Goal: Task Accomplishment & Management: Complete application form

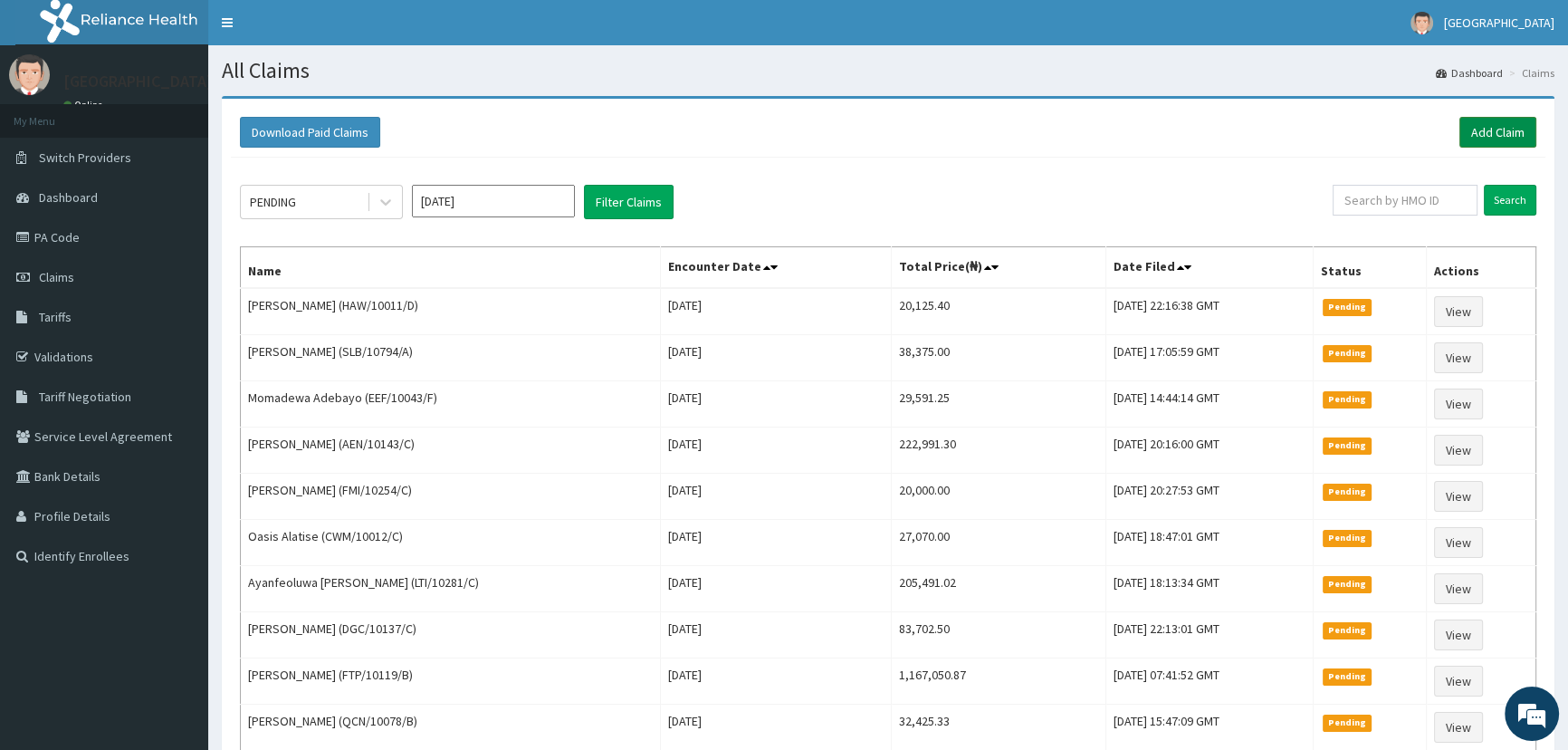
click at [1495, 134] on link "Add Claim" at bounding box center [1497, 132] width 77 height 31
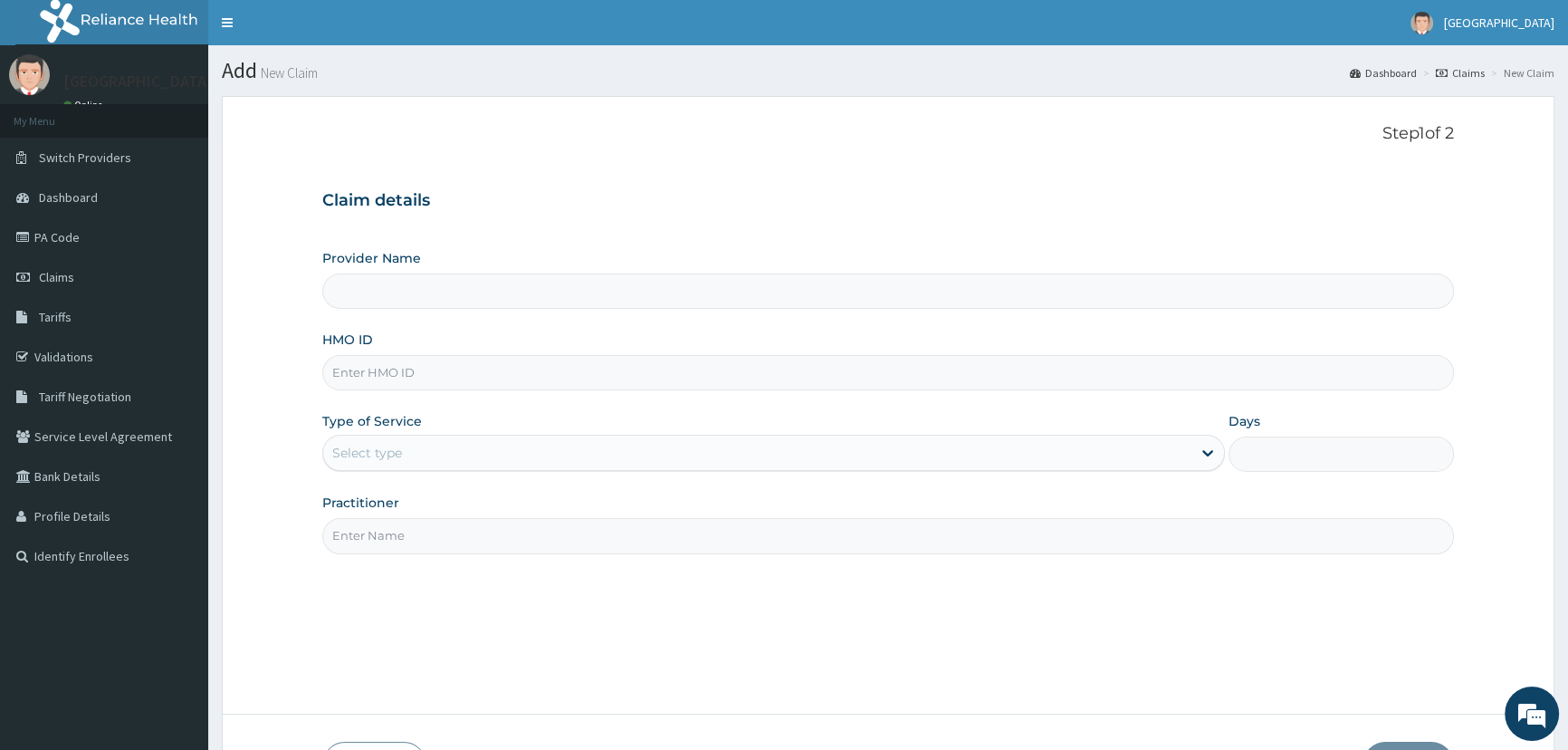
click at [425, 300] on input "Provider Name" at bounding box center [888, 291] width 1132 height 35
drag, startPoint x: 425, startPoint y: 300, endPoint x: 405, endPoint y: 313, distance: 23.9
click at [421, 309] on div "Provider Name HMO ID Type of Service Select type Days Practitioner" at bounding box center [888, 402] width 1132 height 304
click at [381, 293] on input "Provider Name" at bounding box center [888, 291] width 1132 height 35
drag, startPoint x: 378, startPoint y: 299, endPoint x: 383, endPoint y: 334, distance: 35.4
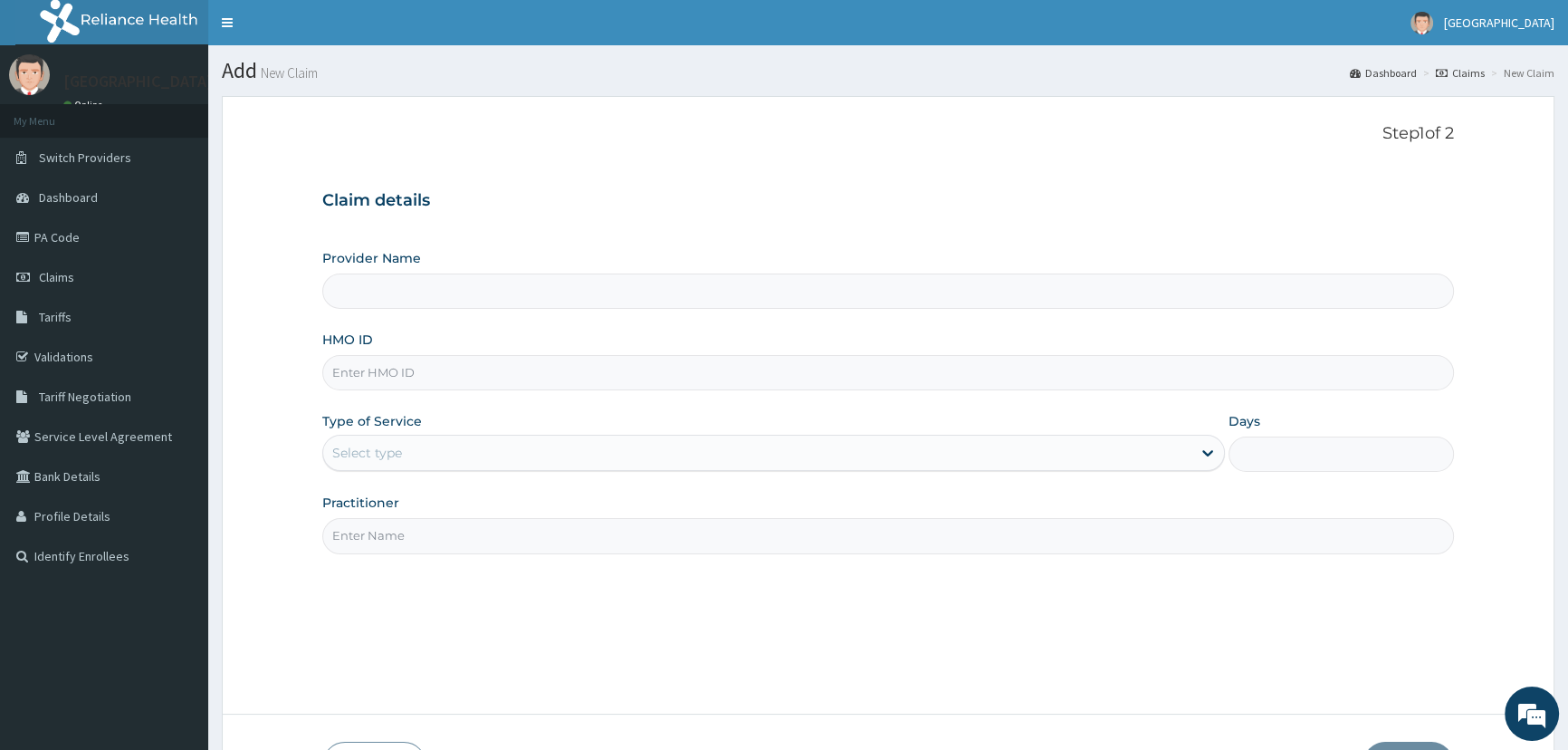
click at [381, 326] on div "Provider Name HMO ID Type of Service Select type Days Practitioner" at bounding box center [888, 402] width 1132 height 304
click at [376, 363] on input "HMO ID" at bounding box center [888, 373] width 1132 height 35
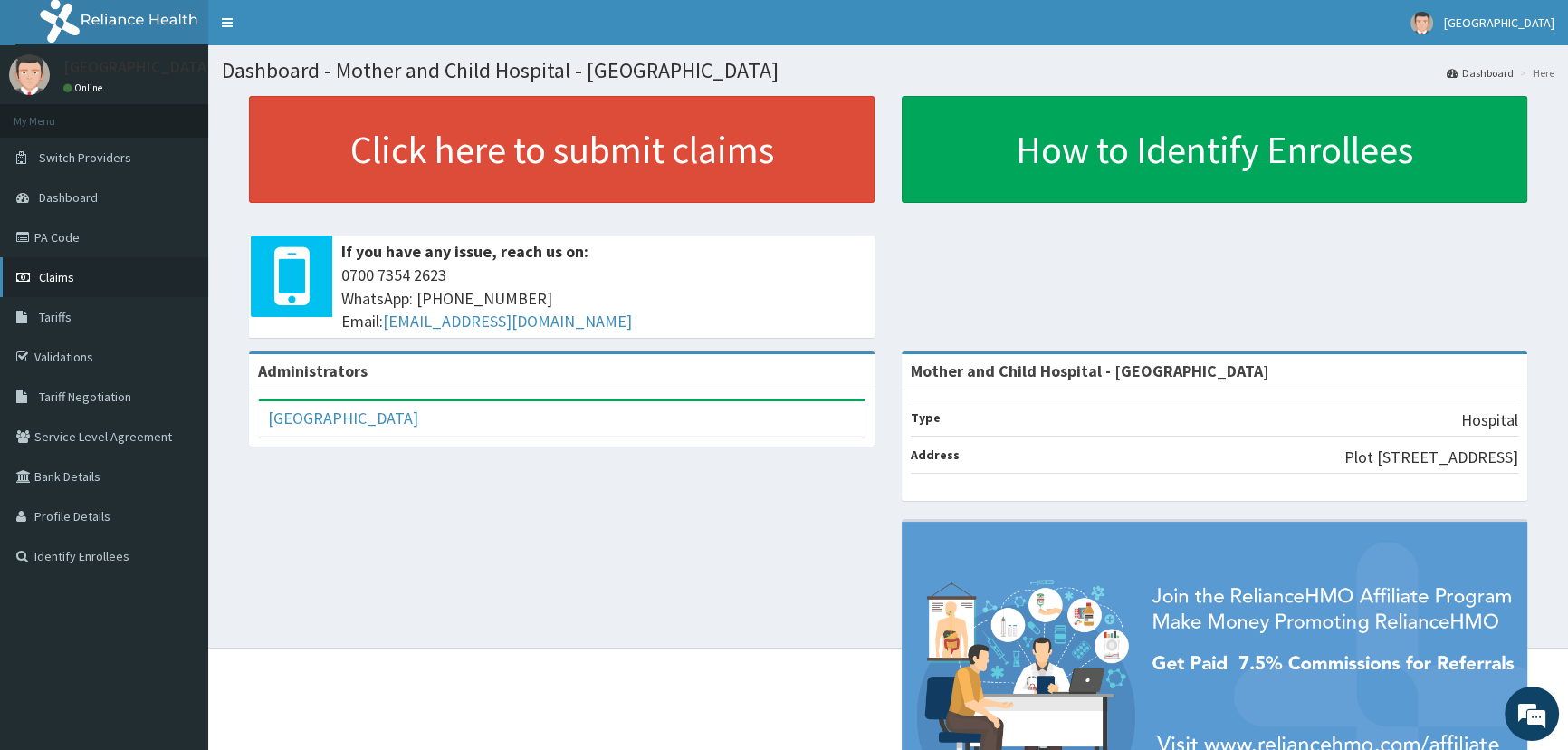
click at [59, 268] on link "Claims" at bounding box center [104, 276] width 208 height 40
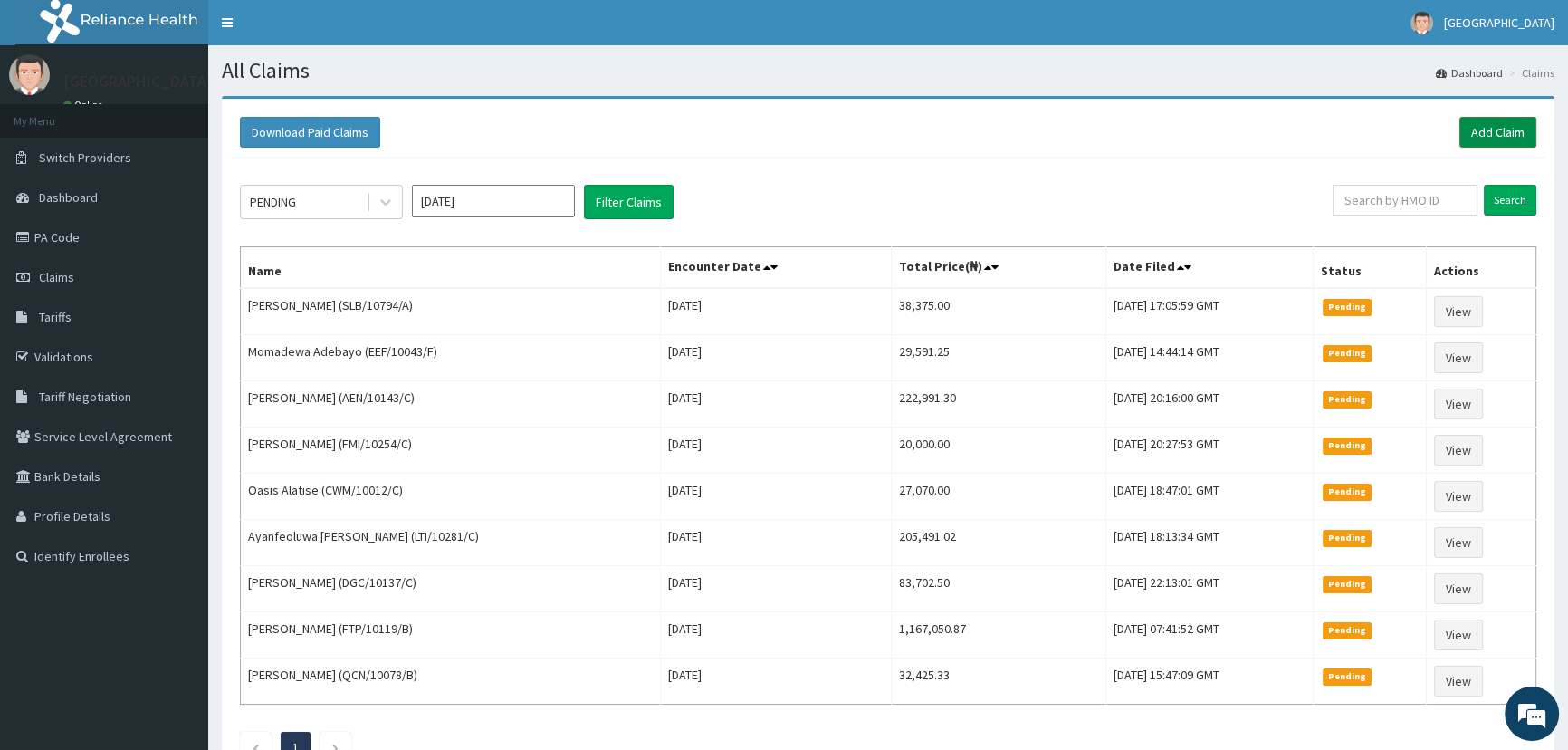
click at [1476, 125] on link "Add Claim" at bounding box center [1497, 132] width 77 height 31
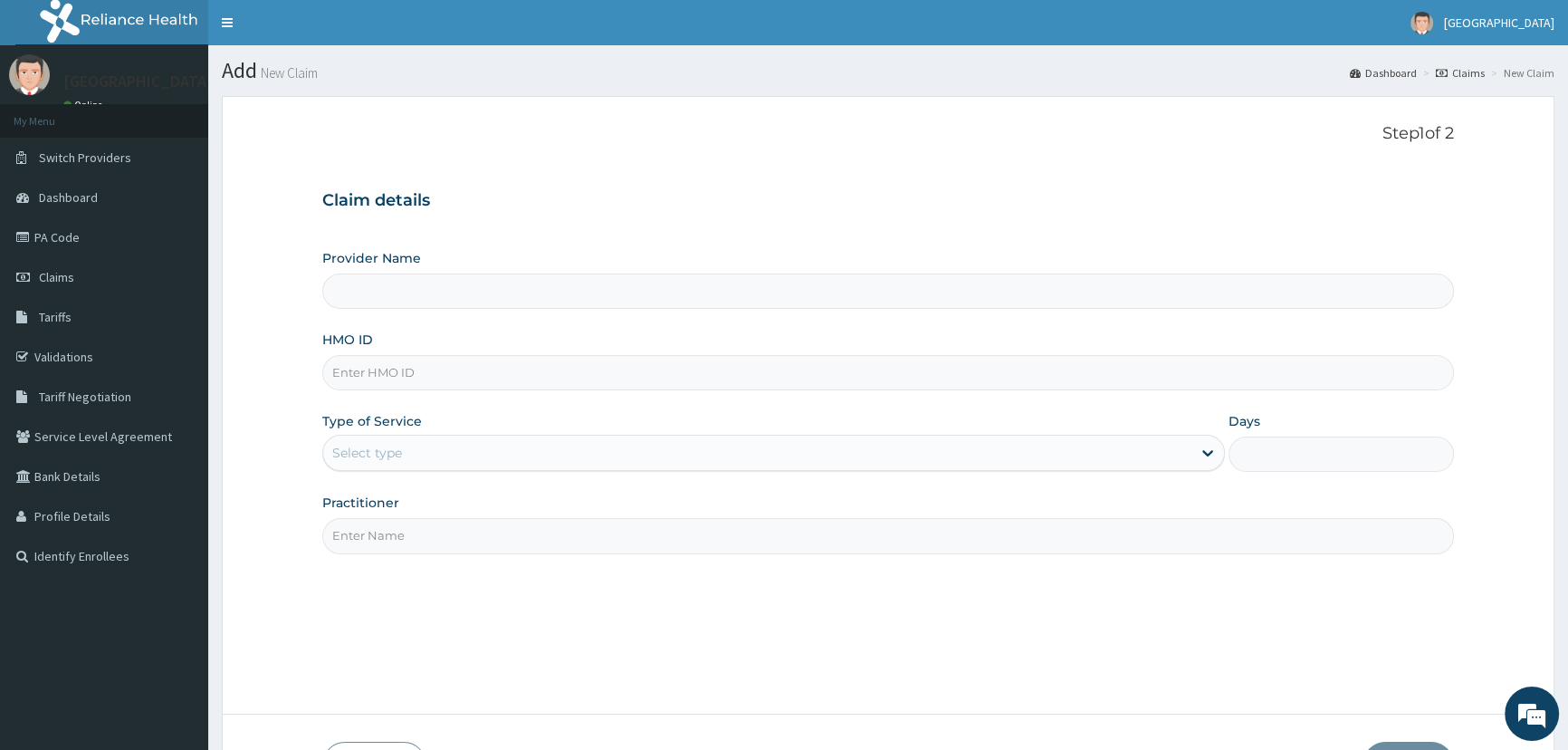
drag, startPoint x: 571, startPoint y: 296, endPoint x: 579, endPoint y: 361, distance: 65.5
click at [572, 303] on input "Provider Name" at bounding box center [888, 291] width 1132 height 35
type input "Mother and Child Hospital - [GEOGRAPHIC_DATA]"
click at [559, 369] on input "HMO ID" at bounding box center [888, 373] width 1132 height 35
type input "LGT/10025/D"
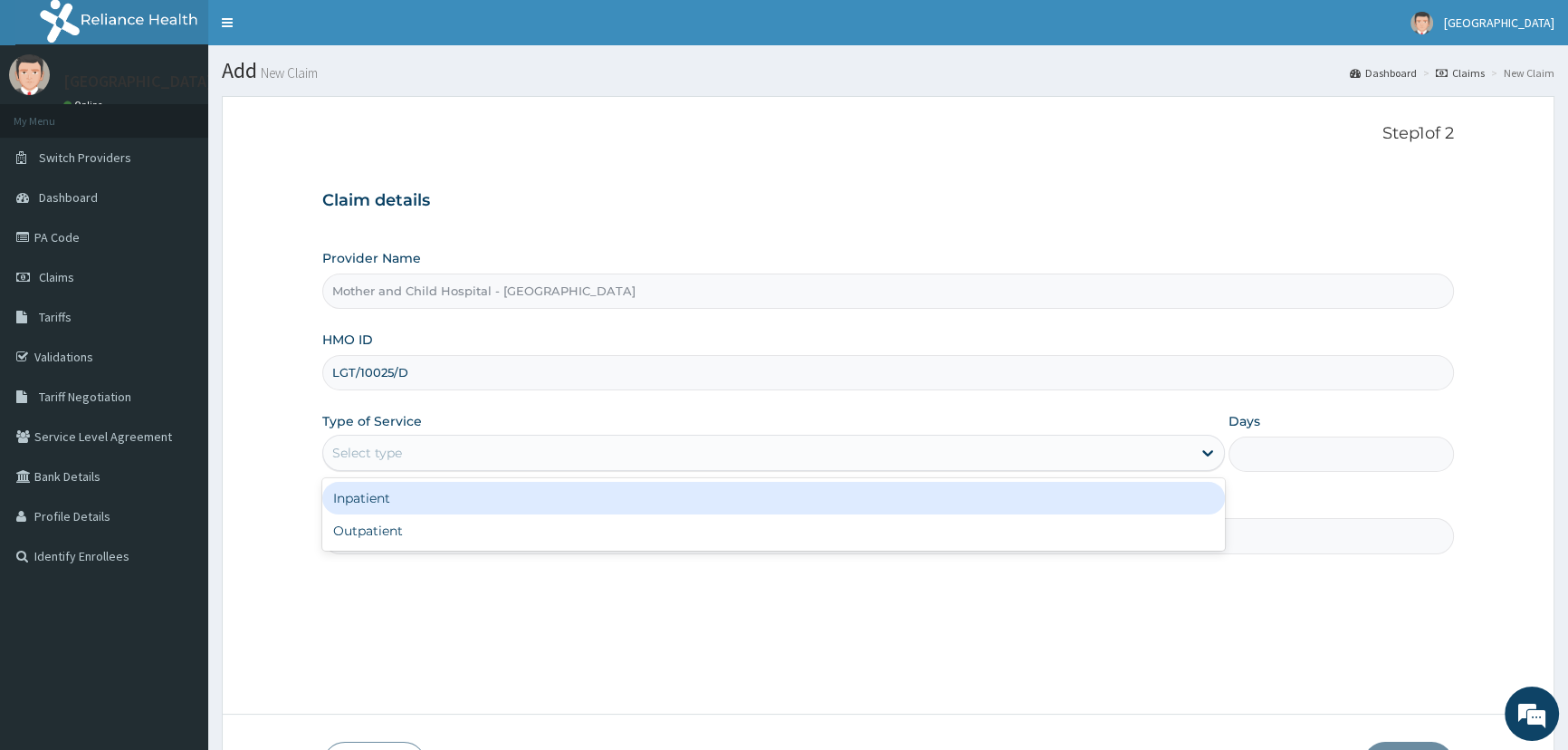
click at [499, 460] on div "Select type" at bounding box center [756, 452] width 868 height 29
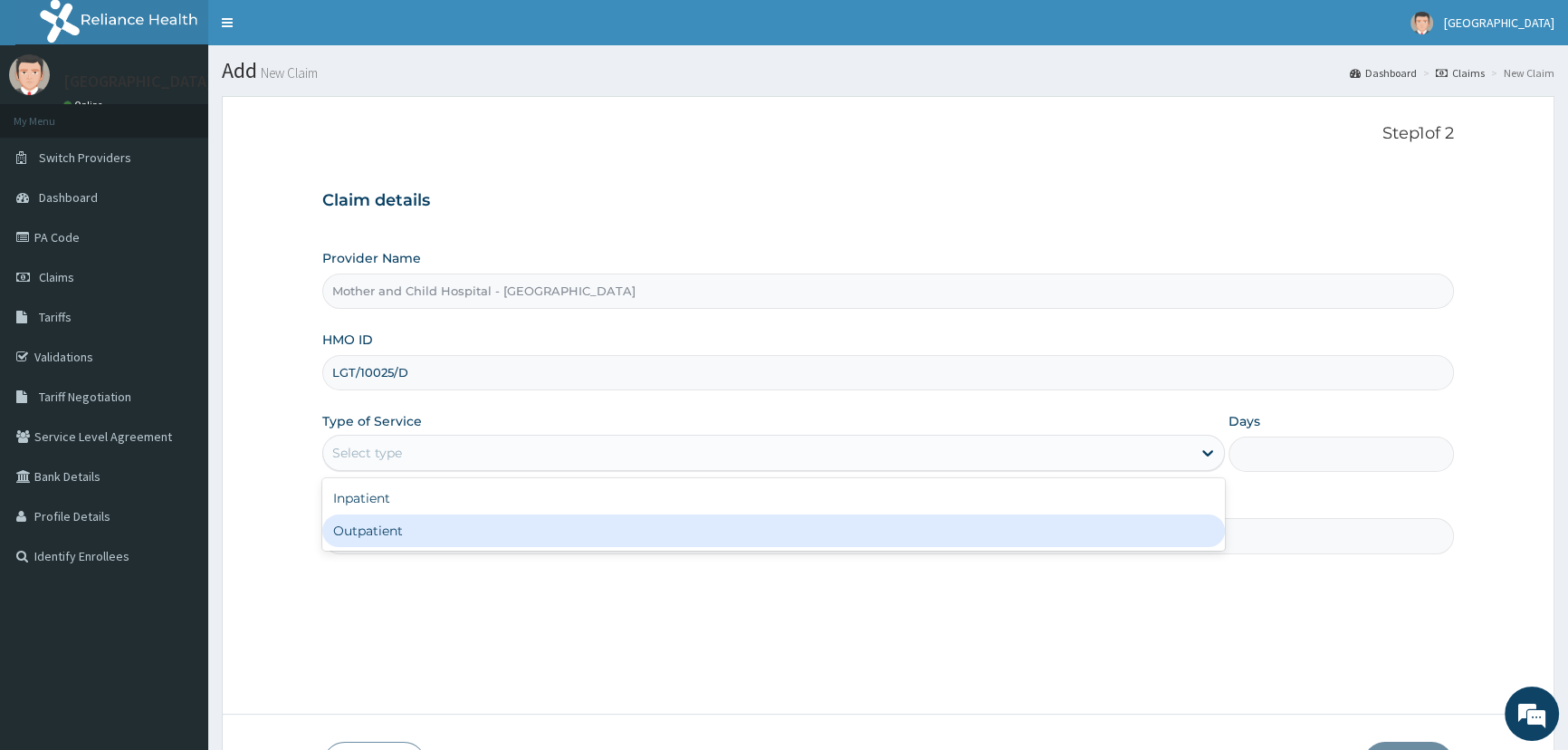
click at [444, 528] on div "Outpatient" at bounding box center [772, 531] width 901 height 33
type input "1"
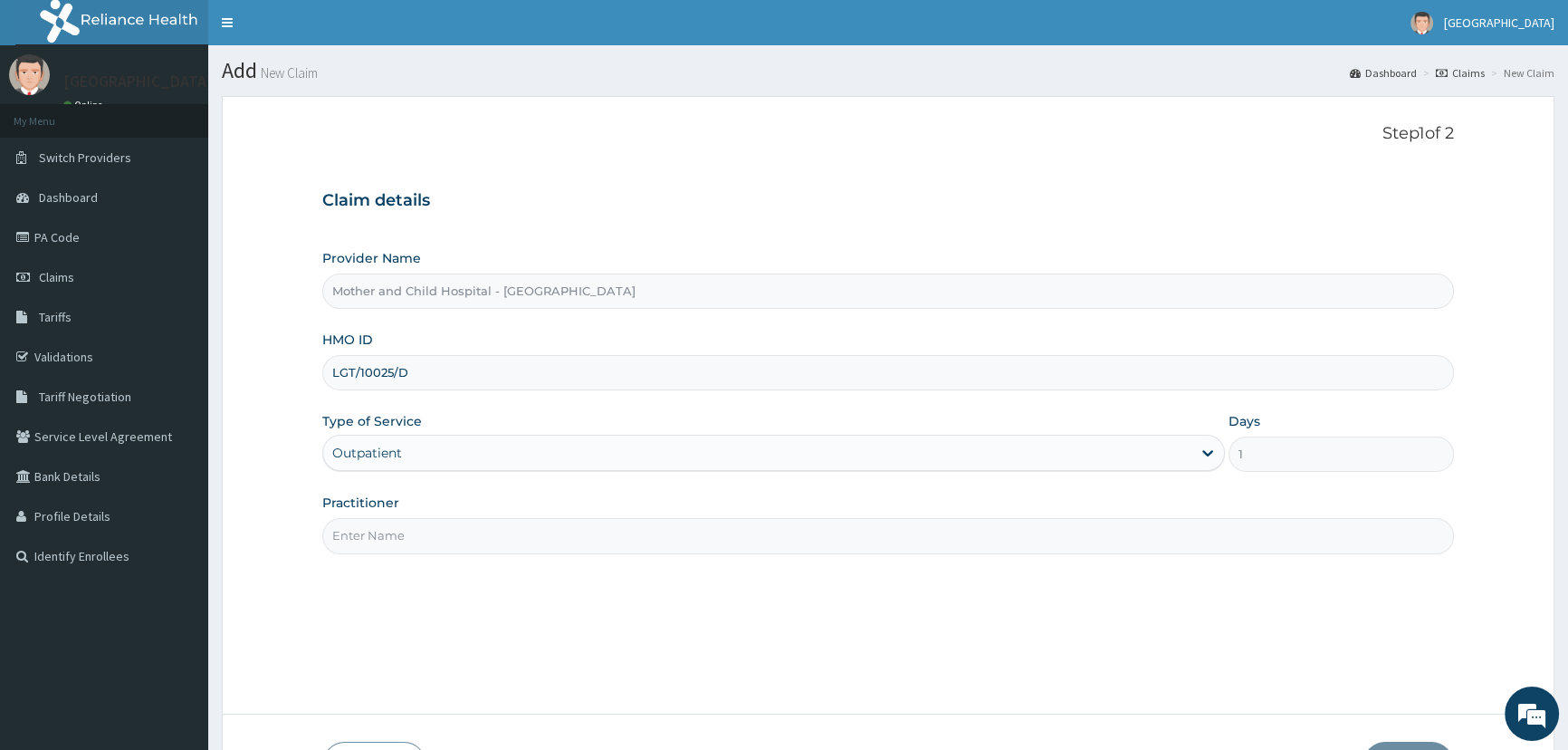
click at [444, 526] on input "Practitioner" at bounding box center [888, 535] width 1132 height 35
type input "ETIM"
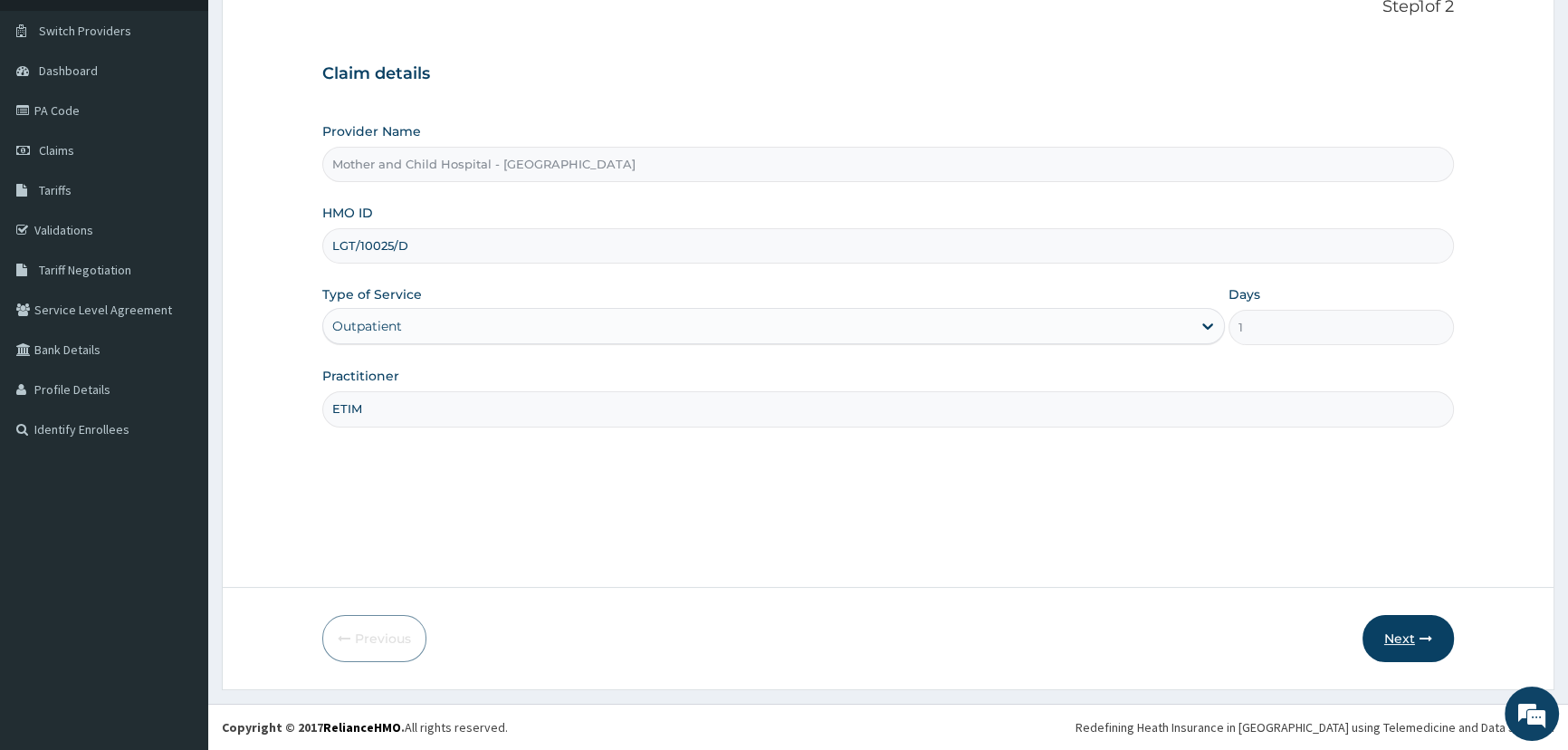
click at [1390, 641] on button "Next" at bounding box center [1408, 638] width 92 height 47
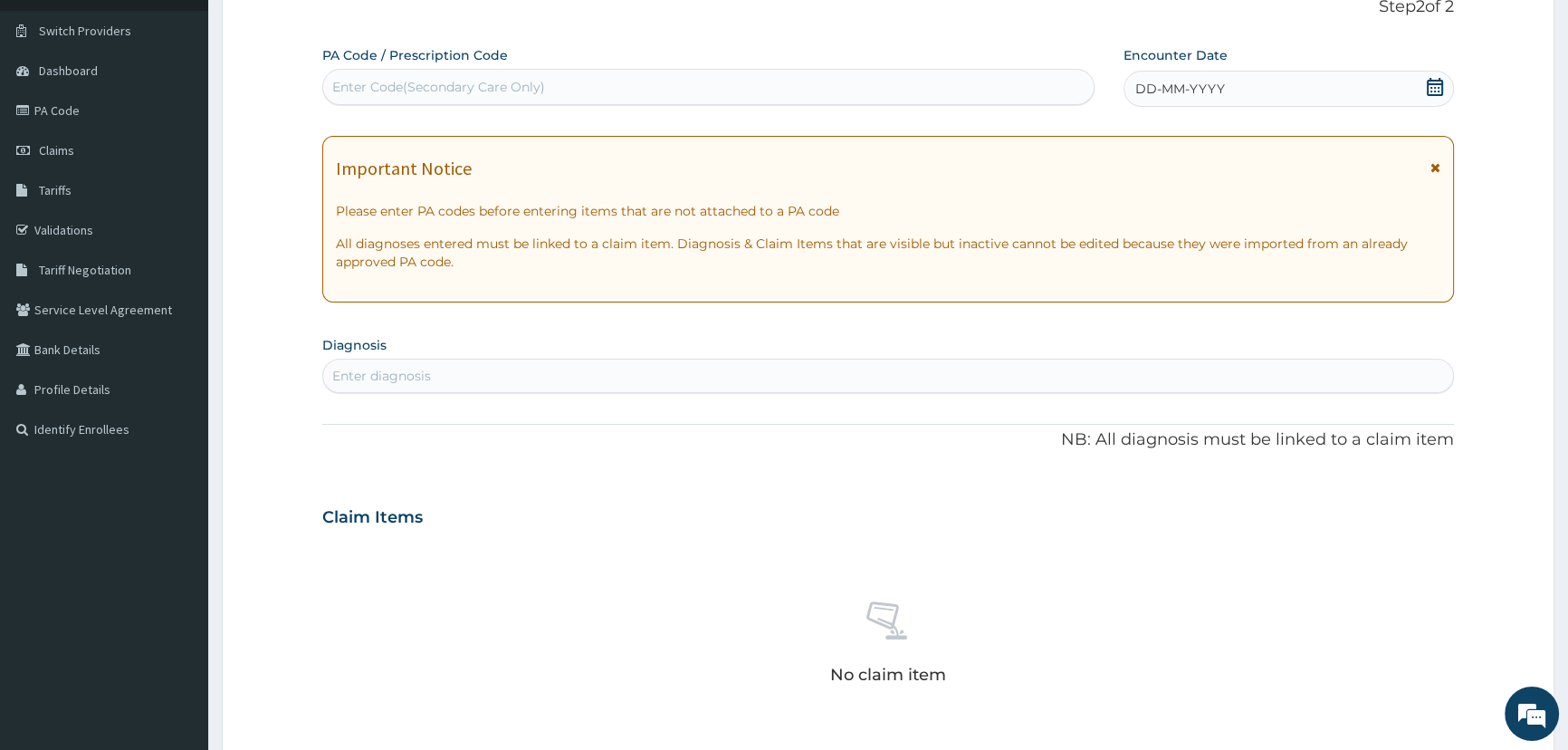
click at [1441, 90] on icon at bounding box center [1434, 86] width 16 height 18
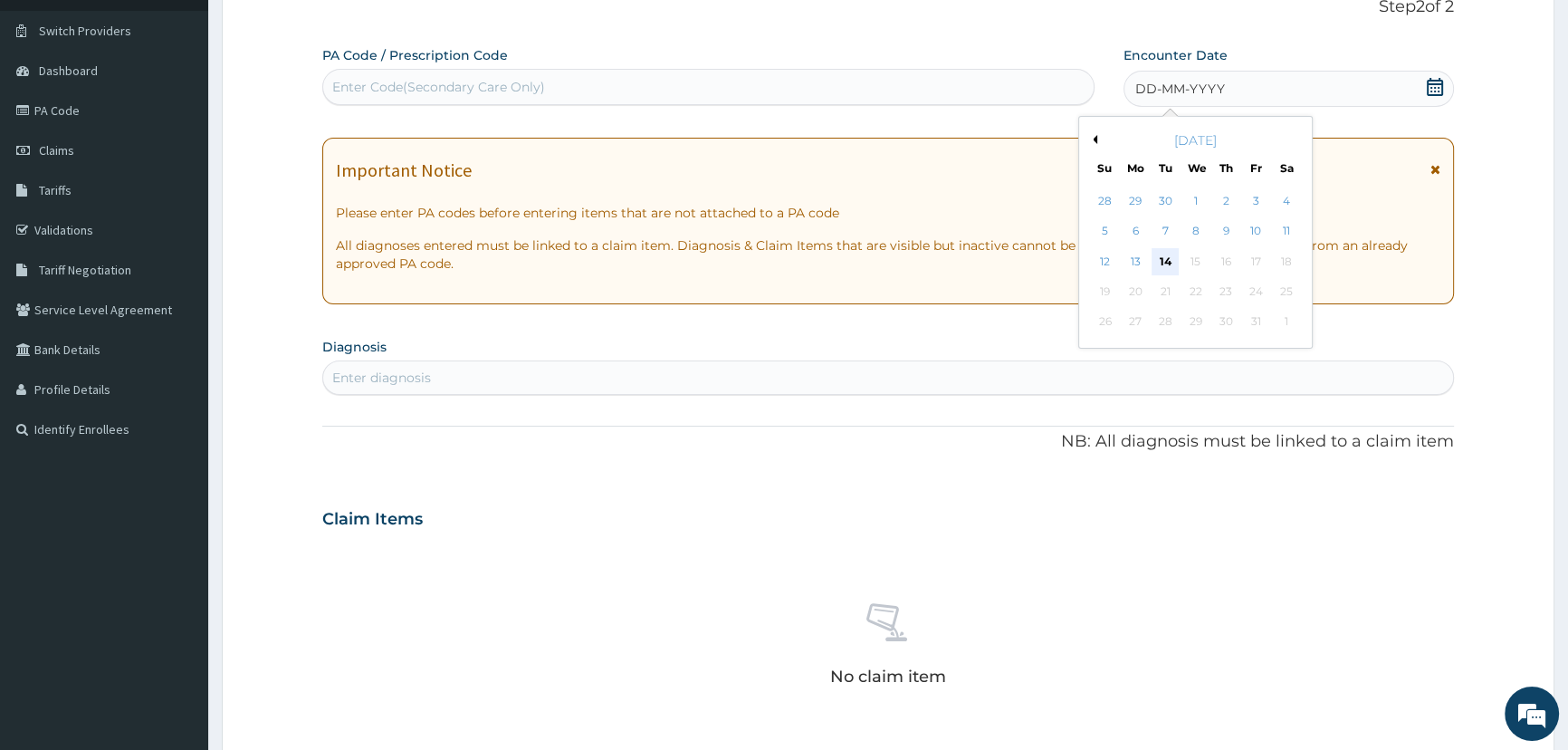
click at [1166, 253] on div "14" at bounding box center [1165, 262] width 27 height 27
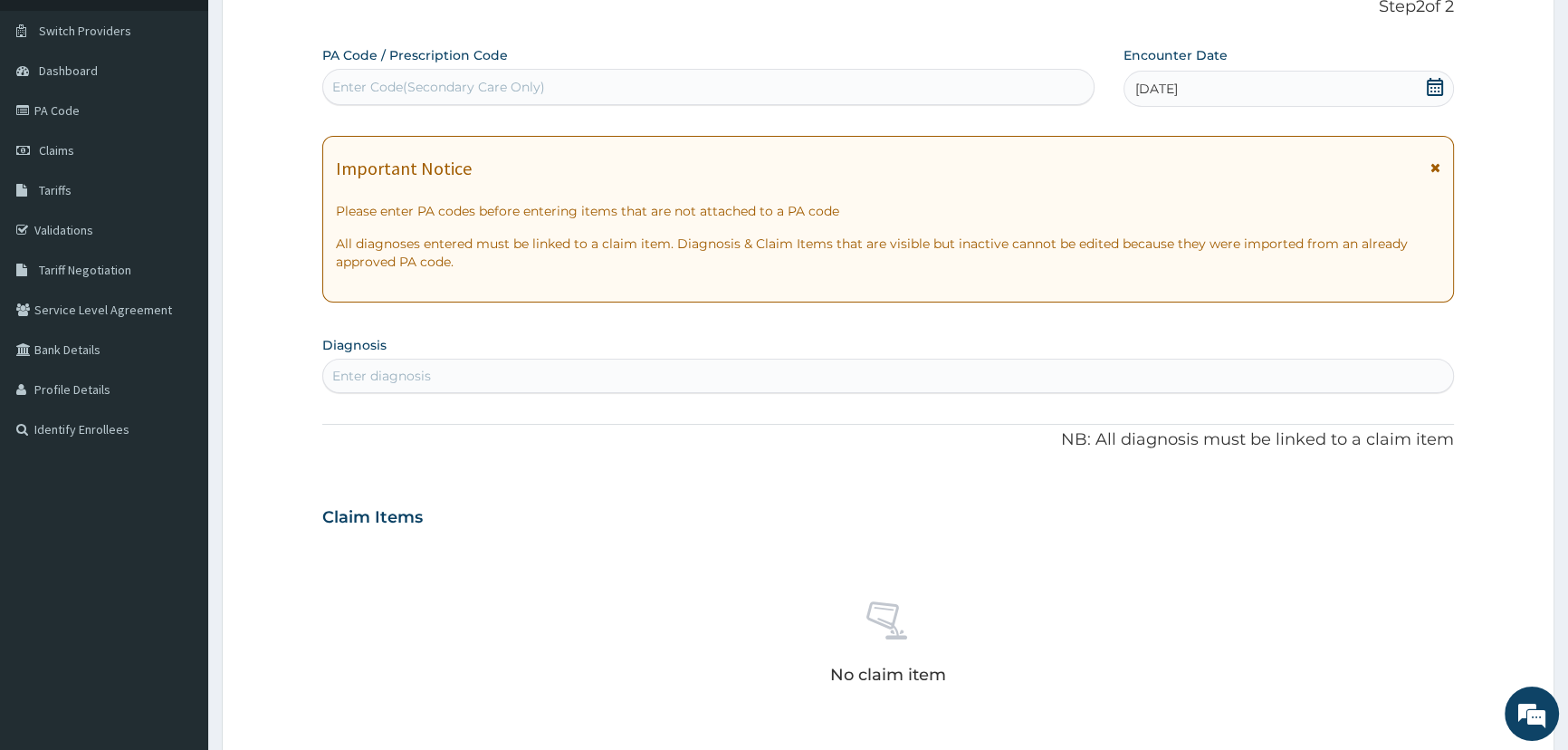
click at [1432, 93] on icon at bounding box center [1434, 86] width 16 height 18
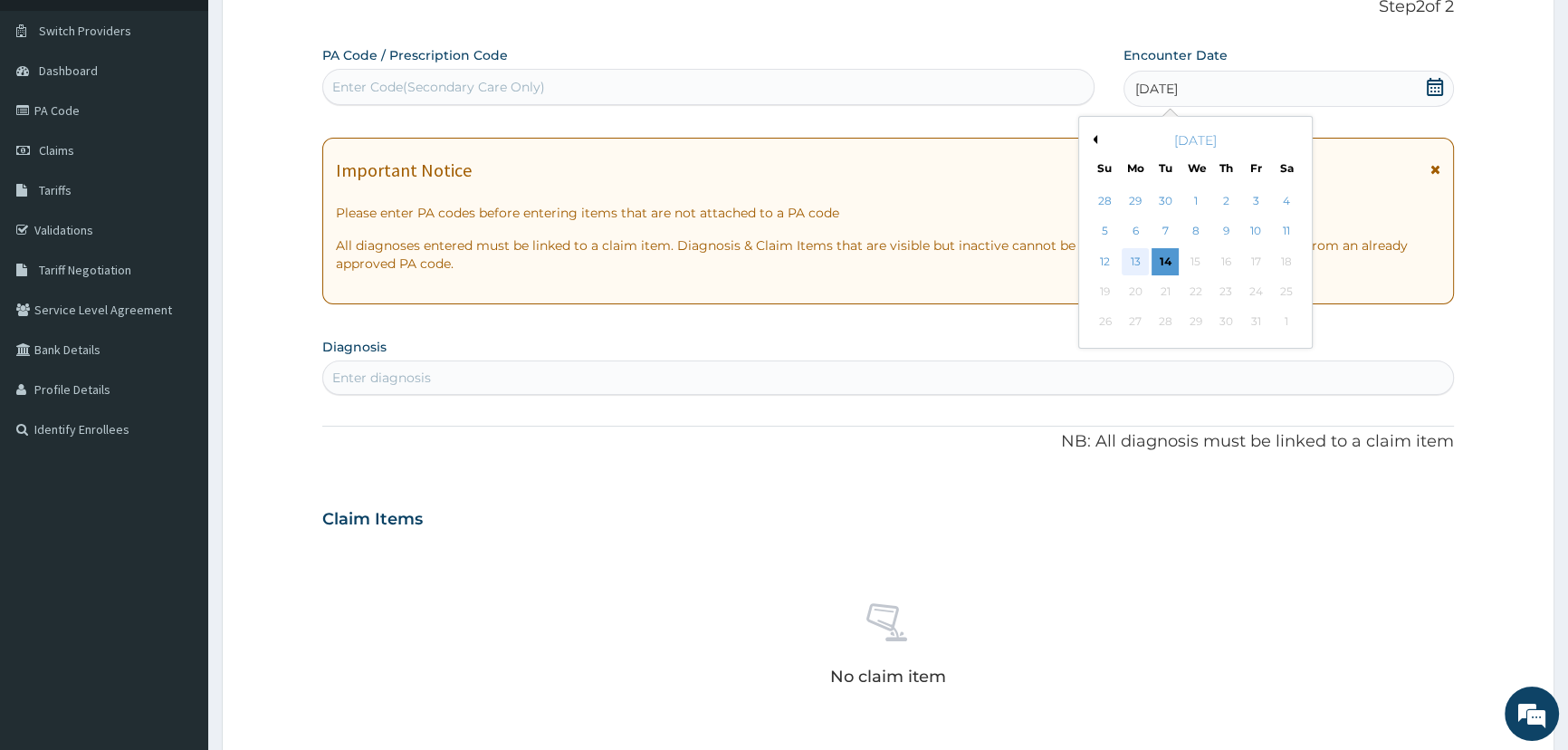
click at [1134, 260] on div "13" at bounding box center [1134, 262] width 27 height 27
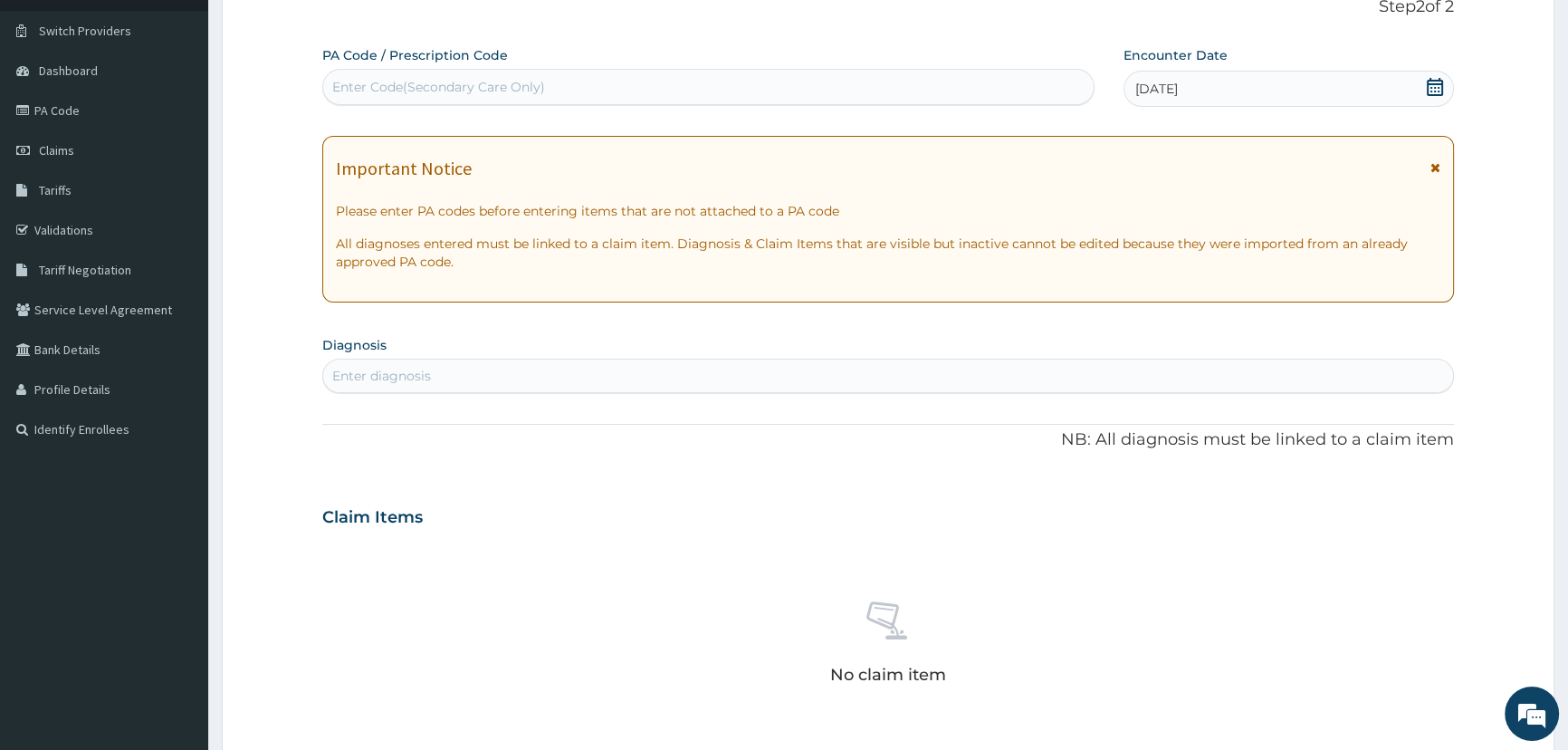
click at [452, 365] on div "Enter diagnosis" at bounding box center [888, 375] width 1130 height 29
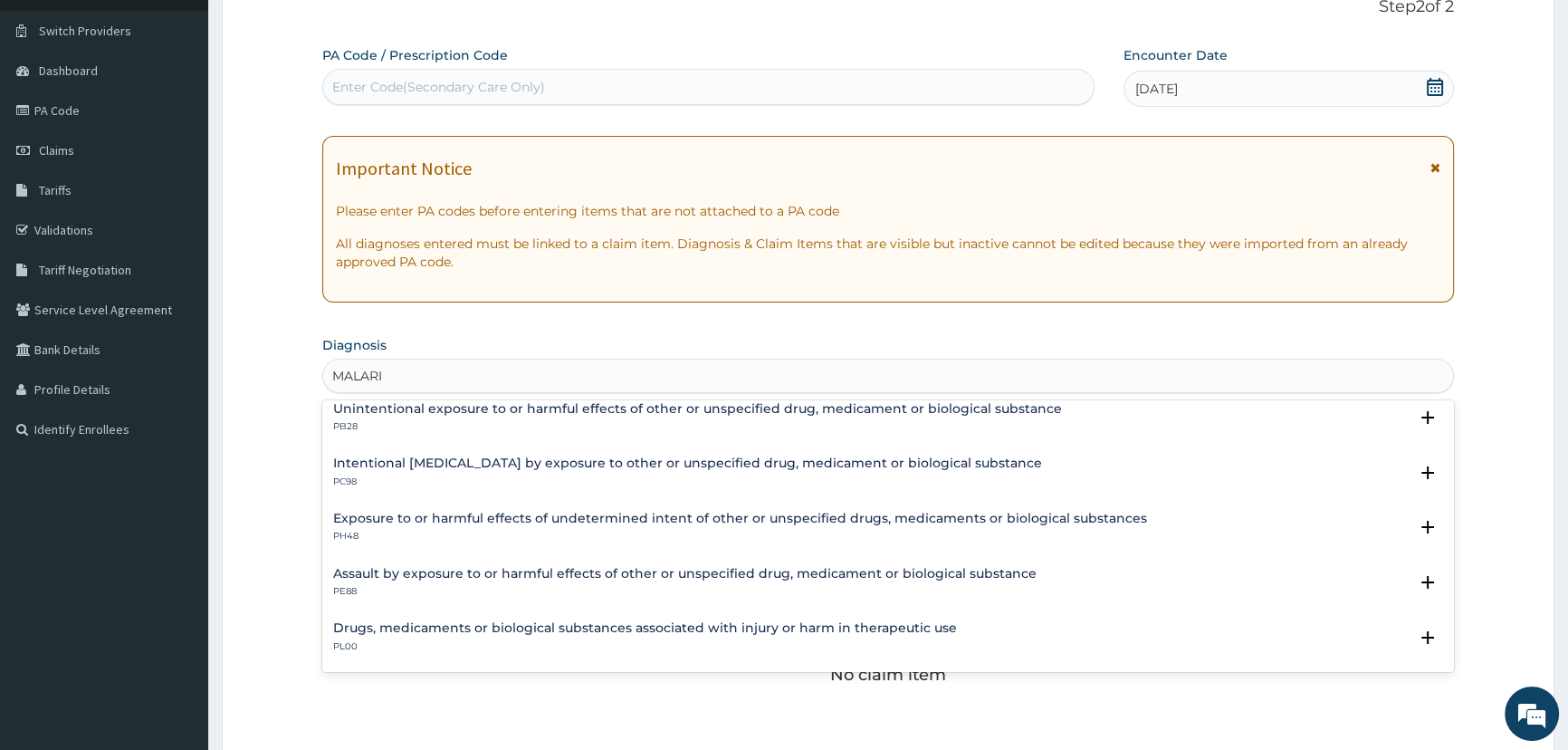
scroll to position [0, 0]
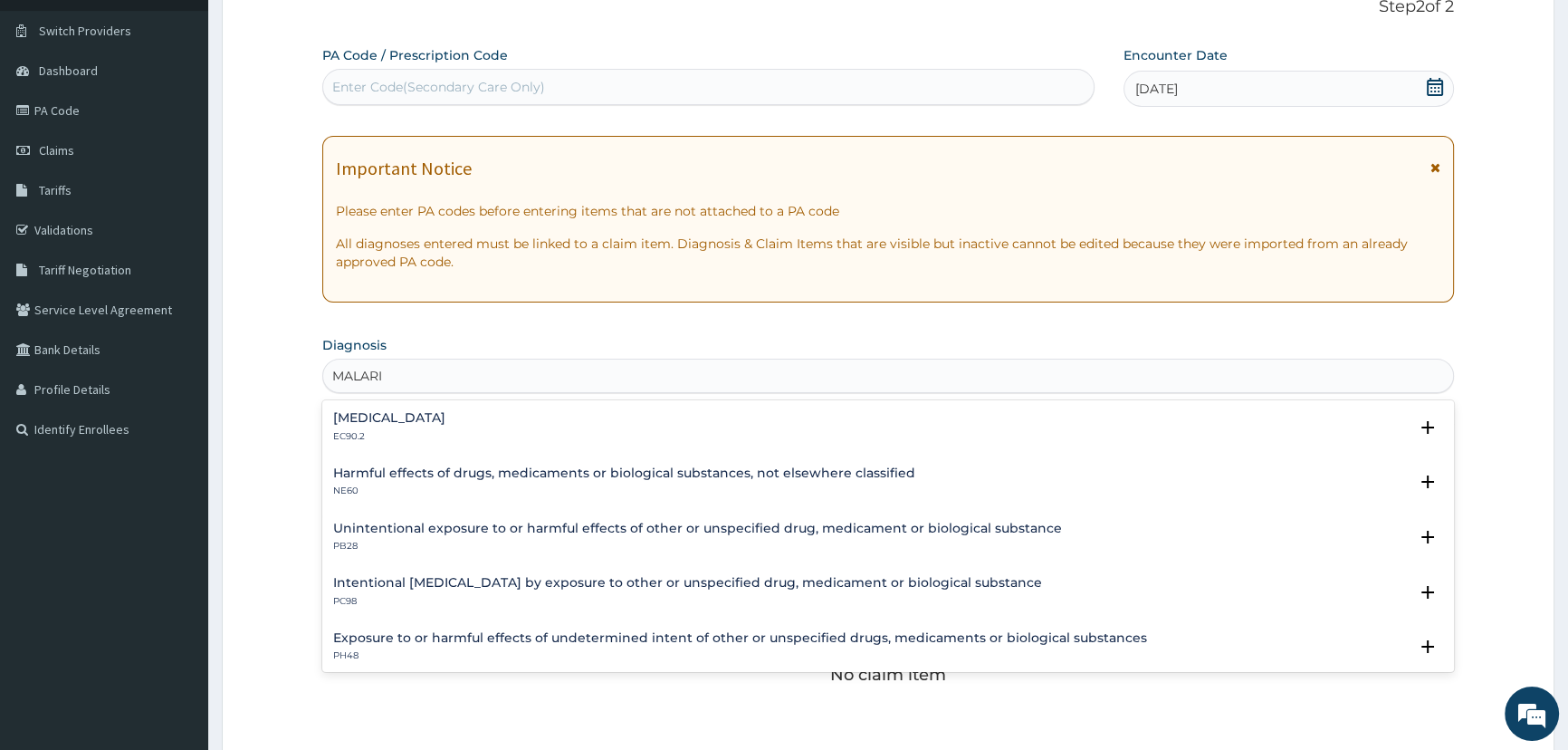
type input "MALARIA"
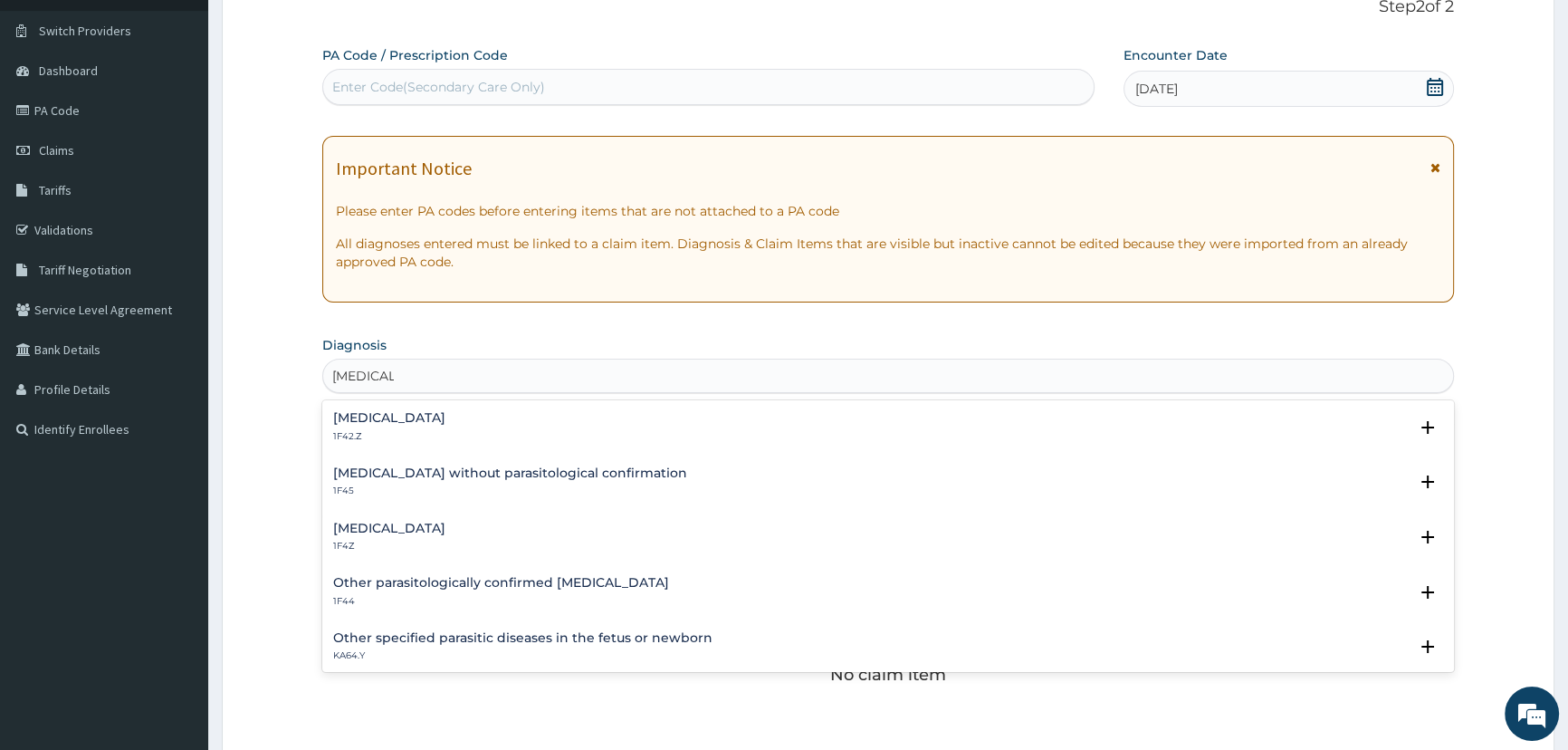
click at [445, 540] on p "1F4Z" at bounding box center [389, 546] width 112 height 13
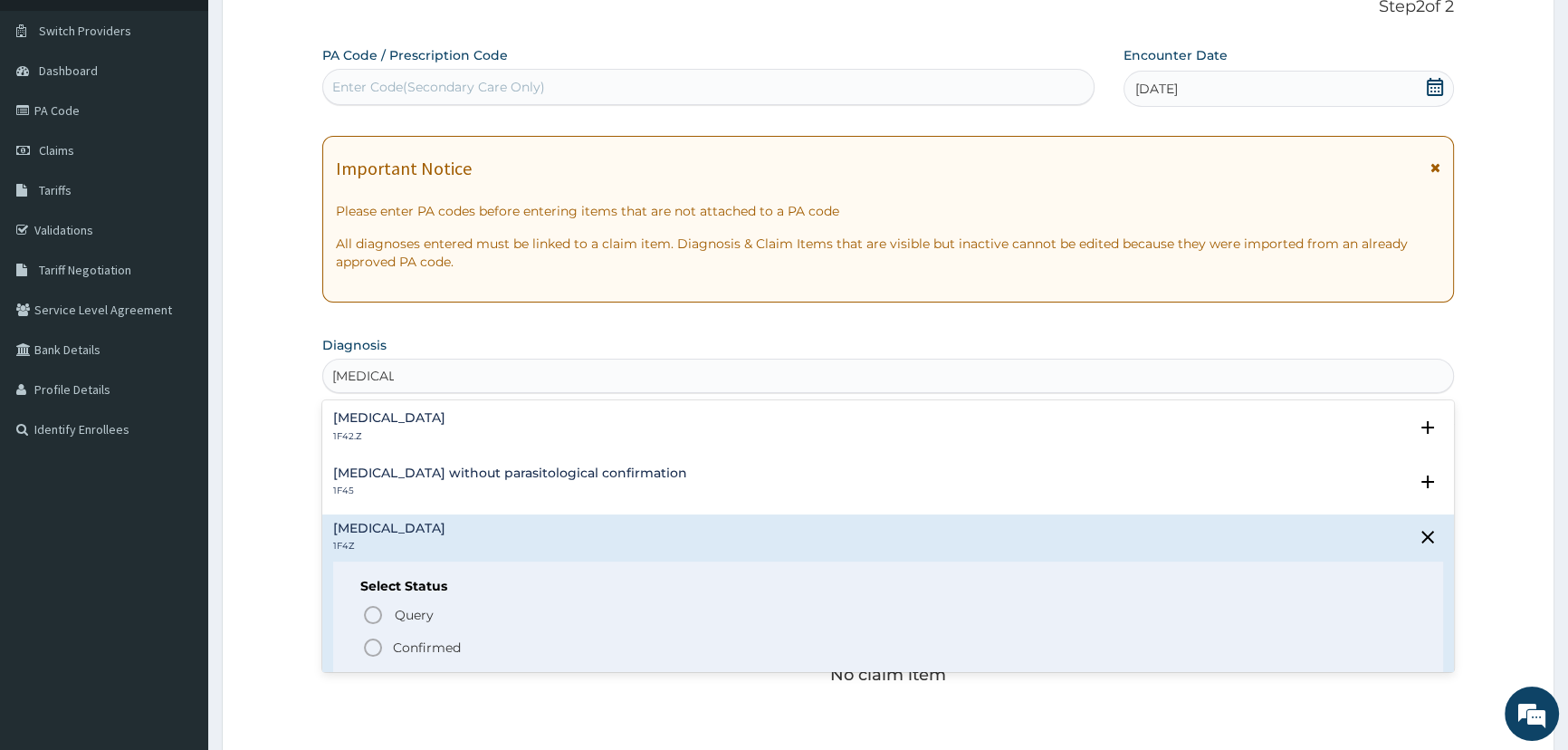
click at [447, 634] on div "Query Query covers suspected (?), Keep in view (kiv), Ruled out (r/o) Confirmed" at bounding box center [888, 630] width 1055 height 55
click at [421, 650] on p "Confirmed" at bounding box center [427, 646] width 68 height 18
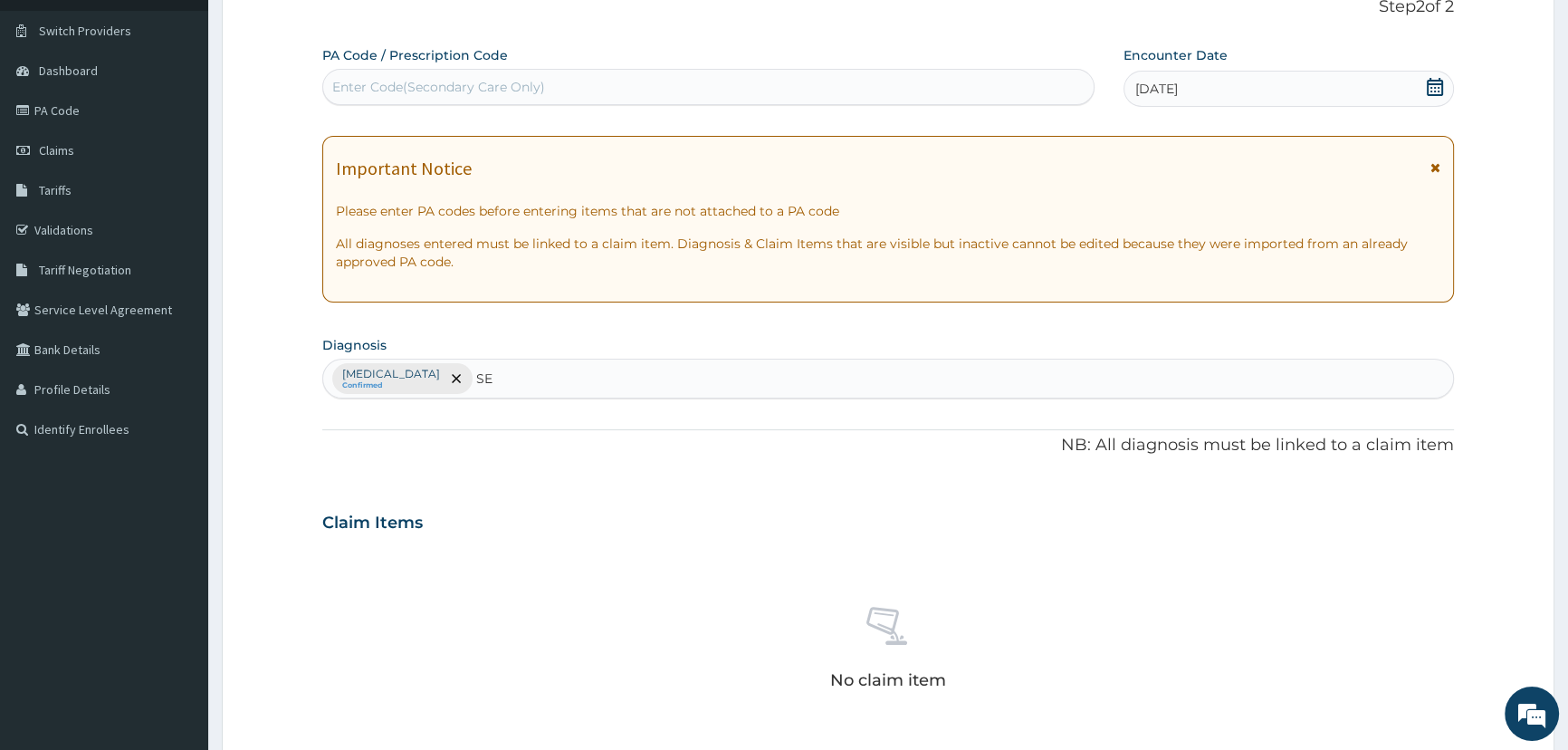
type input "S"
type input "R"
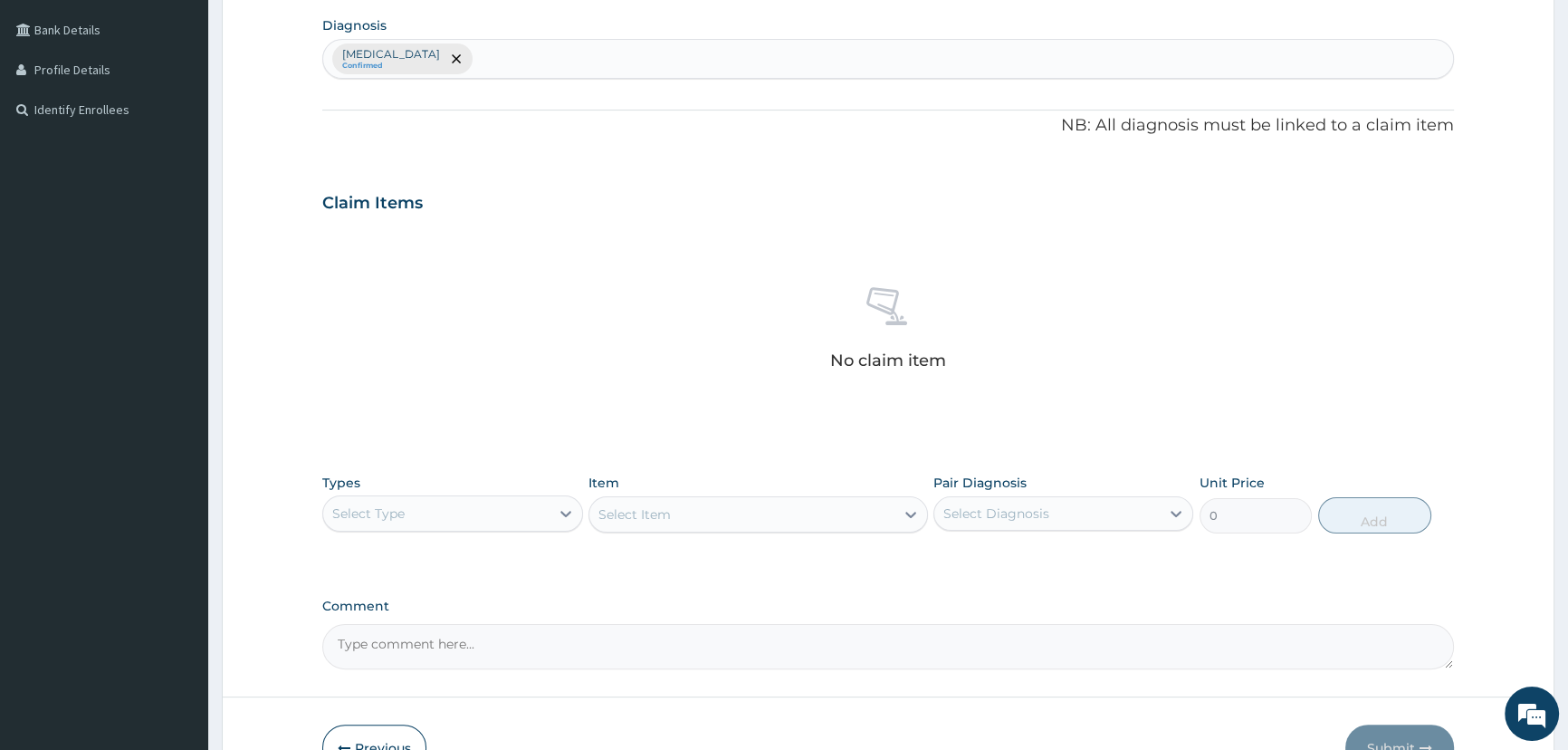
scroll to position [456, 0]
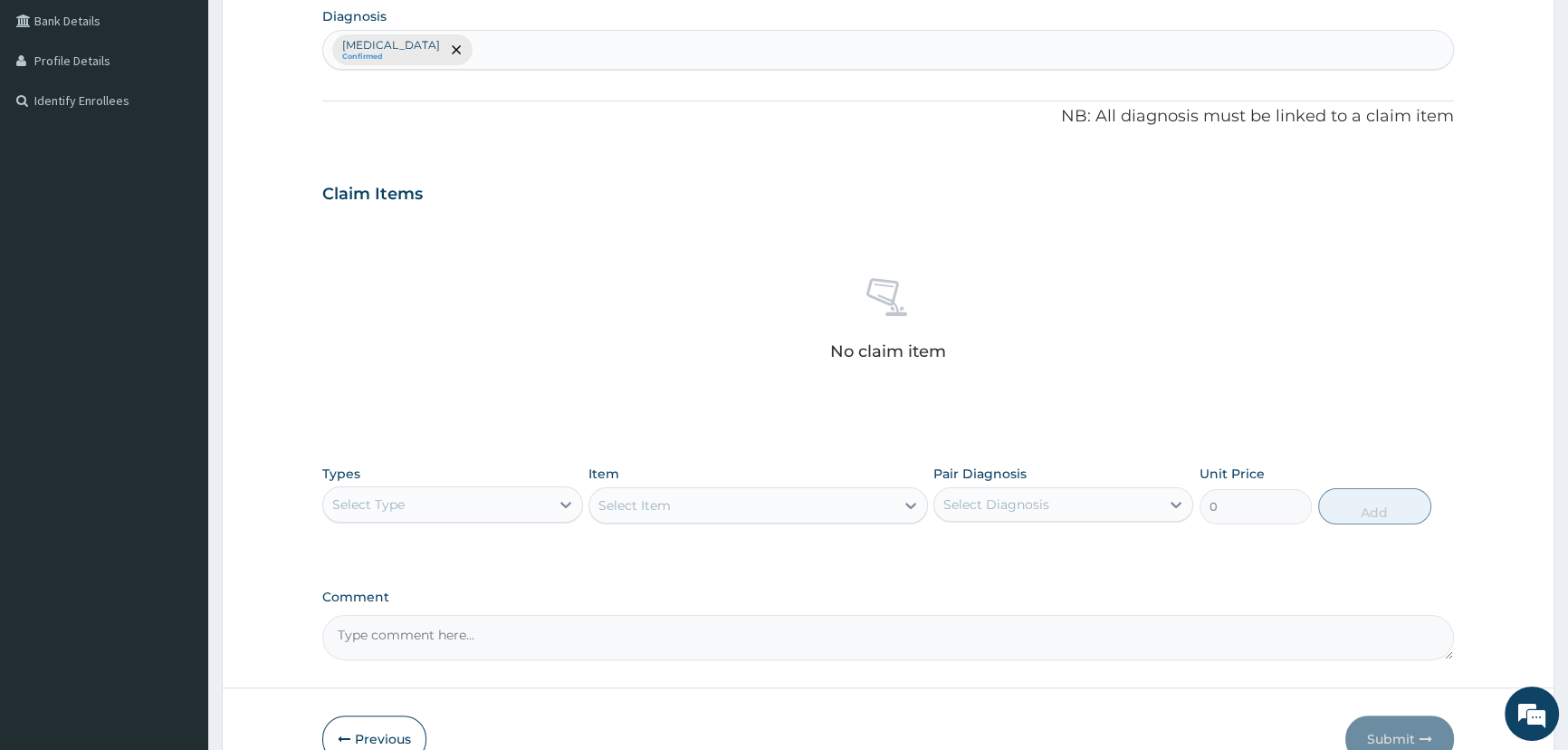
click at [413, 489] on div "Select Type" at bounding box center [435, 503] width 225 height 29
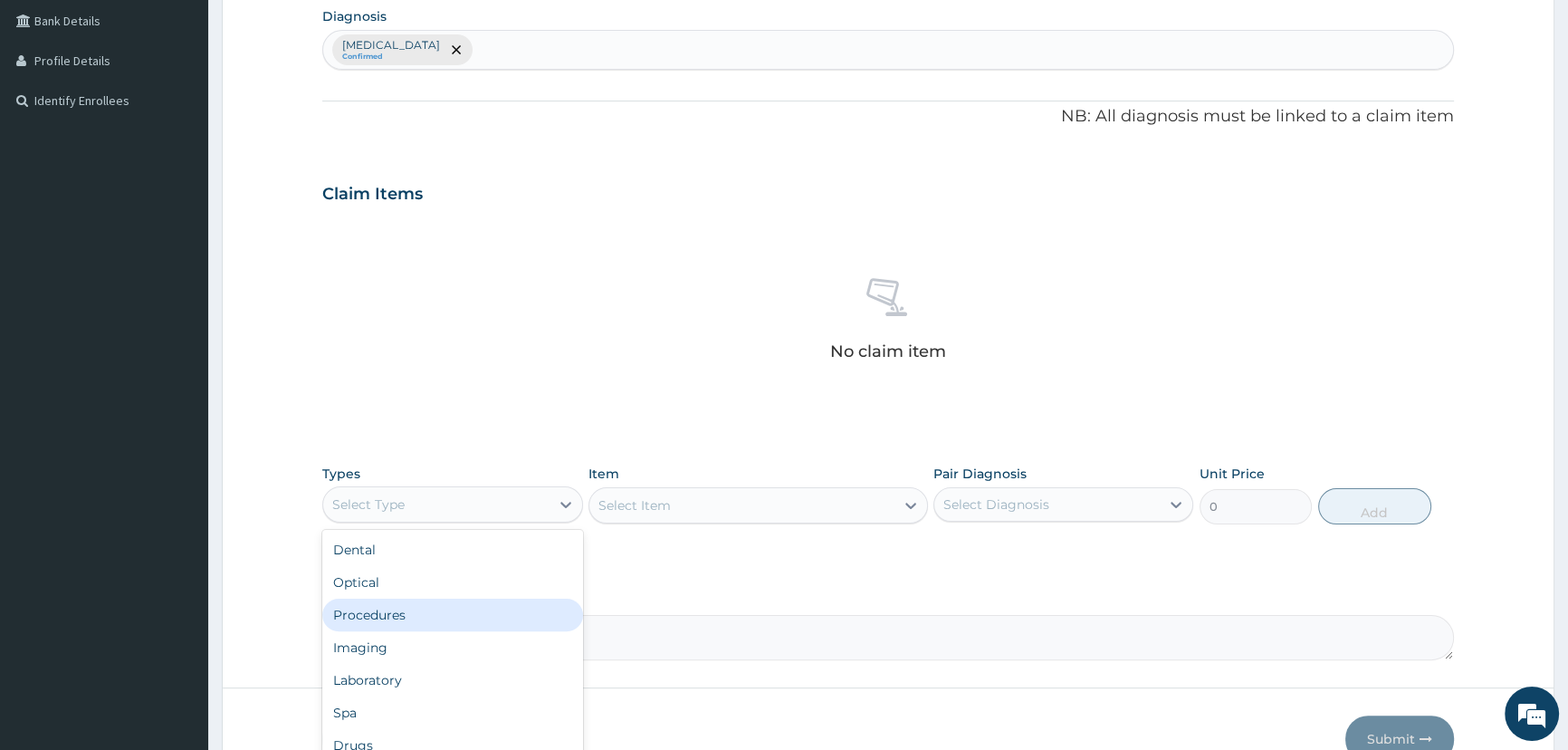
click at [381, 617] on div "Procedures" at bounding box center [452, 615] width 260 height 33
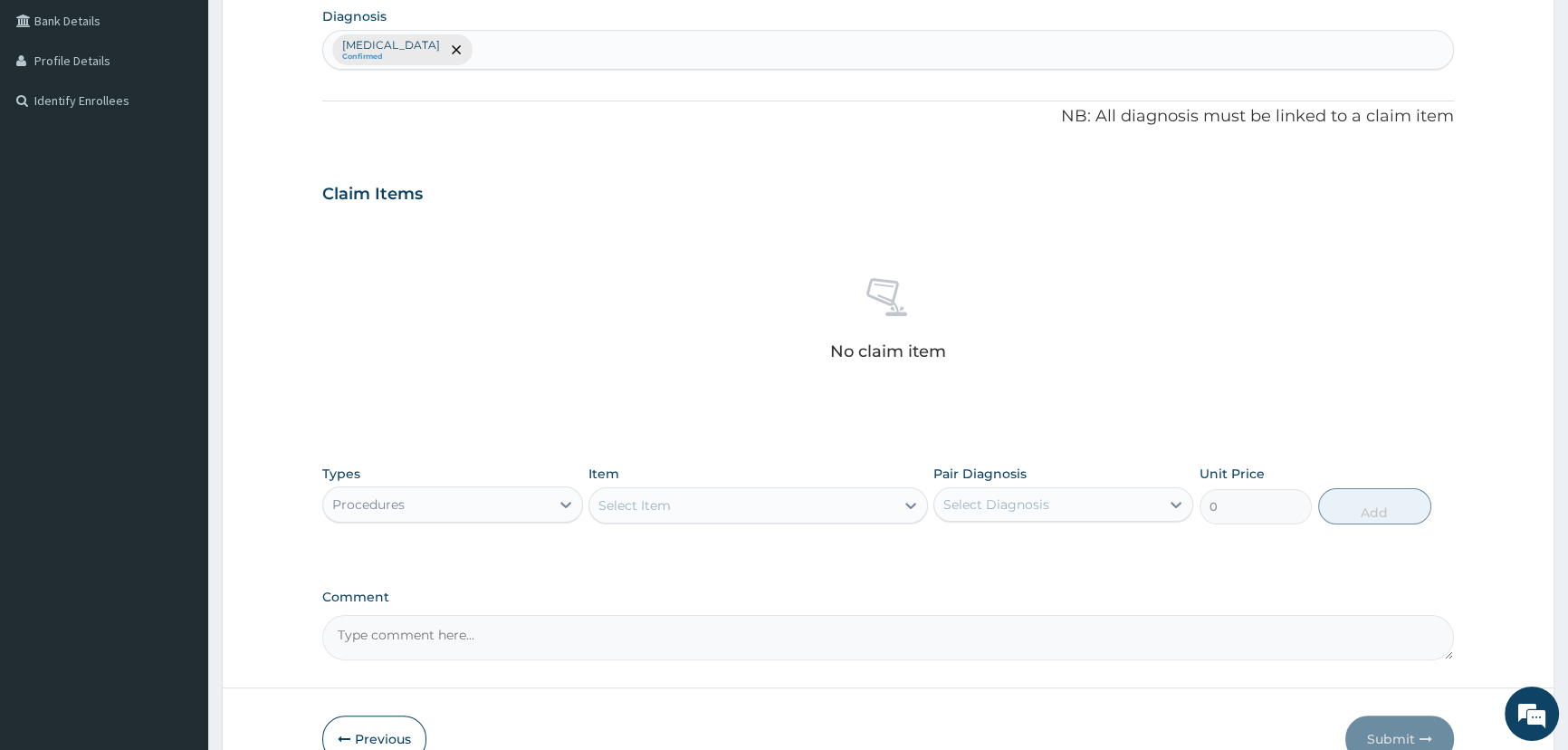
click at [482, 507] on div "Procedures" at bounding box center [435, 503] width 225 height 29
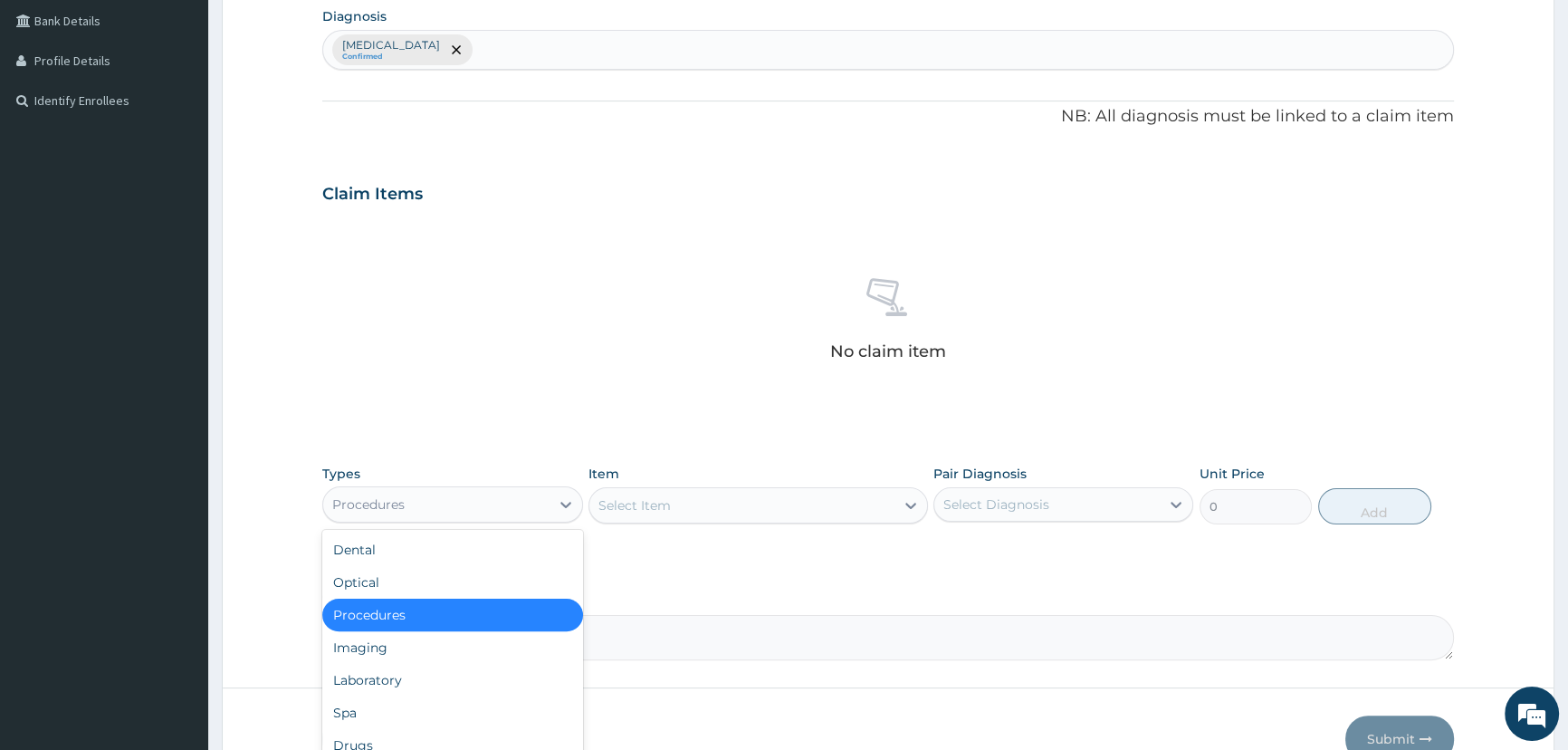
click at [452, 620] on div "Procedures" at bounding box center [452, 615] width 260 height 33
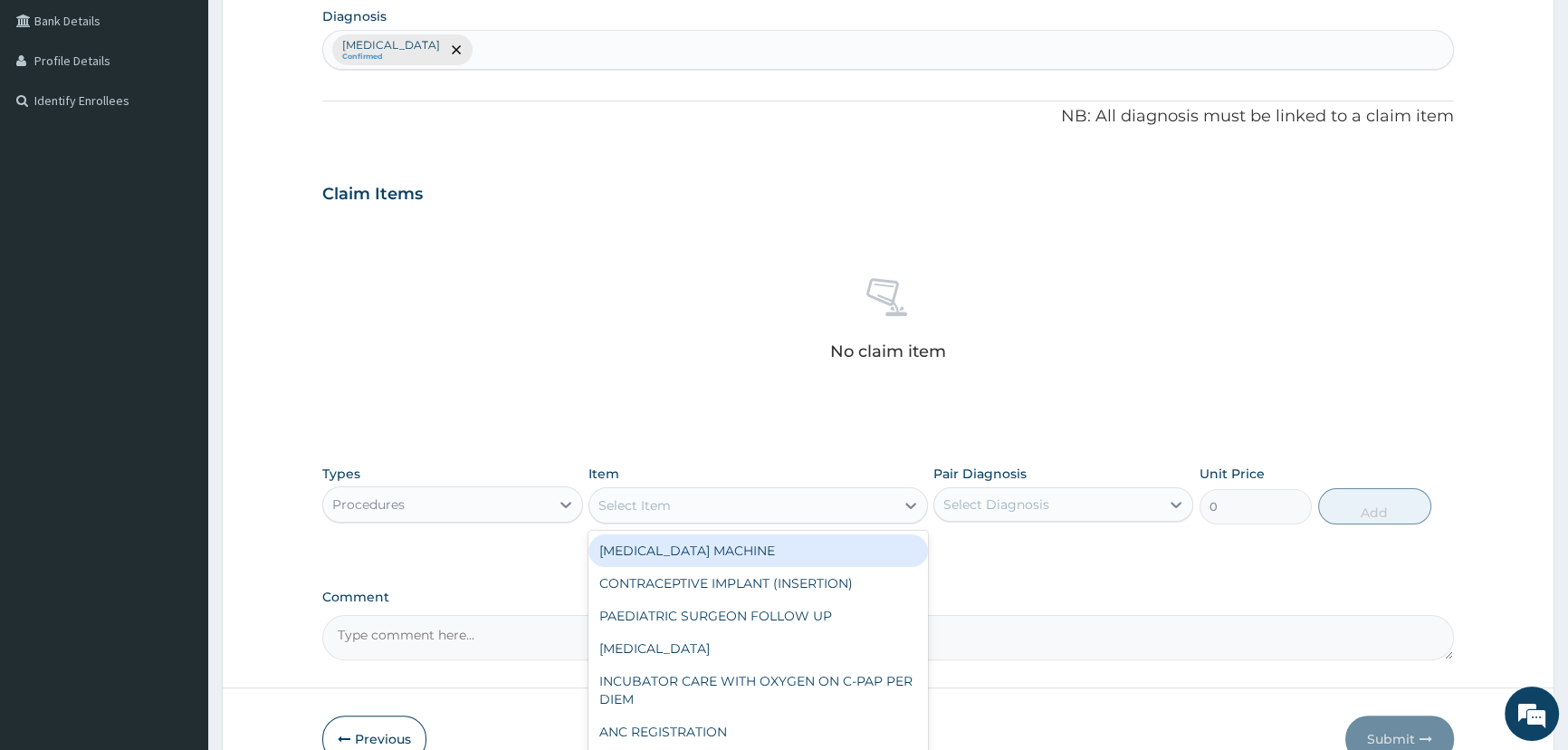
click at [674, 520] on div "Select Item" at bounding box center [757, 504] width 339 height 36
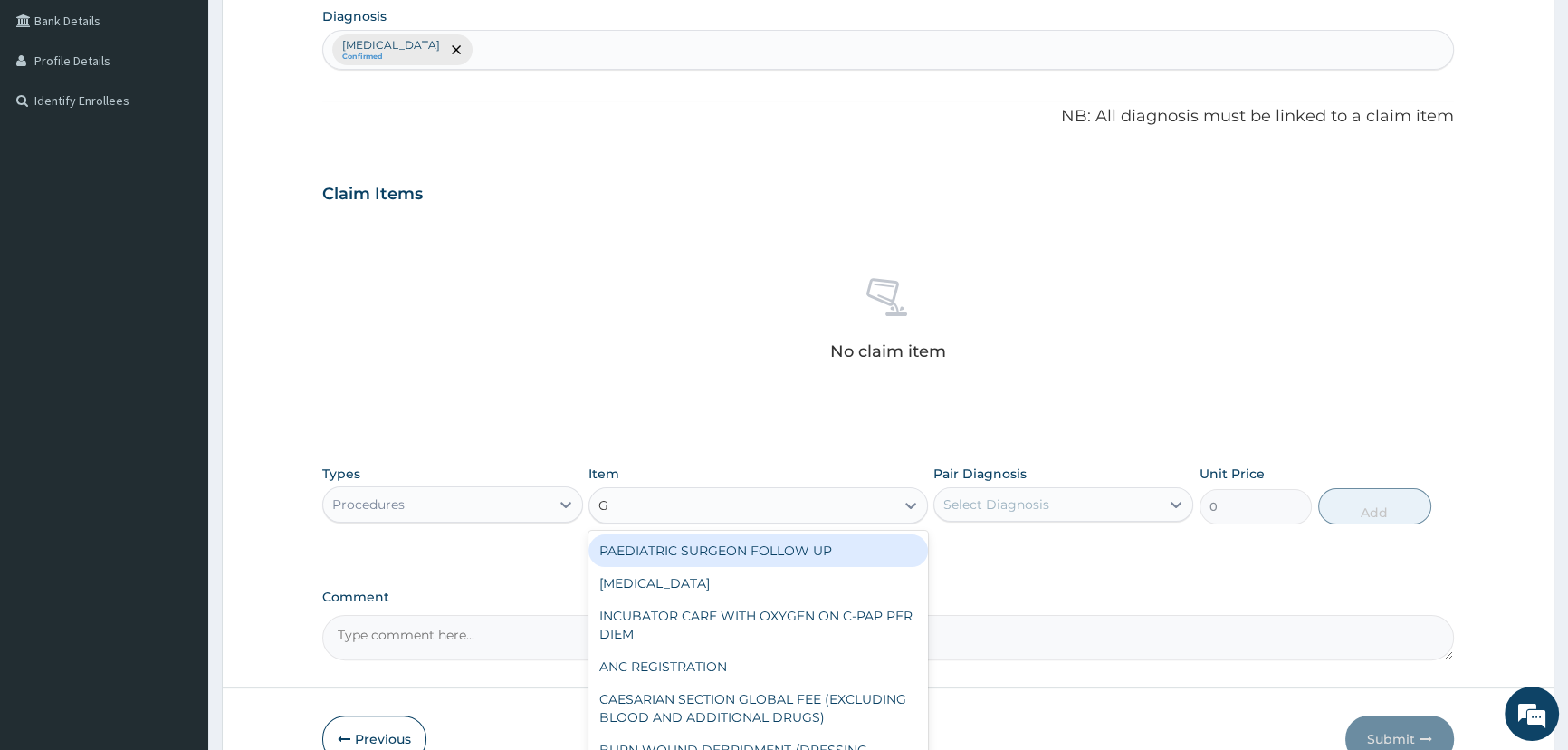
type input "GP"
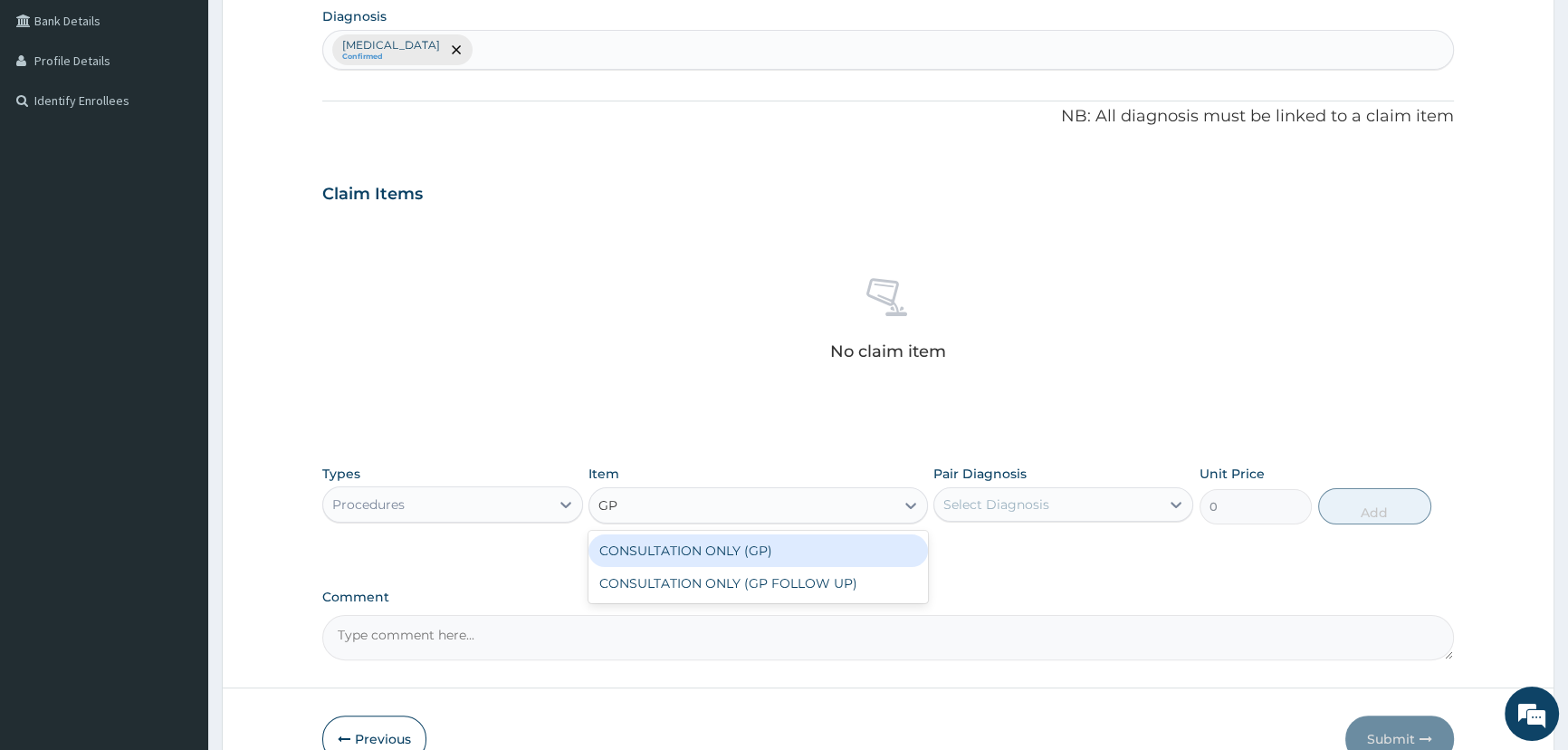
click at [701, 554] on div "CONSULTATION ONLY (GP)" at bounding box center [757, 550] width 339 height 33
type input "6250"
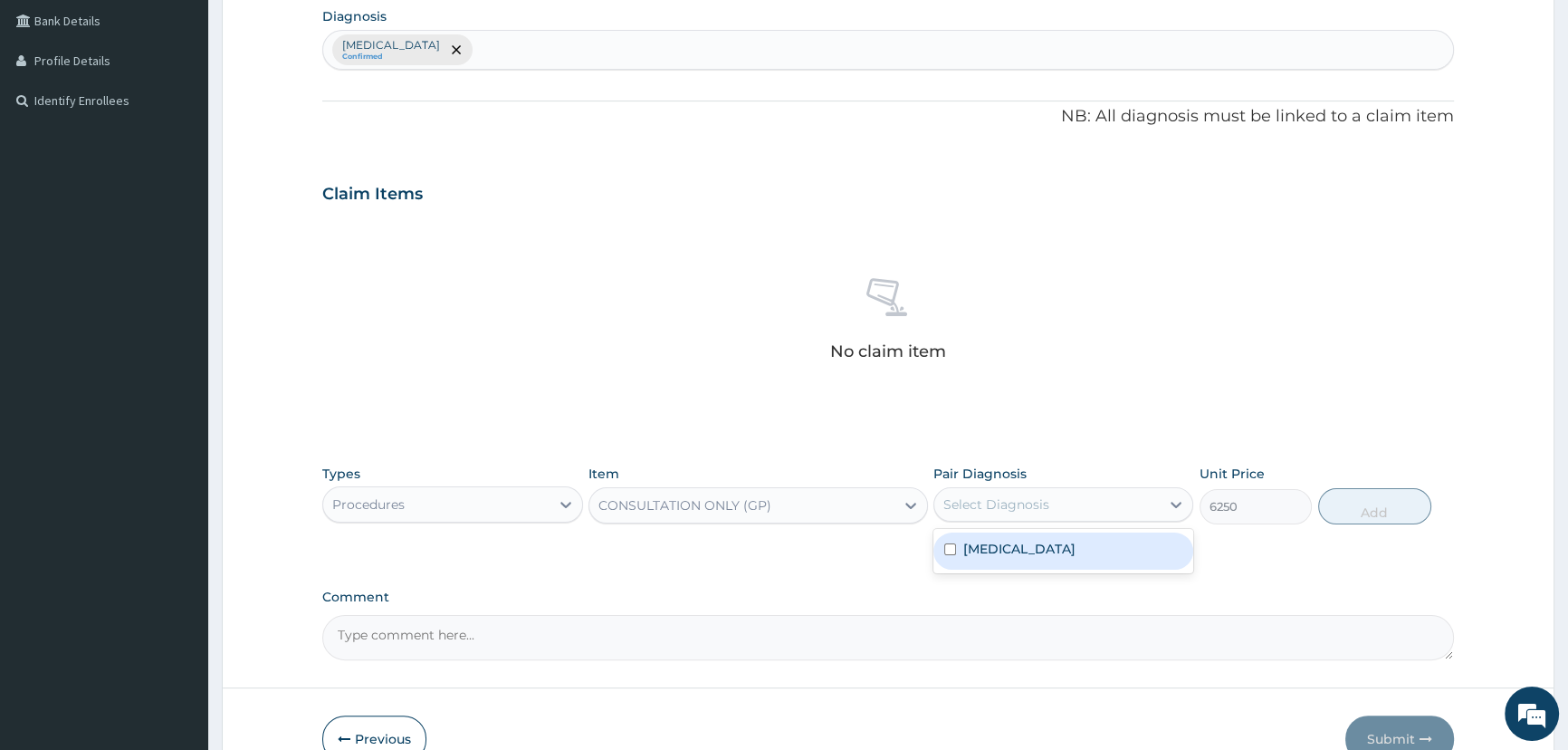
click at [1104, 502] on div "Select Diagnosis" at bounding box center [1046, 503] width 225 height 29
click at [1092, 555] on div "Malaria, unspecified" at bounding box center [1063, 551] width 260 height 37
checkbox input "true"
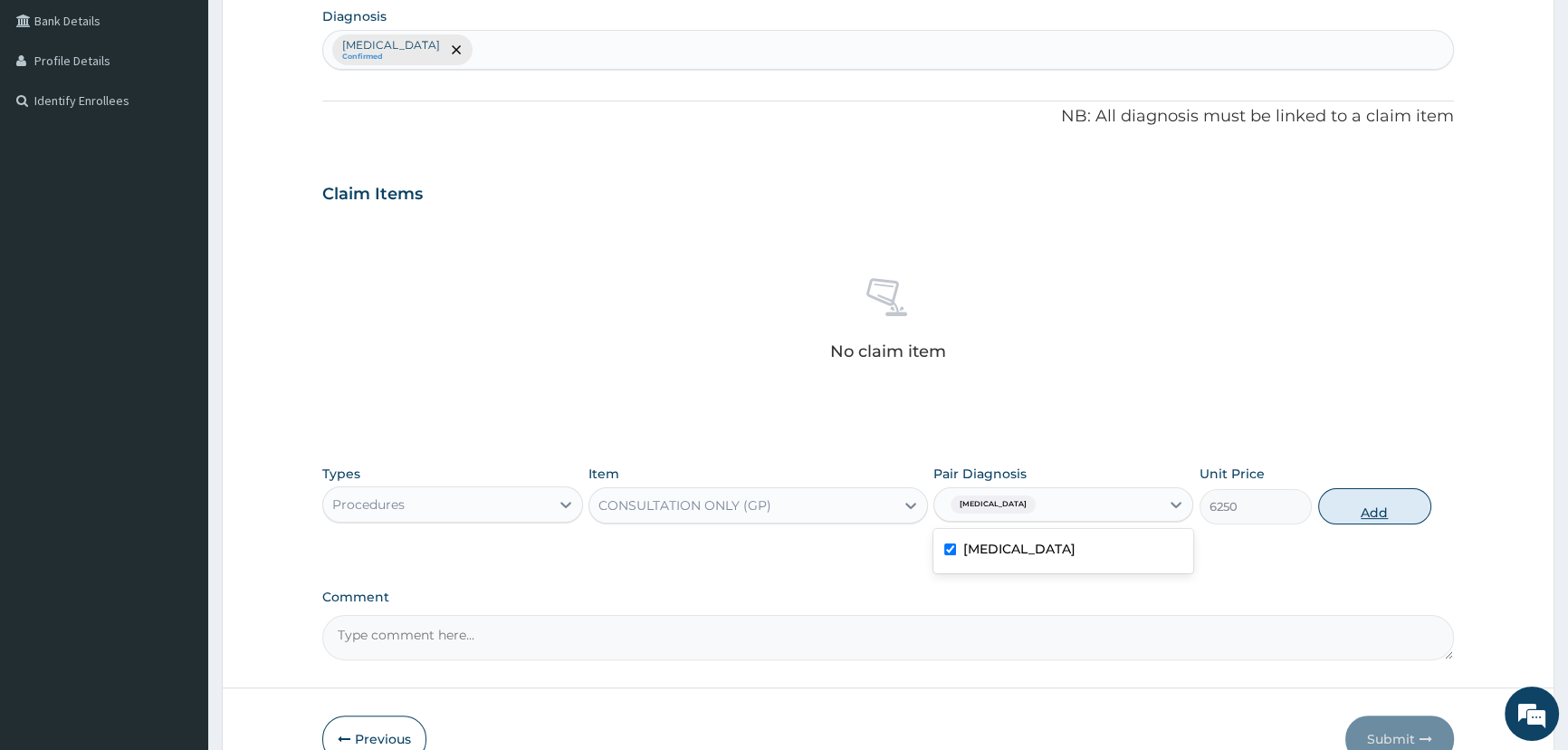
click at [1367, 516] on button "Add" at bounding box center [1374, 505] width 113 height 36
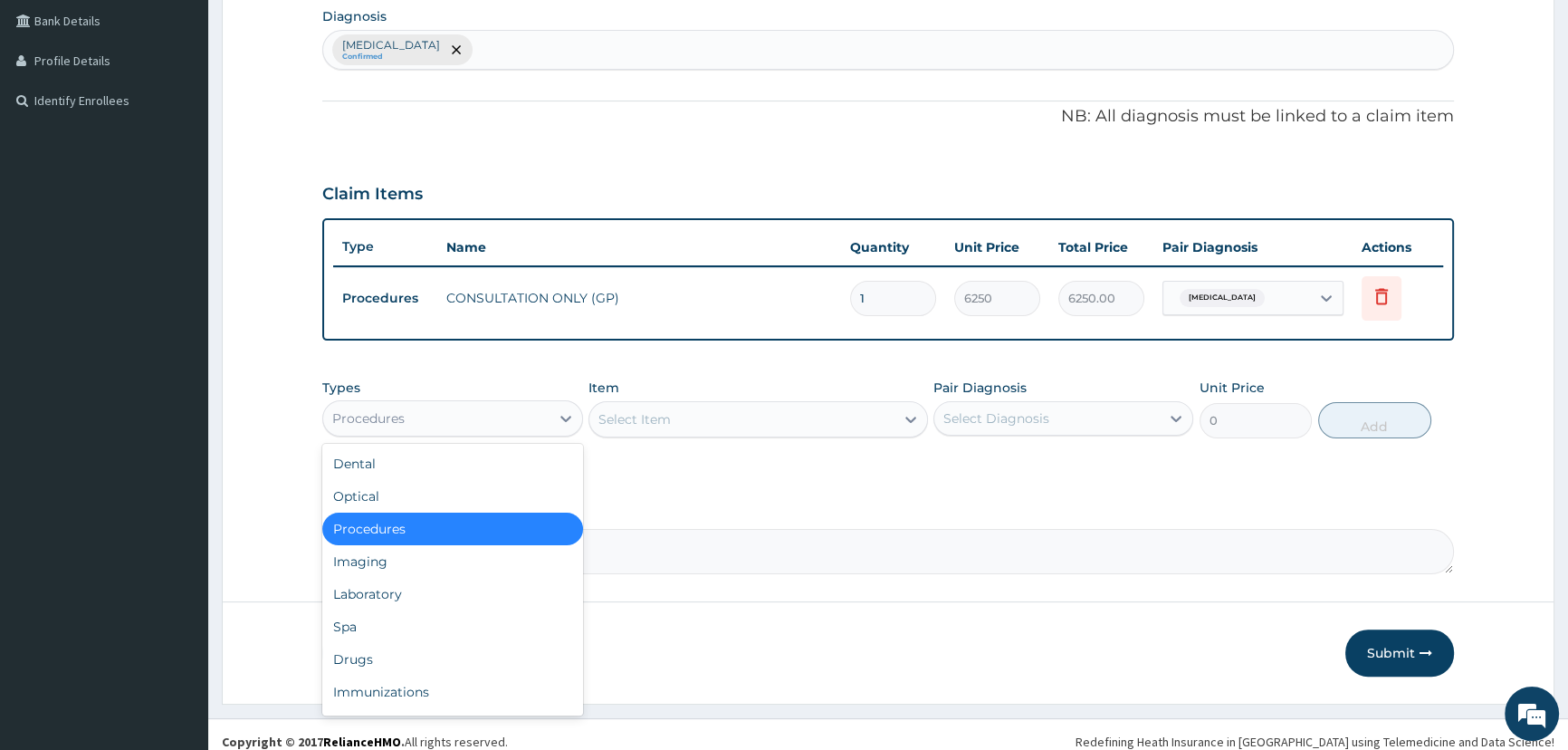
click at [542, 413] on div "Procedures" at bounding box center [435, 417] width 225 height 29
click at [472, 586] on div "Laboratory" at bounding box center [452, 593] width 260 height 33
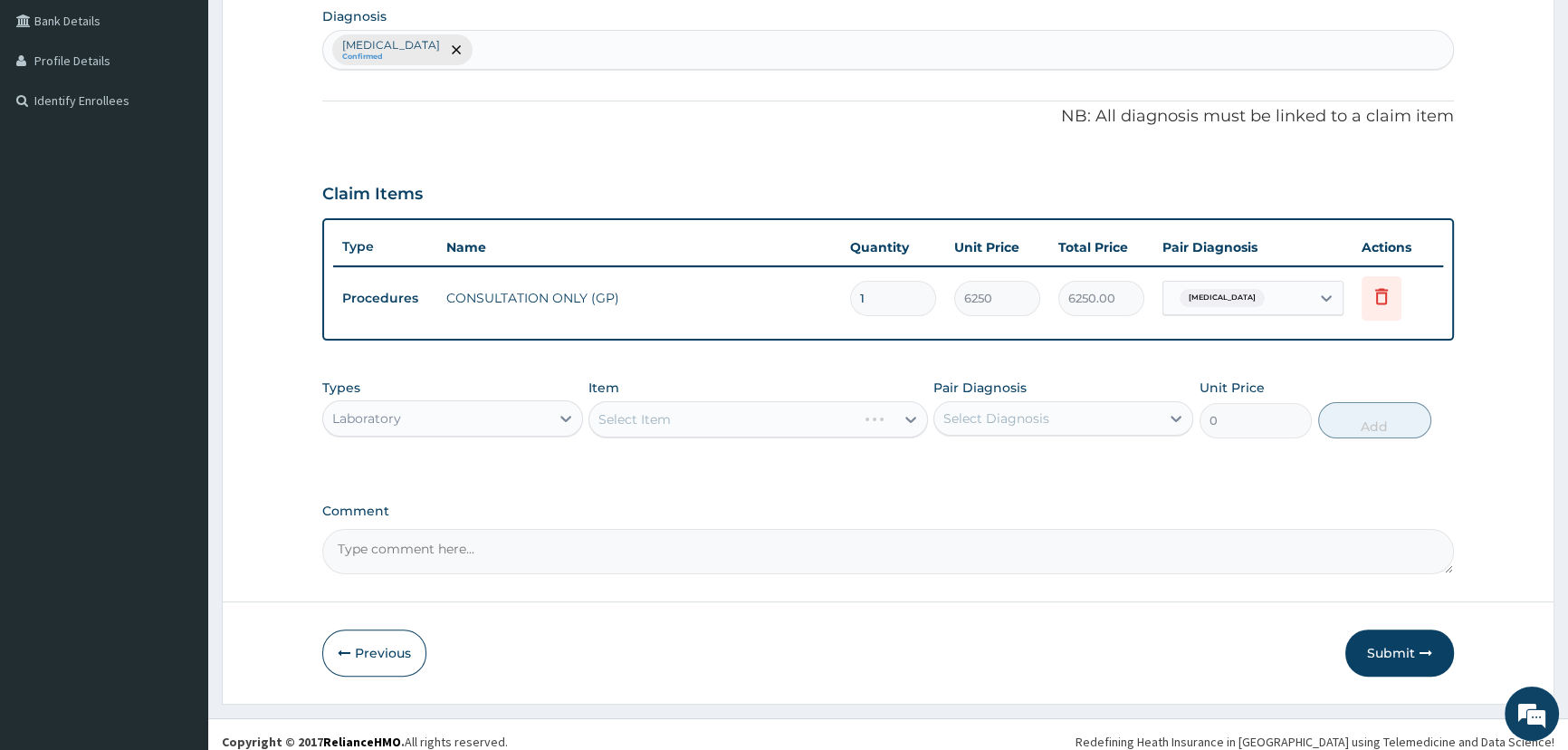
click at [770, 421] on div "Select Item" at bounding box center [757, 418] width 339 height 36
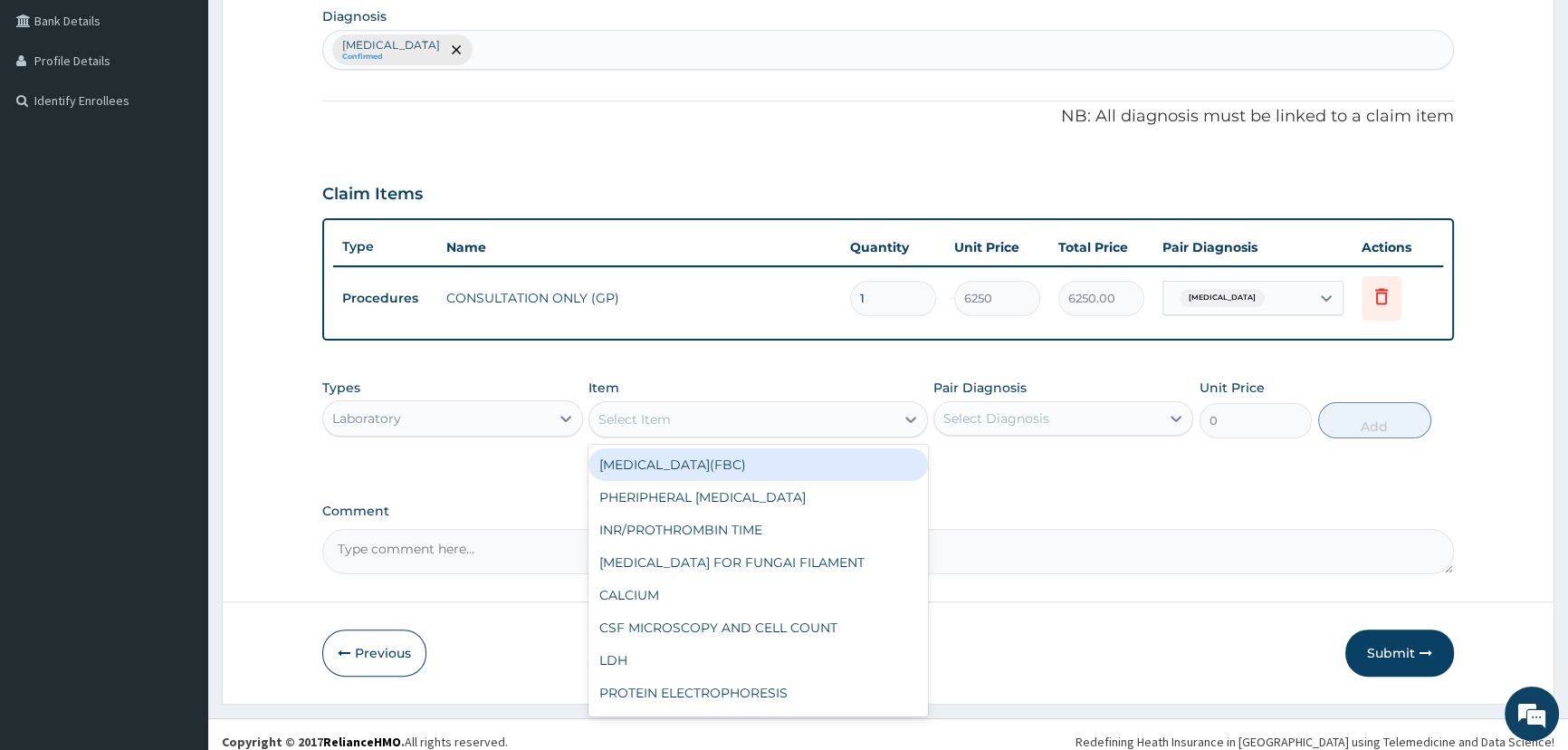
click at [702, 418] on div "Select Item" at bounding box center [742, 418] width 305 height 29
click at [705, 453] on div "FULL BLOOD COUNT(FBC)" at bounding box center [757, 464] width 339 height 33
type input "4675"
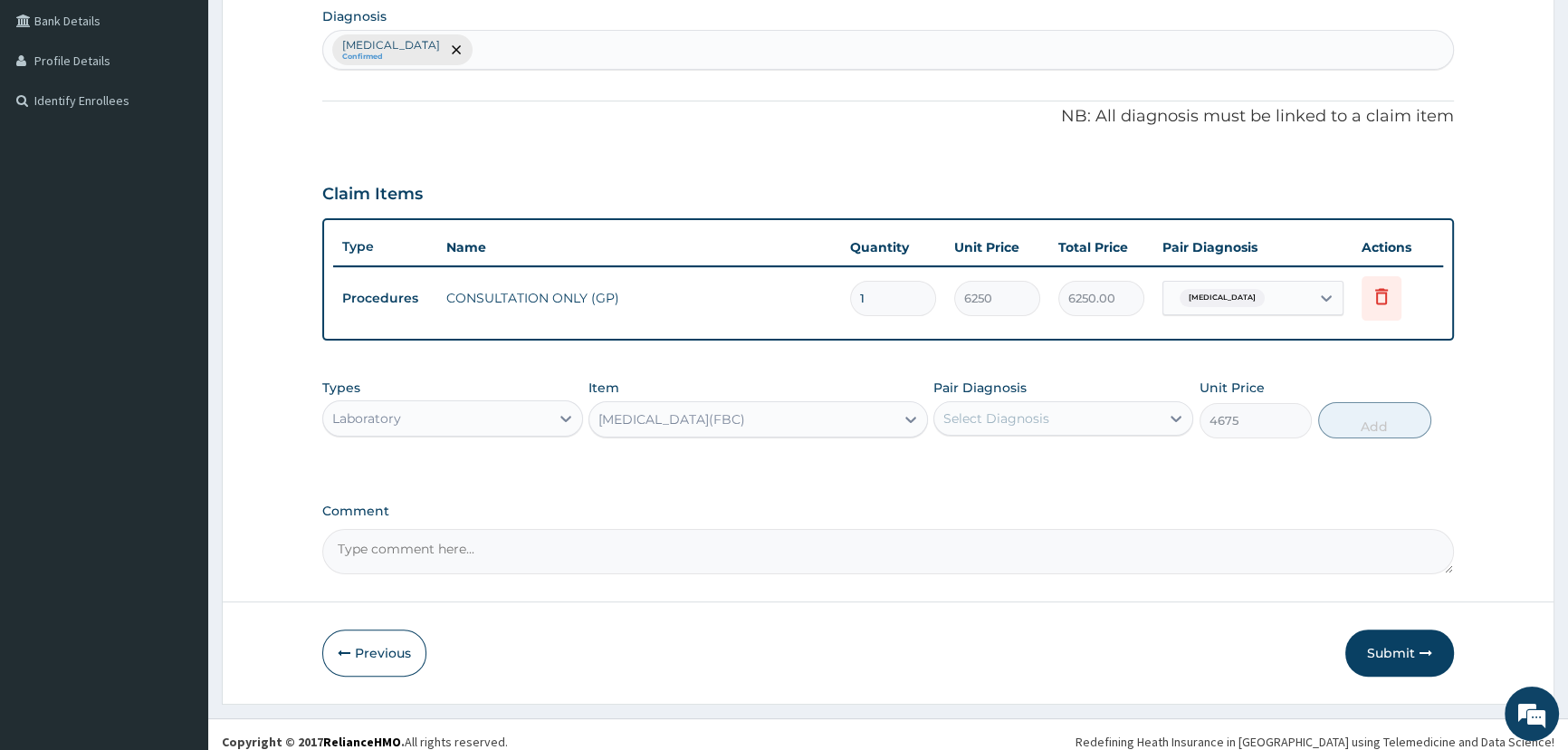
click at [1162, 398] on div "Pair Diagnosis Select Diagnosis" at bounding box center [1063, 408] width 260 height 60
drag, startPoint x: 1139, startPoint y: 409, endPoint x: 1123, endPoint y: 440, distance: 34.9
click at [1135, 416] on div "Select Diagnosis" at bounding box center [1046, 417] width 225 height 29
click at [1116, 455] on div "Malaria, unspecified" at bounding box center [1063, 465] width 260 height 37
checkbox input "true"
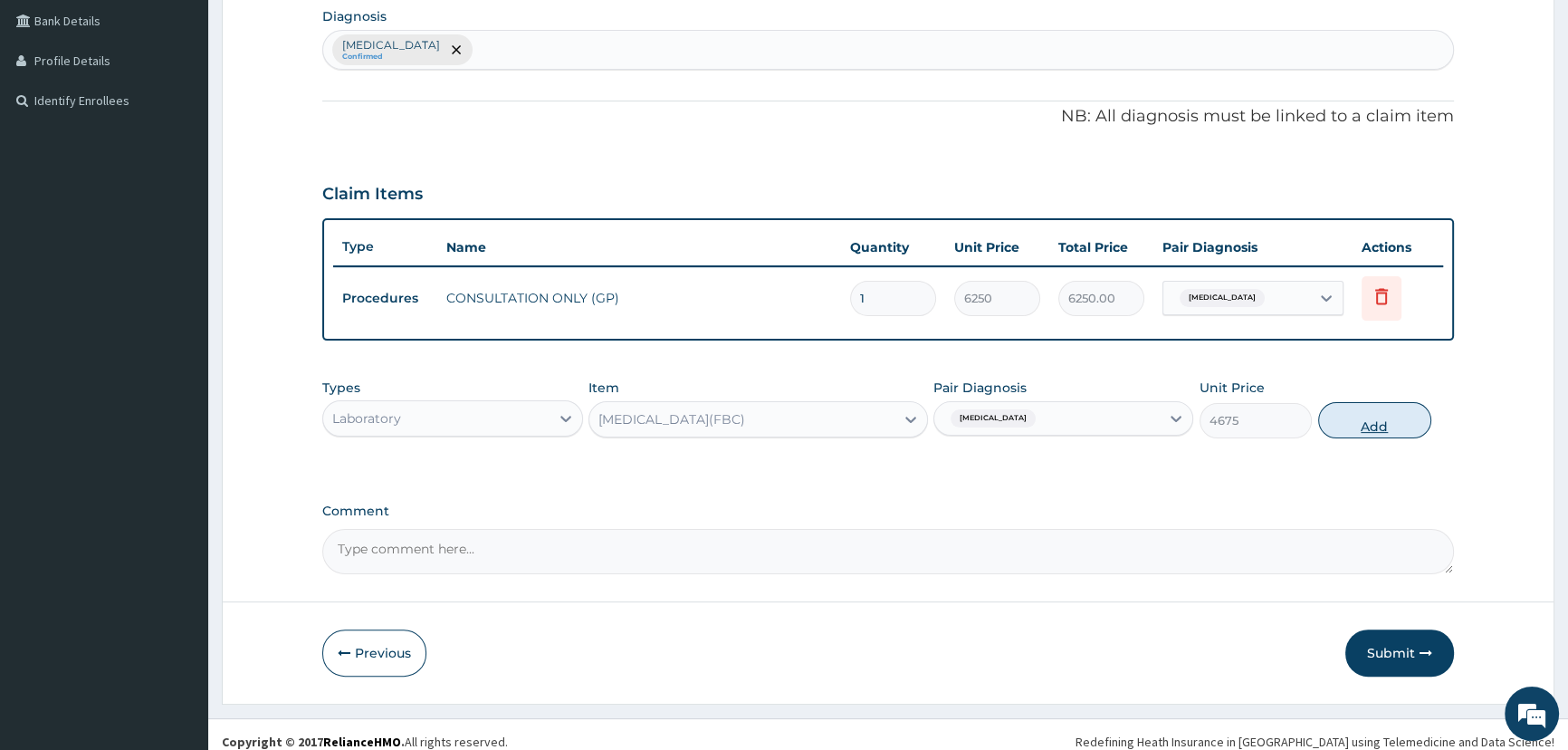
click at [1335, 420] on button "Add" at bounding box center [1374, 419] width 113 height 36
type input "0"
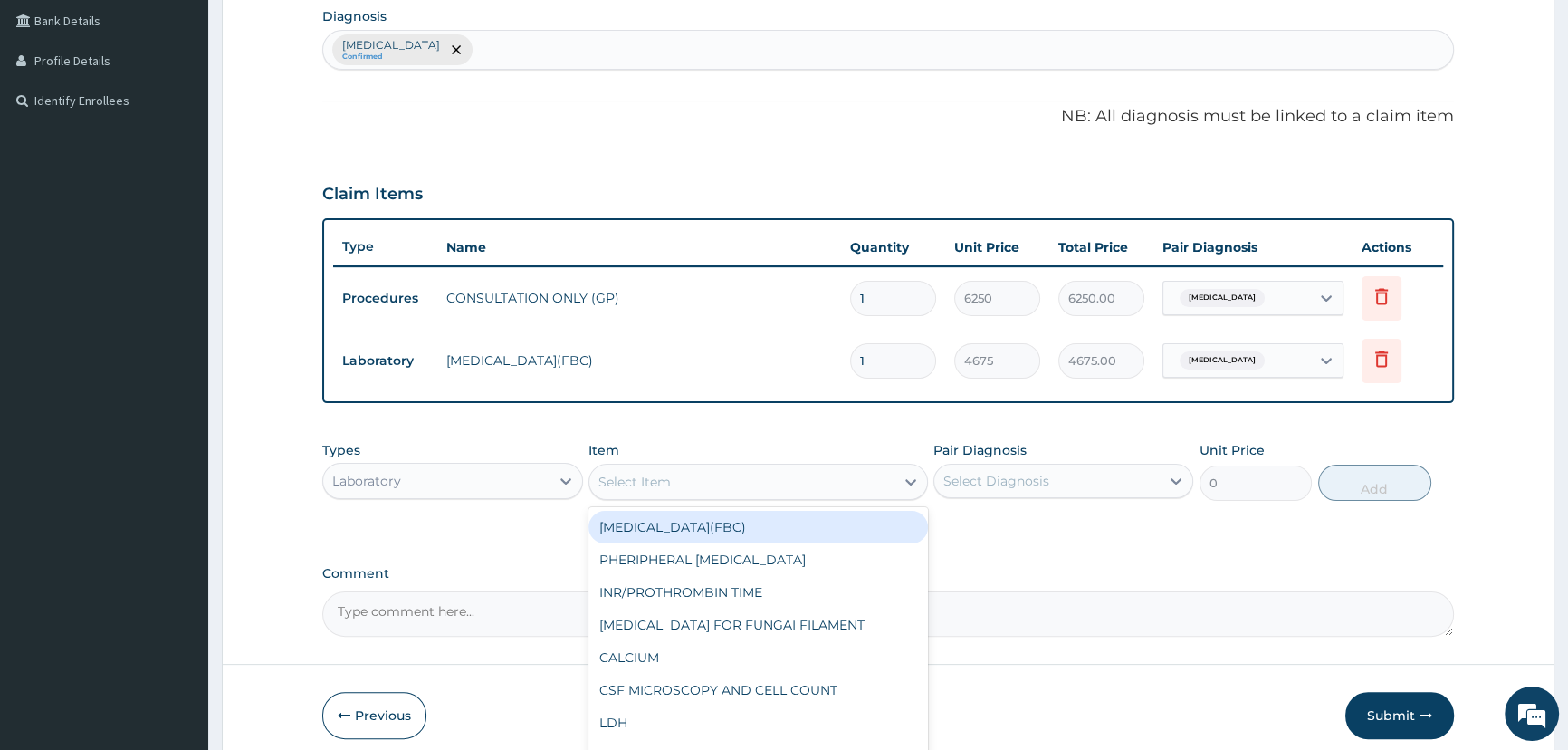
click at [778, 481] on div "Select Item" at bounding box center [742, 481] width 305 height 29
type input "BLOOD"
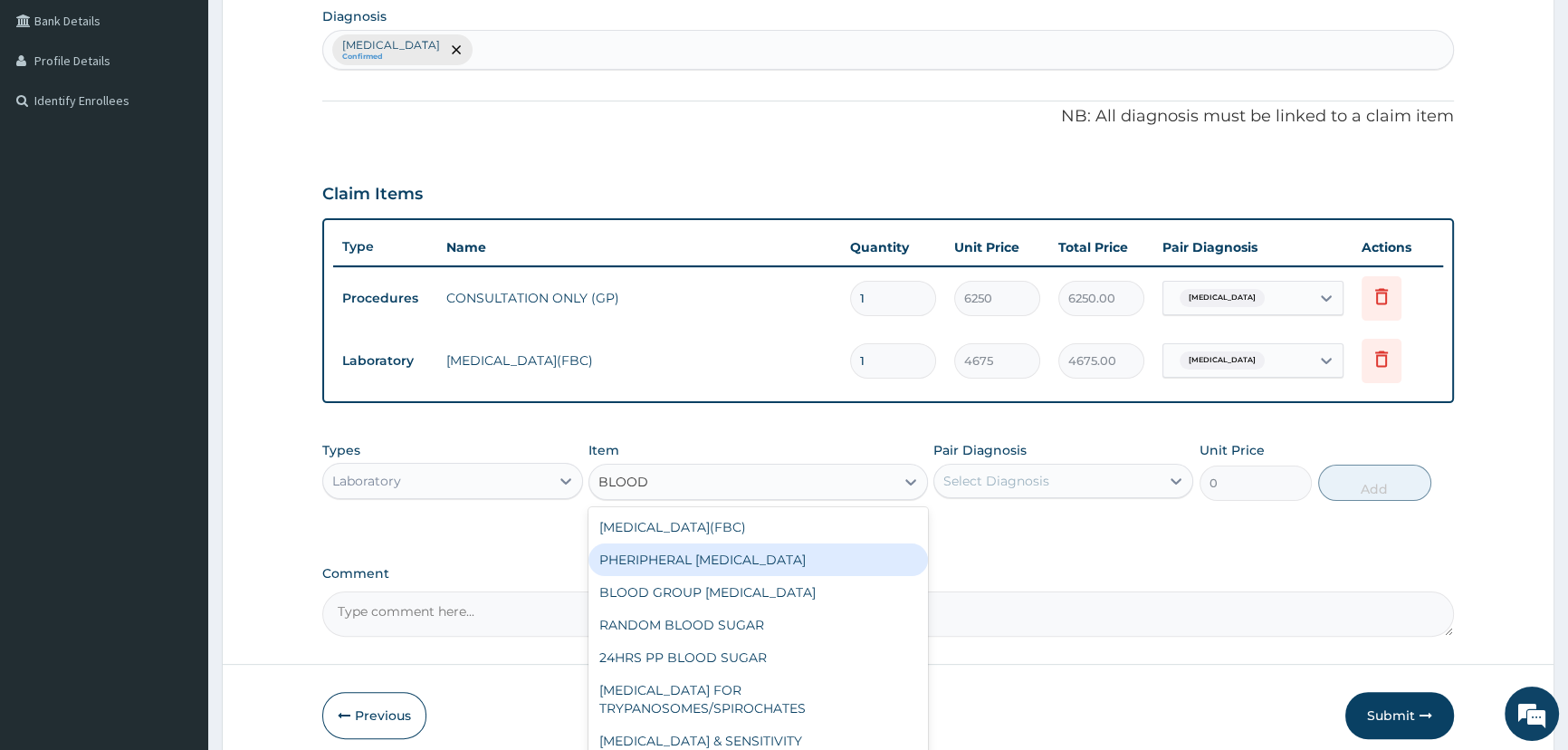
click at [752, 557] on div "PHERIPHERAL BLOOD FILM" at bounding box center [757, 559] width 339 height 33
type input "4675"
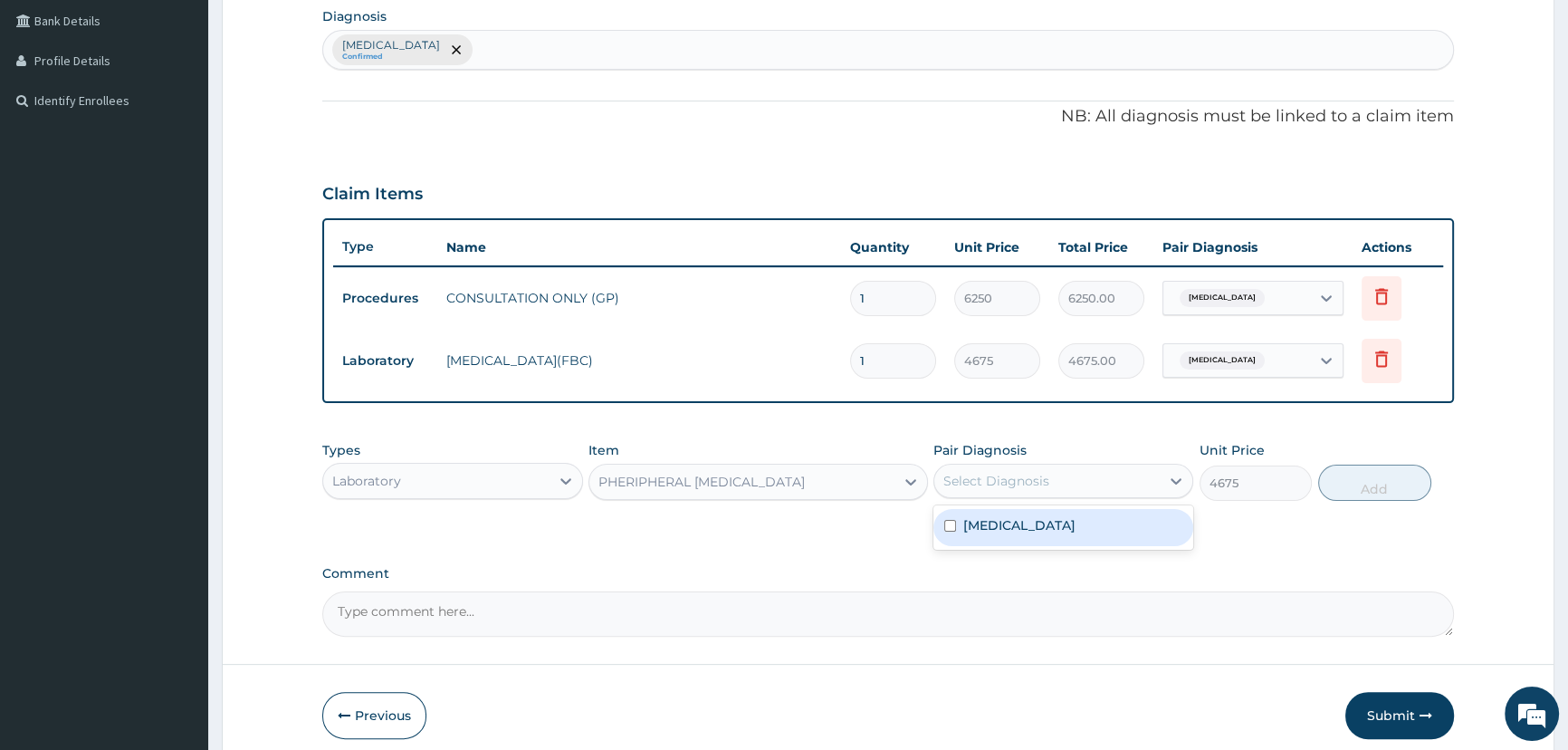
click at [975, 488] on div "Select Diagnosis" at bounding box center [996, 480] width 106 height 18
drag, startPoint x: 1014, startPoint y: 525, endPoint x: 1170, endPoint y: 506, distance: 157.2
click at [1023, 525] on label "Malaria, unspecified" at bounding box center [1019, 524] width 112 height 18
checkbox input "true"
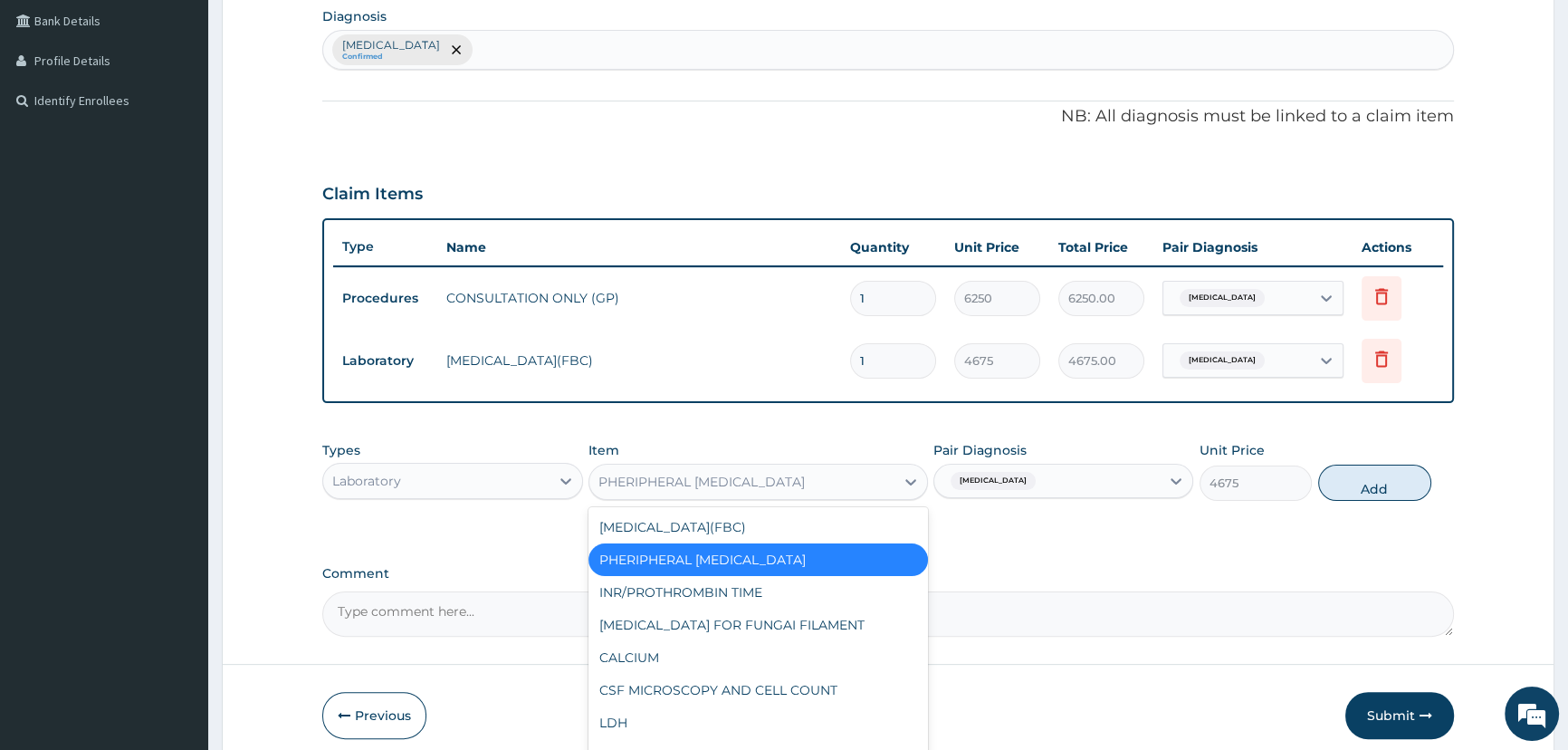
click at [819, 482] on div "PHERIPHERAL BLOOD FILM" at bounding box center [742, 481] width 305 height 29
type input "BLOOD F"
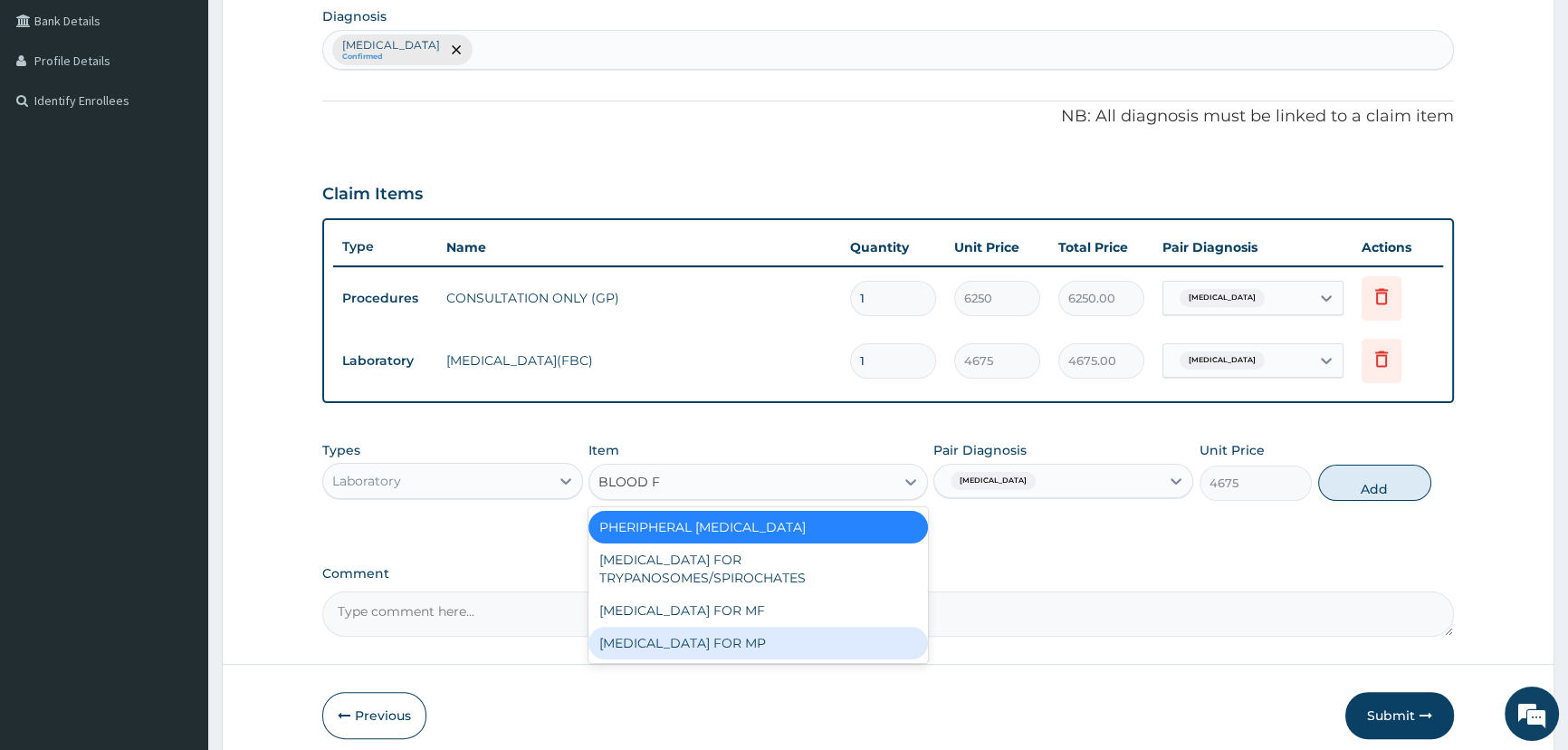
click at [729, 639] on div "BLOOD FILM FOR MP" at bounding box center [757, 643] width 339 height 33
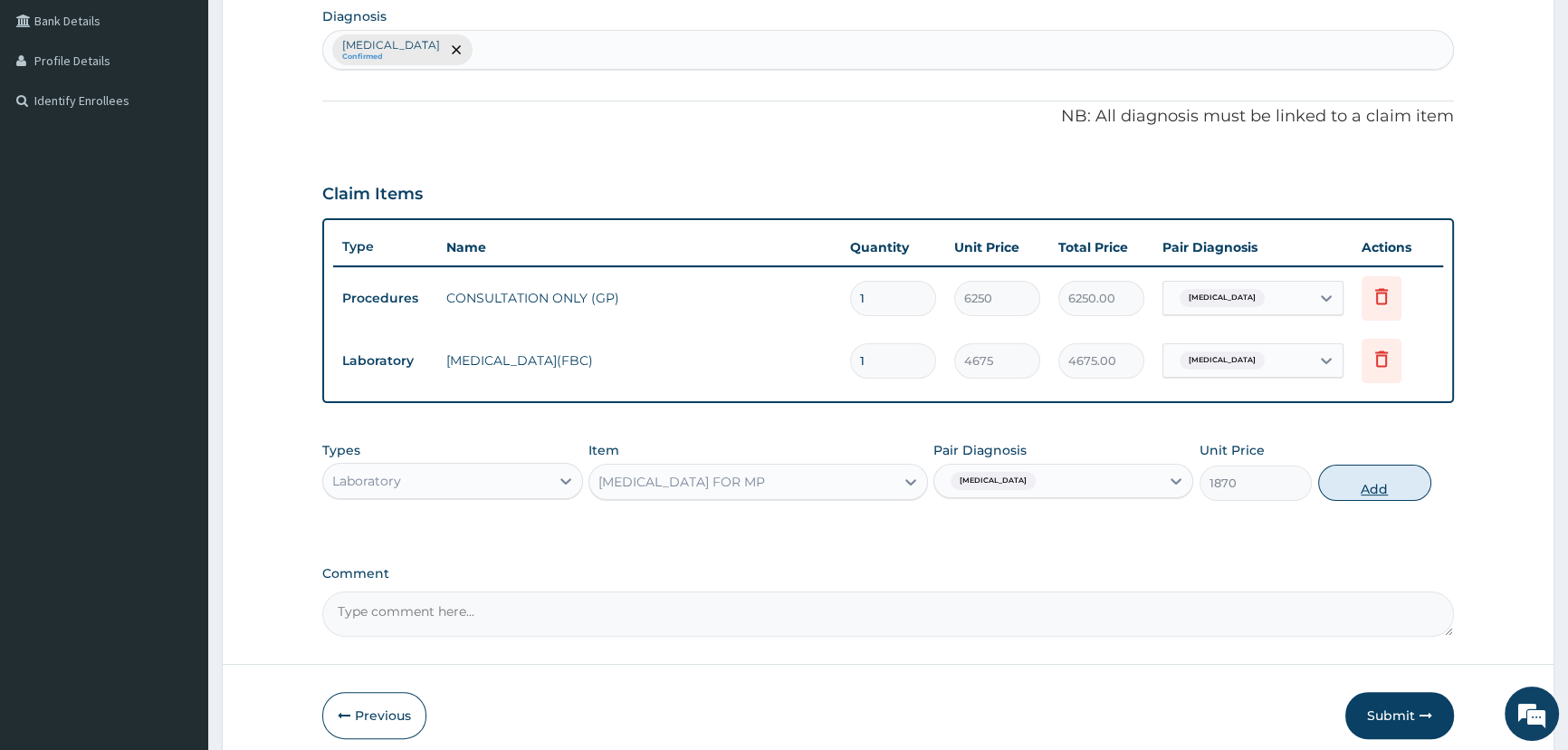
click at [1376, 487] on button "Add" at bounding box center [1374, 482] width 113 height 36
type input "0"
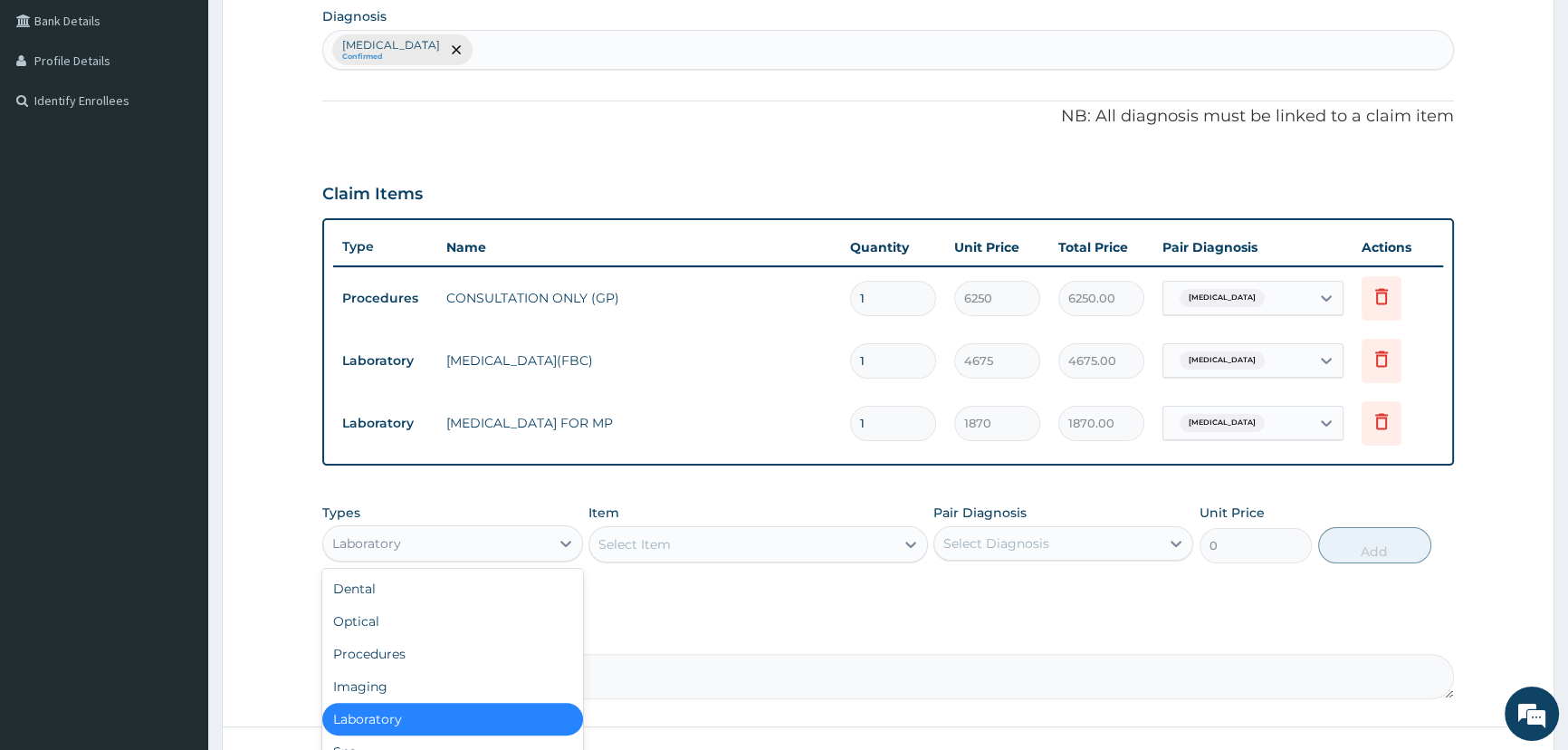
click at [447, 534] on div "Laboratory" at bounding box center [435, 543] width 225 height 29
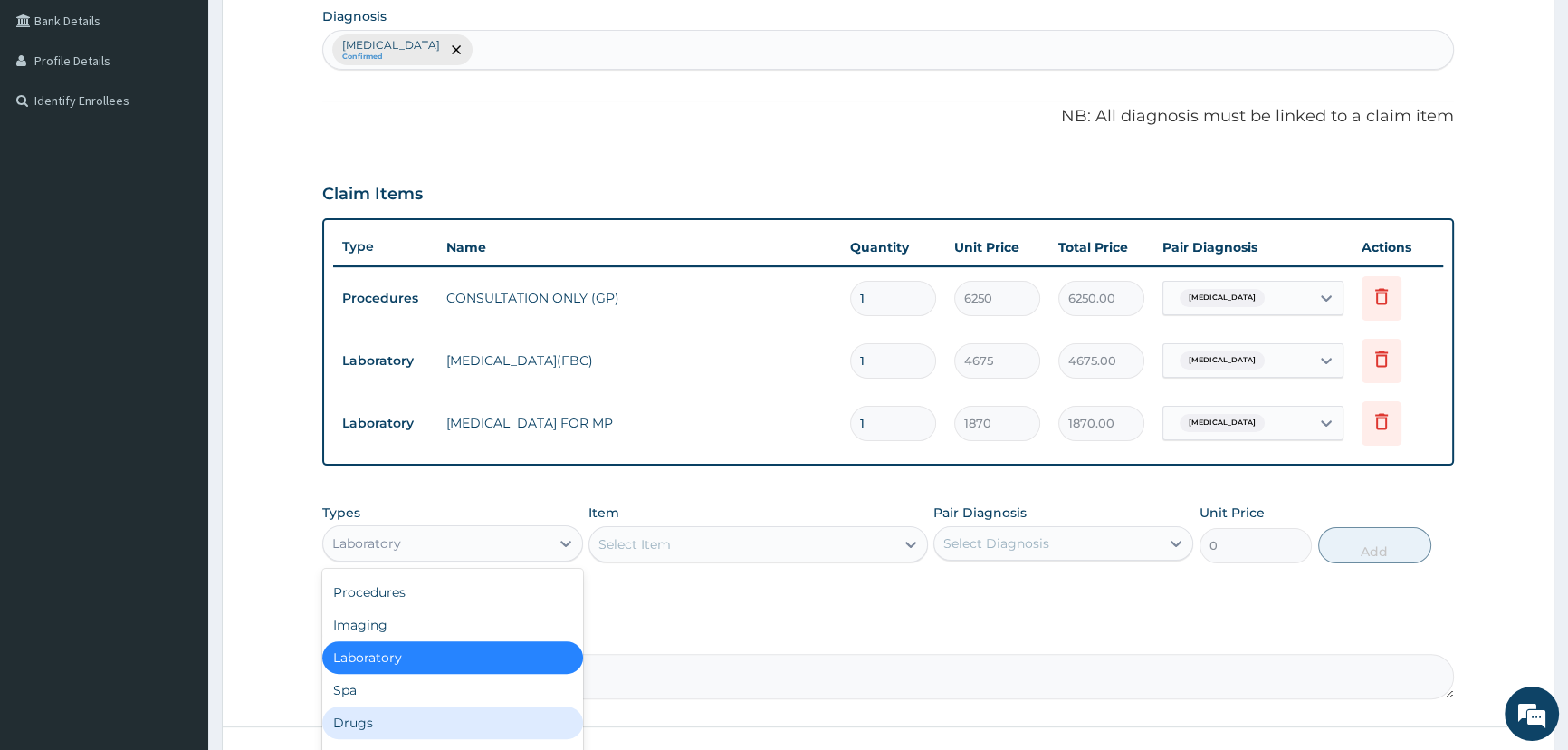
click at [368, 723] on div "Drugs" at bounding box center [452, 722] width 260 height 33
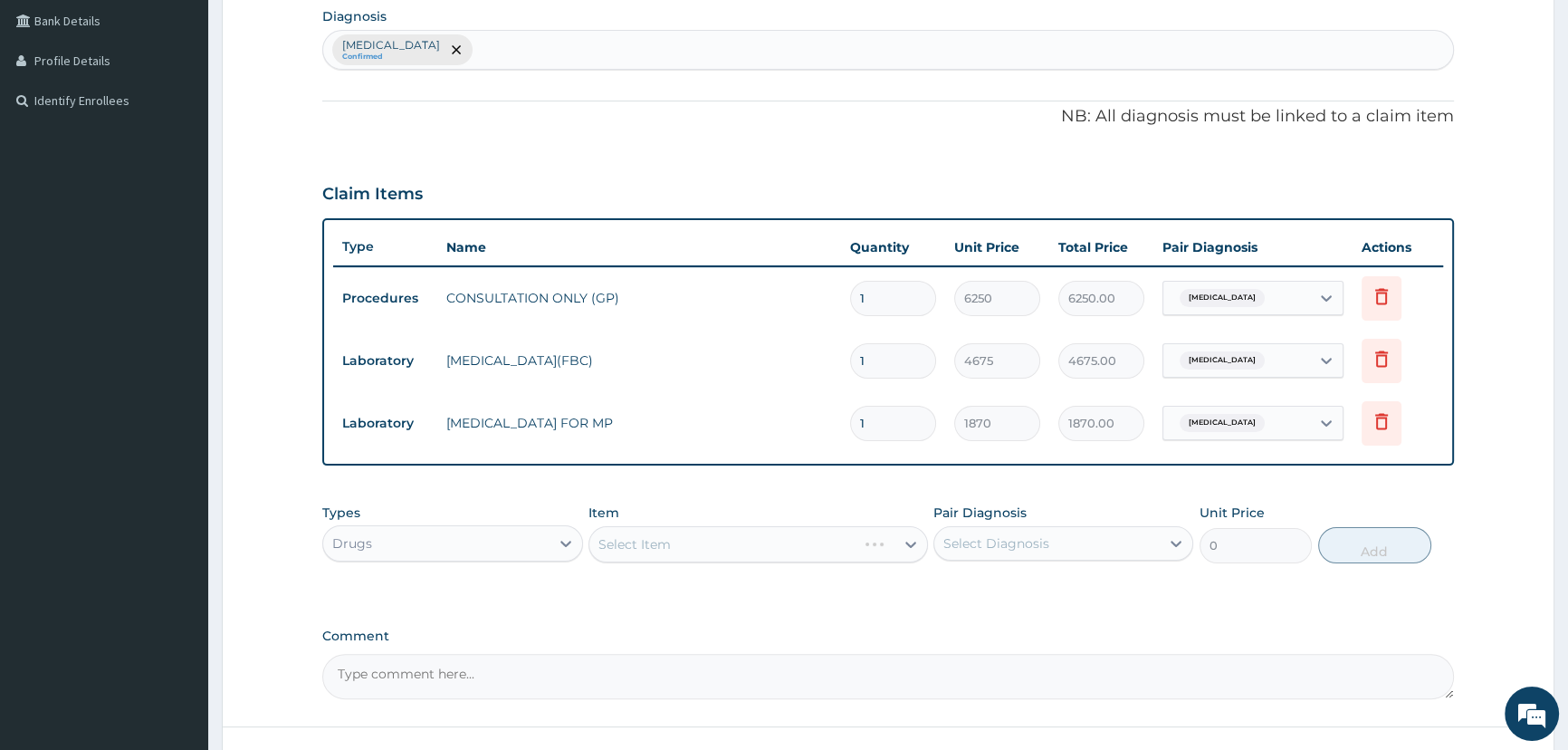
click at [678, 540] on div "Select Item" at bounding box center [757, 544] width 339 height 36
click at [700, 539] on div "Select Item" at bounding box center [757, 544] width 339 height 36
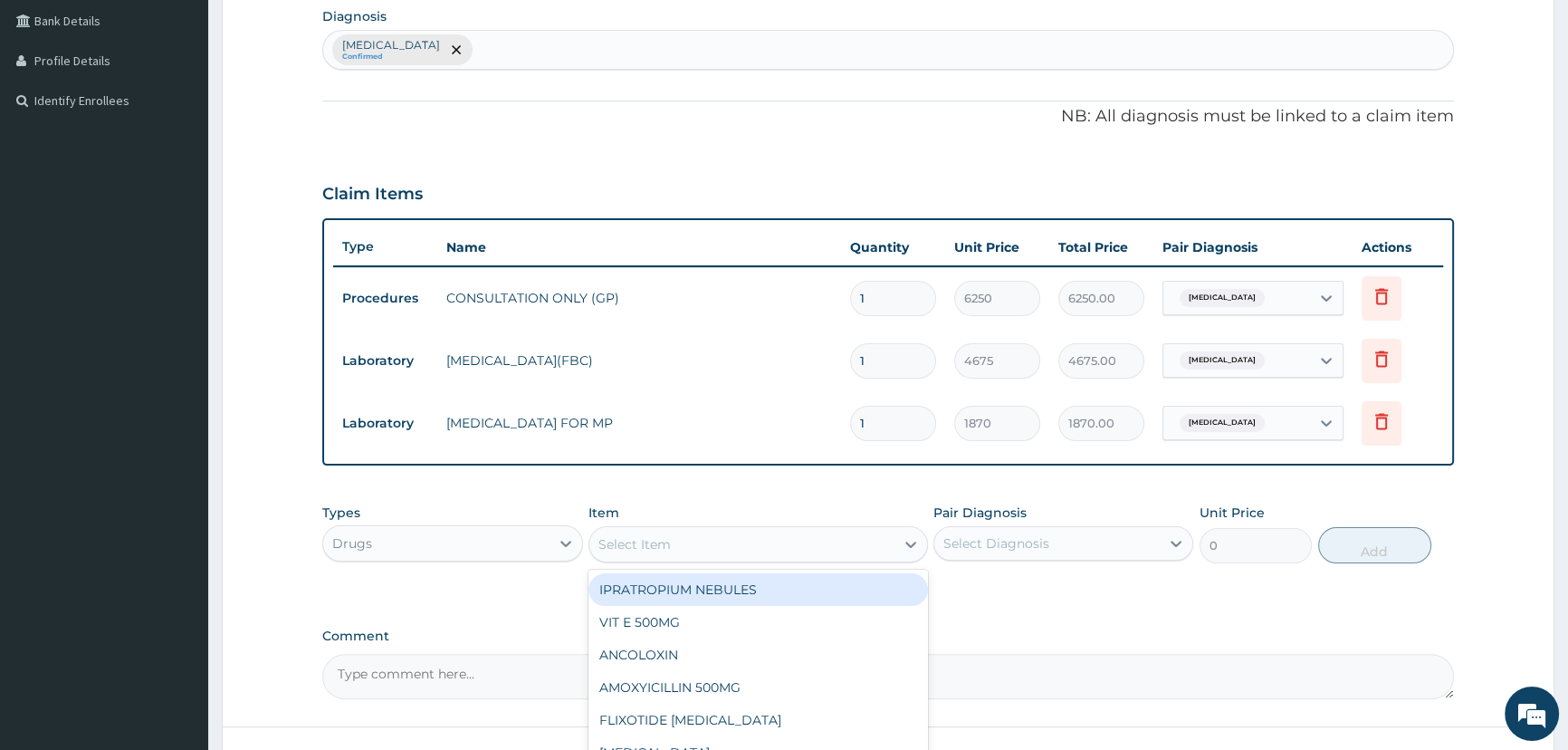
click at [634, 557] on div "Select Item" at bounding box center [742, 544] width 305 height 29
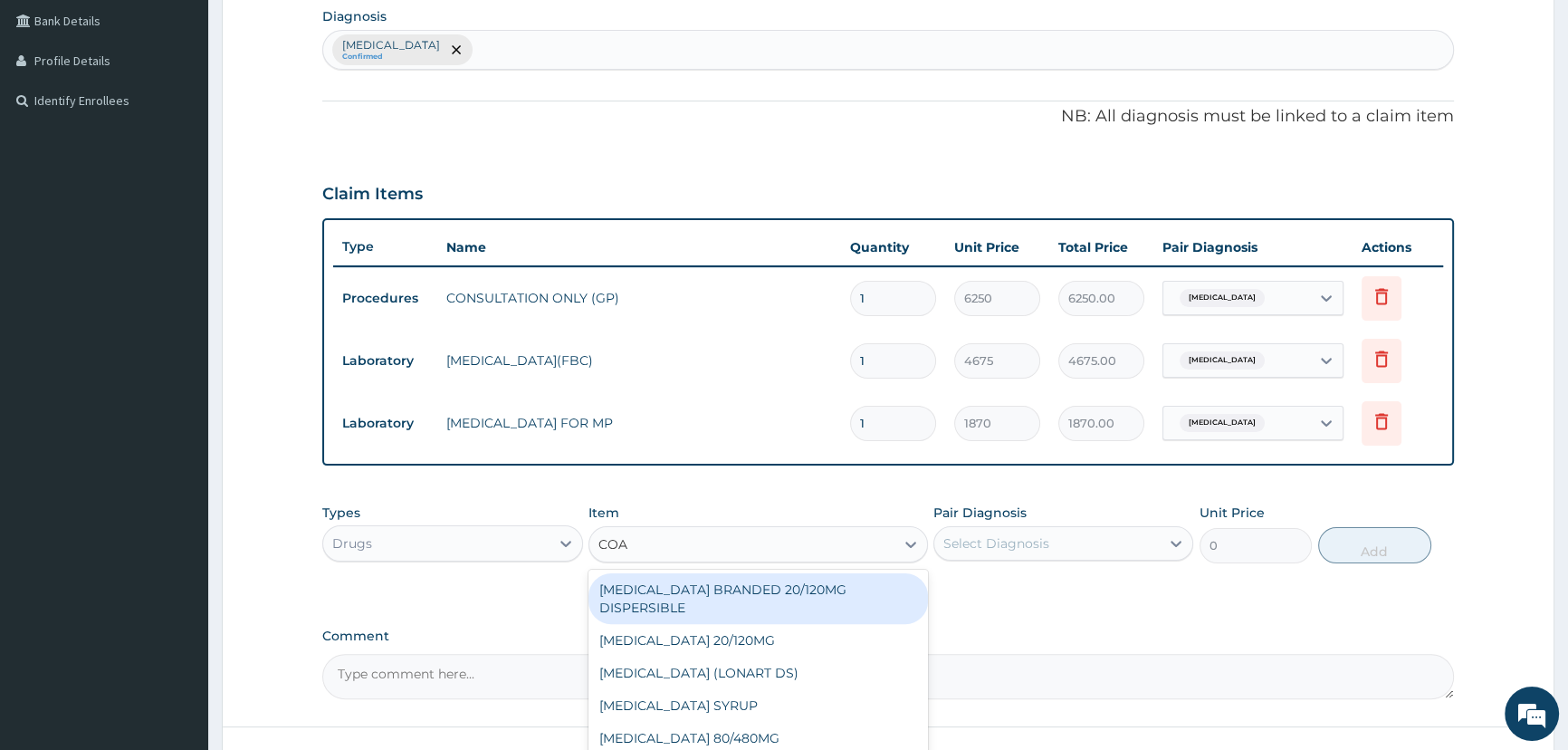
type input "COAR"
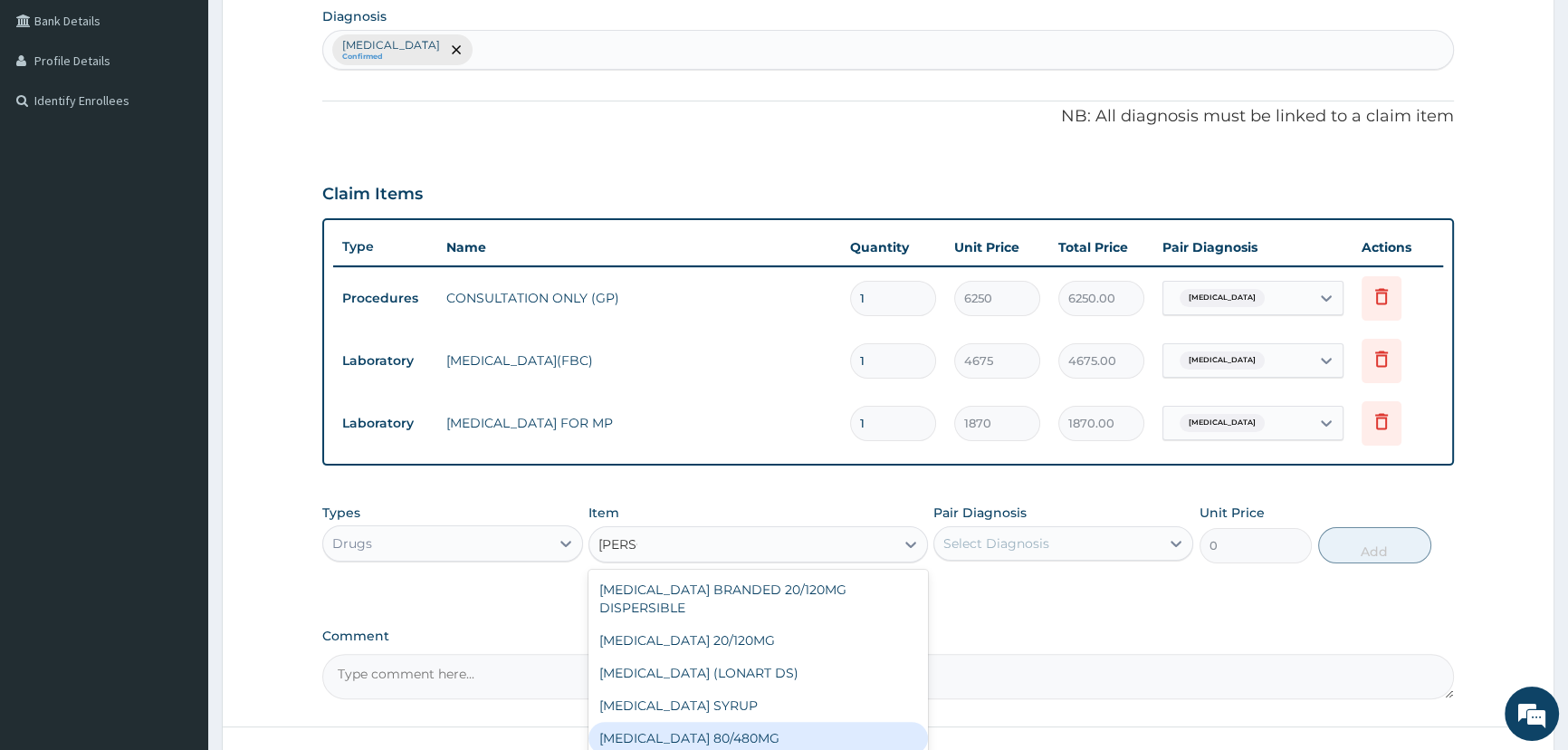
click at [725, 722] on div "COARTEM 80/480MG" at bounding box center [757, 738] width 339 height 33
type input "374"
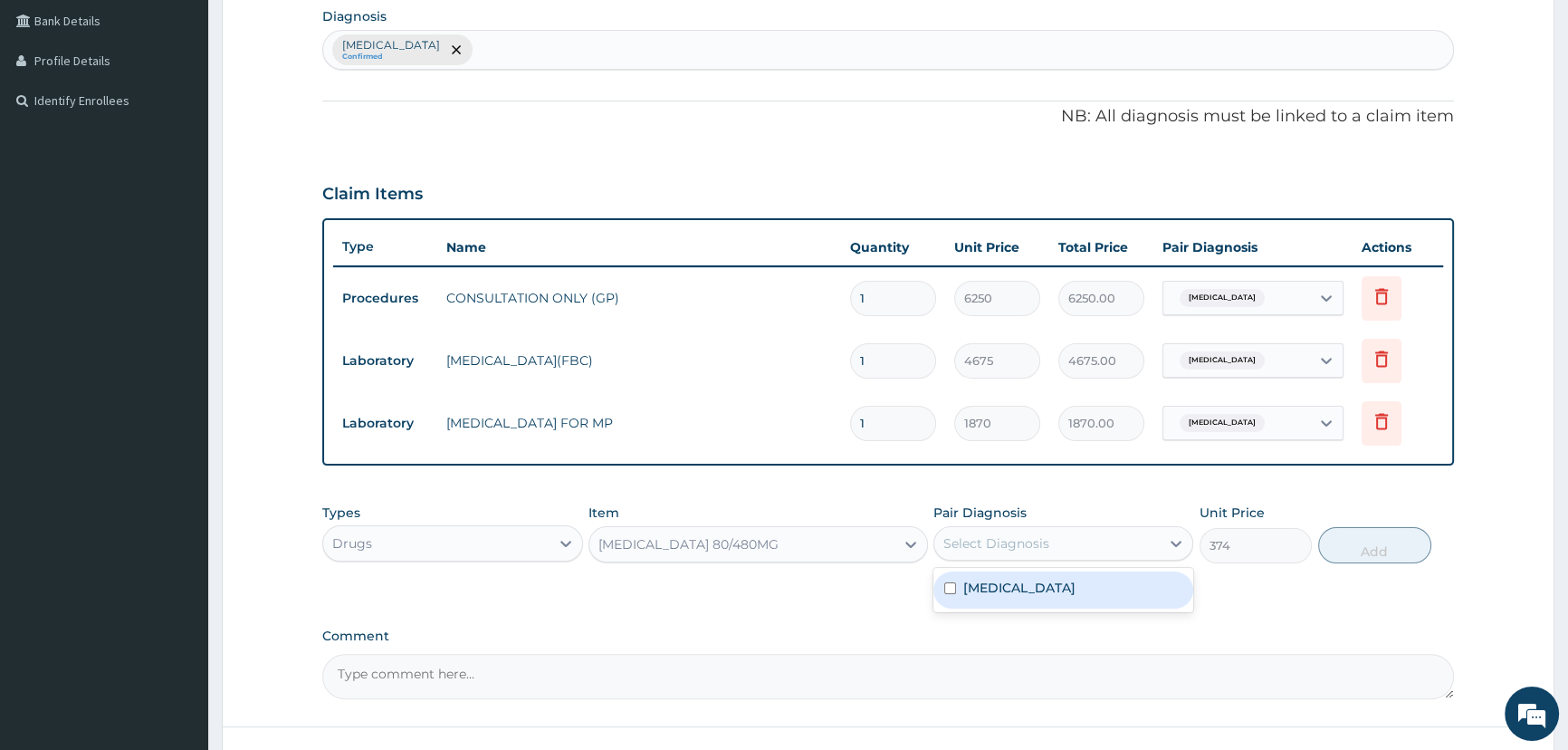
click at [1095, 543] on div "Select Diagnosis" at bounding box center [1046, 543] width 225 height 29
click at [1079, 576] on div "Malaria, unspecified" at bounding box center [1063, 590] width 260 height 37
checkbox input "true"
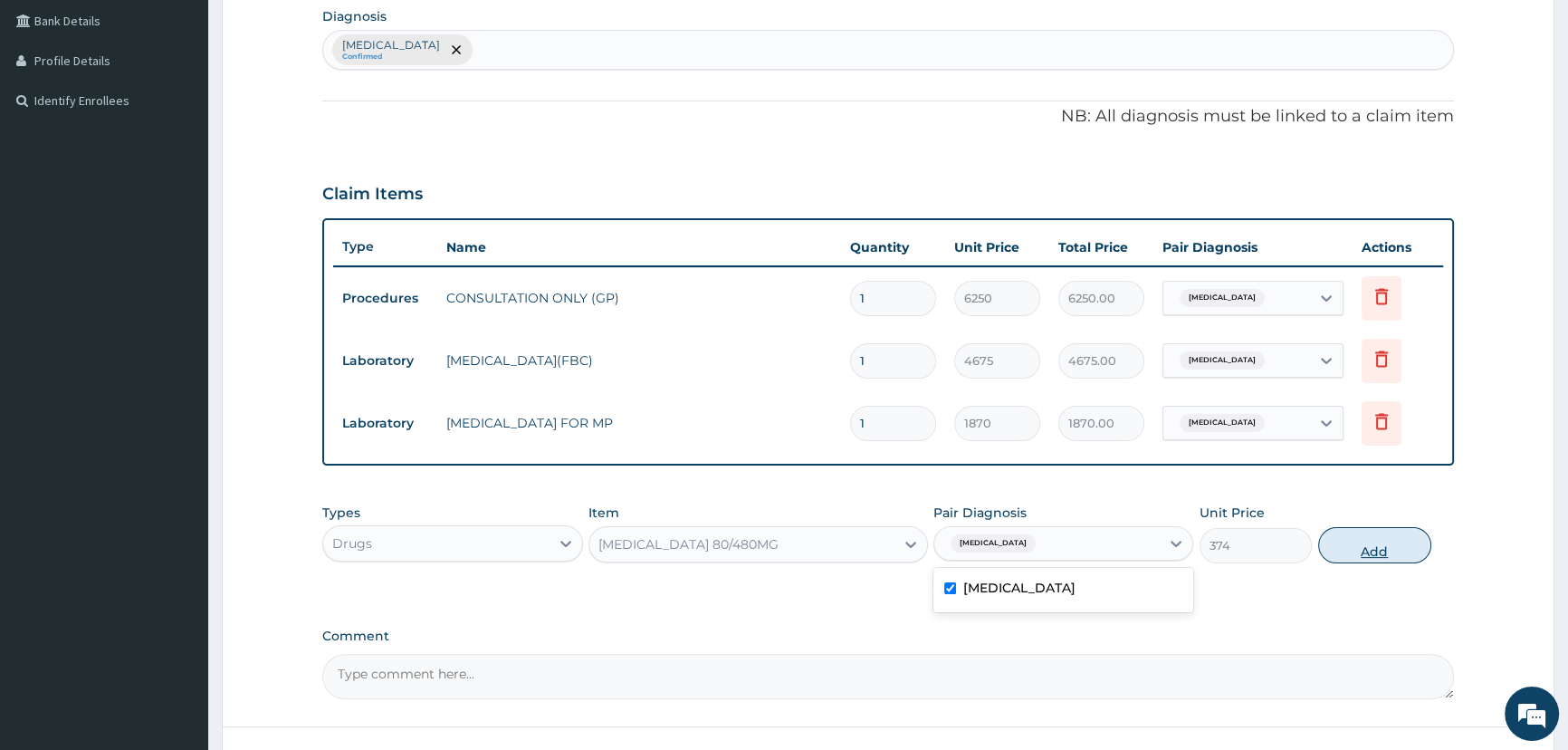
click at [1400, 534] on button "Add" at bounding box center [1374, 545] width 113 height 36
type input "0"
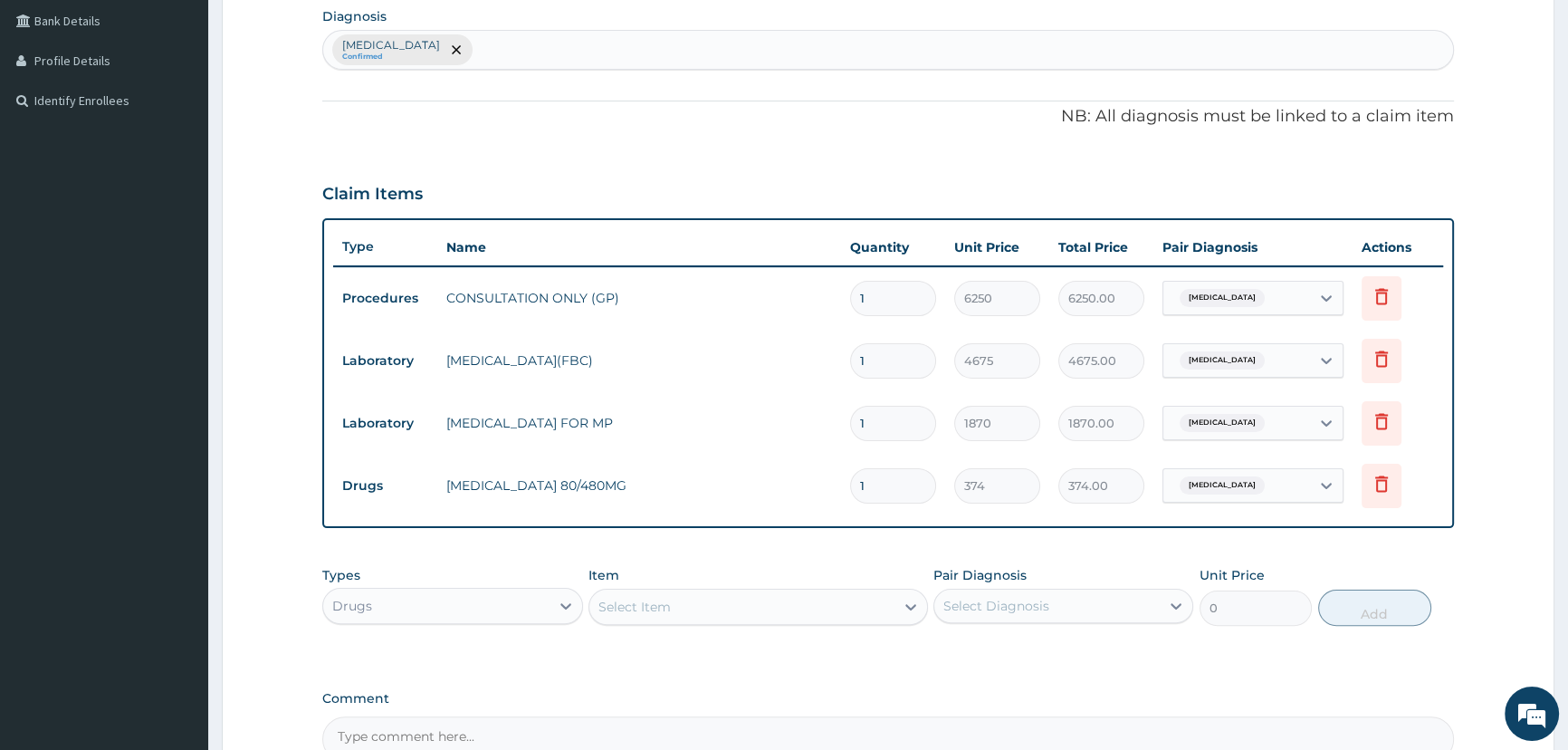
type input "0.00"
type input "6"
type input "2244.00"
type input "6"
click at [627, 599] on div "Select Item" at bounding box center [635, 606] width 73 height 18
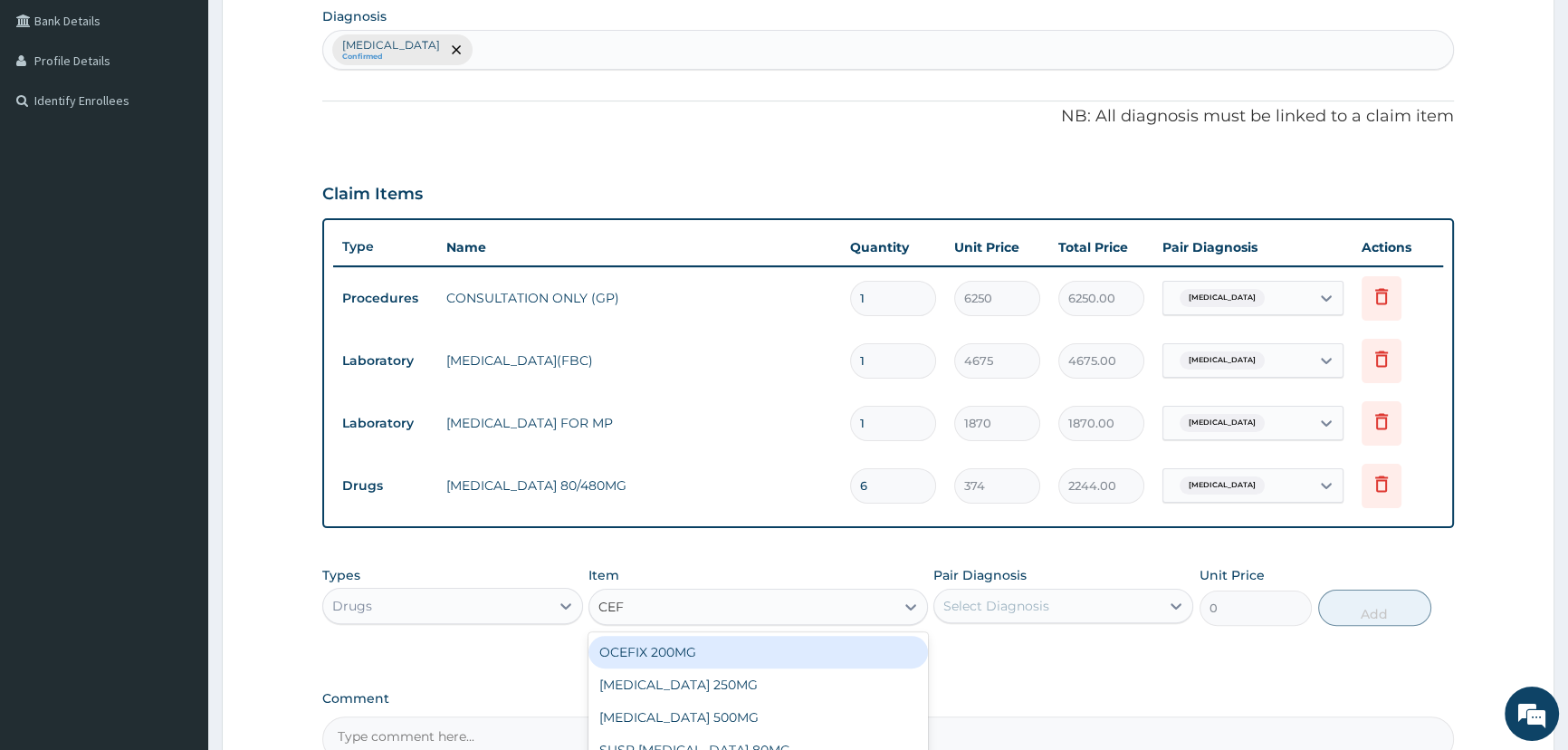
type input "CEFU"
click at [714, 658] on div "[MEDICAL_DATA] 250MG" at bounding box center [757, 651] width 339 height 33
type input "187"
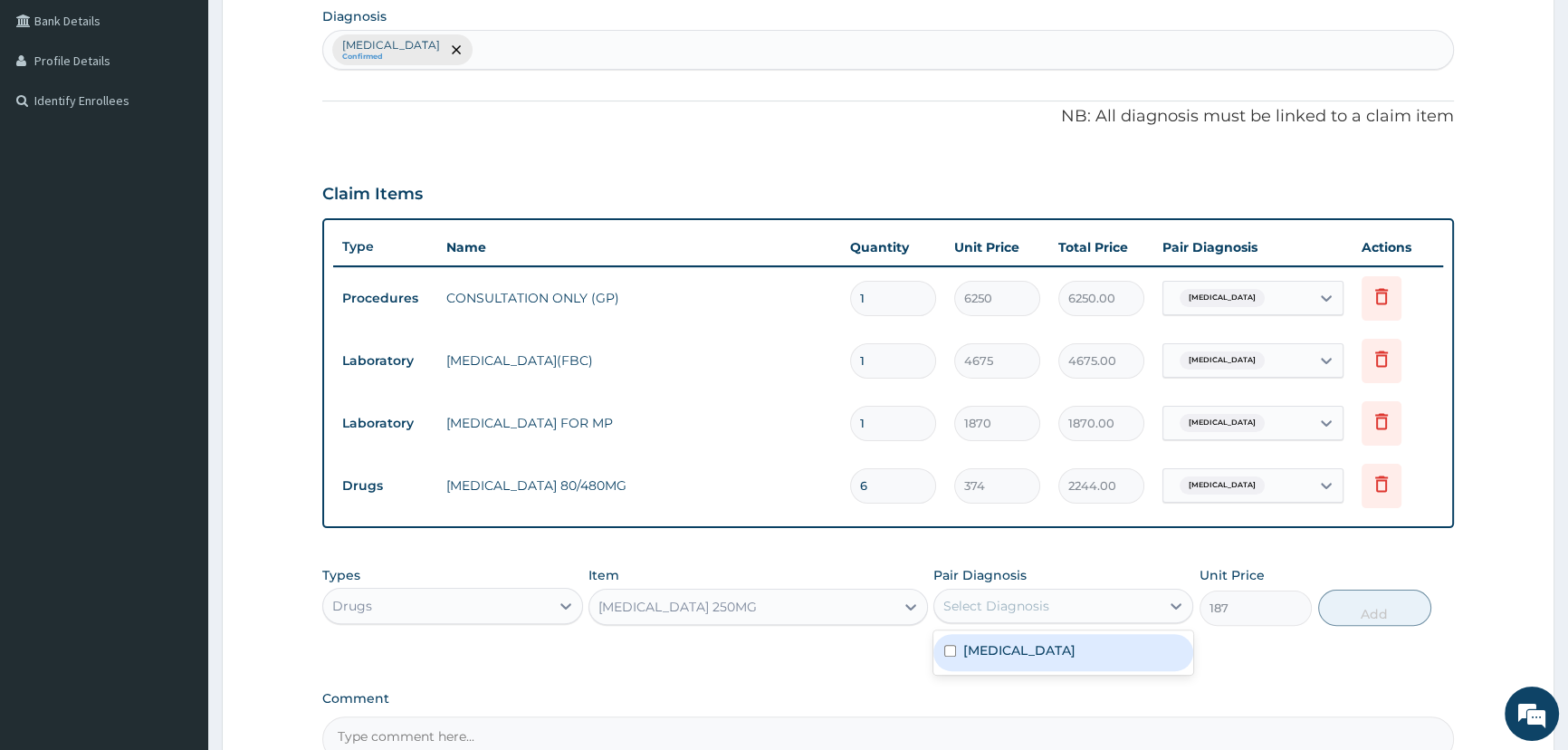
click at [963, 600] on div "Select Diagnosis" at bounding box center [996, 605] width 106 height 18
click at [975, 641] on label "Malaria, unspecified" at bounding box center [1019, 649] width 112 height 18
checkbox input "true"
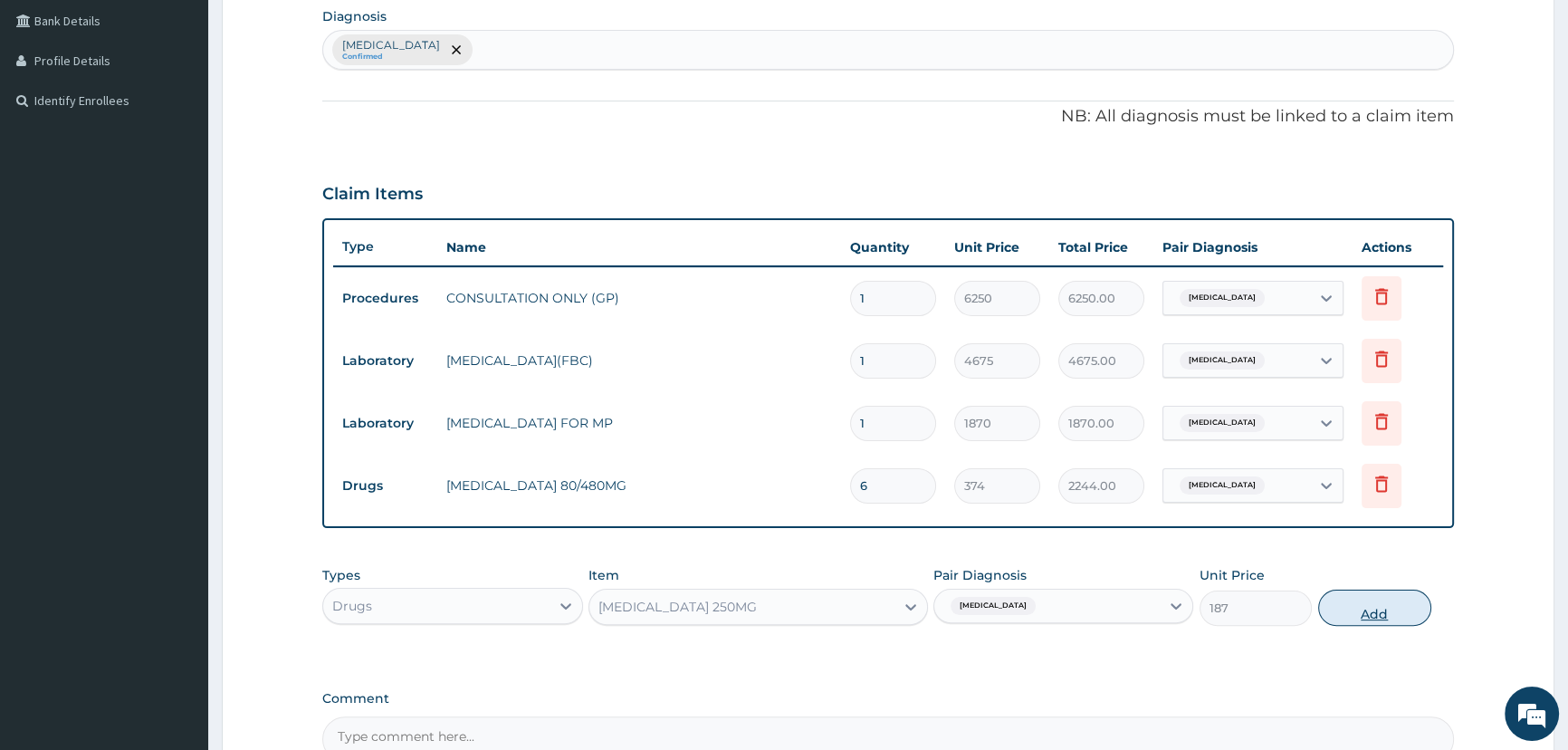
click at [1394, 611] on button "Add" at bounding box center [1374, 607] width 113 height 36
type input "0"
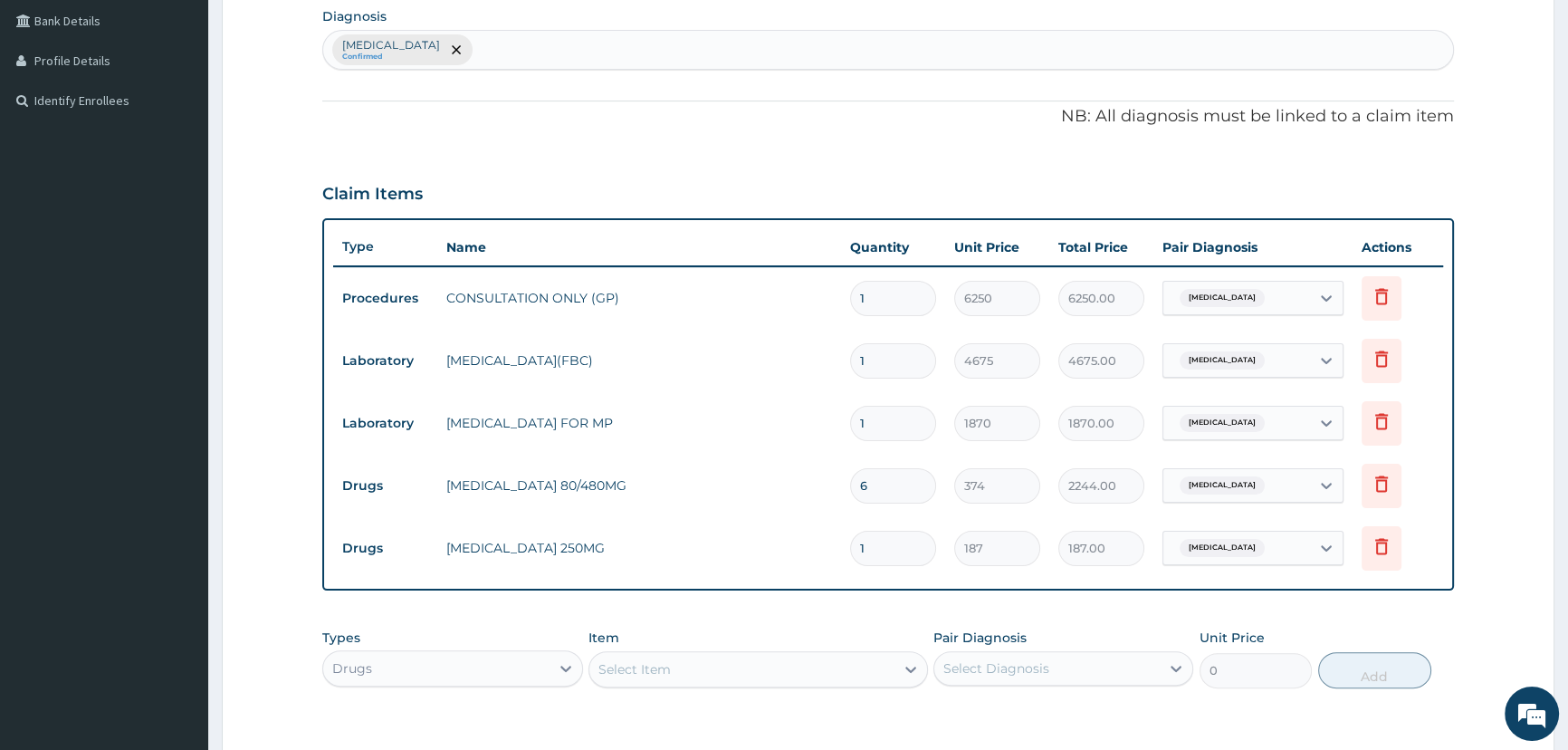
type input "10"
type input "1870.00"
type input "10"
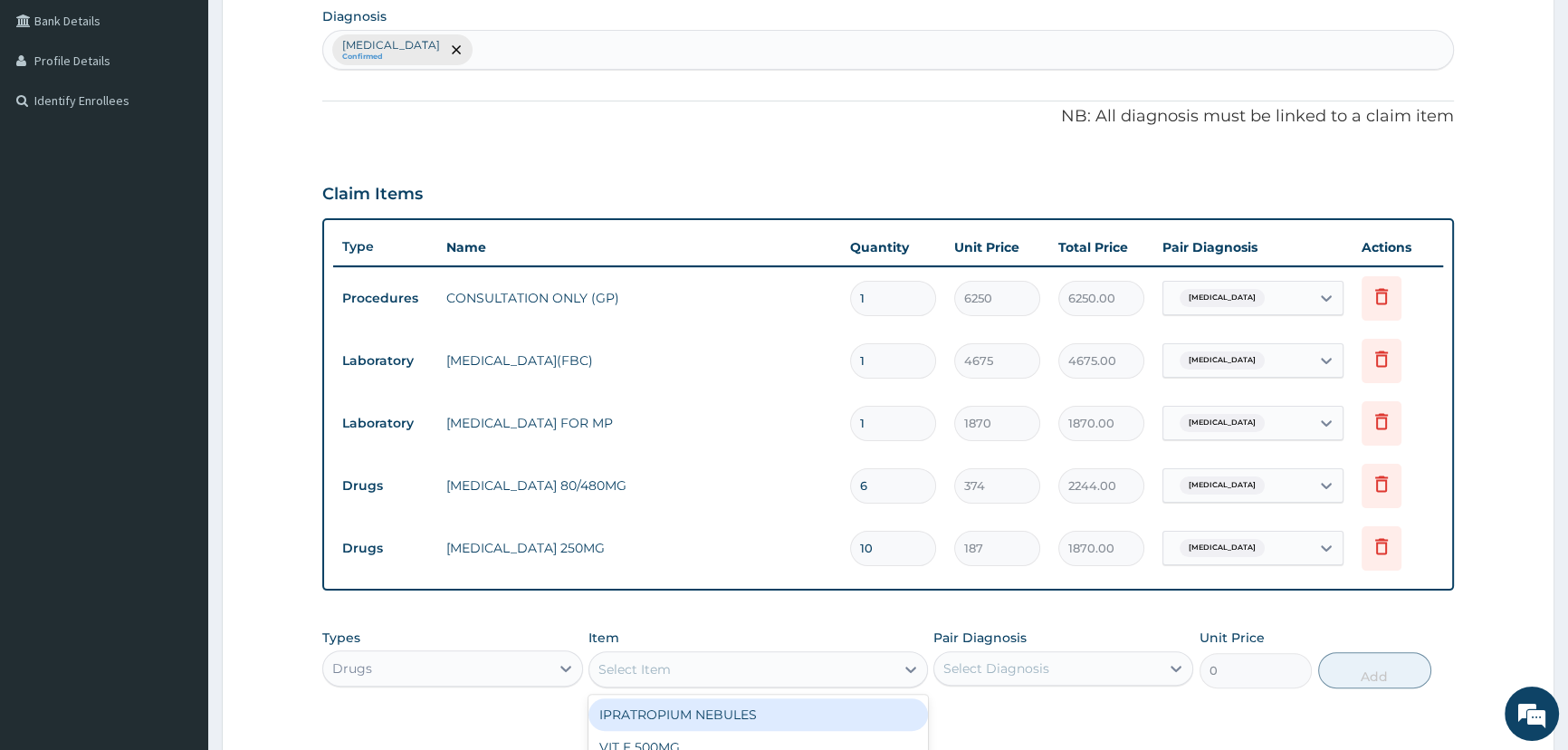
click at [750, 662] on div "Select Item" at bounding box center [742, 669] width 305 height 29
type input "PARAC"
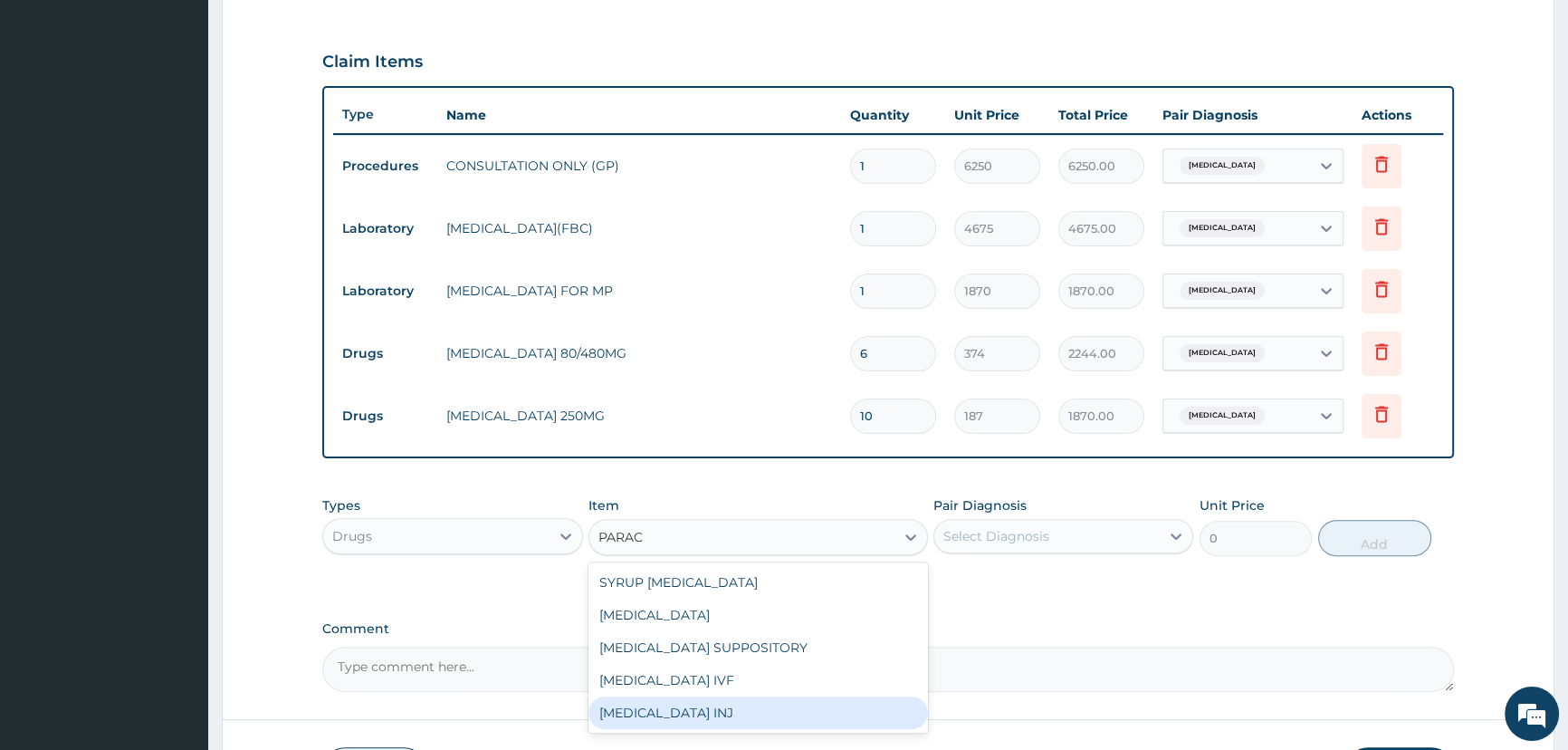
scroll to position [702, 0]
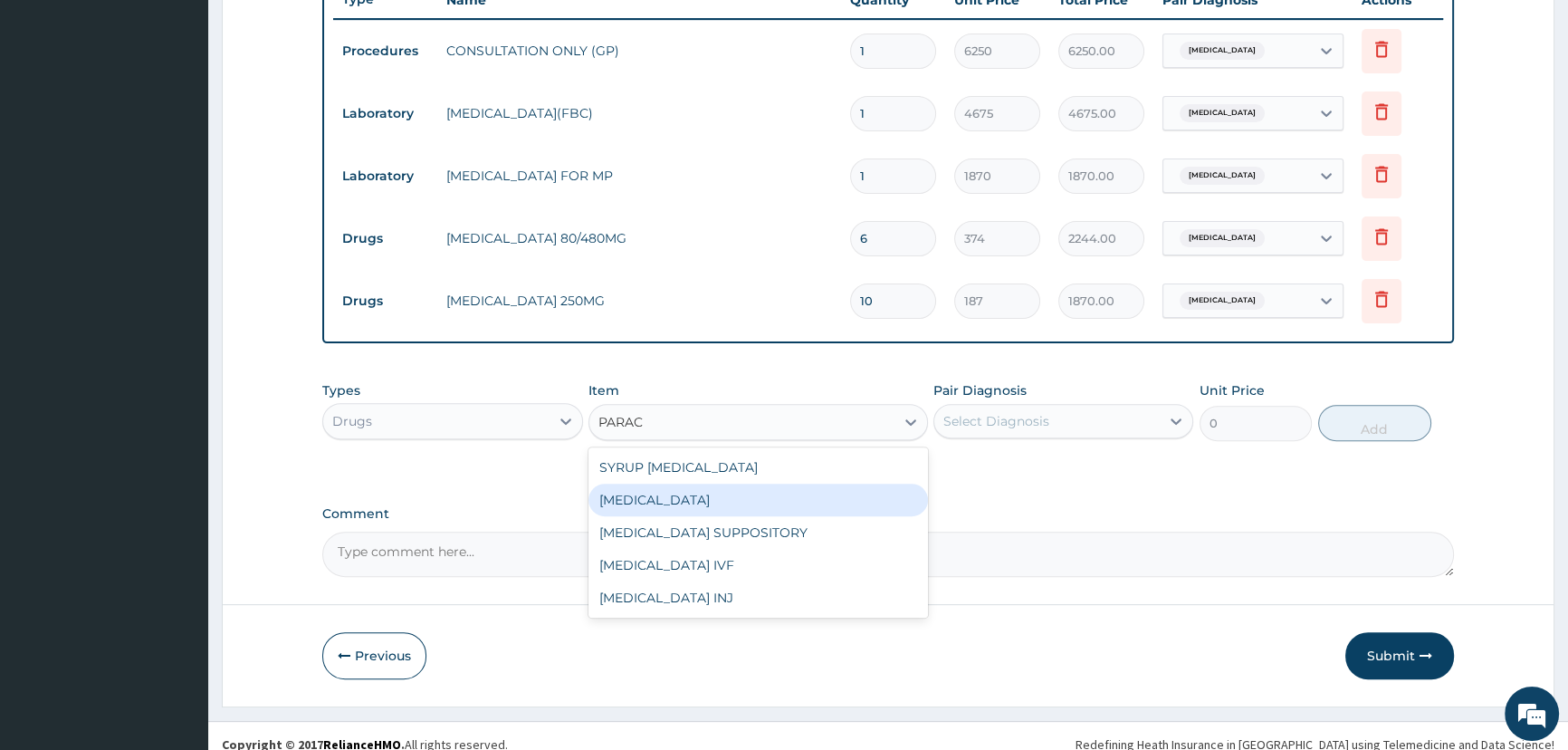
click at [722, 500] on div "[MEDICAL_DATA]" at bounding box center [757, 500] width 339 height 33
type input "37.40000152587891"
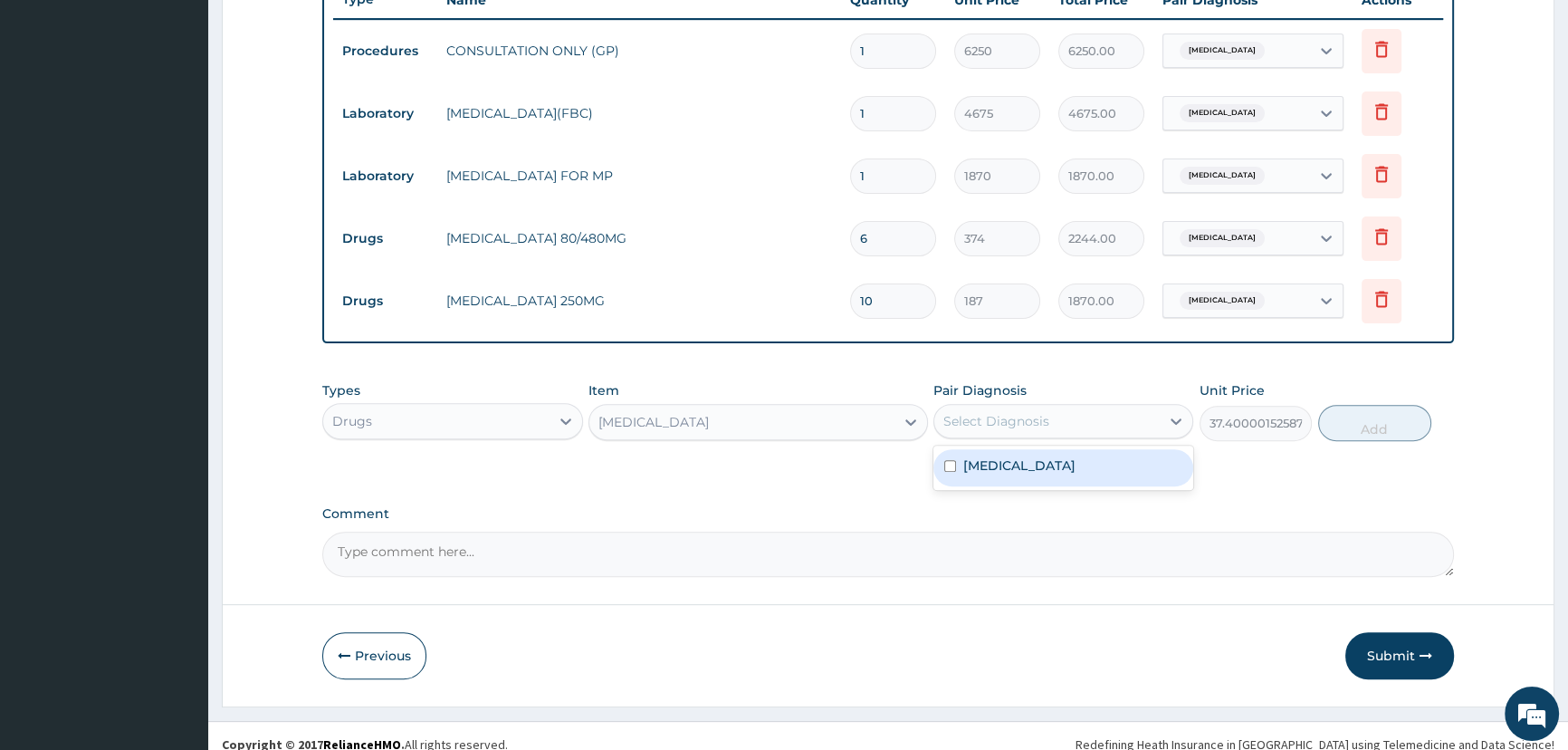
click at [971, 417] on div "Select Diagnosis" at bounding box center [996, 420] width 106 height 18
click at [975, 454] on div "Malaria, unspecified" at bounding box center [1063, 468] width 260 height 37
checkbox input "true"
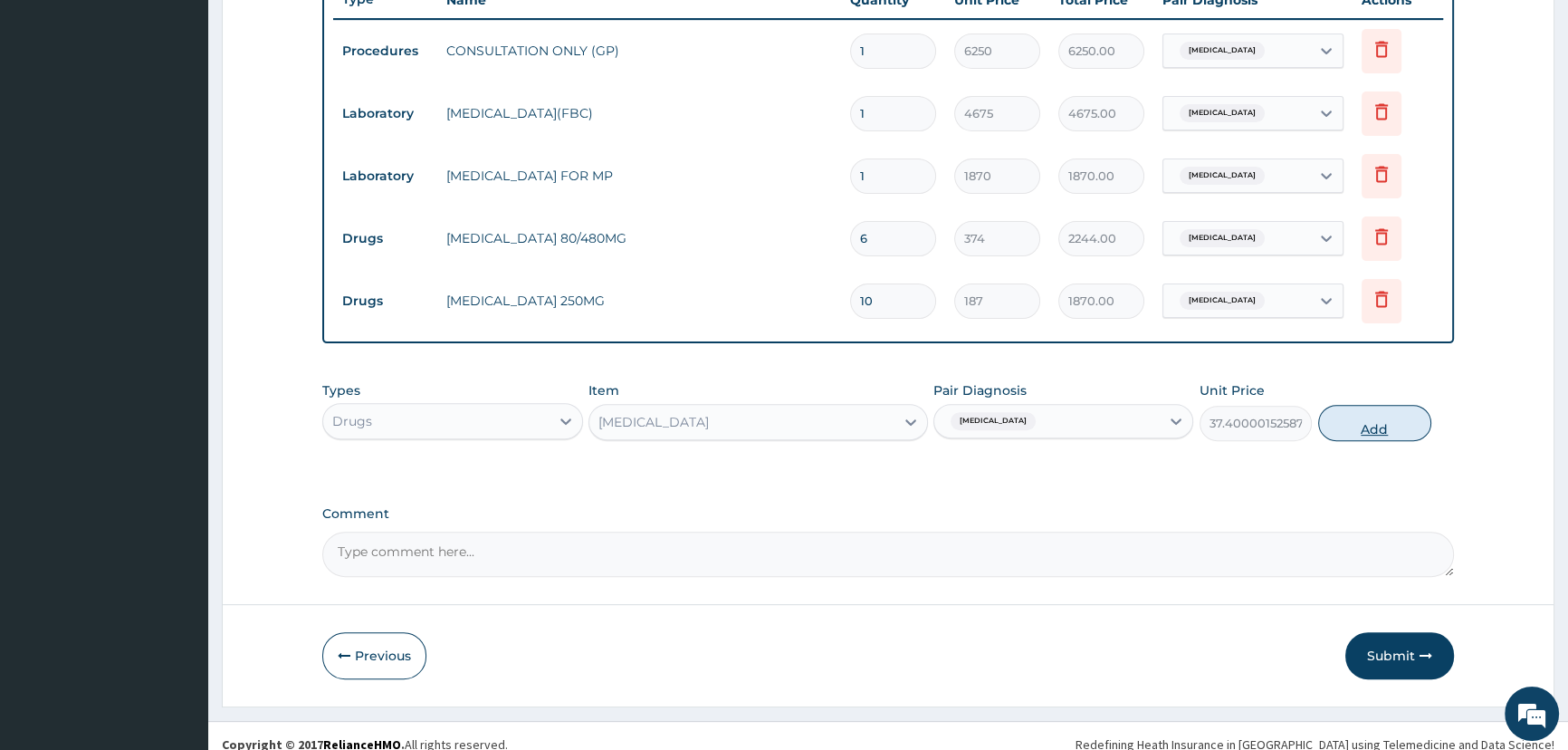
click at [1388, 436] on button "Add" at bounding box center [1374, 422] width 113 height 36
type input "0"
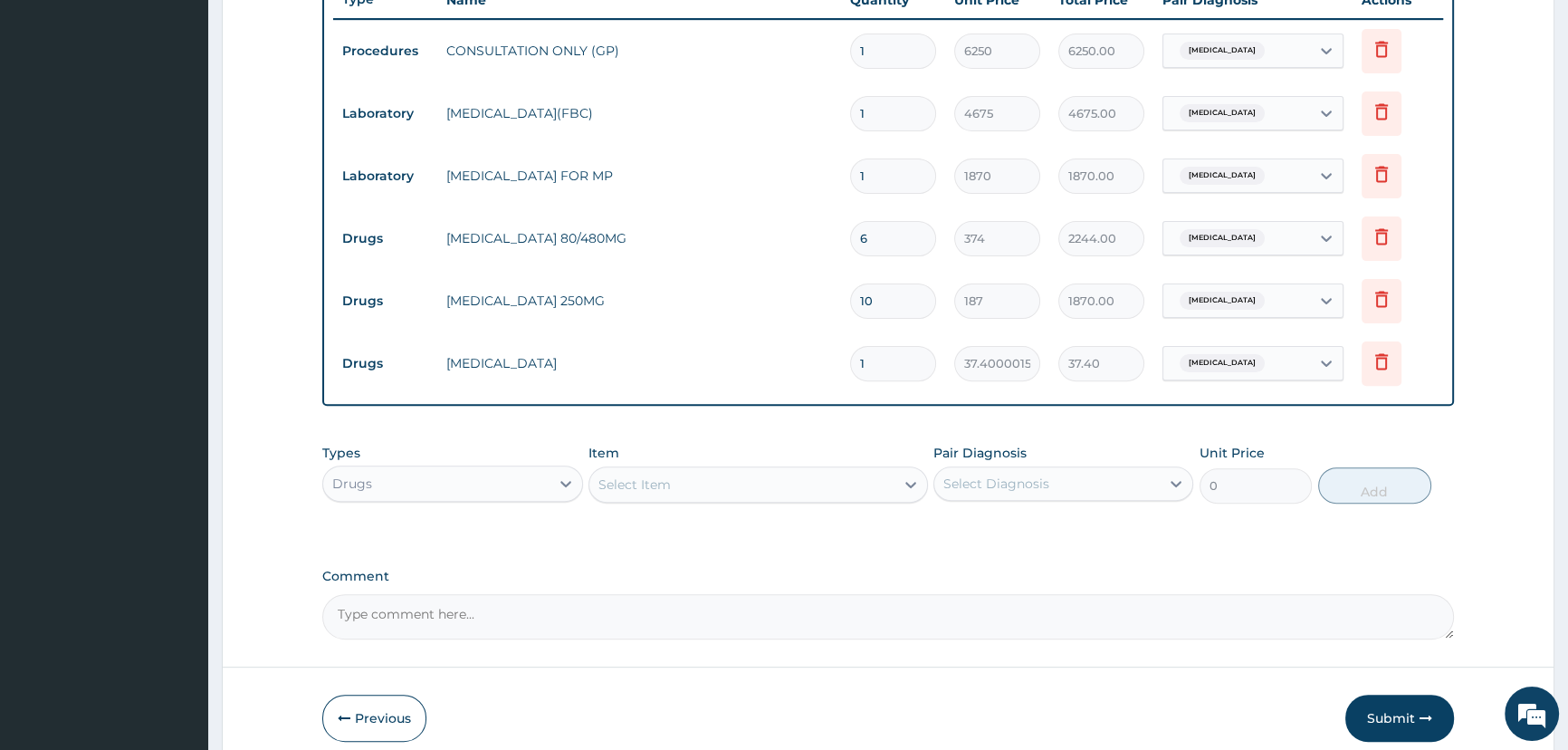
type input "0.00"
type input "9"
type input "336.60"
type input "9"
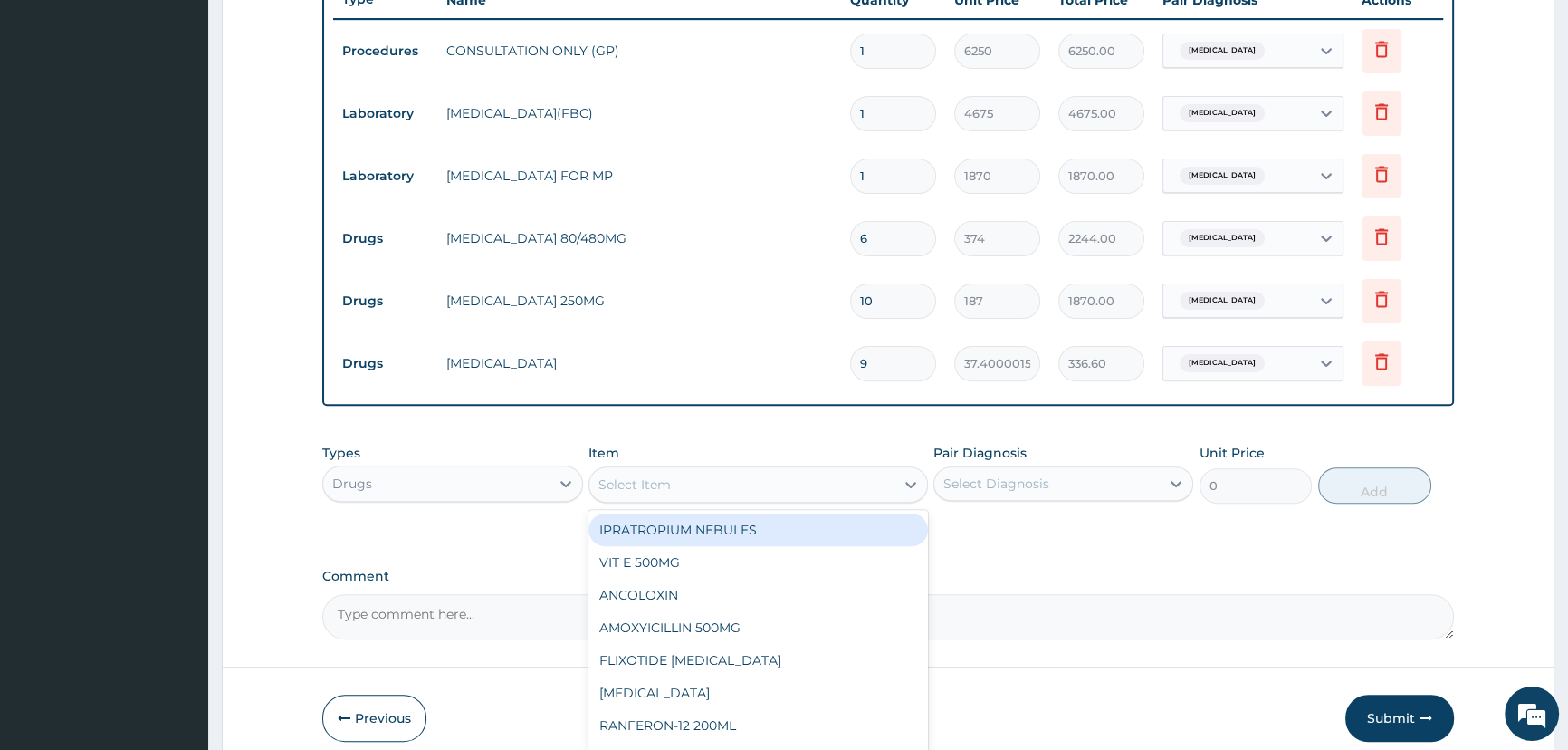
click at [644, 476] on div "Select Item" at bounding box center [635, 484] width 73 height 18
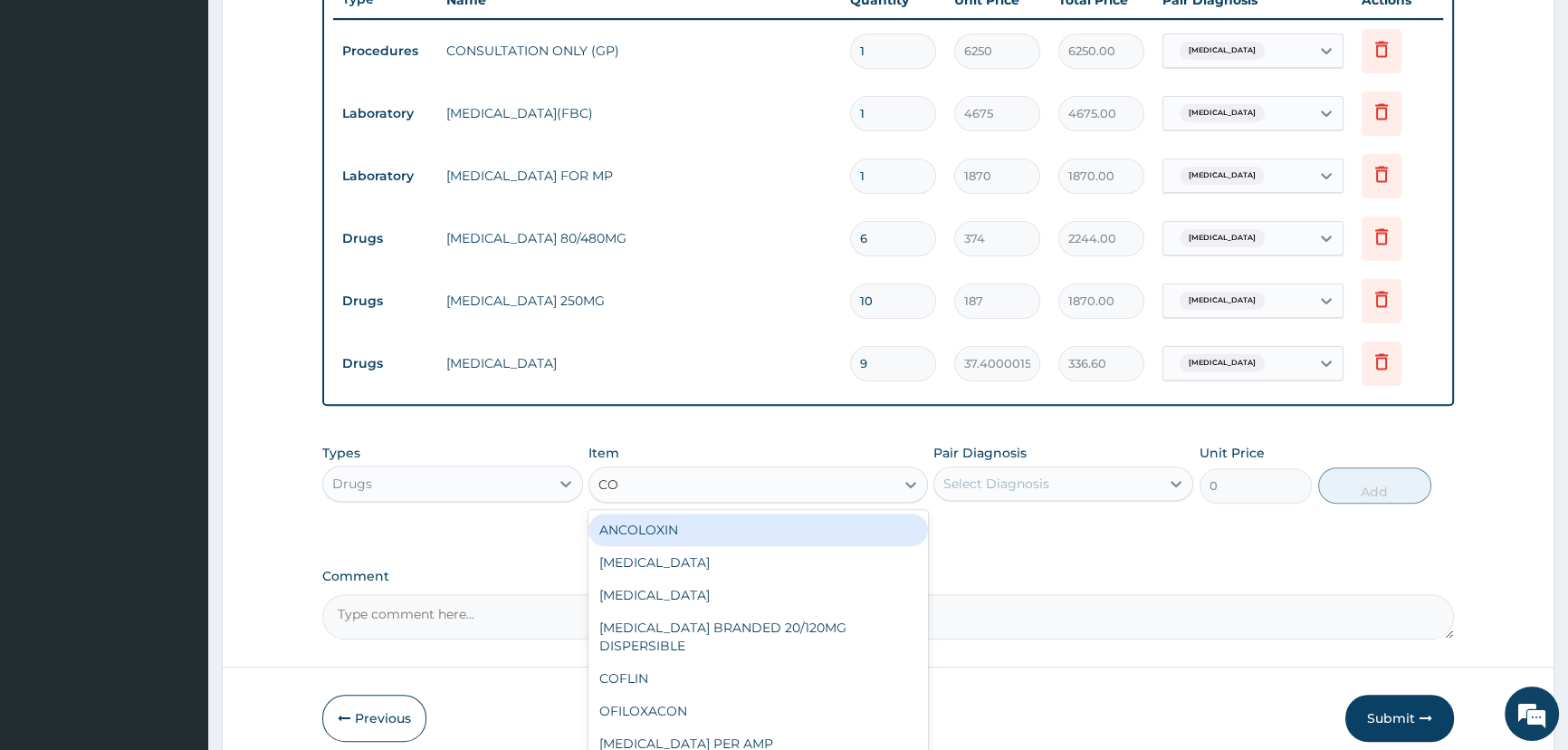
type input "COF"
click at [652, 517] on div "COFLIN" at bounding box center [757, 530] width 339 height 33
type input "589.0499877929688"
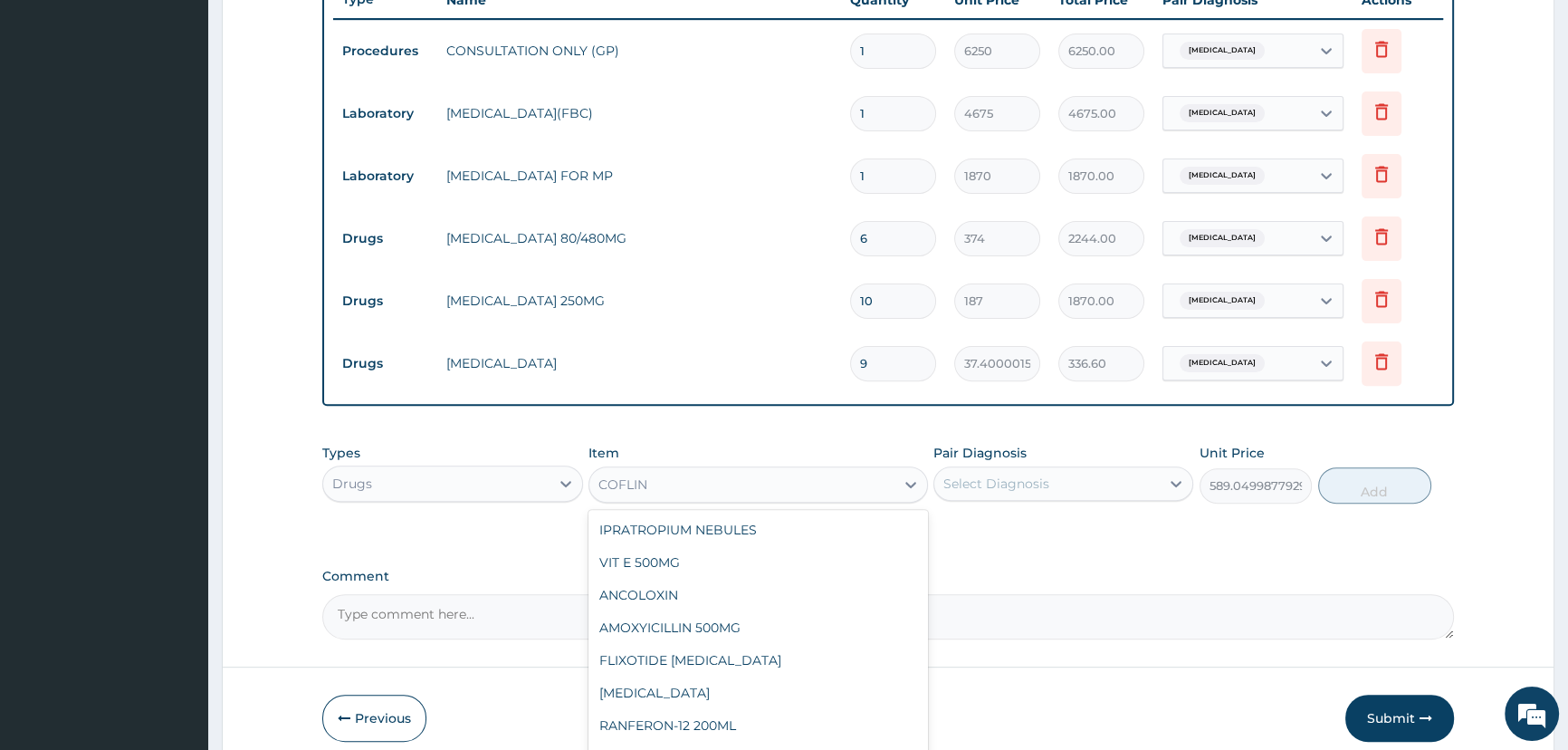
click at [657, 493] on div "COFLIN" at bounding box center [742, 484] width 305 height 29
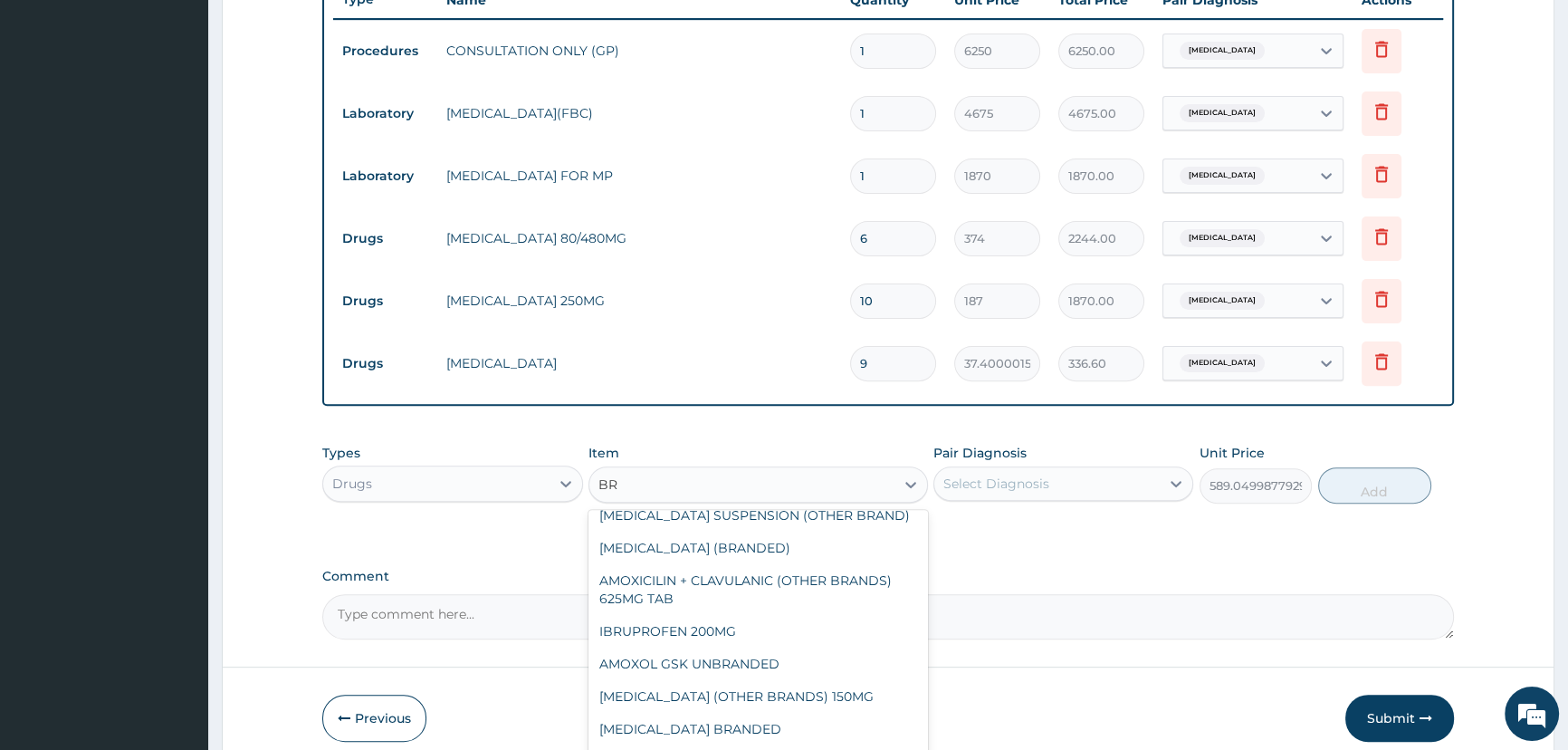
scroll to position [0, 0]
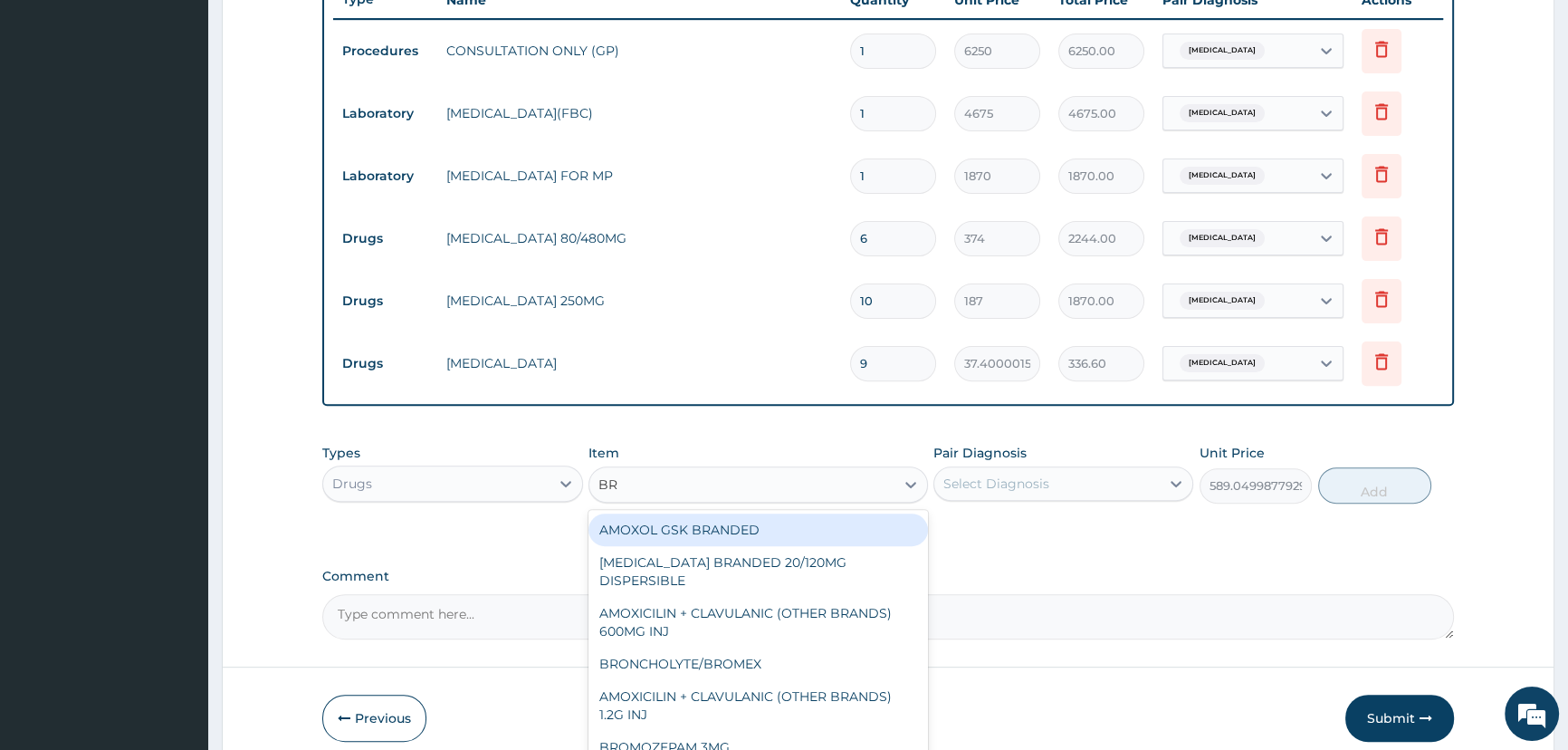
type input "BRO"
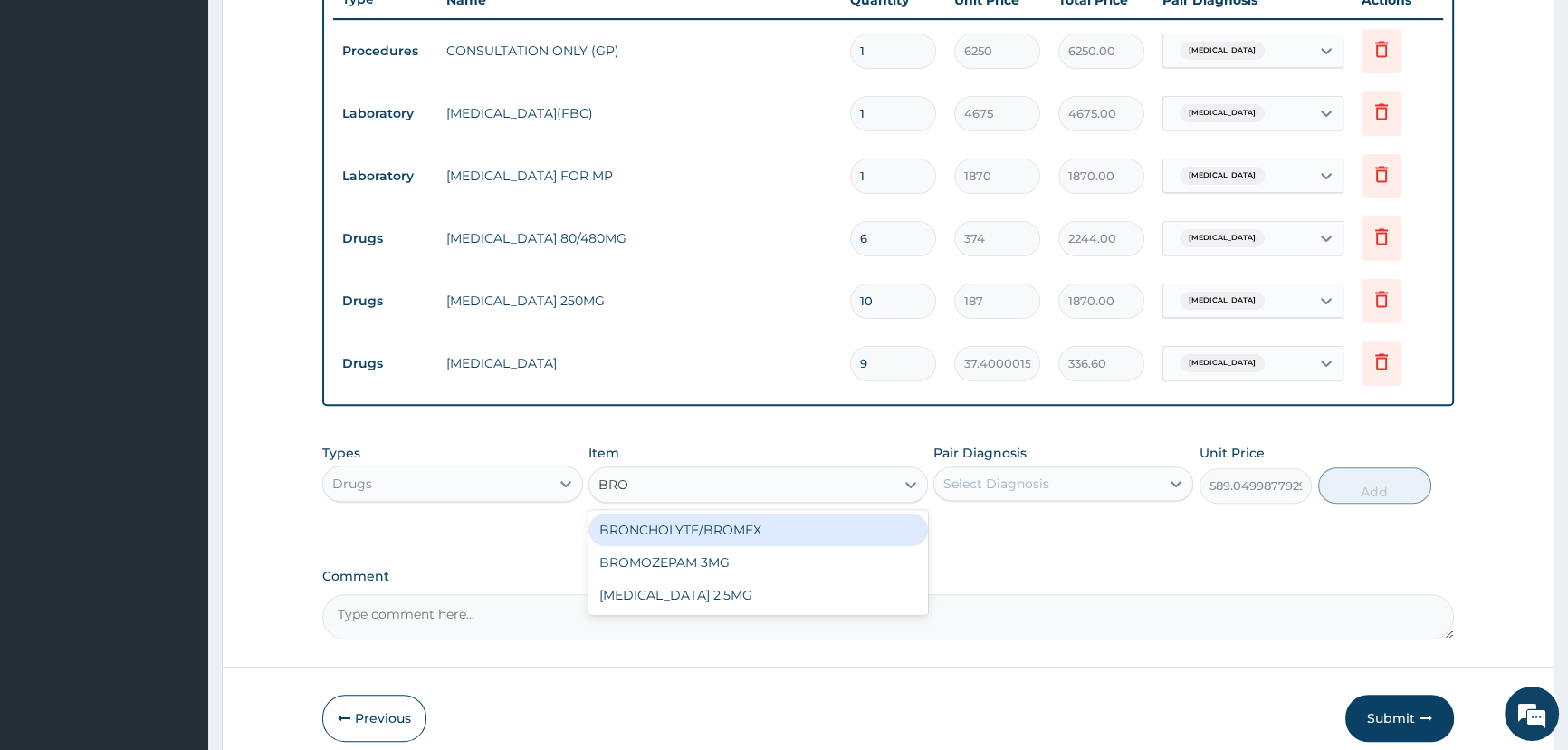
click at [667, 517] on div "BRONCHOLYTE/BROMEX" at bounding box center [757, 530] width 339 height 33
type input "701.25"
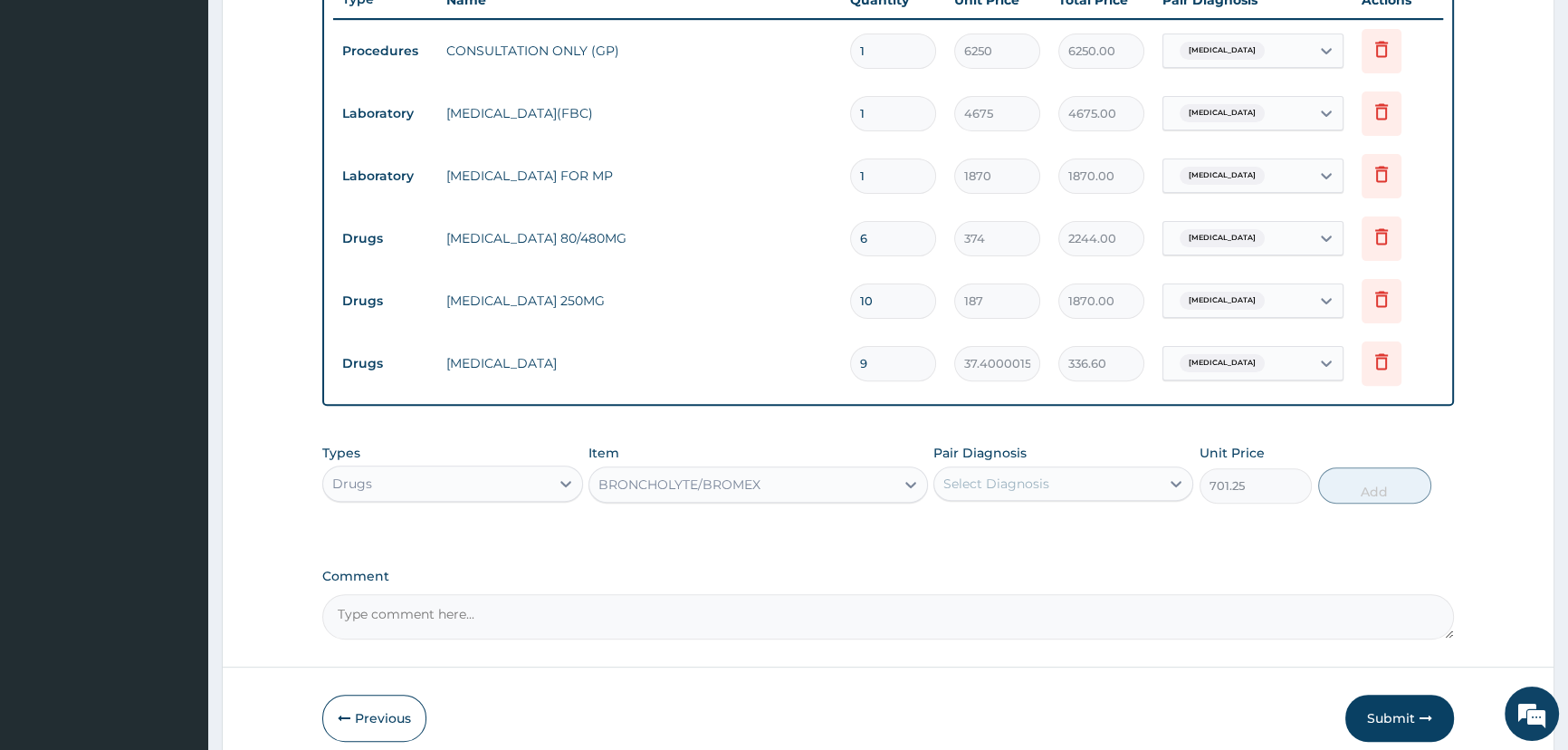
click at [1135, 477] on div "Select Diagnosis" at bounding box center [1046, 483] width 225 height 29
click at [1120, 526] on div "Malaria, unspecified" at bounding box center [1063, 531] width 260 height 37
checkbox input "true"
click at [1335, 484] on button "Add" at bounding box center [1374, 485] width 113 height 36
type input "0"
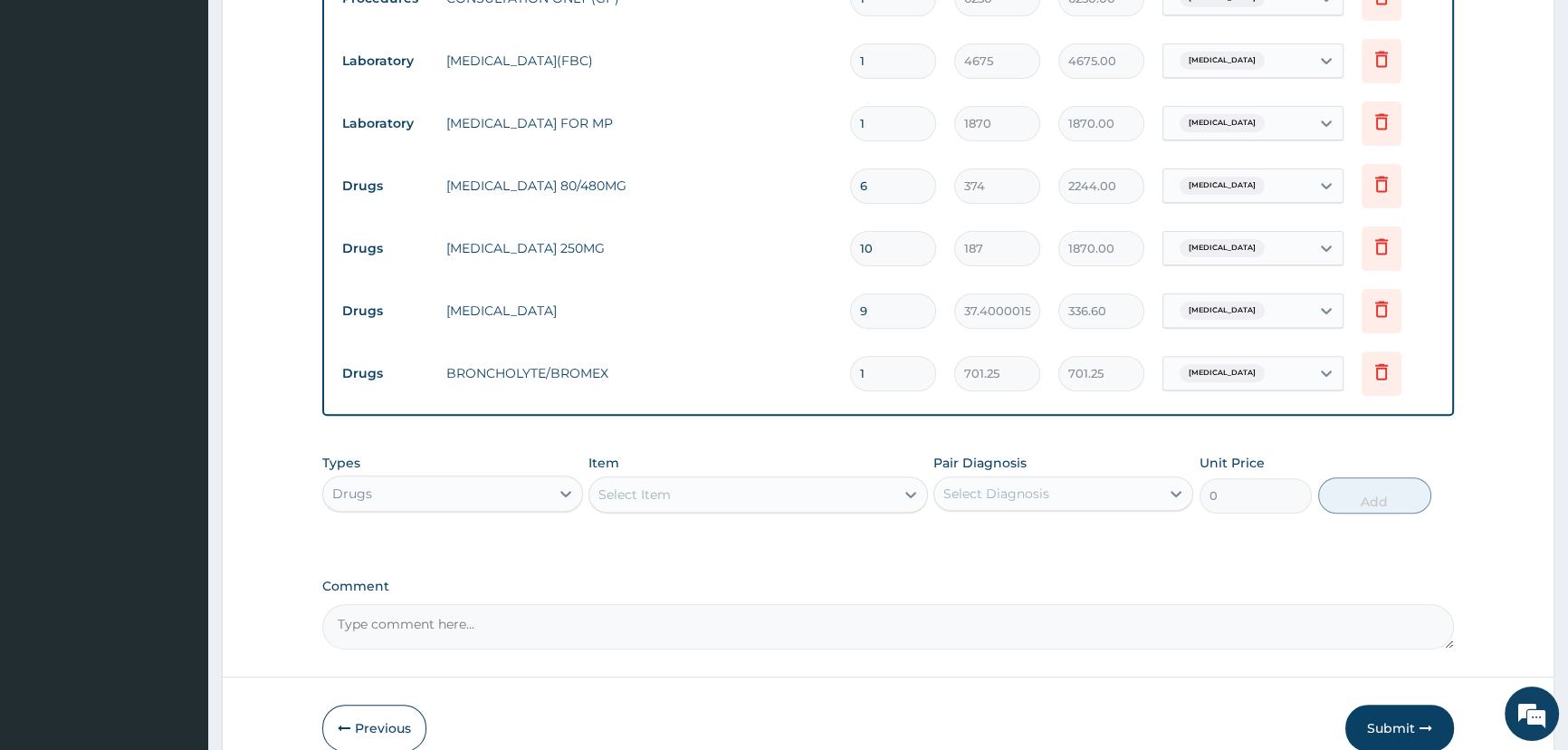
scroll to position [845, 0]
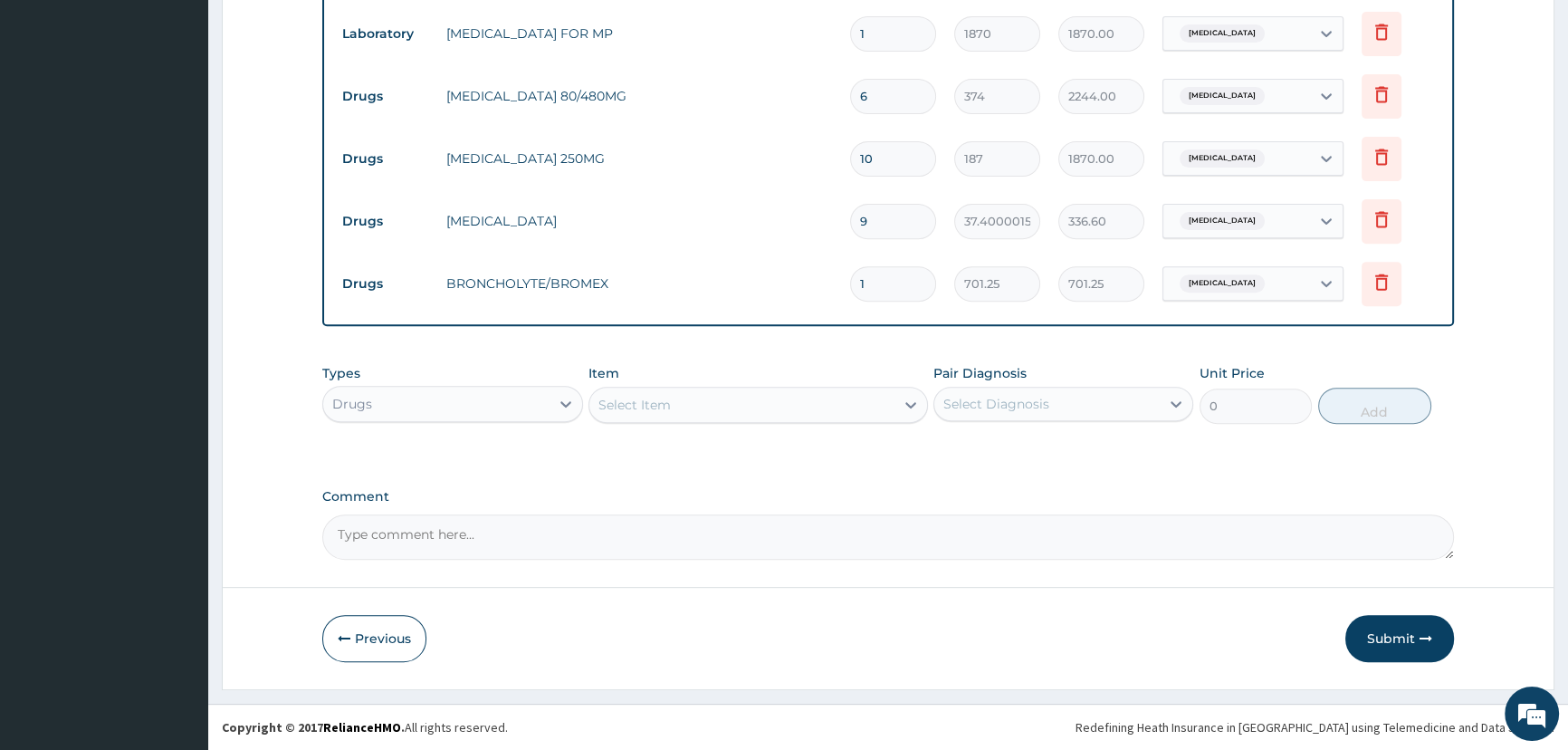
click at [402, 545] on textarea "Comment" at bounding box center [888, 537] width 1132 height 45
type textarea "UPPER RESPIRATORY TRACT INFECTION"
click at [1395, 634] on button "Submit" at bounding box center [1399, 638] width 108 height 47
click at [1395, 639] on button "Submit" at bounding box center [1399, 638] width 108 height 47
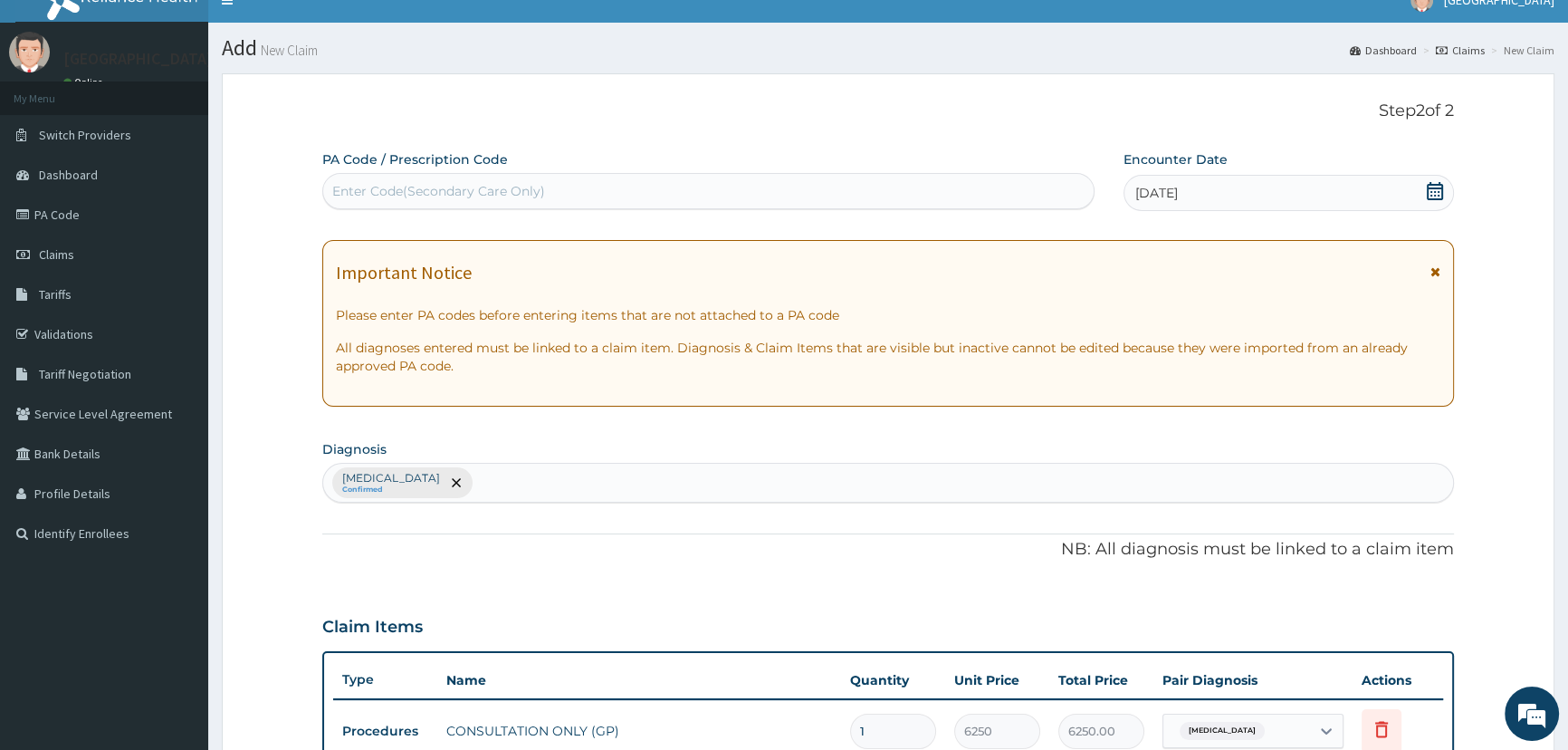
scroll to position [0, 0]
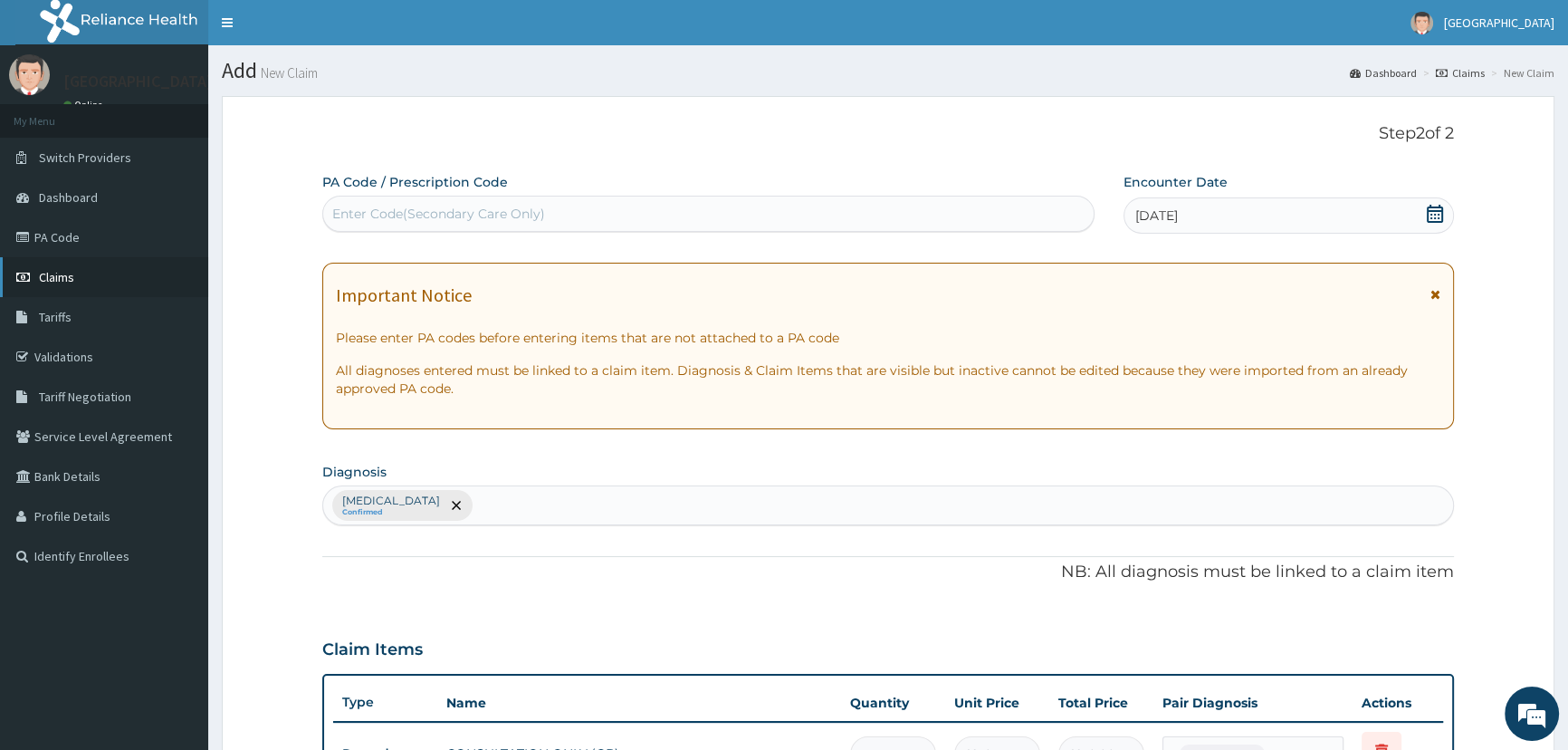
click at [69, 274] on span "Claims" at bounding box center [57, 276] width 35 height 16
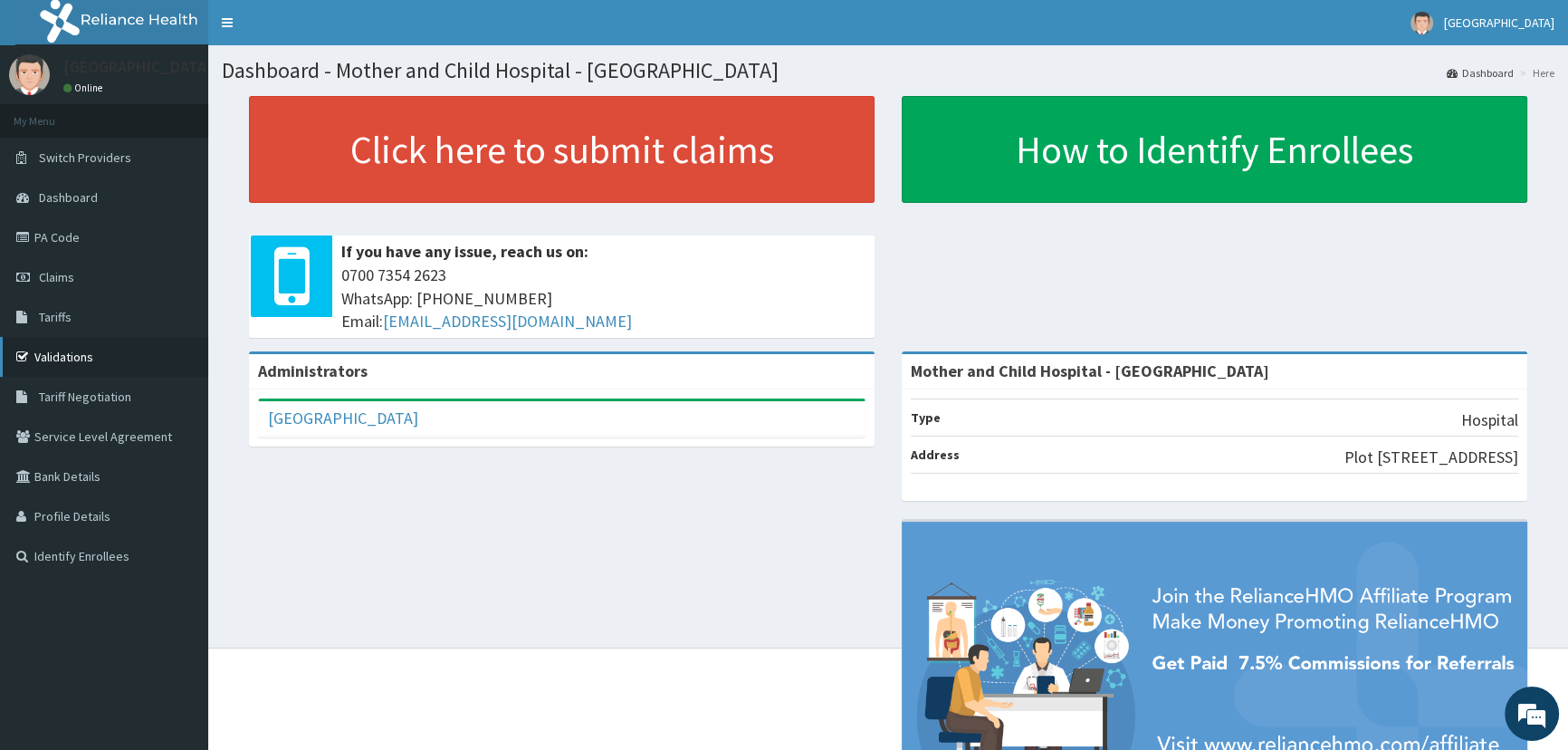
click at [74, 359] on link "Validations" at bounding box center [104, 357] width 208 height 40
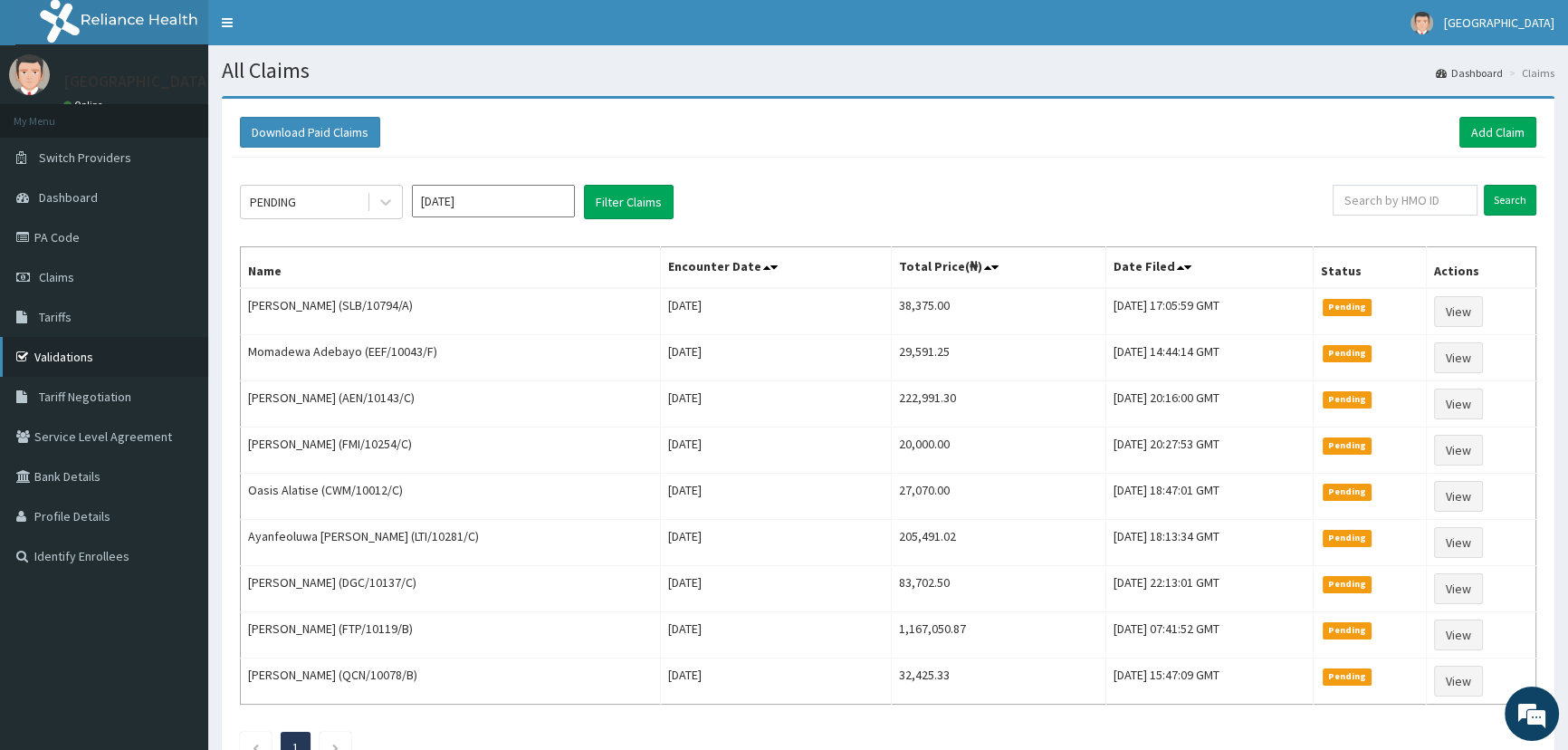
click at [73, 360] on link "Validations" at bounding box center [104, 357] width 208 height 40
click at [1504, 141] on link "Add Claim" at bounding box center [1497, 132] width 77 height 31
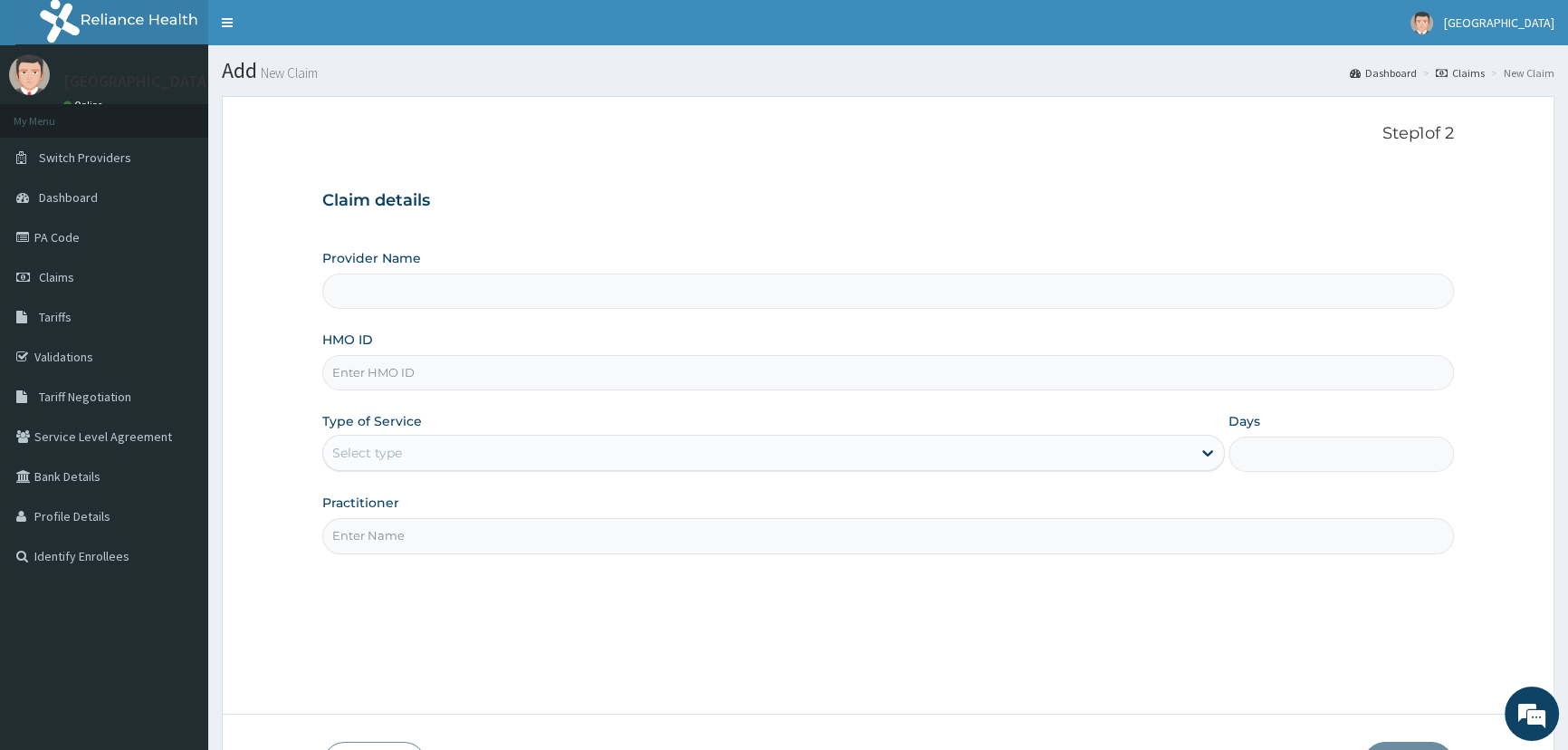
type input "Mother and Child Hospital - Omole"
click at [407, 368] on input "HMO ID" at bounding box center [888, 373] width 1132 height 35
type input "LTG/10025/D"
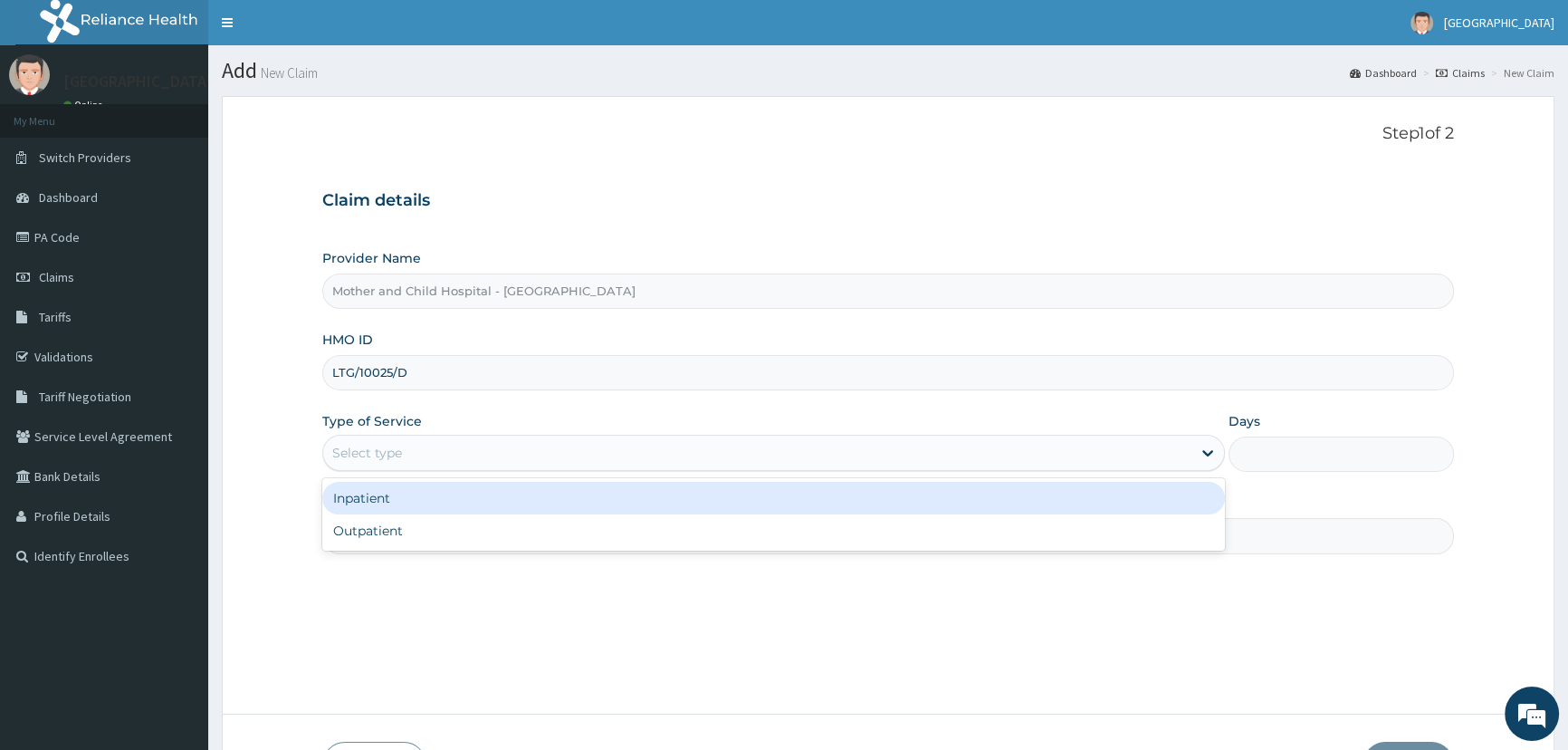
click at [460, 435] on div "Select type" at bounding box center [772, 452] width 901 height 36
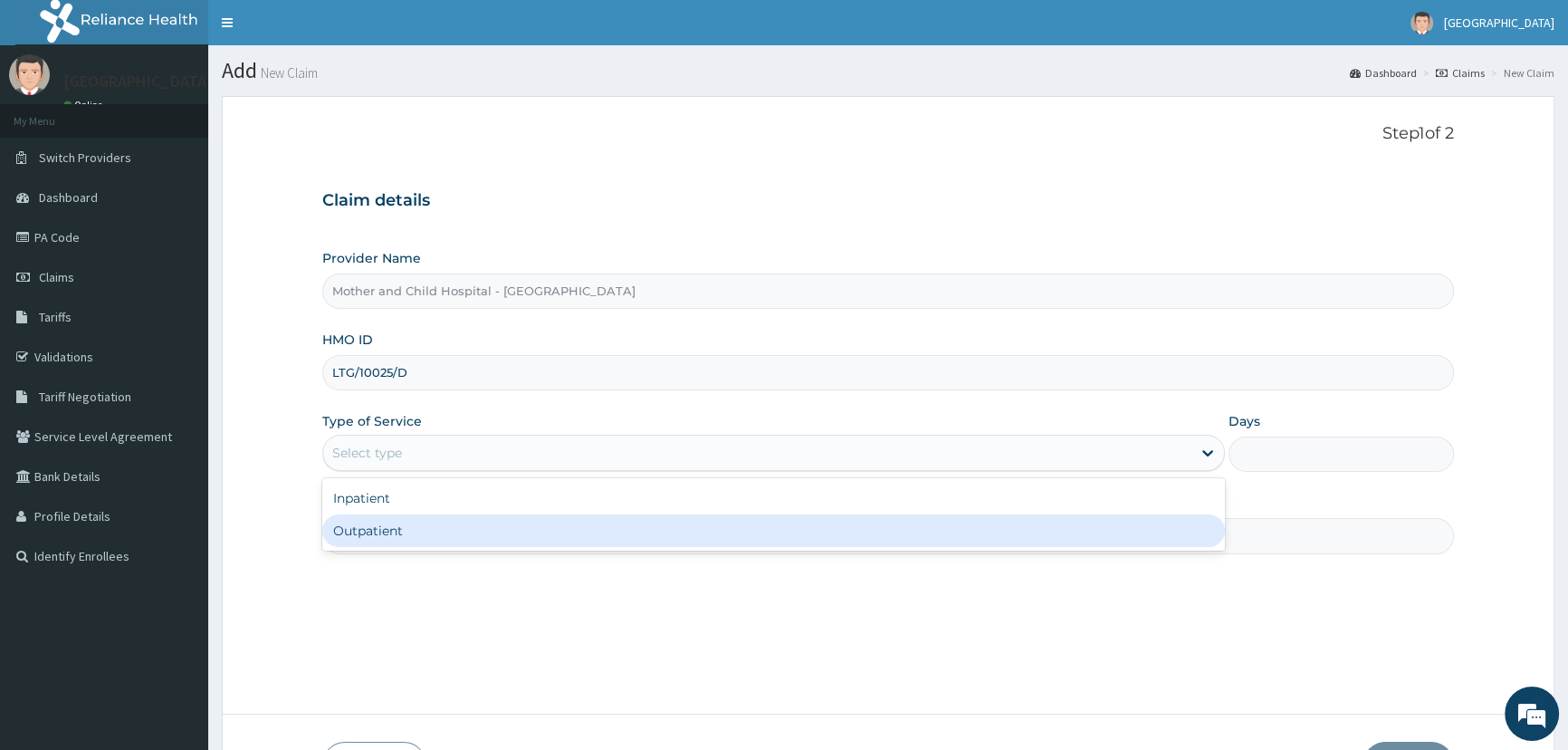
click at [454, 529] on div "Outpatient" at bounding box center [772, 531] width 901 height 33
type input "1"
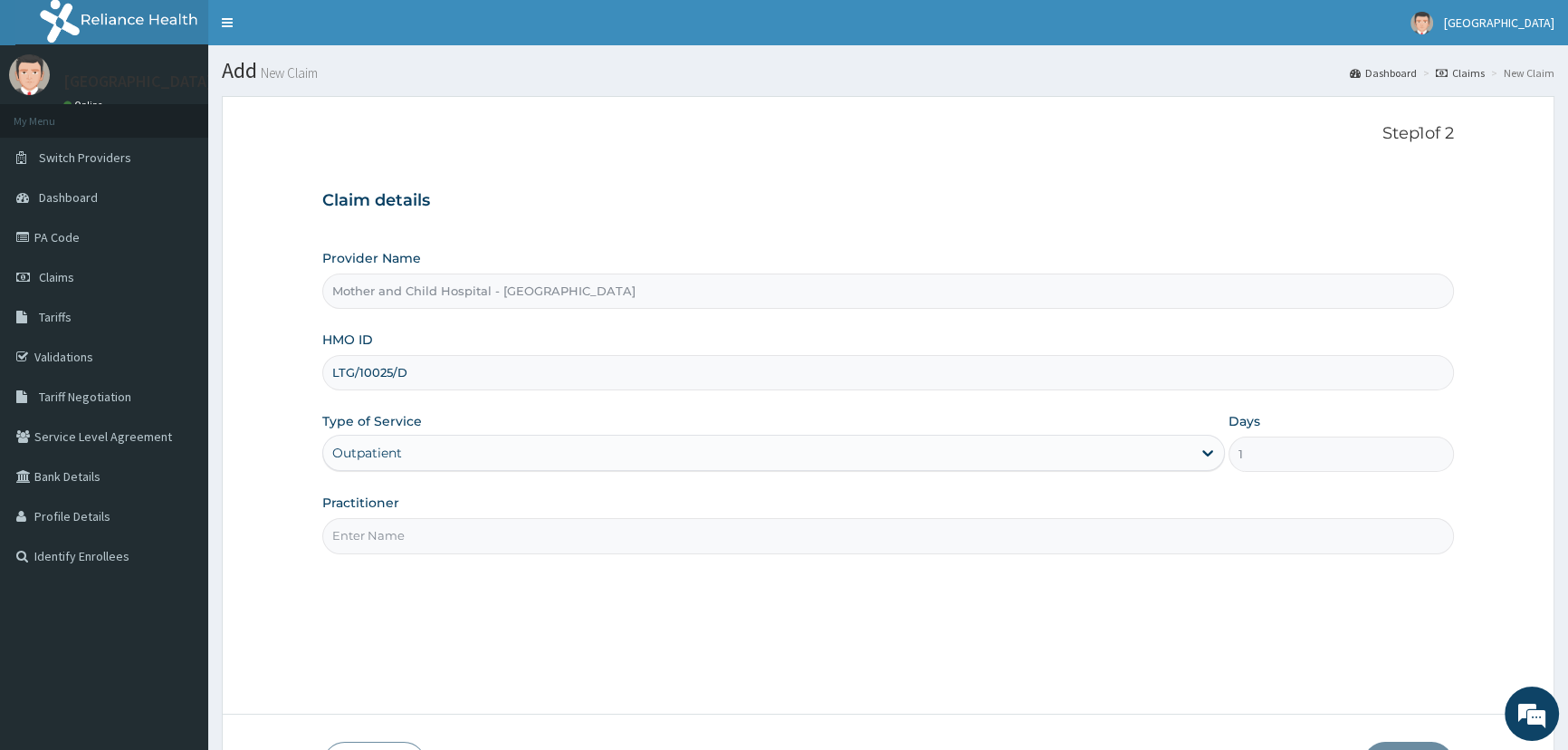
click at [452, 507] on div "Practitioner" at bounding box center [888, 523] width 1132 height 60
click at [455, 521] on input "Practitioner" at bounding box center [888, 535] width 1132 height 35
type input "ETIM"
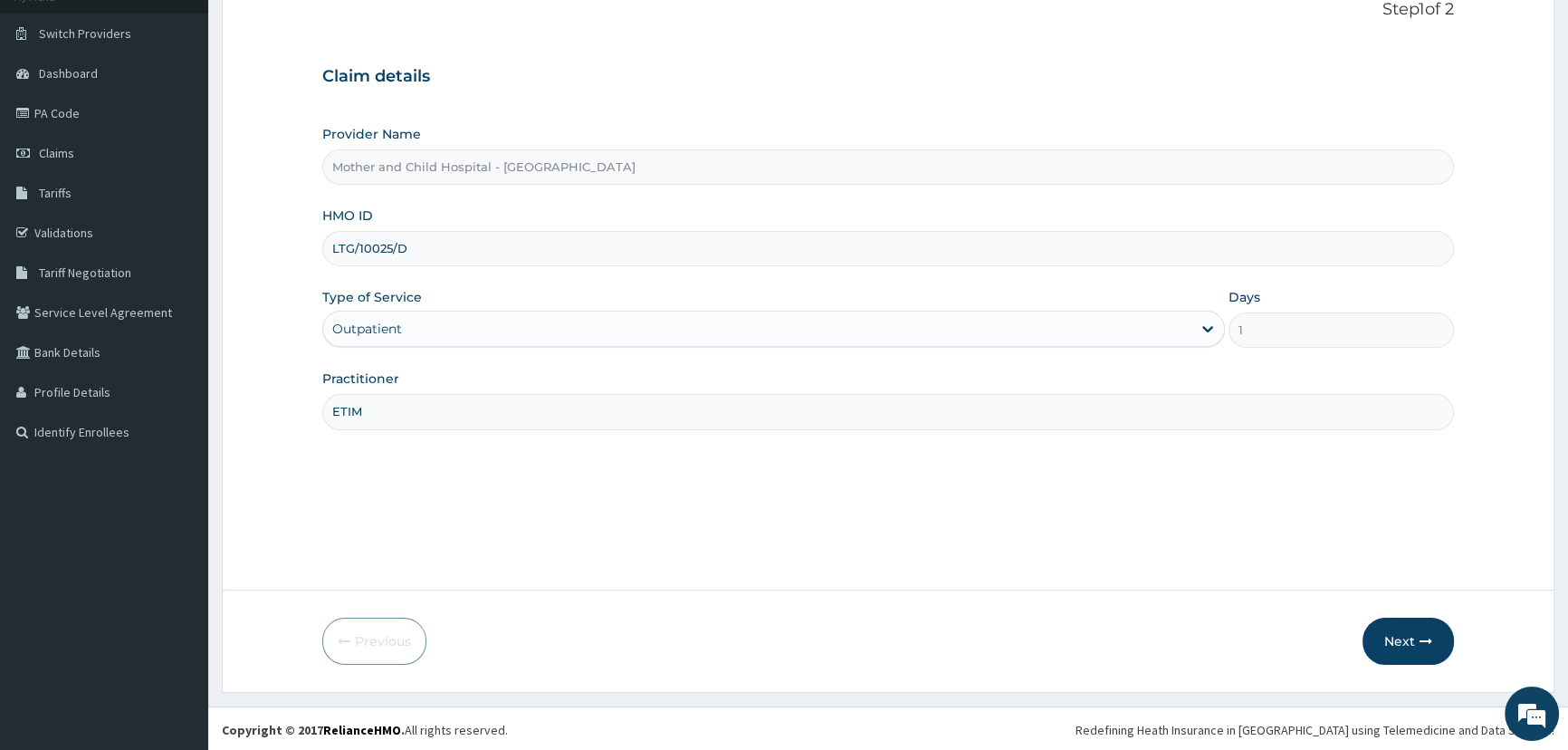
scroll to position [127, 0]
click at [1420, 634] on icon "button" at bounding box center [1426, 639] width 13 height 13
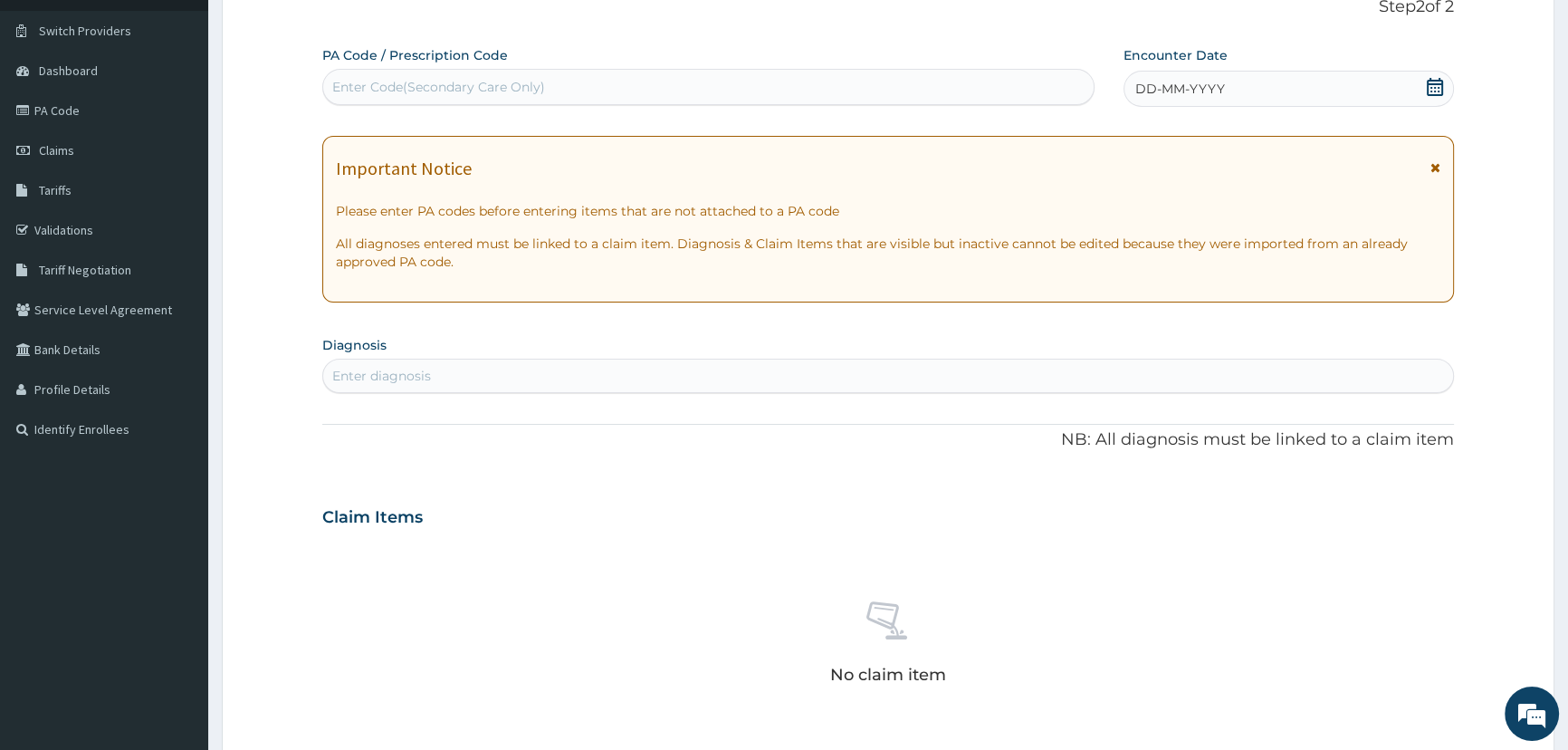
click at [1426, 88] on icon at bounding box center [1434, 86] width 18 height 18
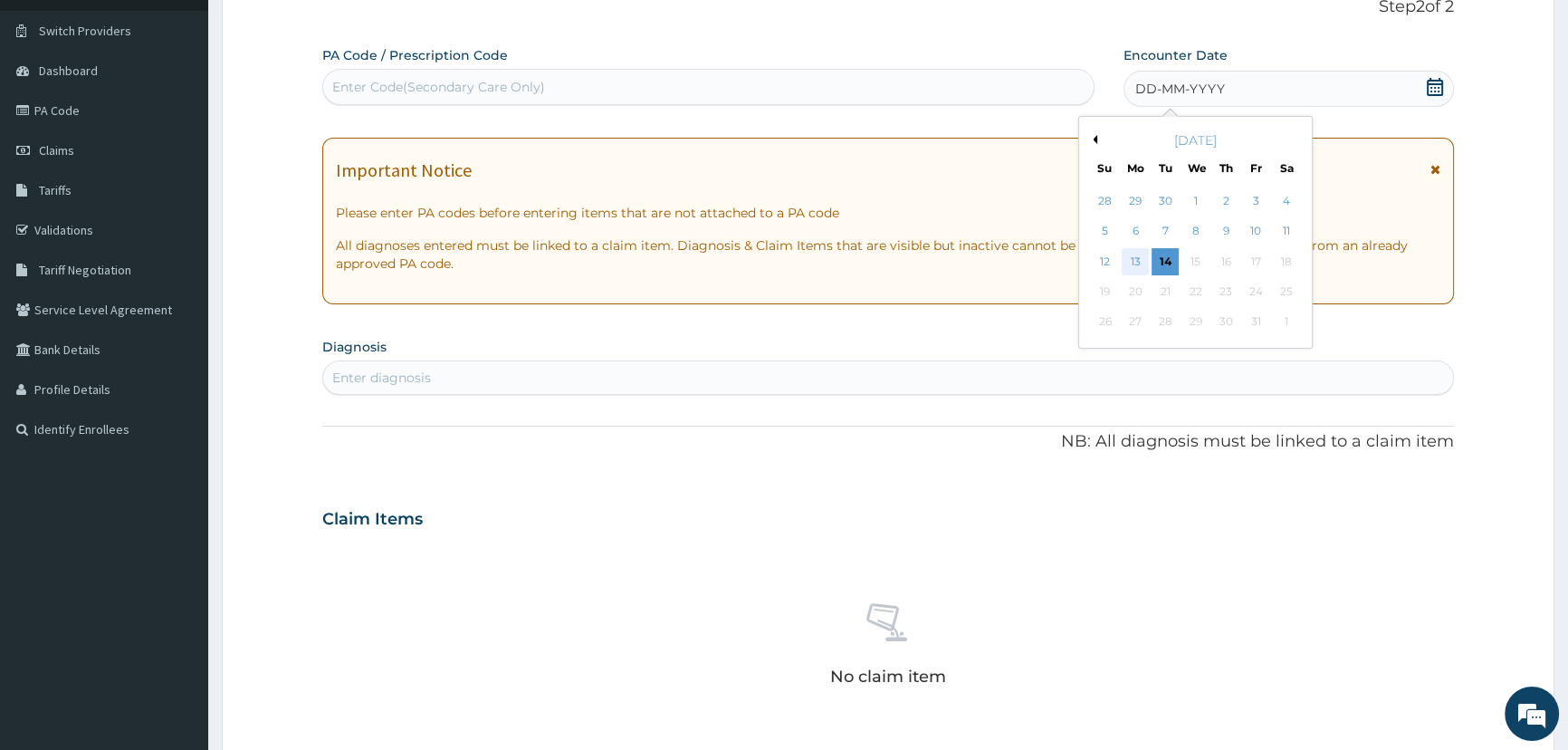
click at [1128, 262] on div "13" at bounding box center [1134, 262] width 27 height 27
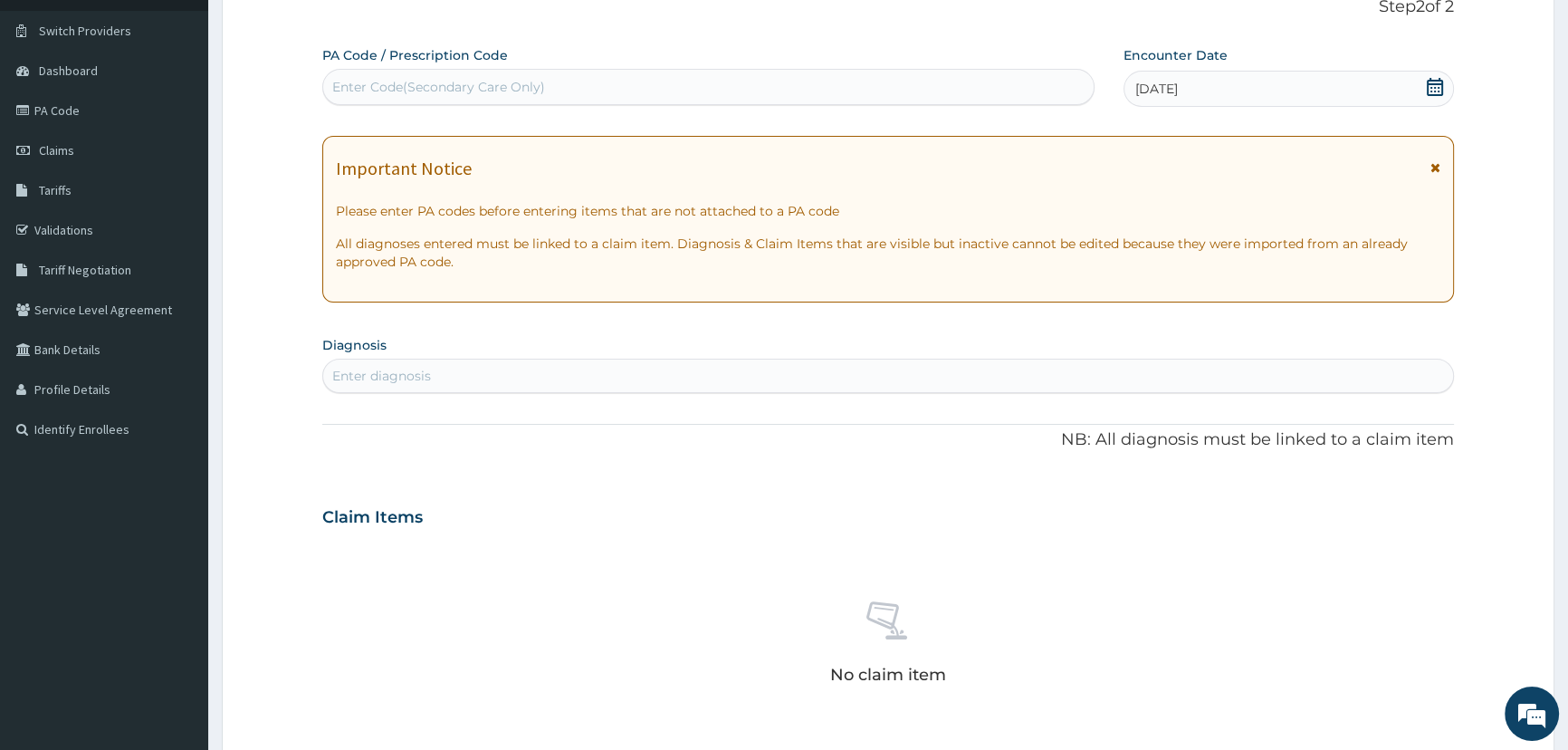
click at [701, 370] on div "Enter diagnosis" at bounding box center [888, 375] width 1130 height 29
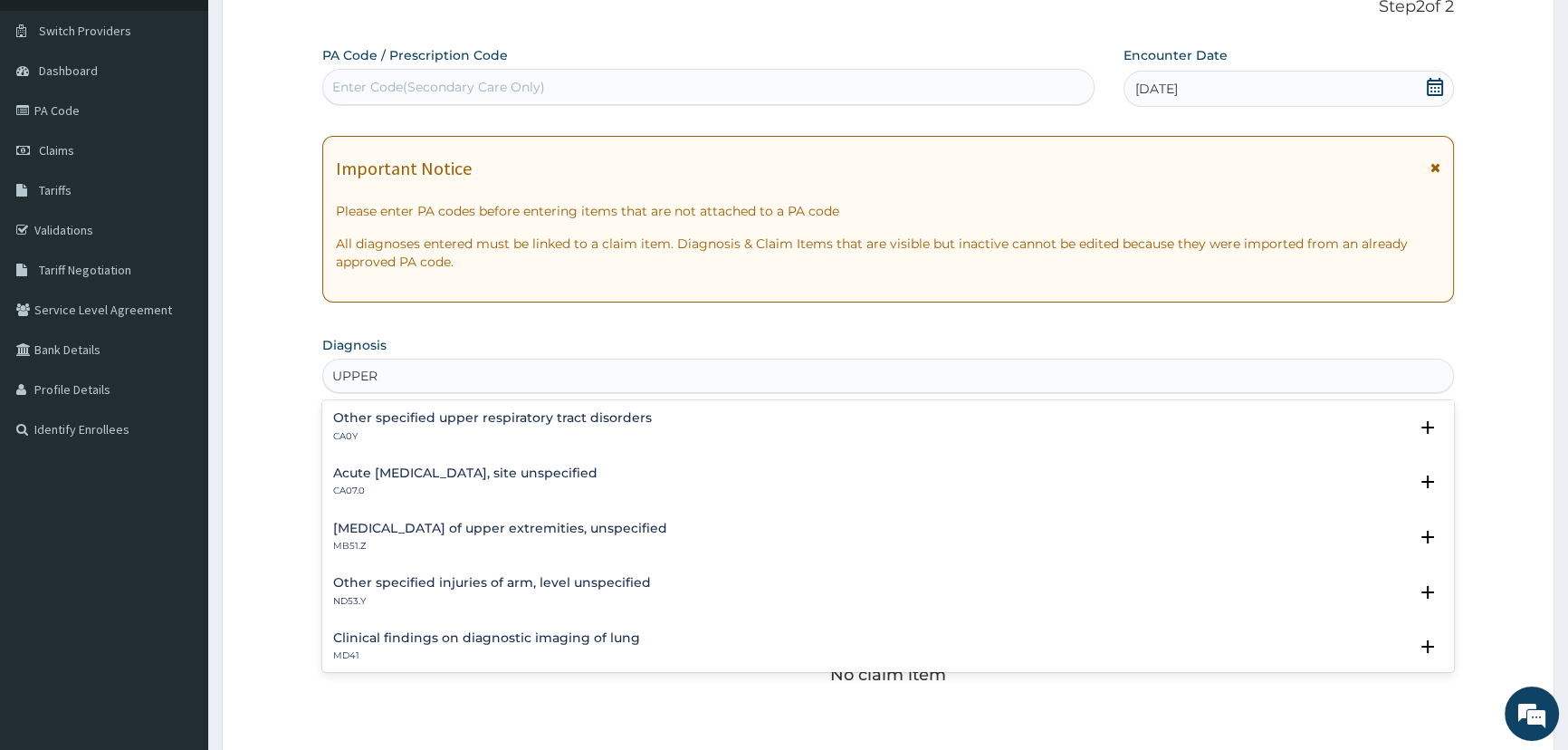
type input "UPPER"
click at [547, 470] on h4 "Acute upper respiratory infection, site unspecified" at bounding box center [465, 473] width 264 height 14
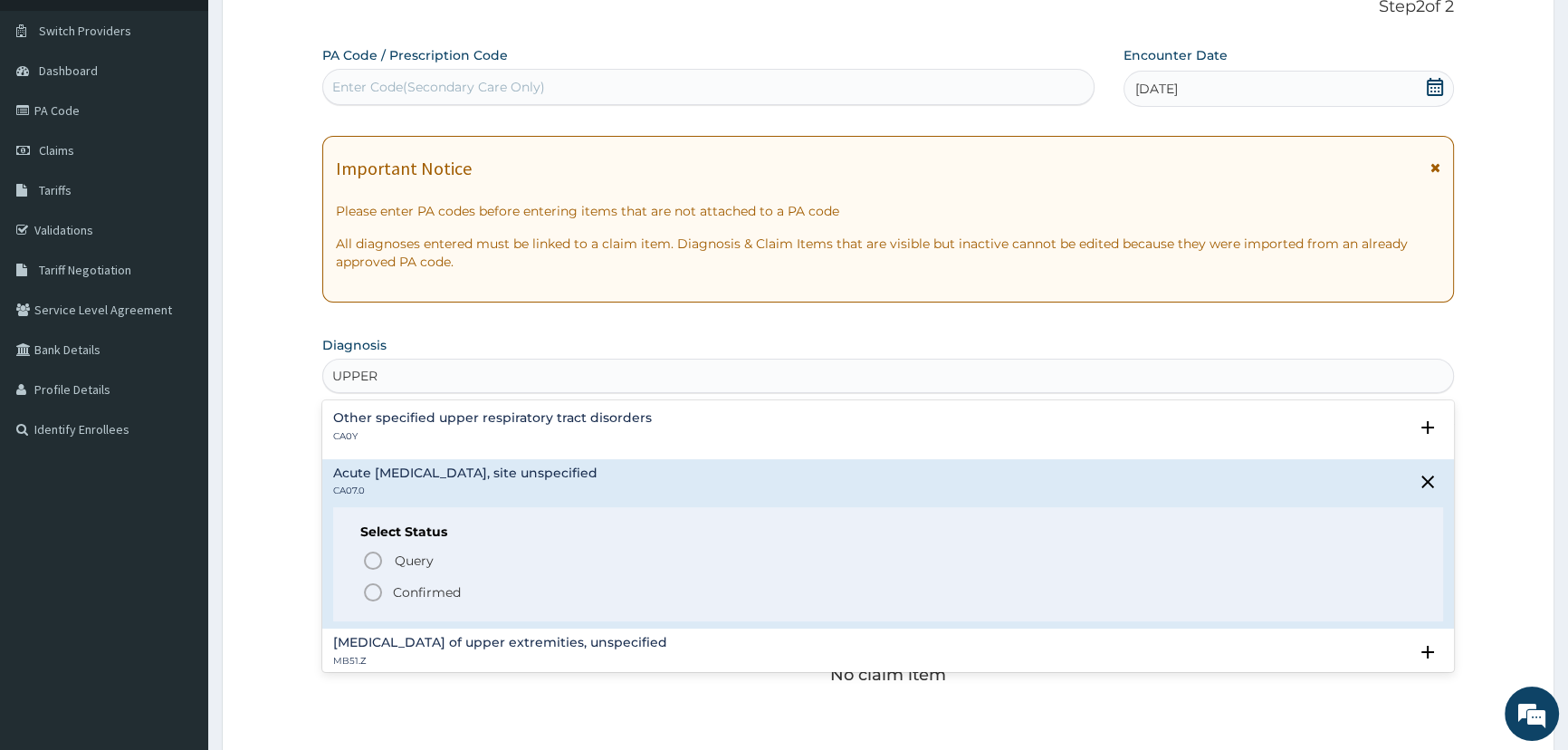
click at [443, 598] on p "Confirmed" at bounding box center [427, 591] width 68 height 18
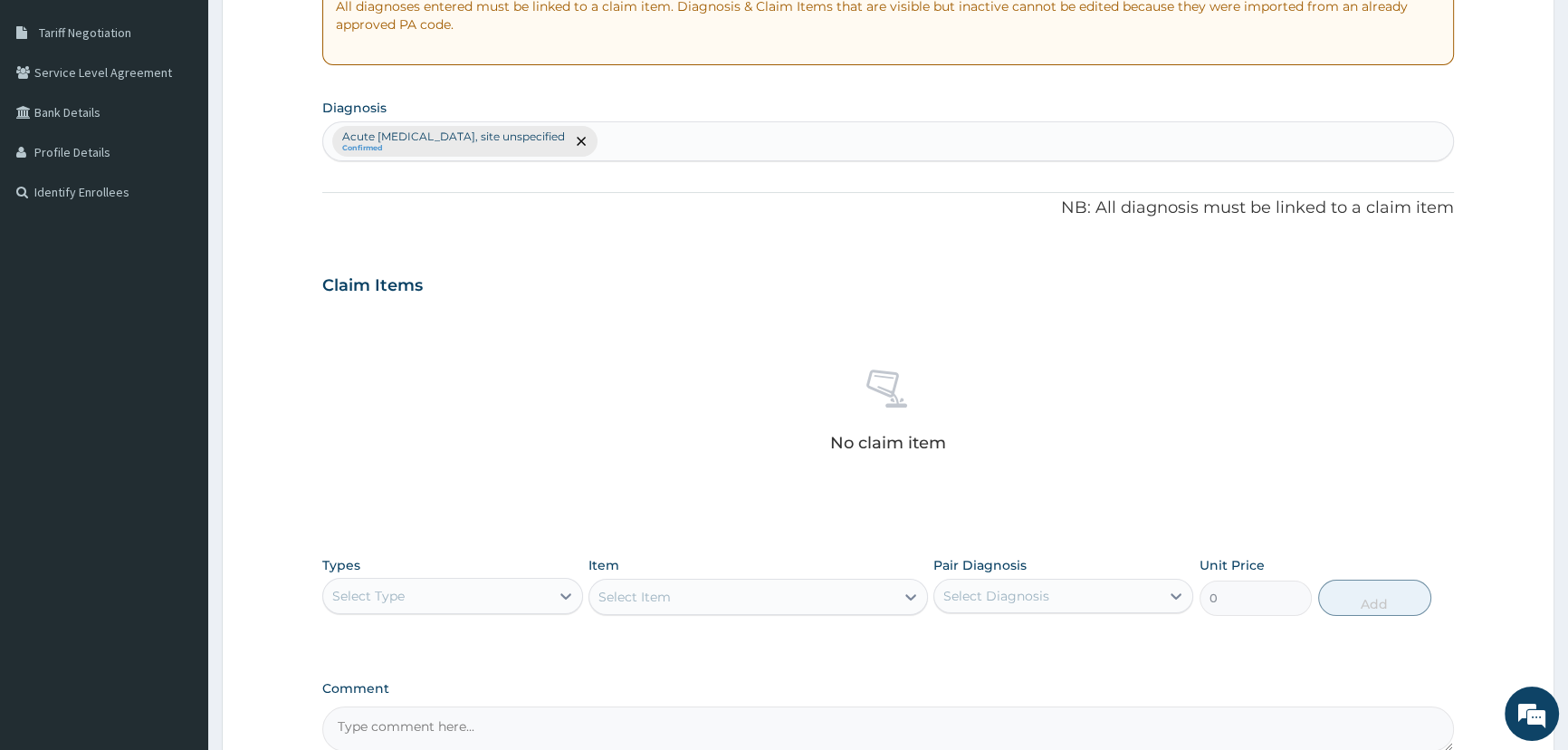
scroll to position [373, 0]
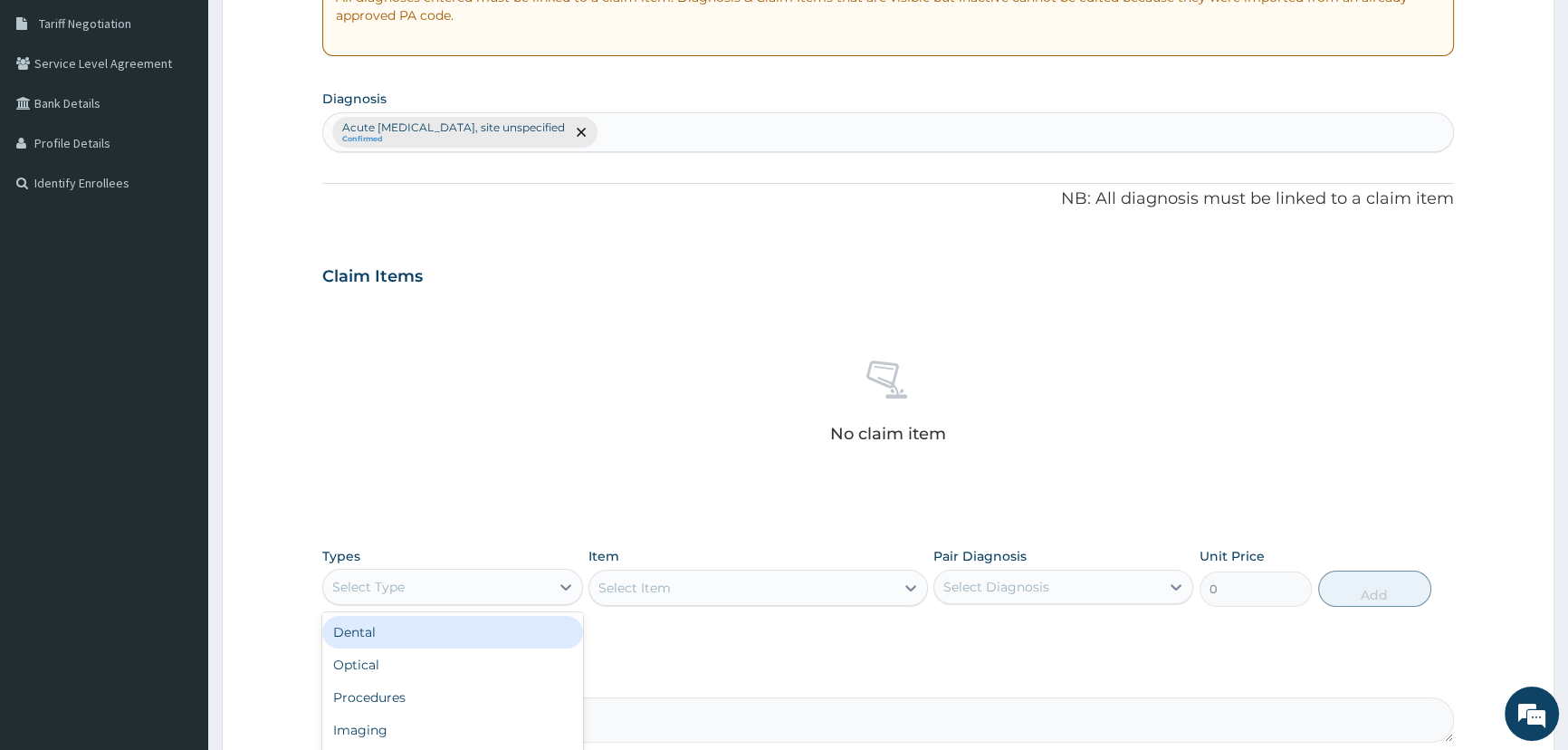
click at [375, 577] on div "Select Type" at bounding box center [369, 586] width 73 height 18
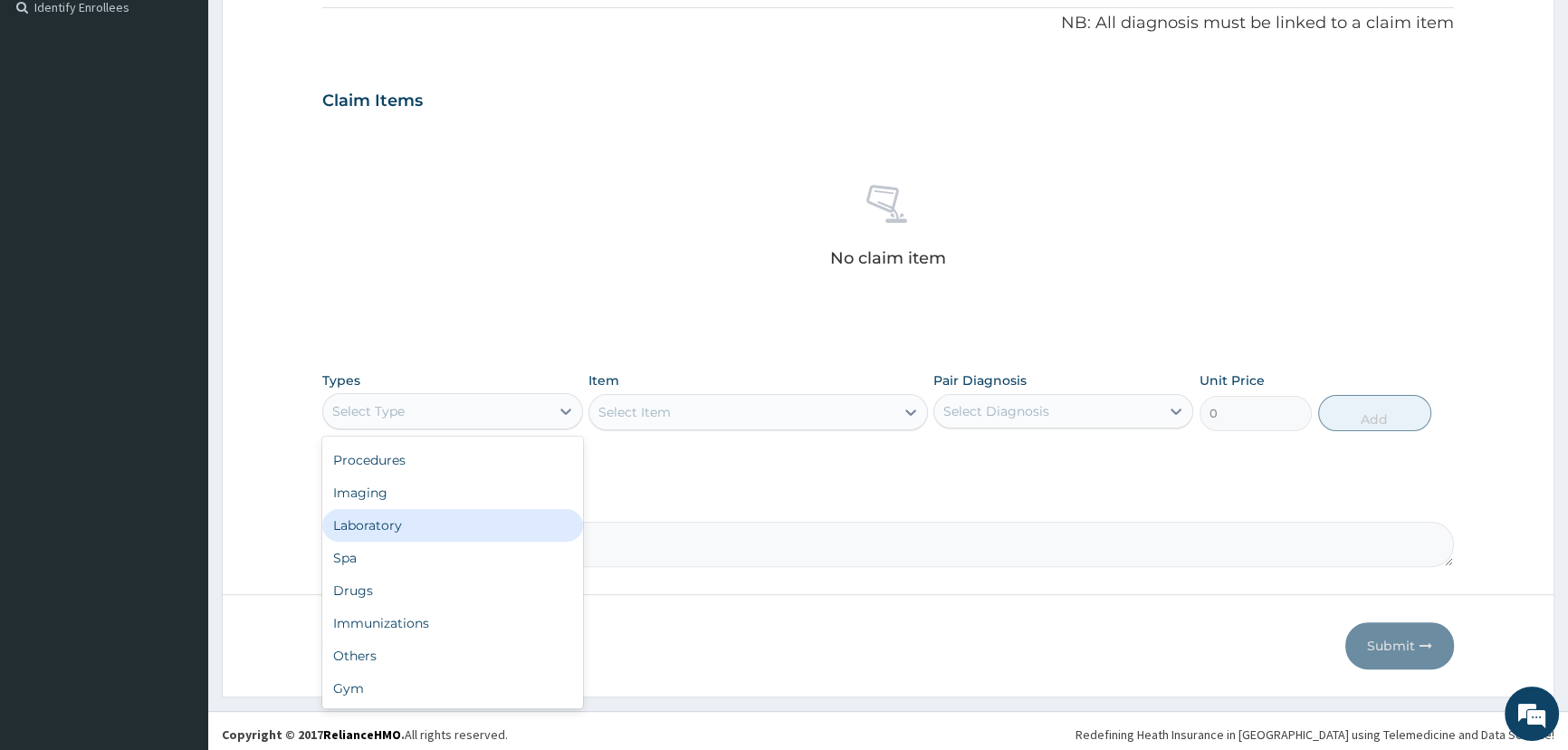
scroll to position [554, 0]
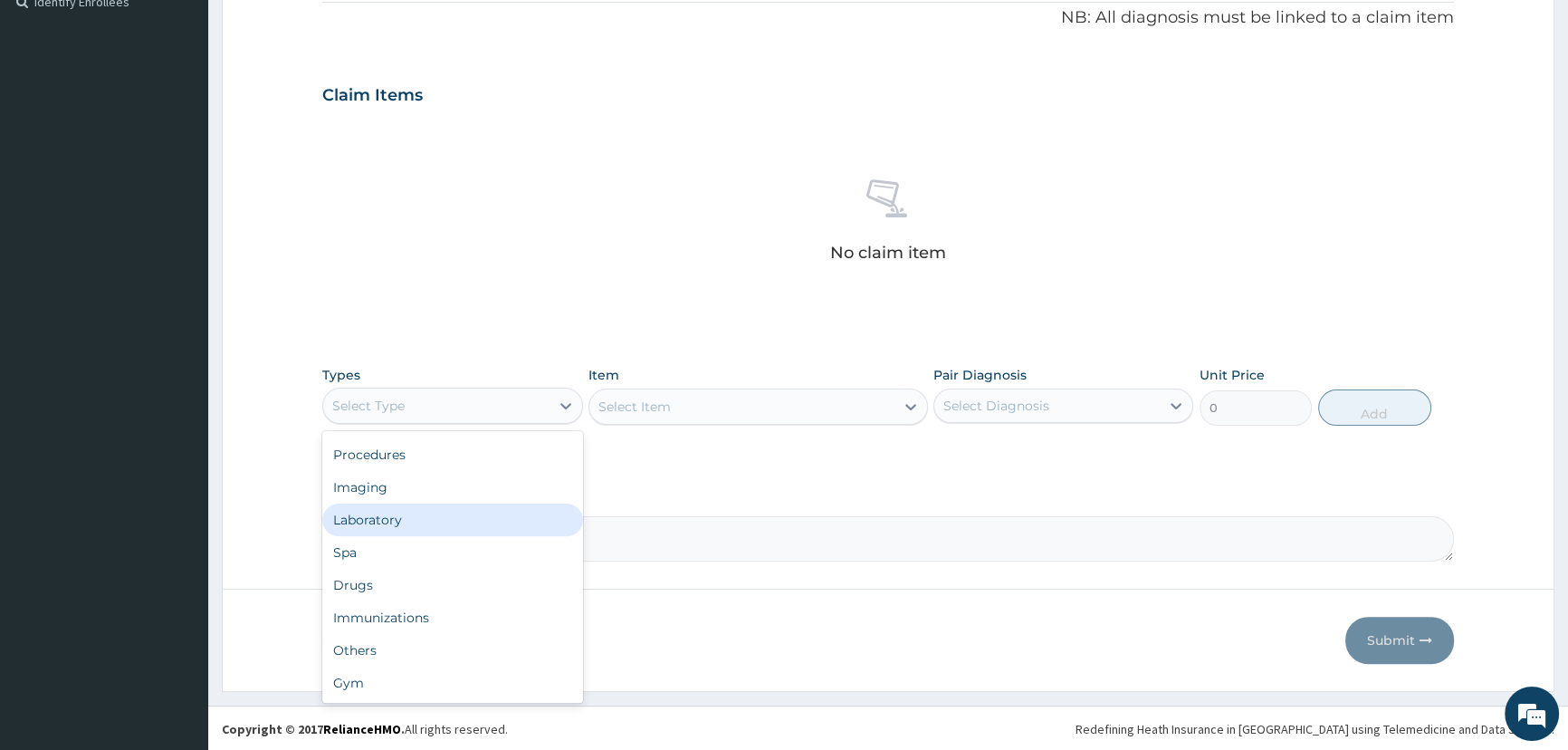
click at [409, 517] on div "Laboratory" at bounding box center [452, 519] width 260 height 33
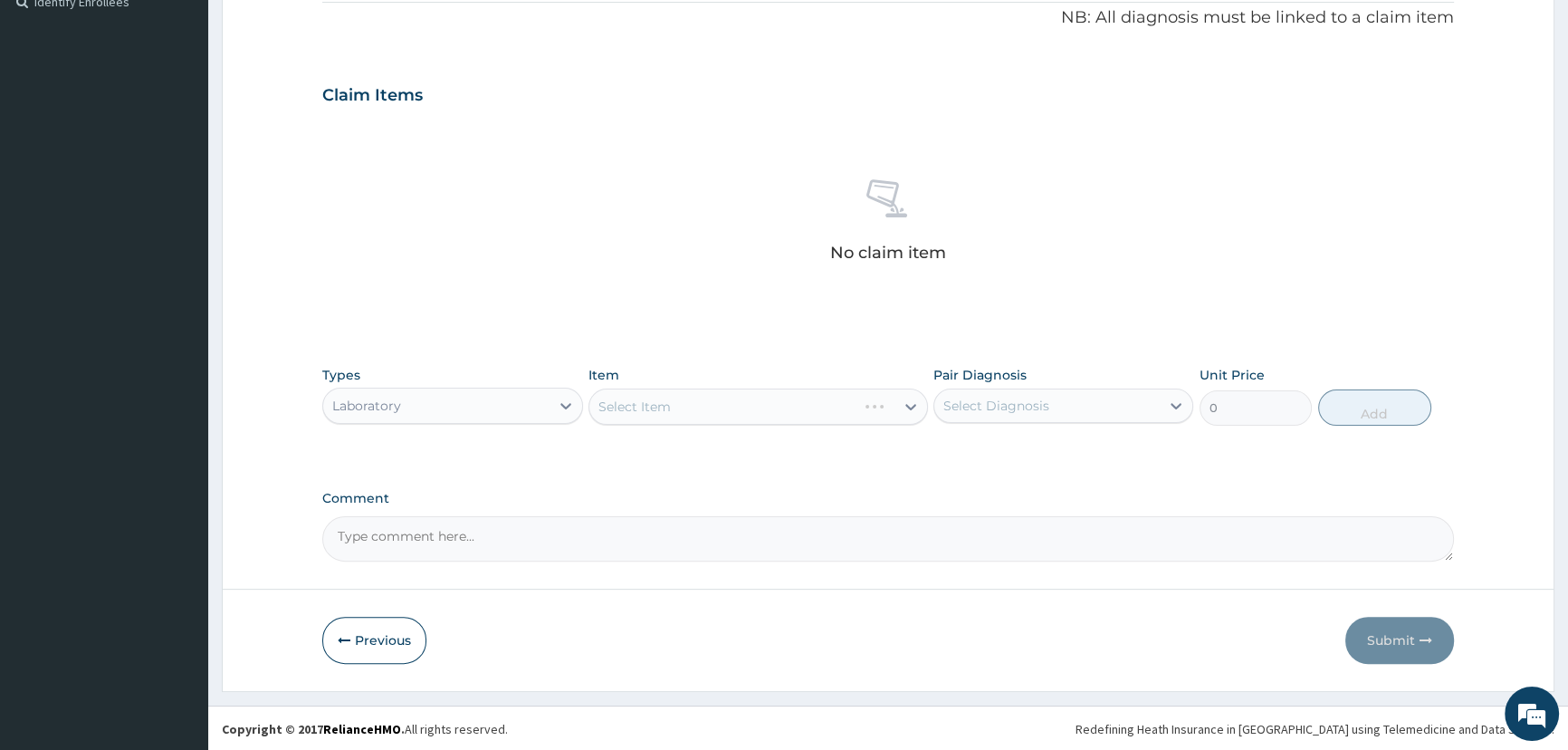
click at [625, 421] on div "Select Item" at bounding box center [757, 406] width 339 height 36
click at [656, 398] on div "Select Item" at bounding box center [757, 406] width 339 height 36
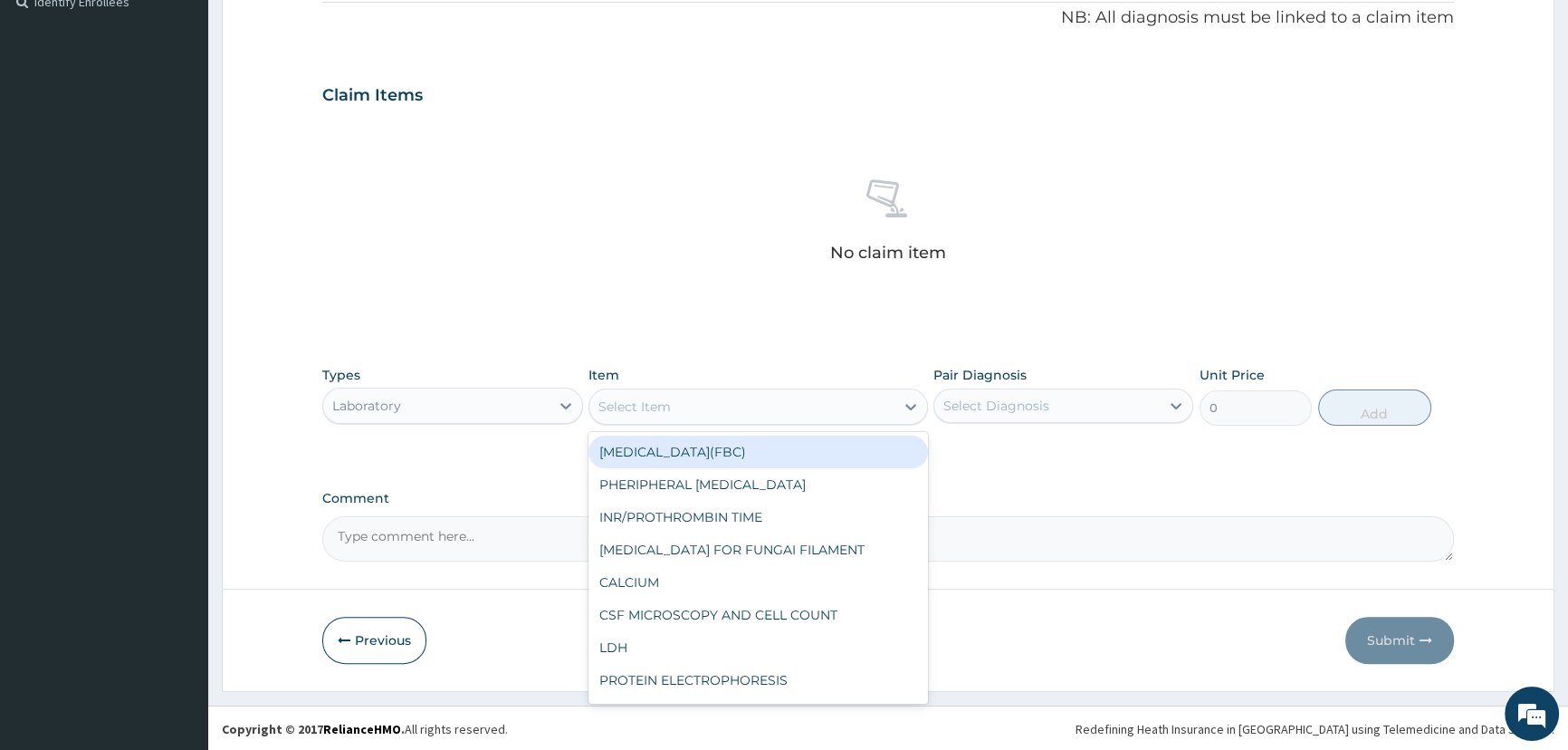
click at [654, 400] on div "Select Item" at bounding box center [635, 406] width 73 height 18
click at [648, 444] on div "FULL BLOOD COUNT(FBC)" at bounding box center [757, 451] width 339 height 33
type input "4675"
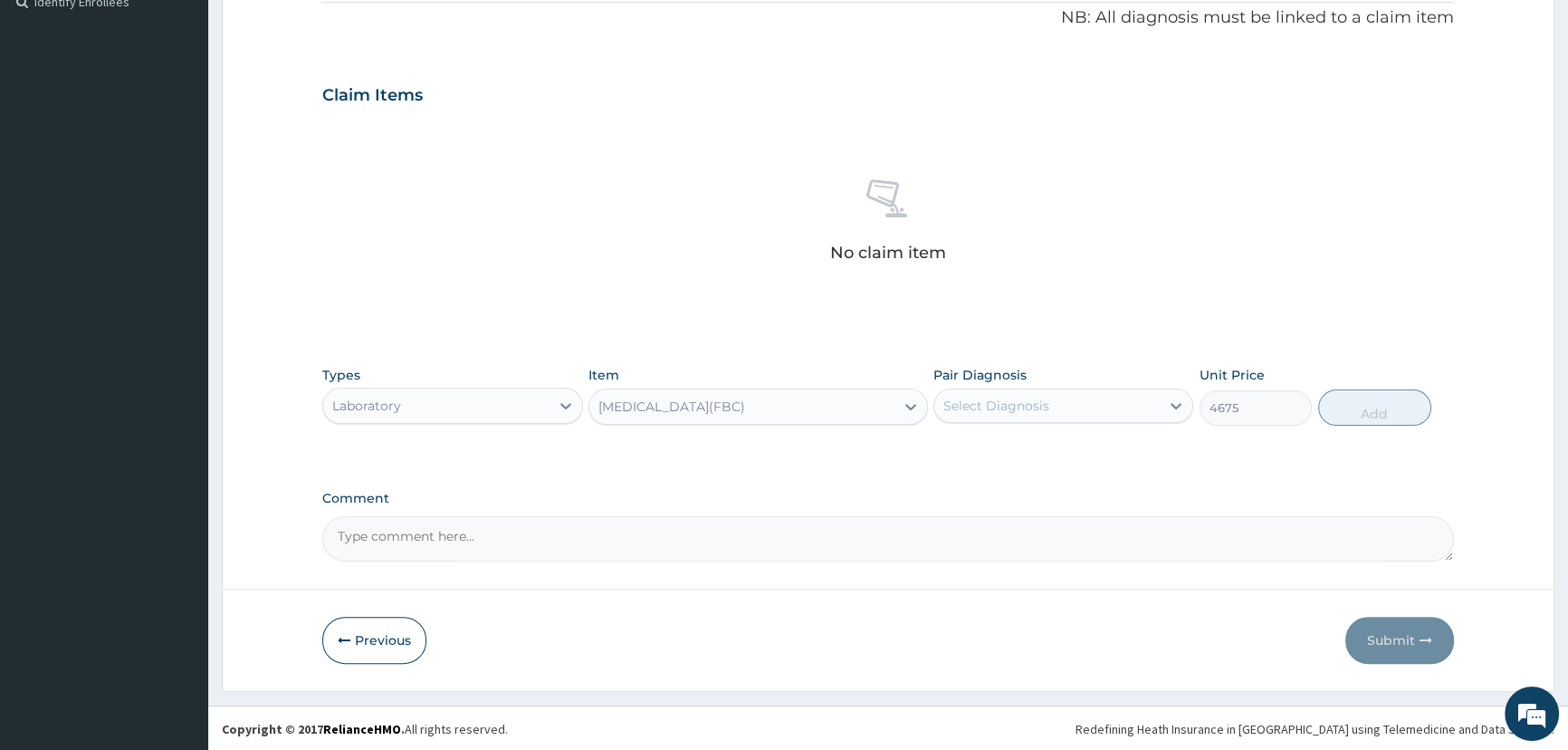
click at [1005, 425] on div "Types Laboratory Item FULL BLOOD COUNT(FBC) Pair Diagnosis Select Diagnosis Uni…" at bounding box center [888, 395] width 1132 height 78
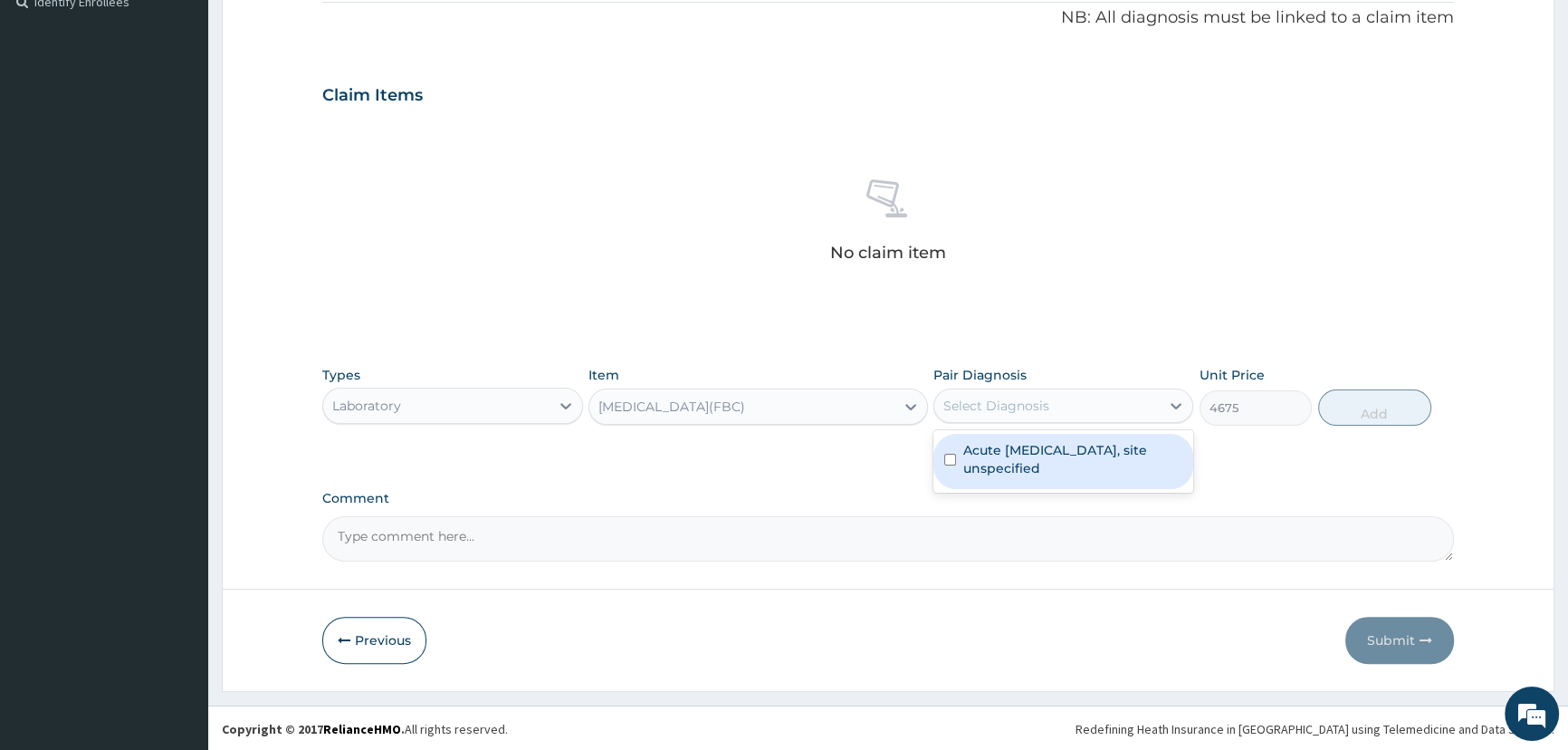
click at [1005, 409] on div "Select Diagnosis" at bounding box center [996, 405] width 106 height 18
click at [996, 449] on label "Acute upper respiratory infection, site unspecified" at bounding box center [1072, 459] width 219 height 36
checkbox input "true"
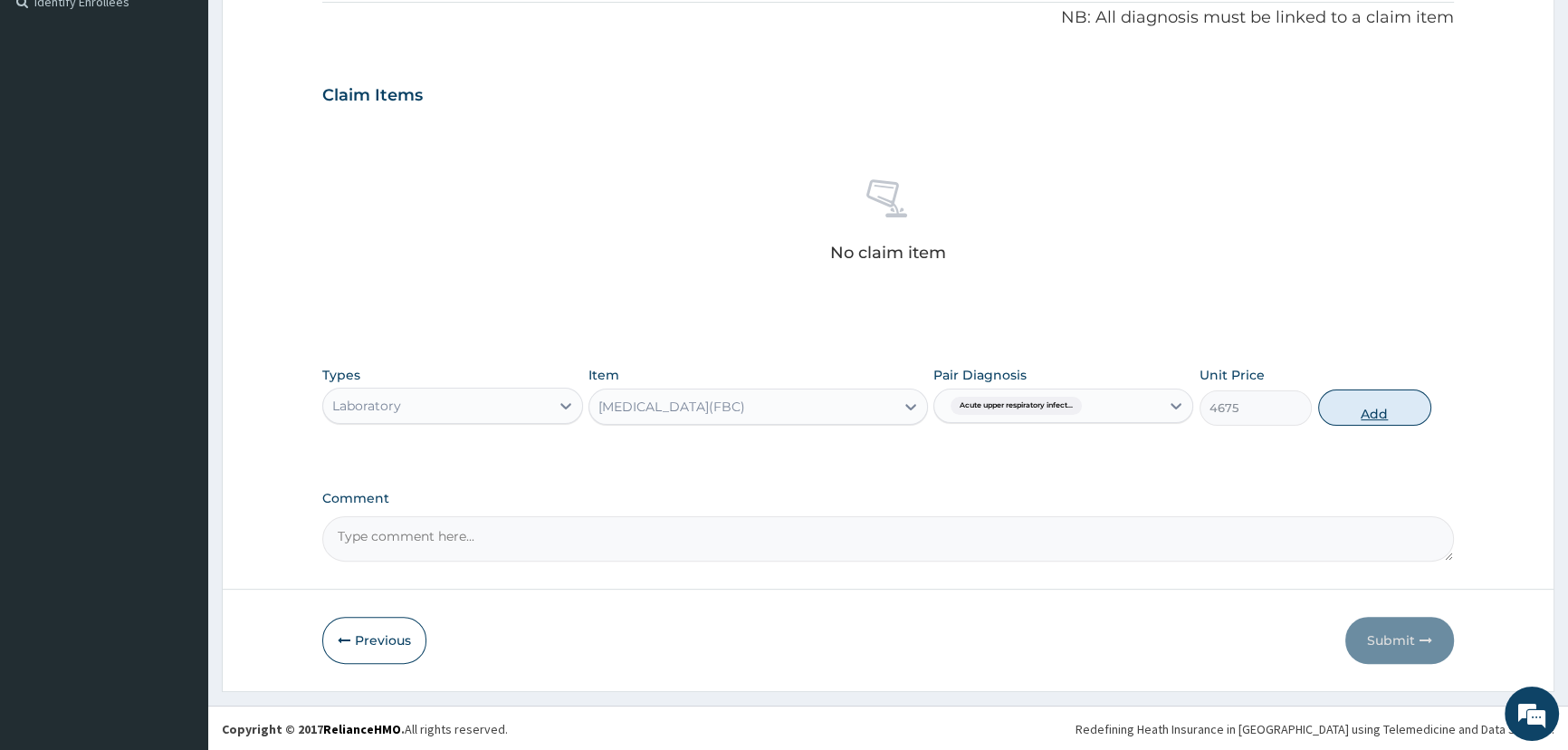
click at [1396, 402] on button "Add" at bounding box center [1374, 407] width 113 height 36
type input "0"
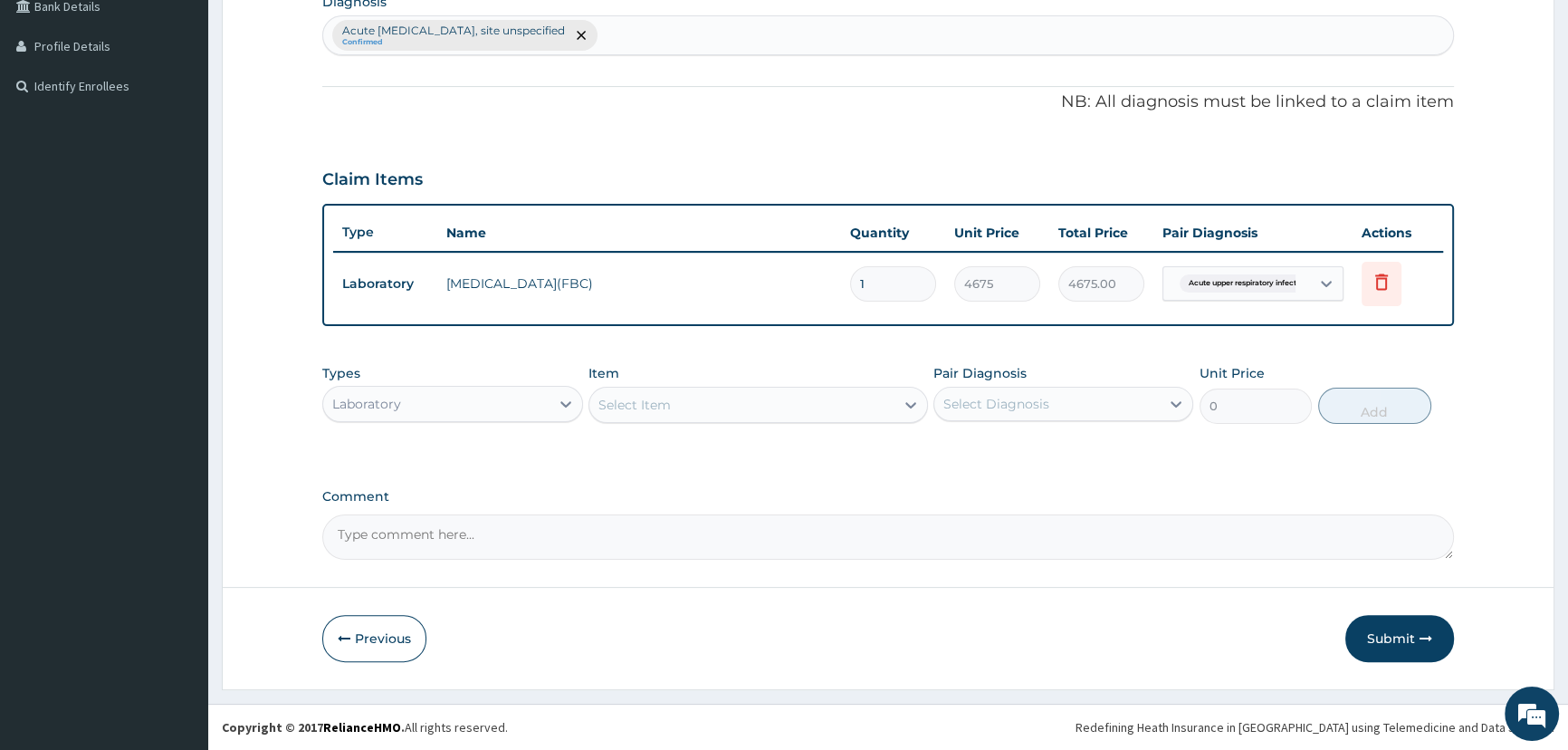
scroll to position [468, 0]
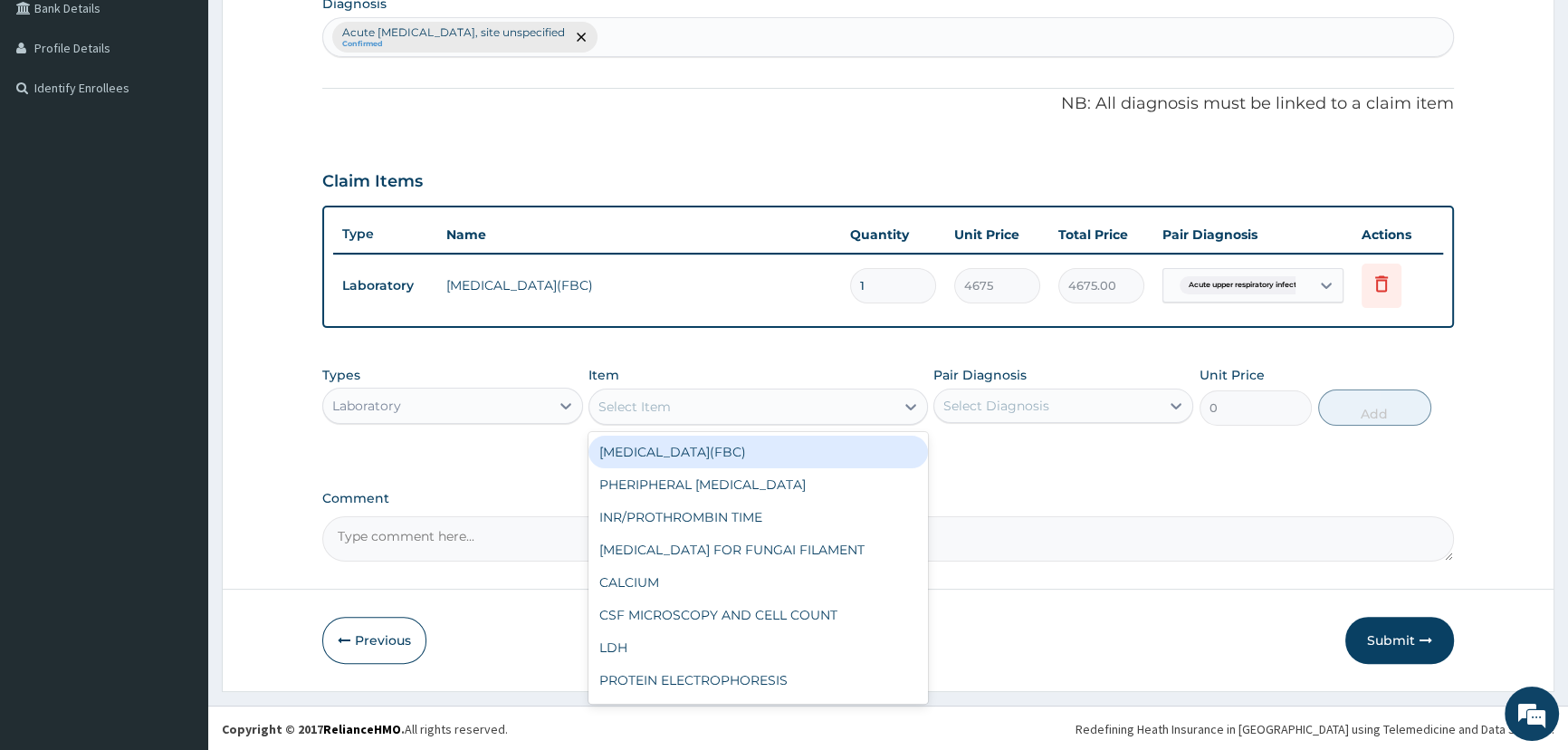
click at [770, 392] on div "Select Item" at bounding box center [742, 406] width 305 height 29
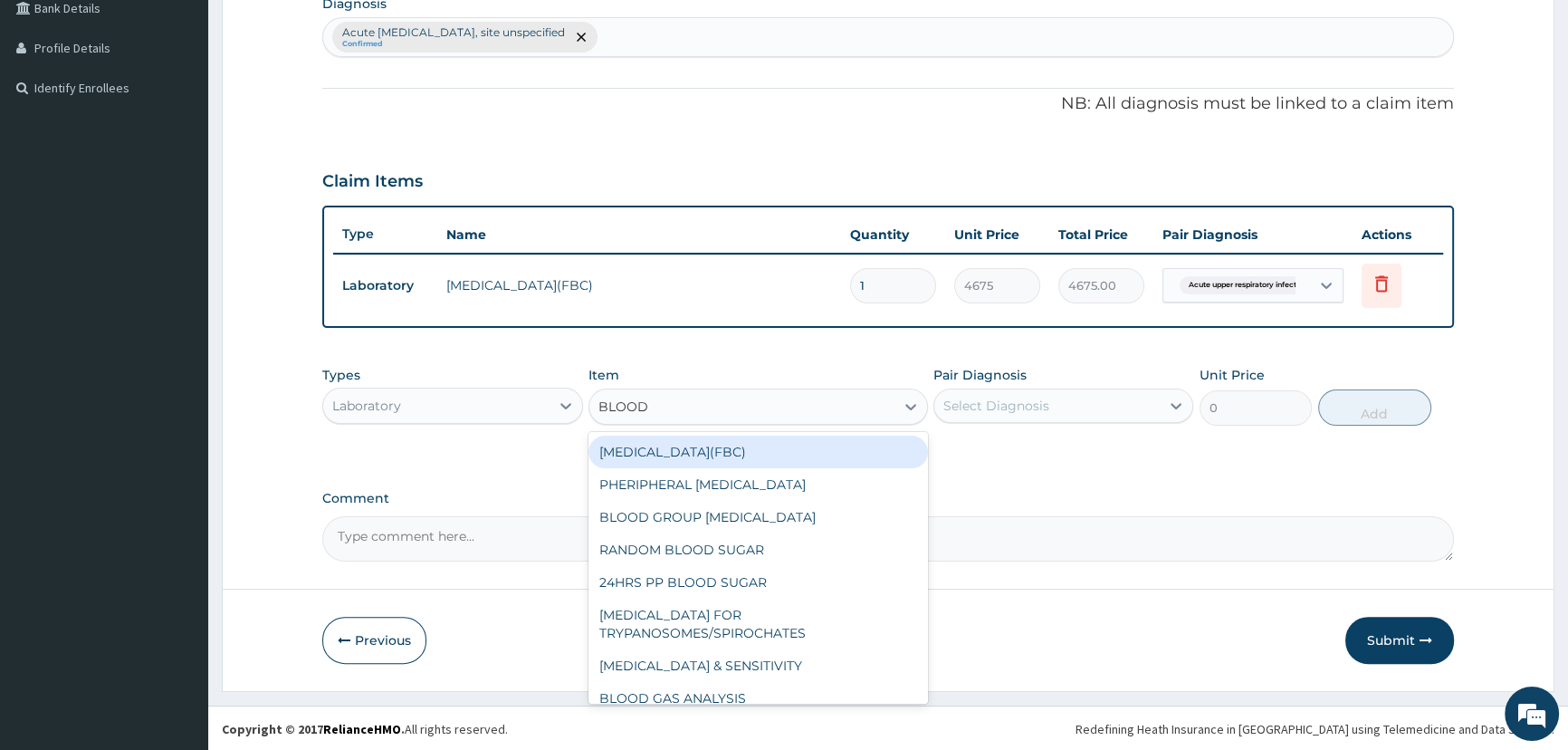
type input "BLOOD F"
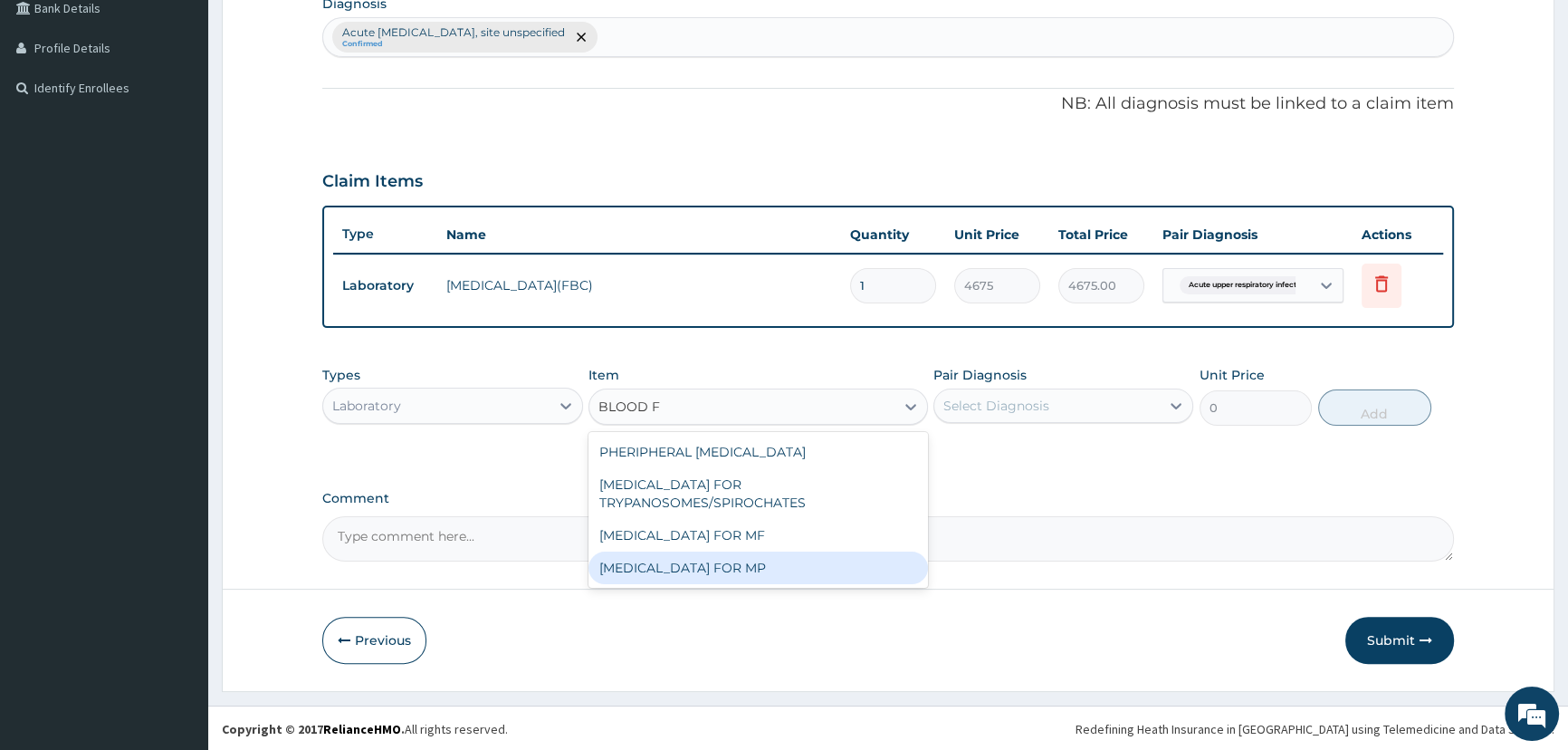
click at [709, 552] on div "BLOOD FILM FOR MP" at bounding box center [757, 567] width 339 height 33
type input "1870"
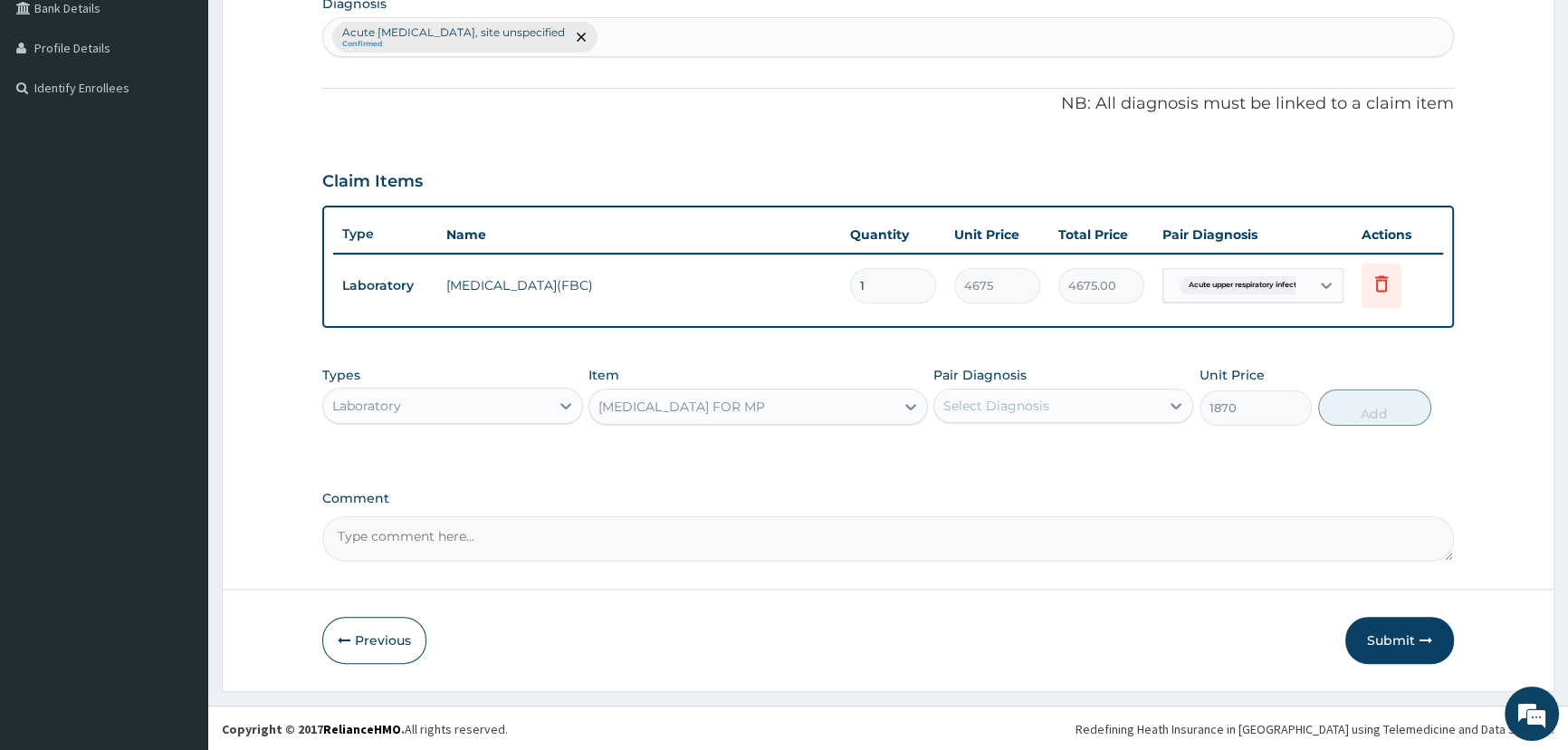
click at [979, 424] on div "Pair Diagnosis Select Diagnosis" at bounding box center [1063, 396] width 260 height 60
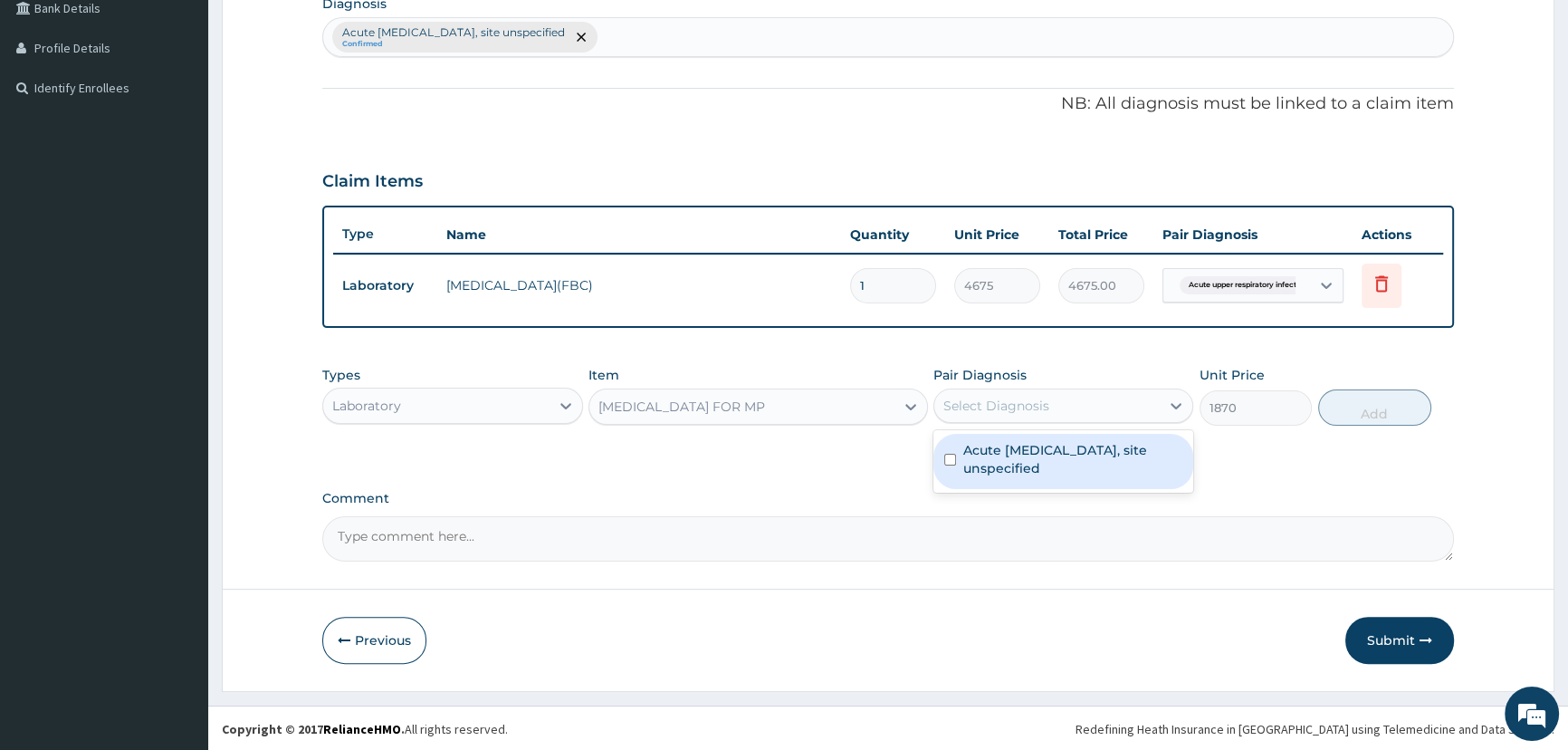
click at [991, 405] on div "Select Diagnosis" at bounding box center [996, 405] width 106 height 18
click at [989, 451] on label "Acute upper respiratory infection, site unspecified" at bounding box center [1072, 459] width 219 height 36
checkbox input "true"
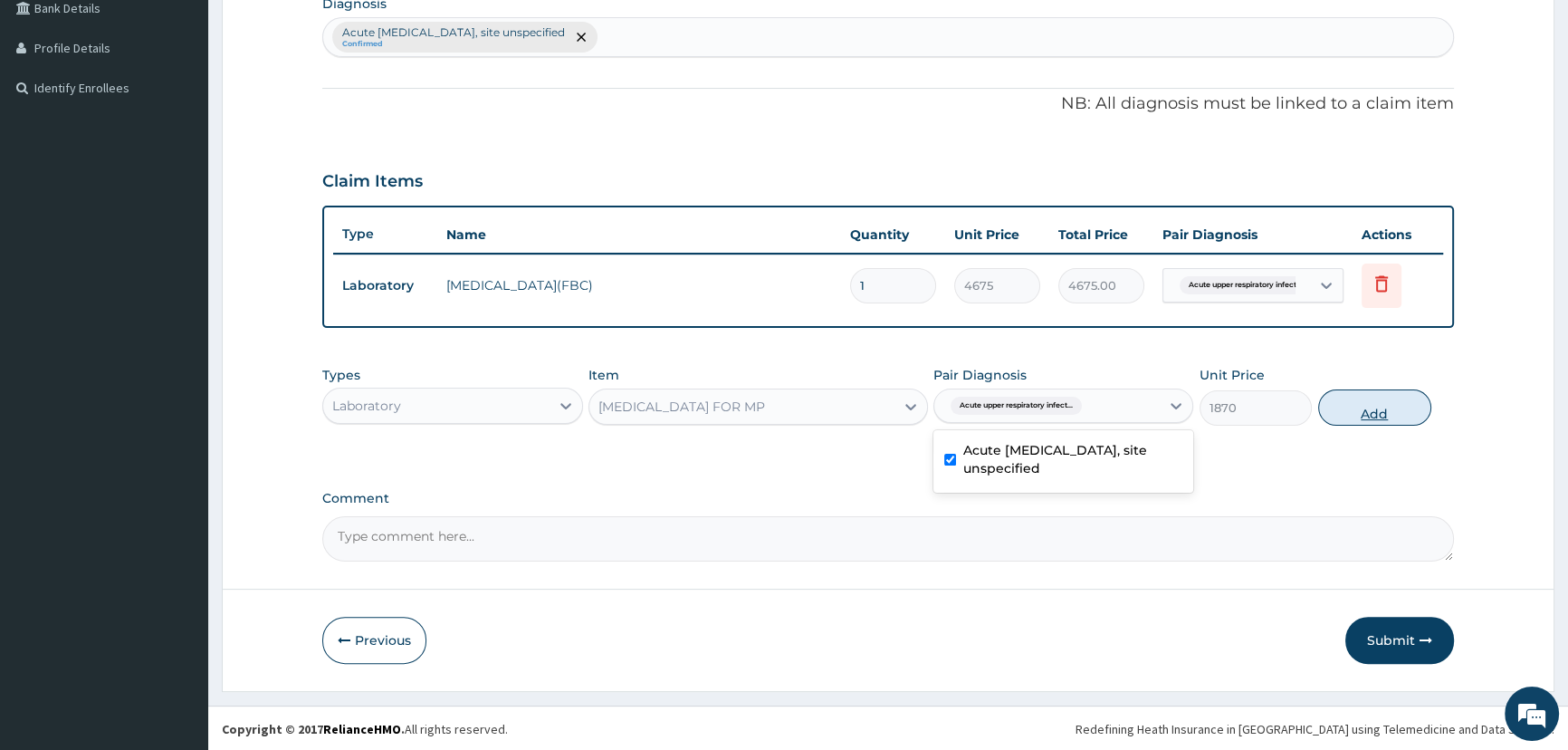
click at [1379, 412] on button "Add" at bounding box center [1374, 407] width 113 height 36
type input "0"
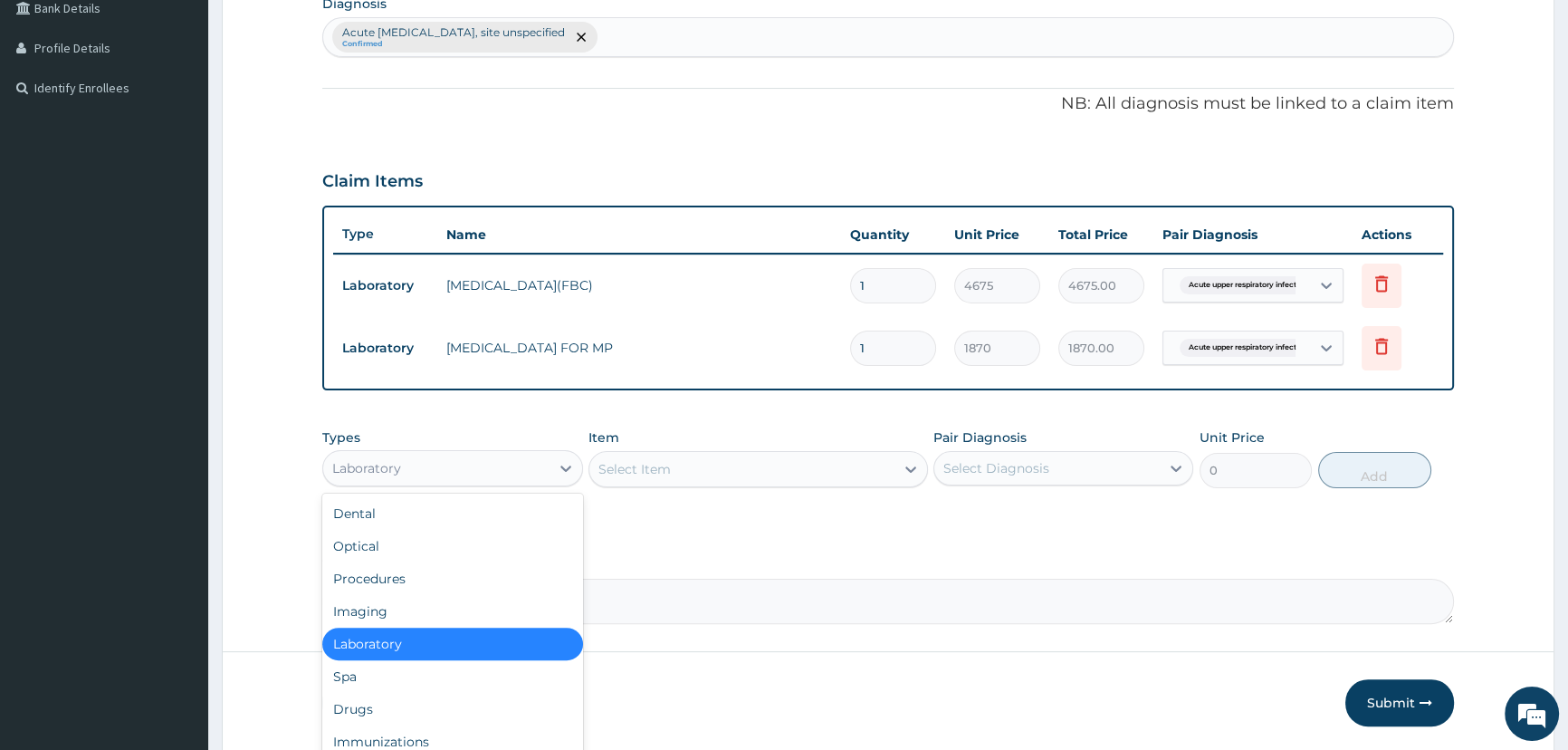
click at [388, 460] on div "Laboratory" at bounding box center [367, 467] width 69 height 18
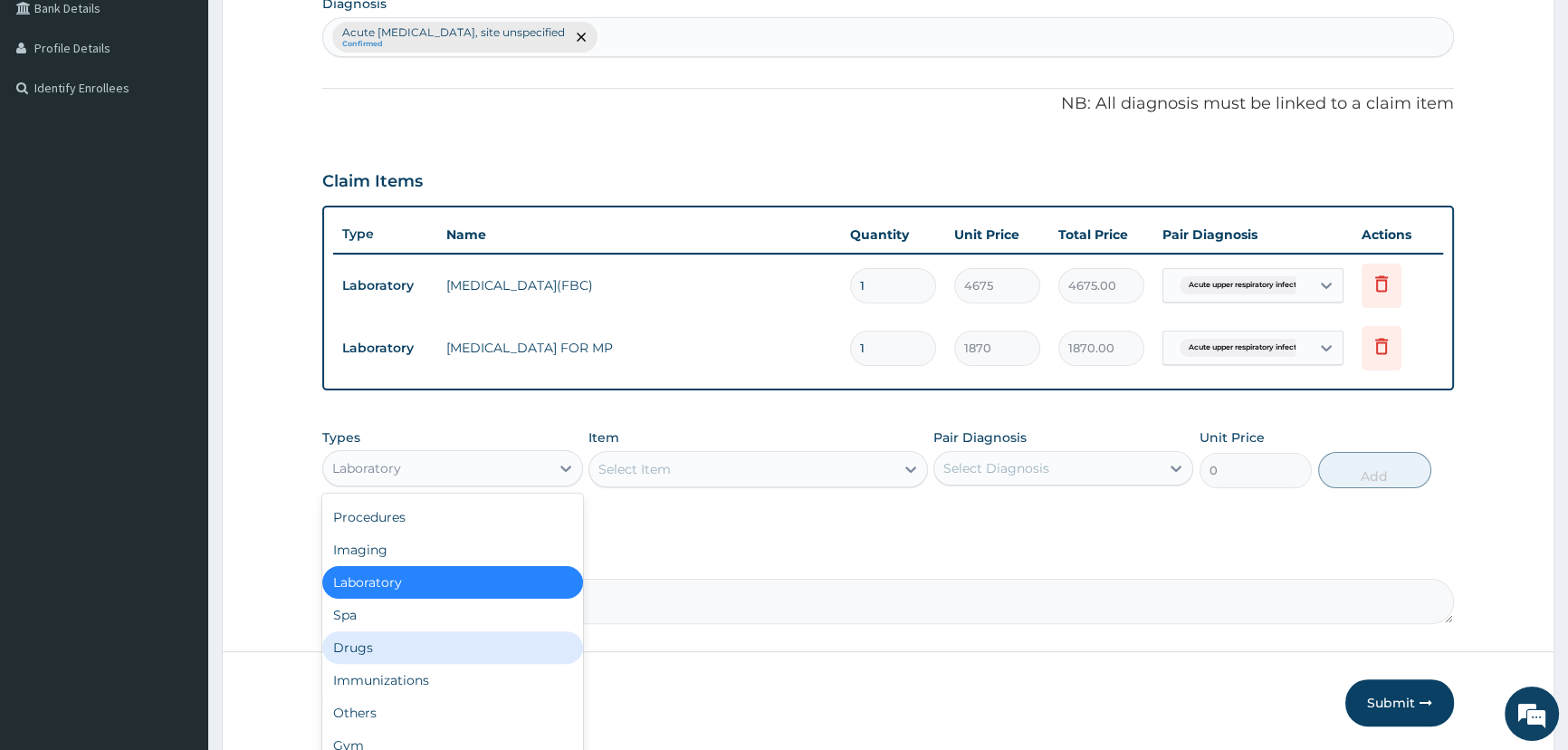
click at [367, 651] on div "Drugs" at bounding box center [452, 647] width 260 height 33
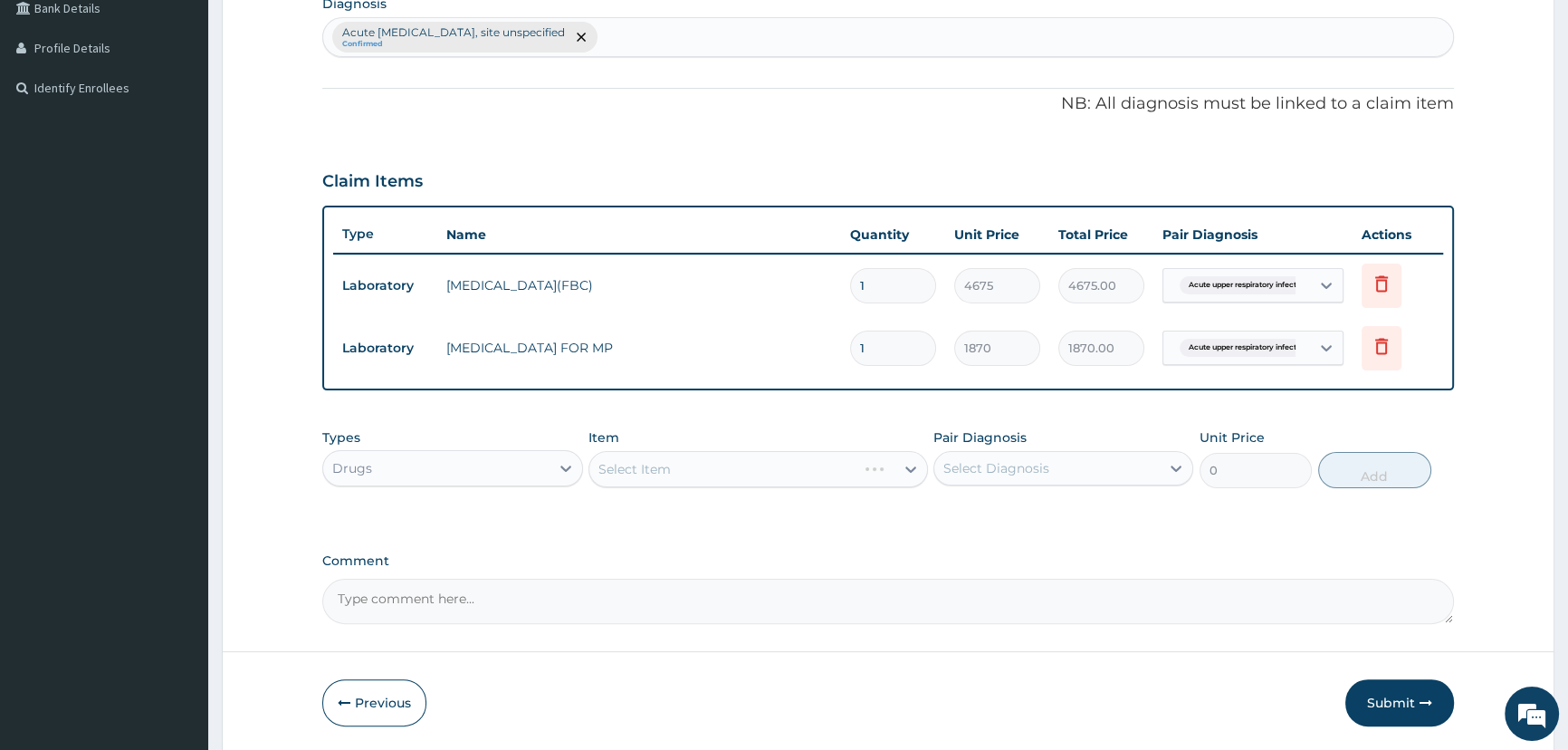
click at [604, 465] on div "Select Item" at bounding box center [757, 469] width 339 height 36
click at [620, 462] on div "Select Item" at bounding box center [757, 469] width 339 height 36
click at [633, 478] on div "Select Item" at bounding box center [757, 469] width 339 height 36
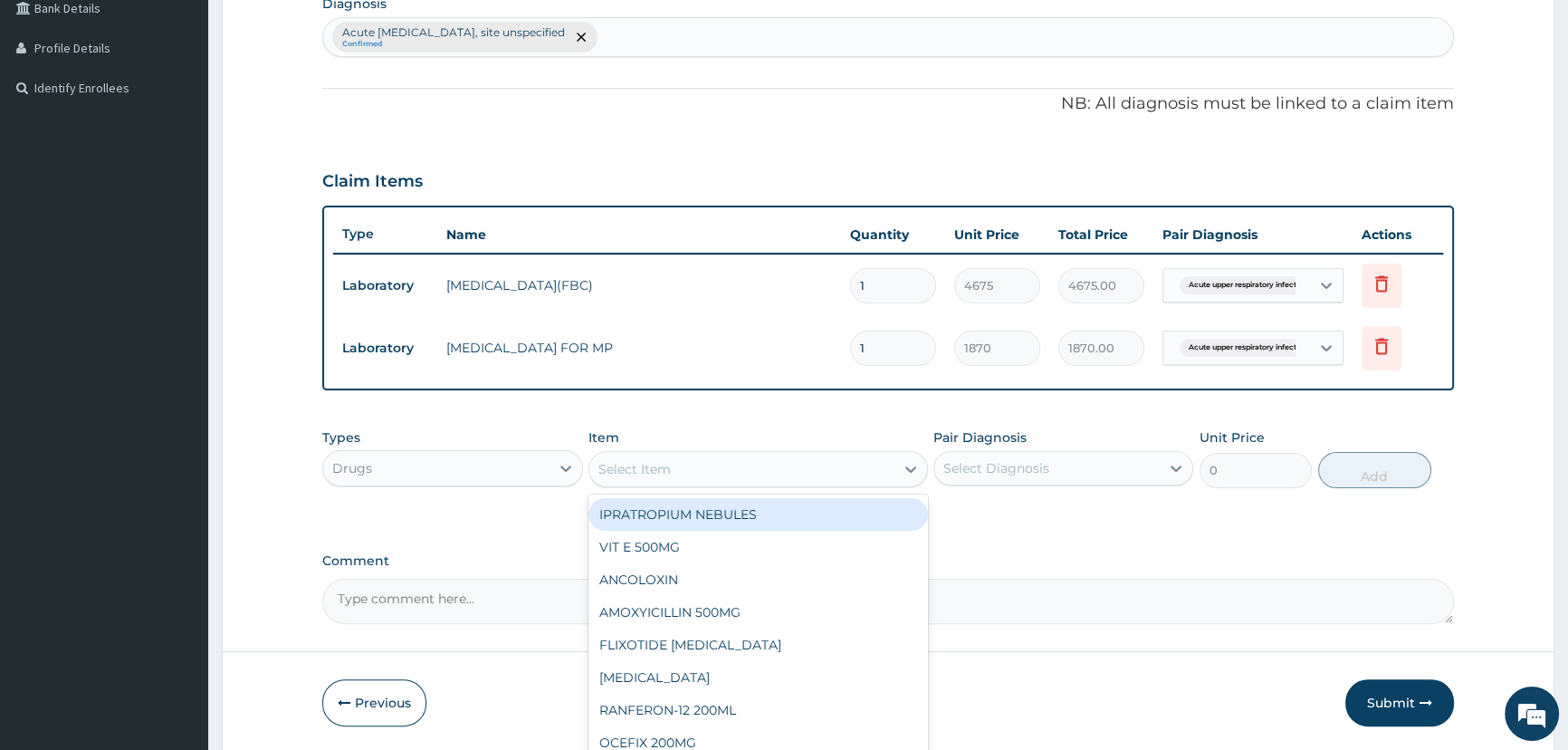
click at [616, 464] on div "Select Item" at bounding box center [635, 468] width 73 height 18
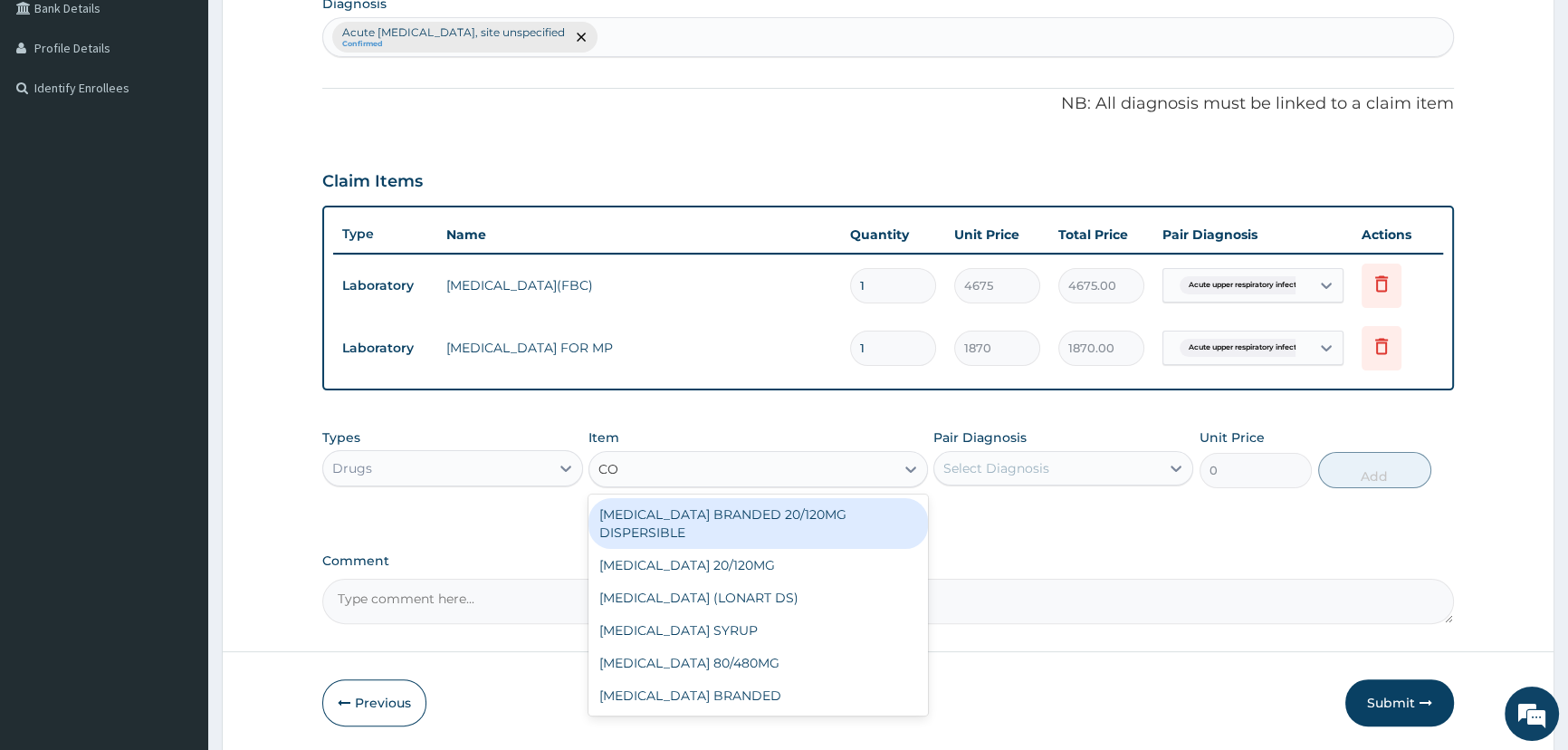
type input "COA"
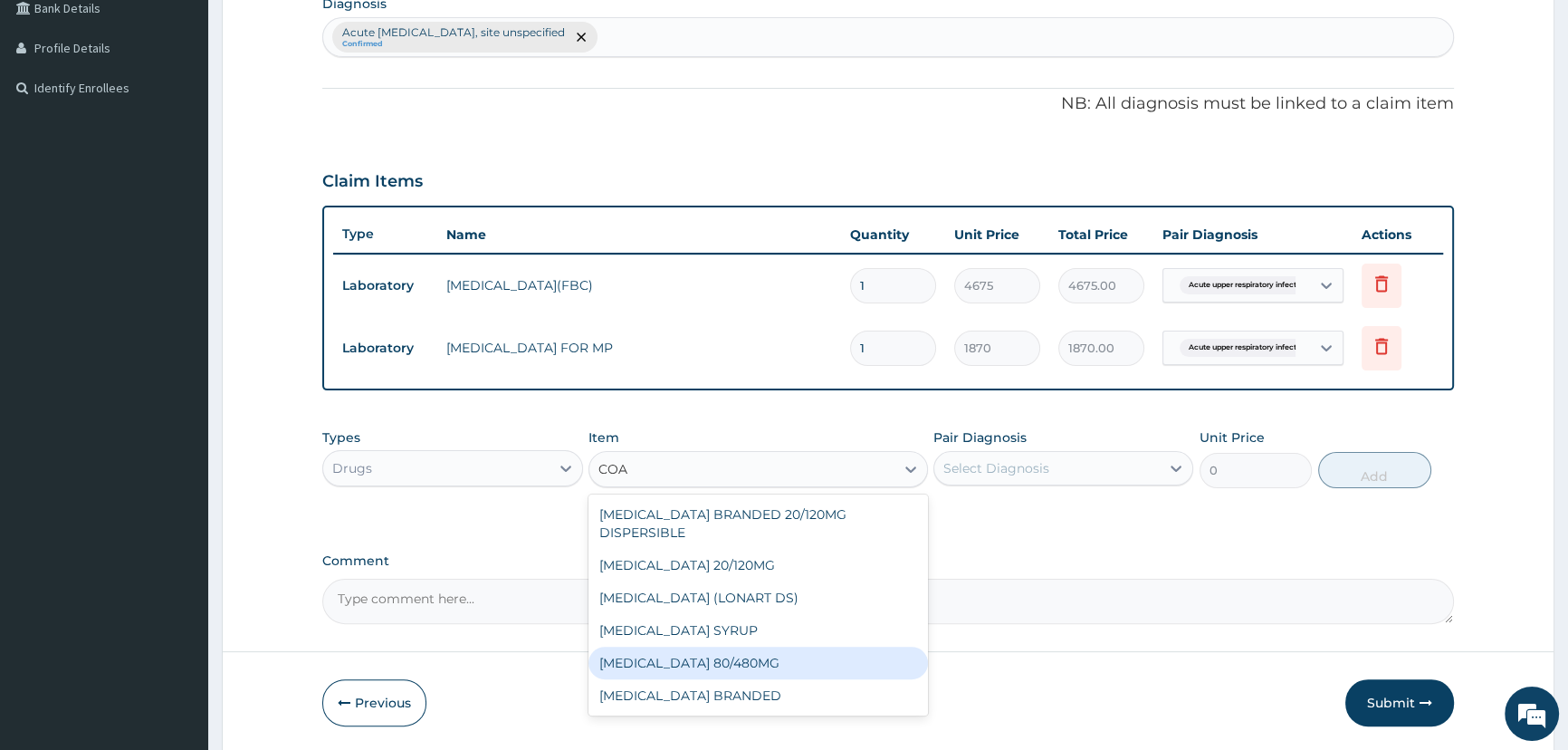
click at [662, 646] on div "[MEDICAL_DATA] 80/480MG" at bounding box center [757, 662] width 339 height 33
type input "374"
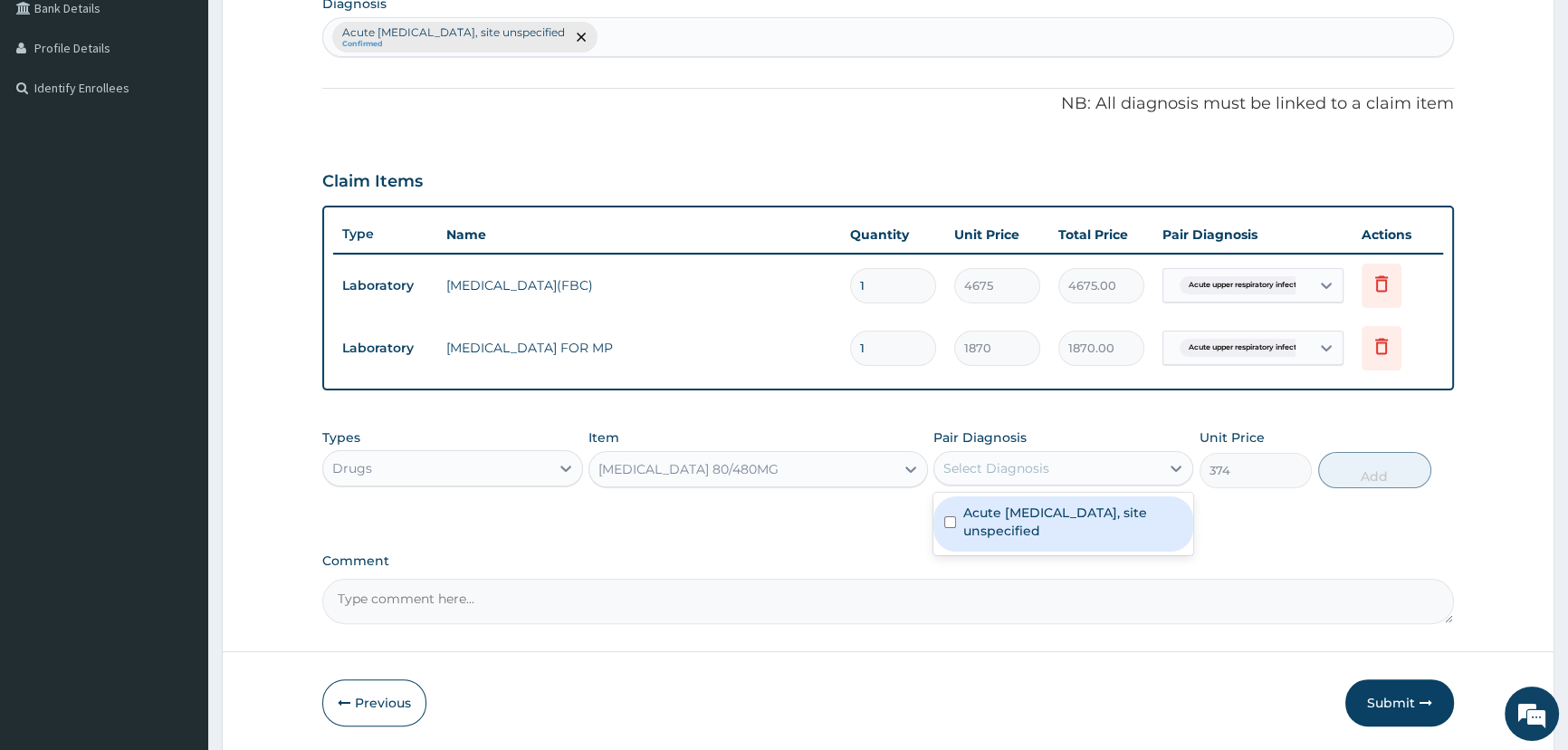
click at [970, 470] on div "Select Diagnosis" at bounding box center [996, 467] width 106 height 18
click at [985, 499] on div "Acute upper respiratory infection, site unspecified" at bounding box center [1063, 523] width 260 height 55
checkbox input "true"
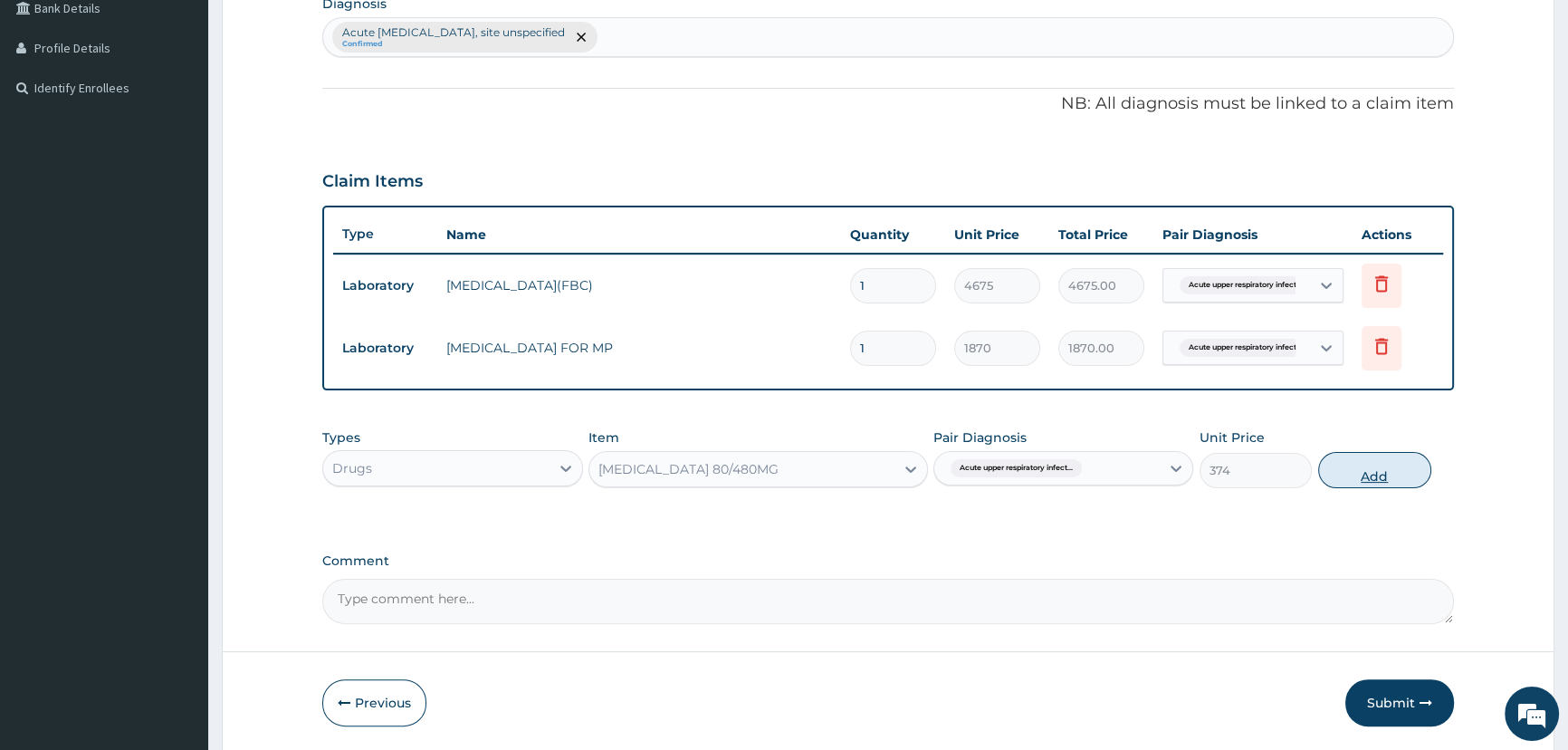
click at [1328, 469] on button "Add" at bounding box center [1374, 470] width 113 height 36
type input "0"
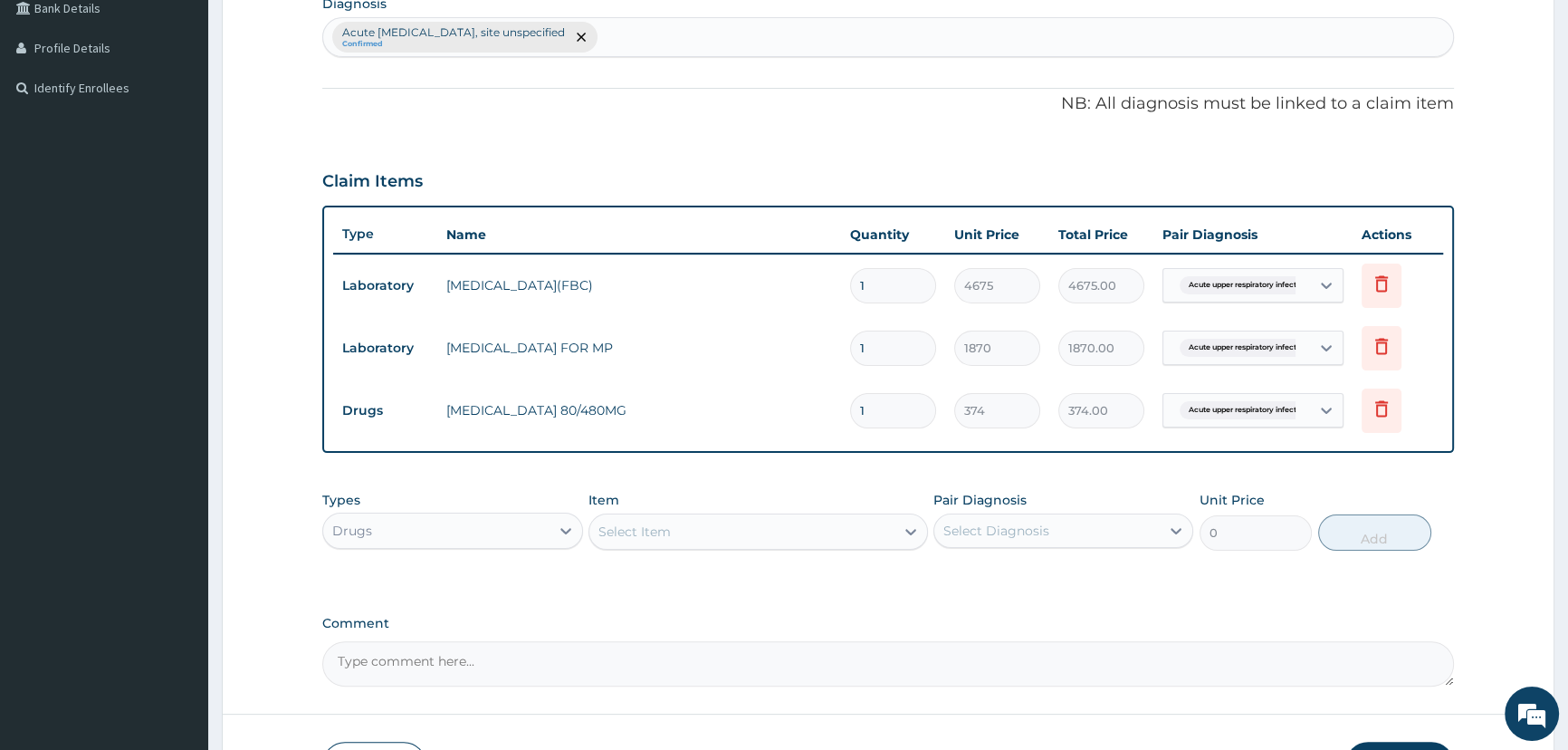
type input "0.00"
type input "6"
type input "2244.00"
type input "6"
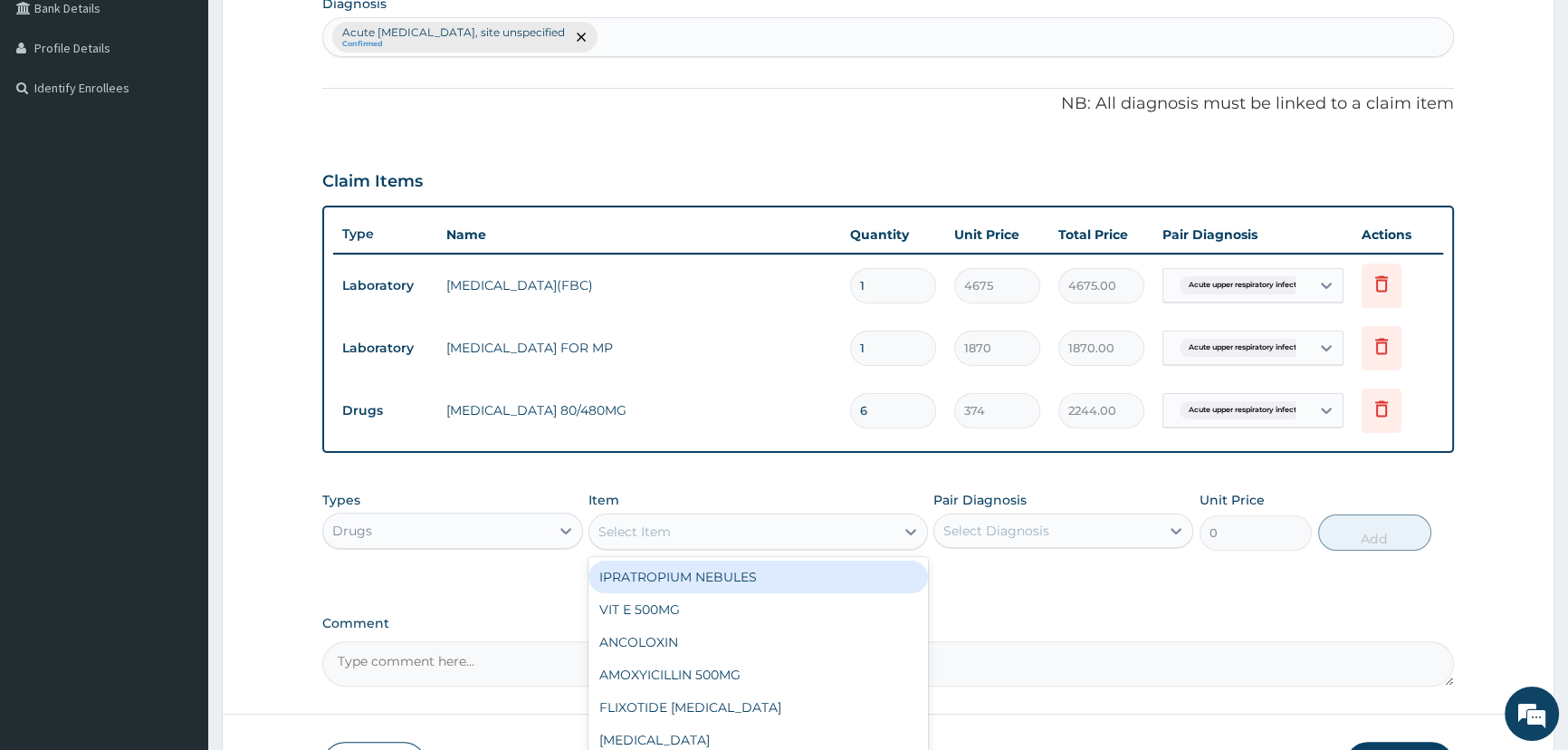
click at [721, 522] on div "Select Item" at bounding box center [742, 531] width 305 height 29
type input "CEFU"
click at [714, 577] on div "[MEDICAL_DATA] 250MG" at bounding box center [757, 576] width 339 height 33
type input "187"
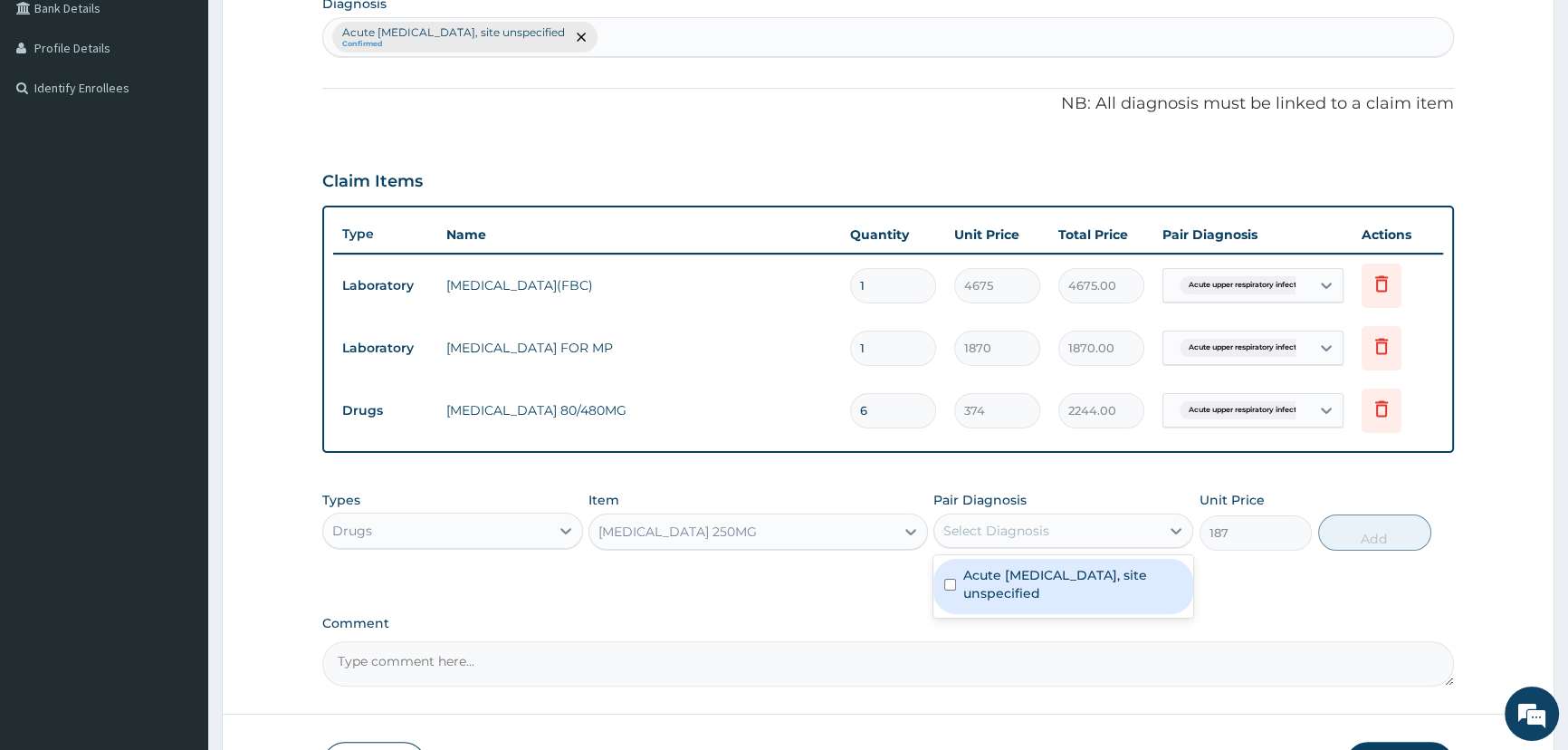
click at [1022, 540] on div "Select Diagnosis" at bounding box center [1046, 530] width 225 height 29
click at [1081, 573] on label "Acute upper respiratory infection, site unspecified" at bounding box center [1072, 584] width 219 height 36
checkbox input "true"
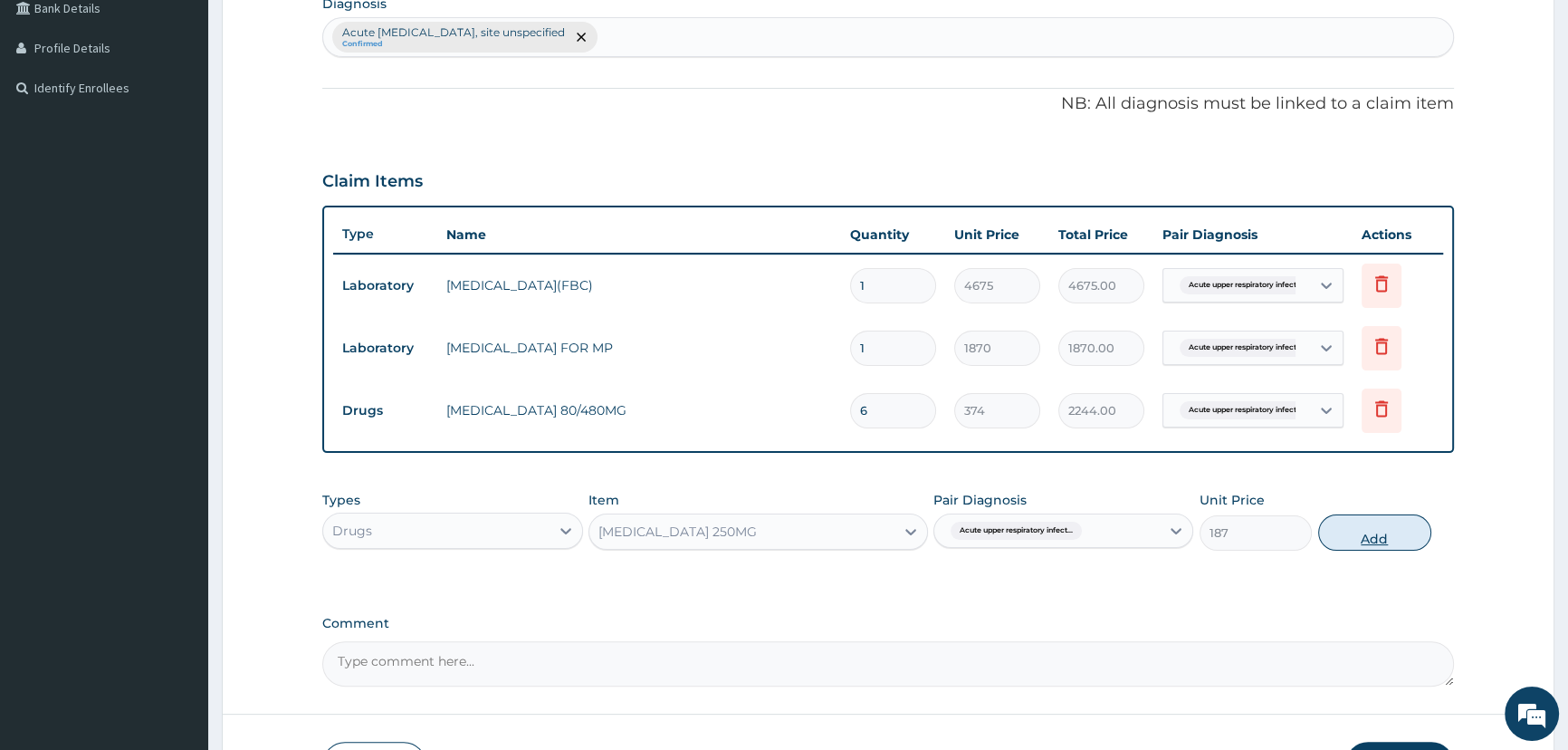
click at [1383, 536] on button "Add" at bounding box center [1374, 532] width 113 height 36
type input "0"
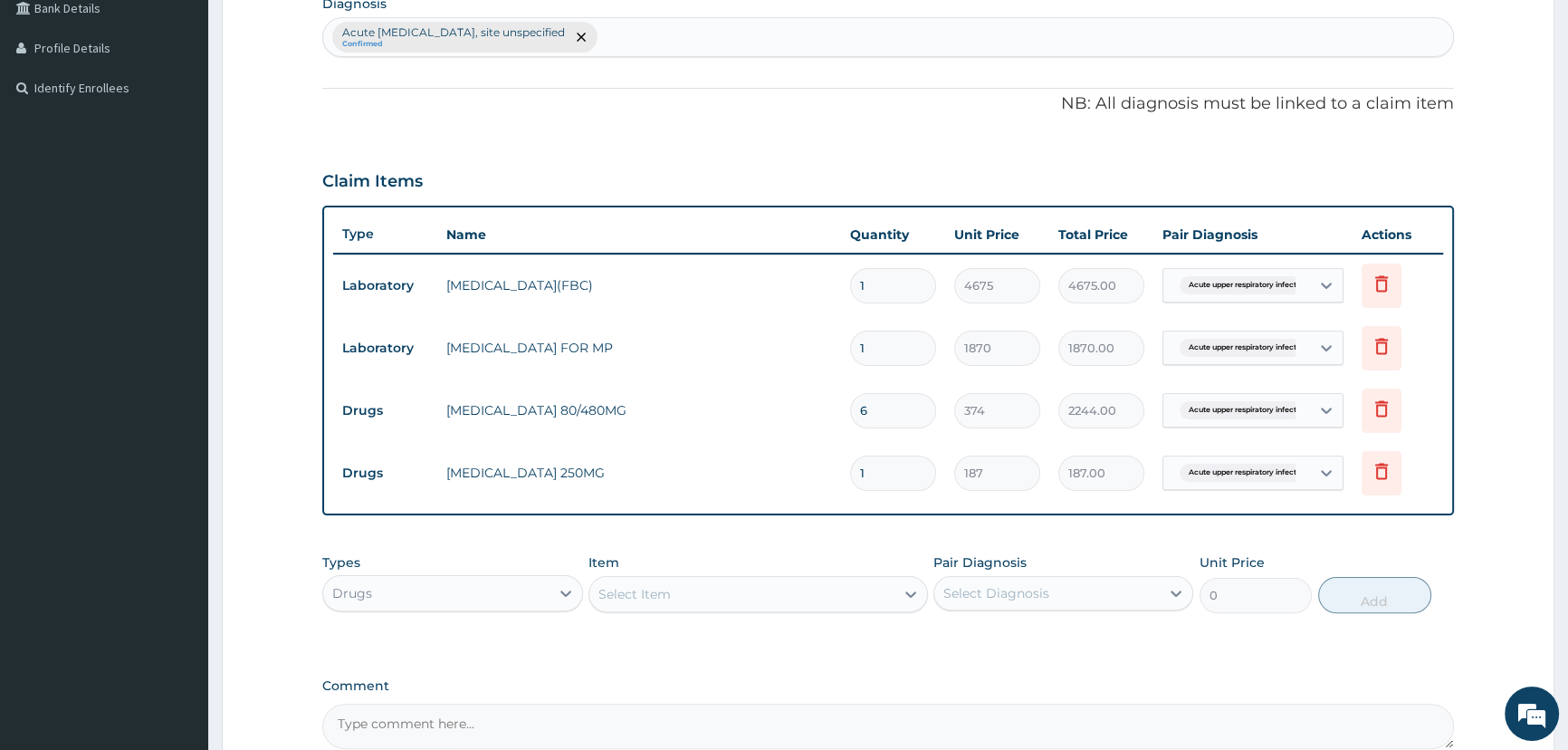
type input "10"
type input "1870.00"
type input "10"
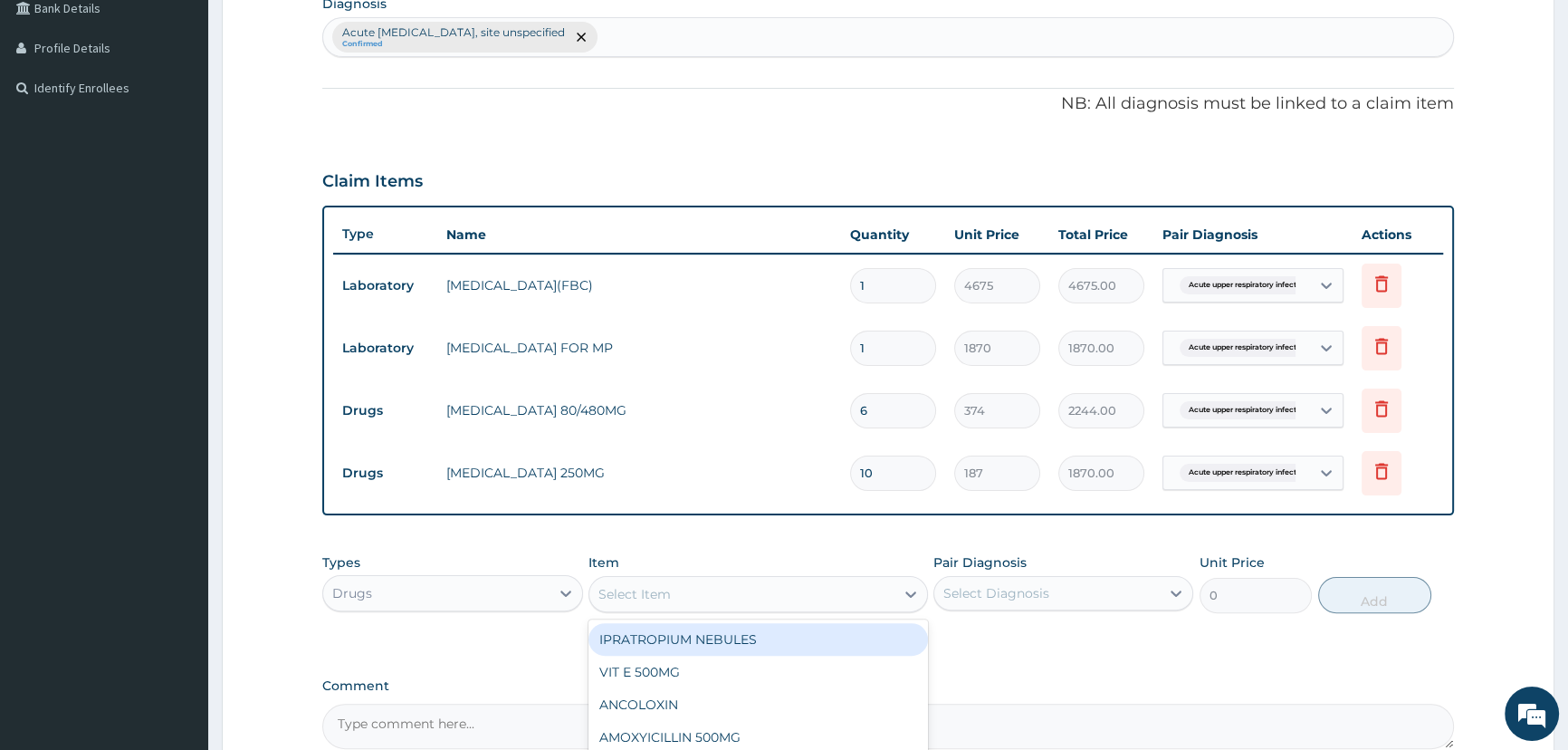
click at [629, 598] on div "Select Item" at bounding box center [635, 593] width 73 height 18
type input "PARAC"
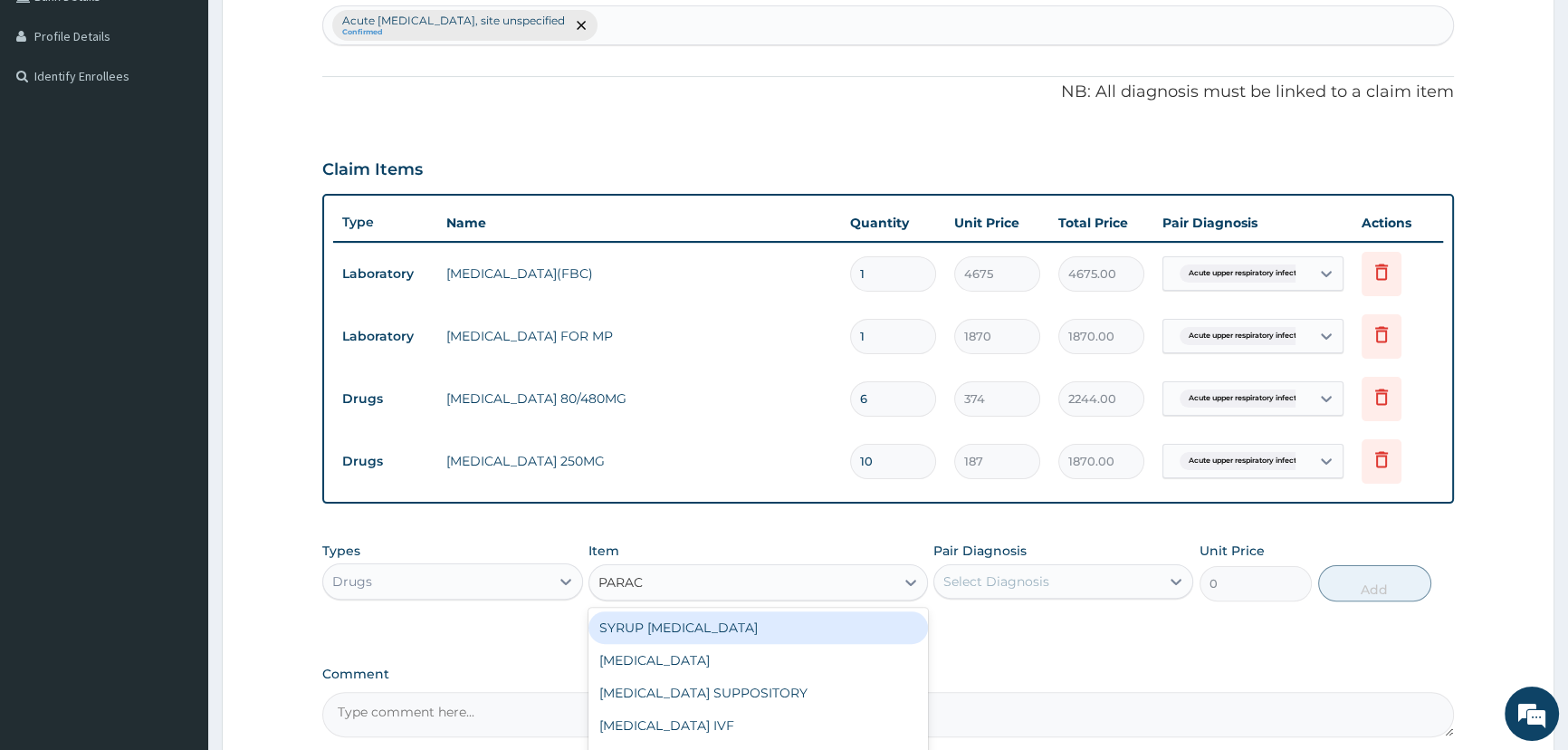
scroll to position [633, 0]
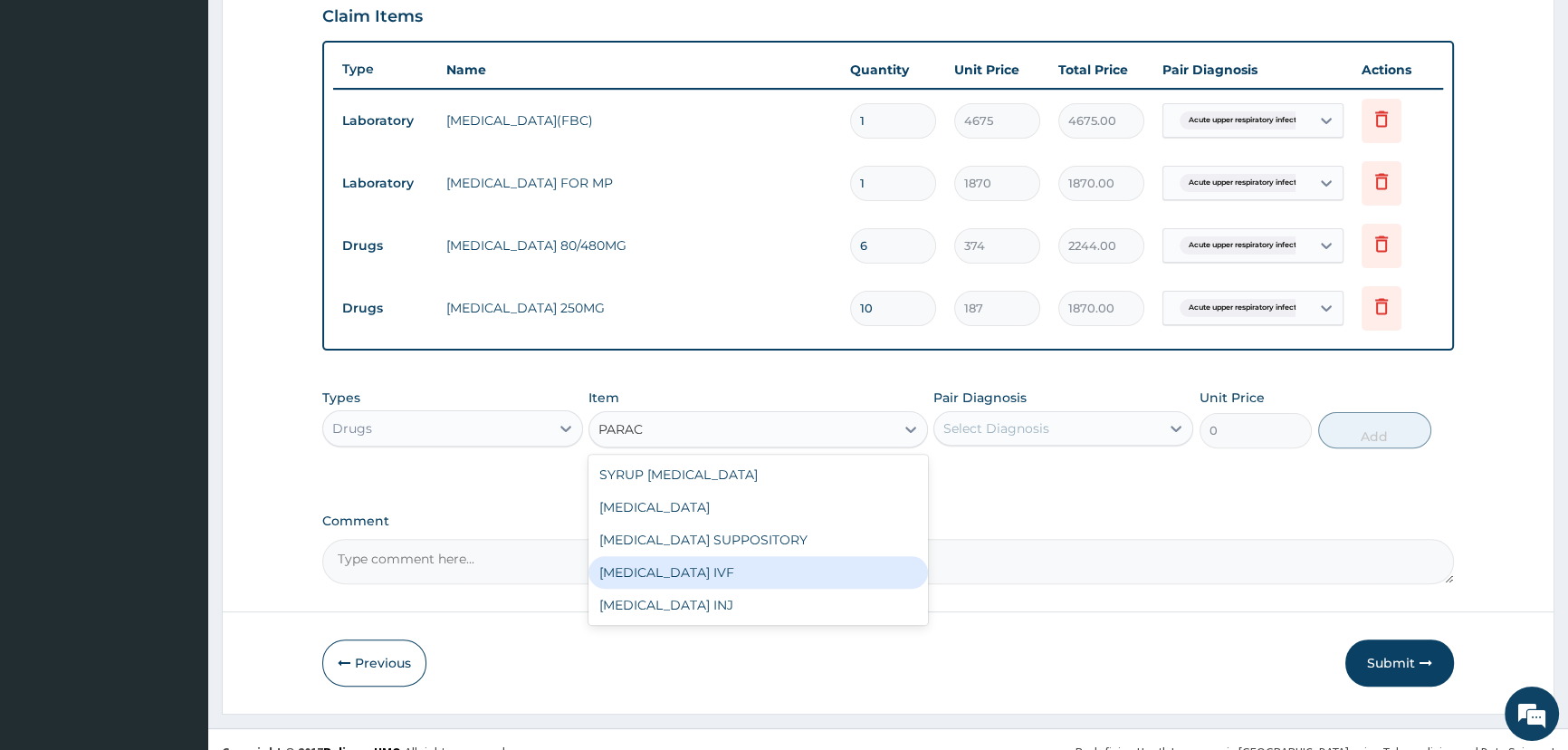
click at [677, 577] on div "[MEDICAL_DATA] IVF" at bounding box center [757, 572] width 339 height 33
type input "2337.5"
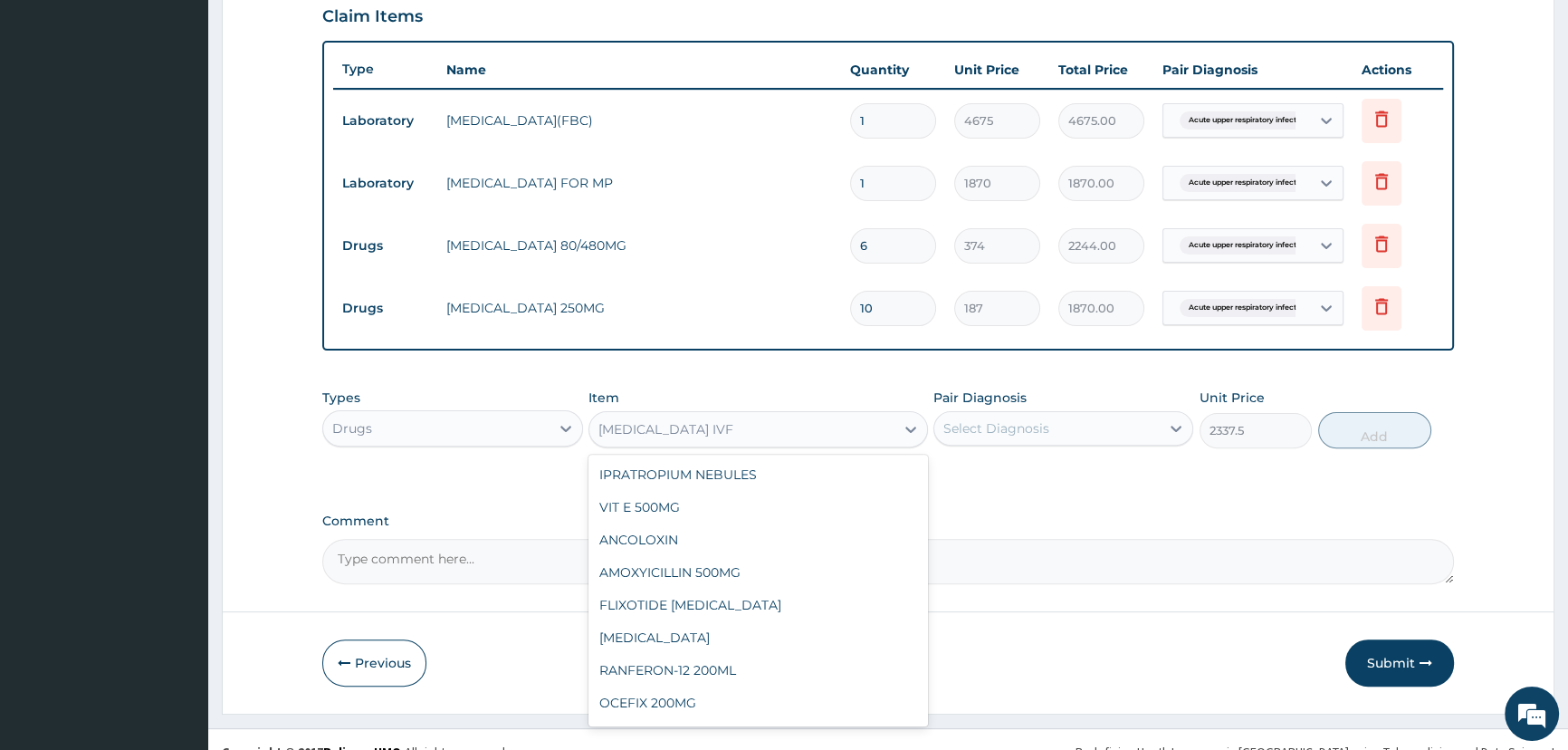
click at [689, 445] on div "[MEDICAL_DATA] IVF" at bounding box center [757, 429] width 339 height 36
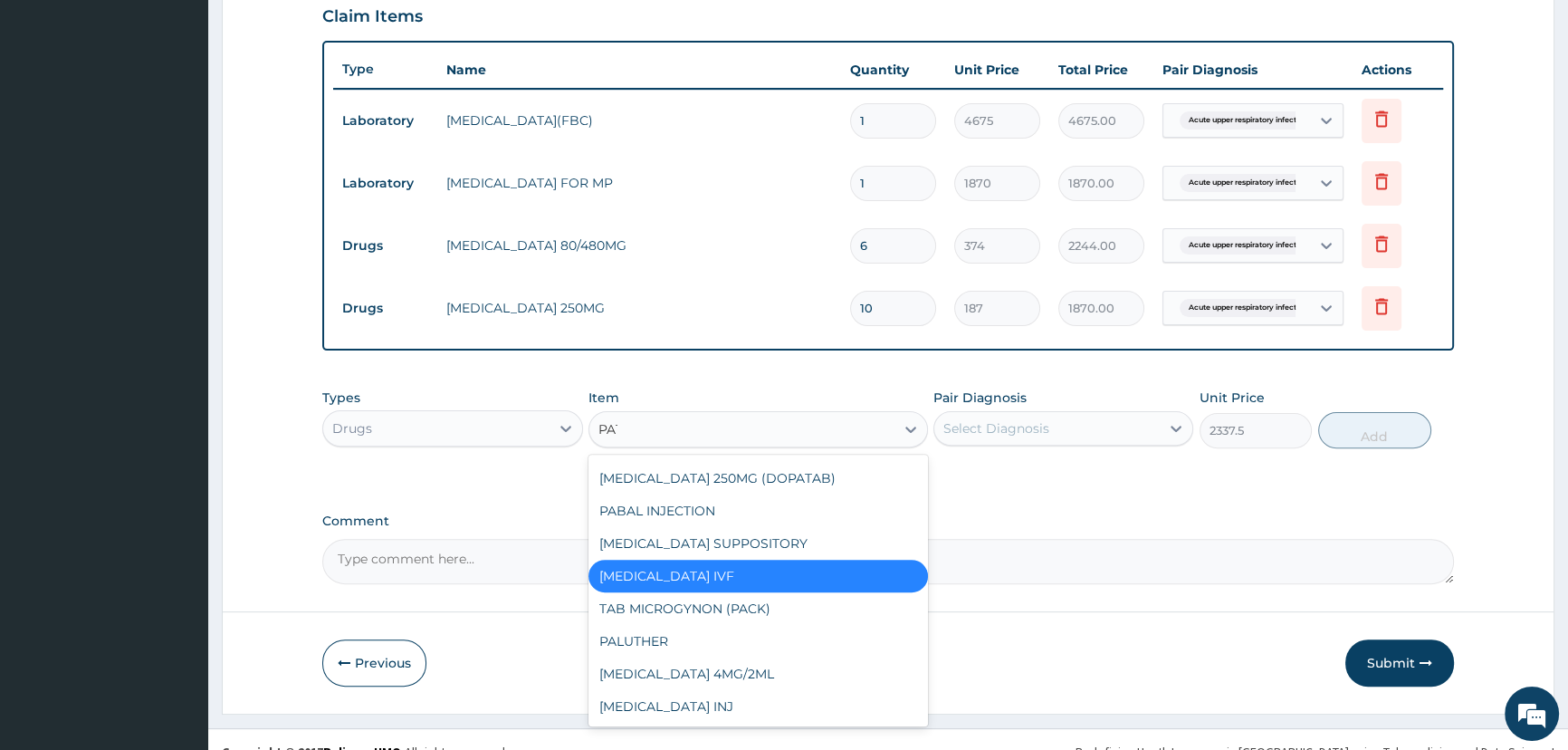
scroll to position [0, 0]
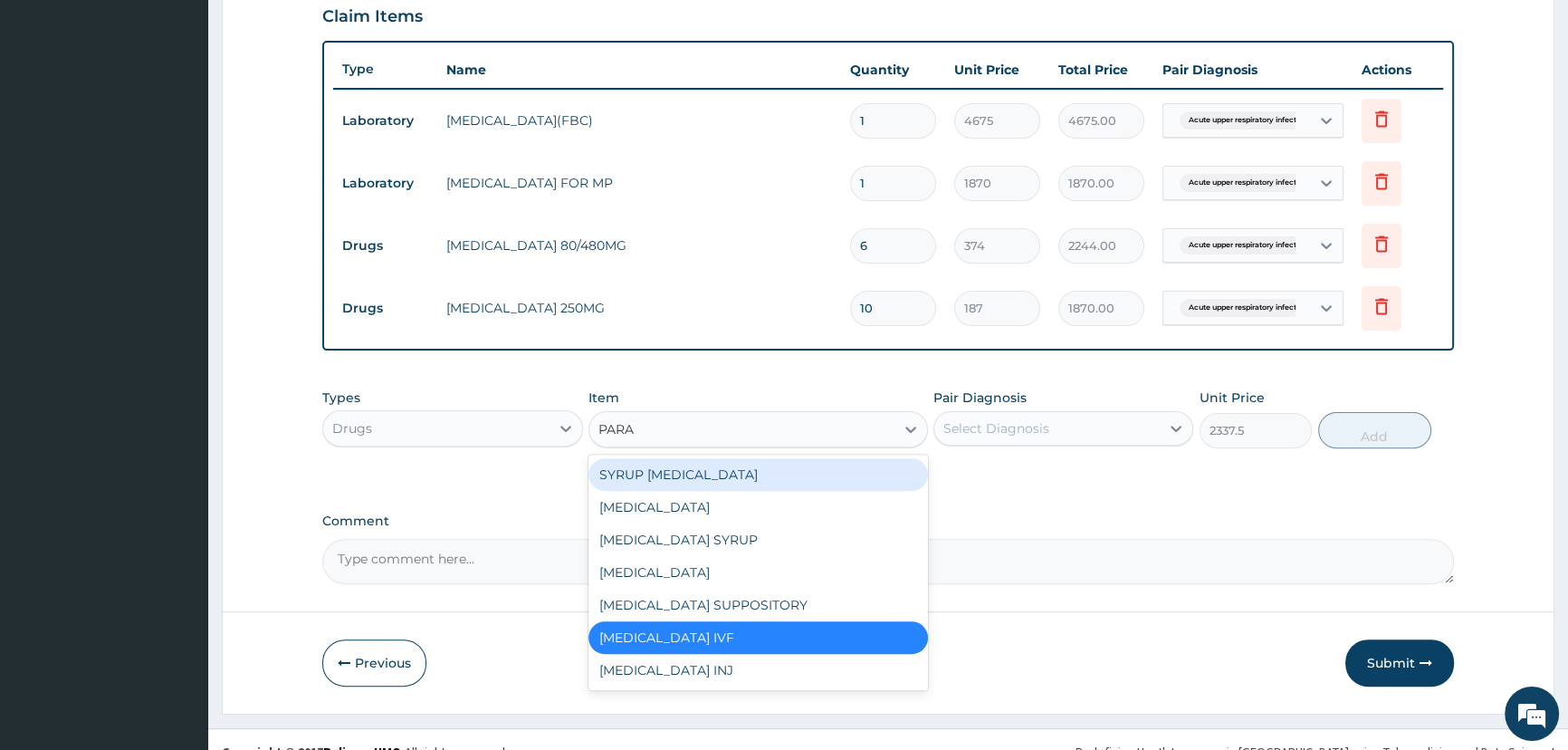
type input "PARAC"
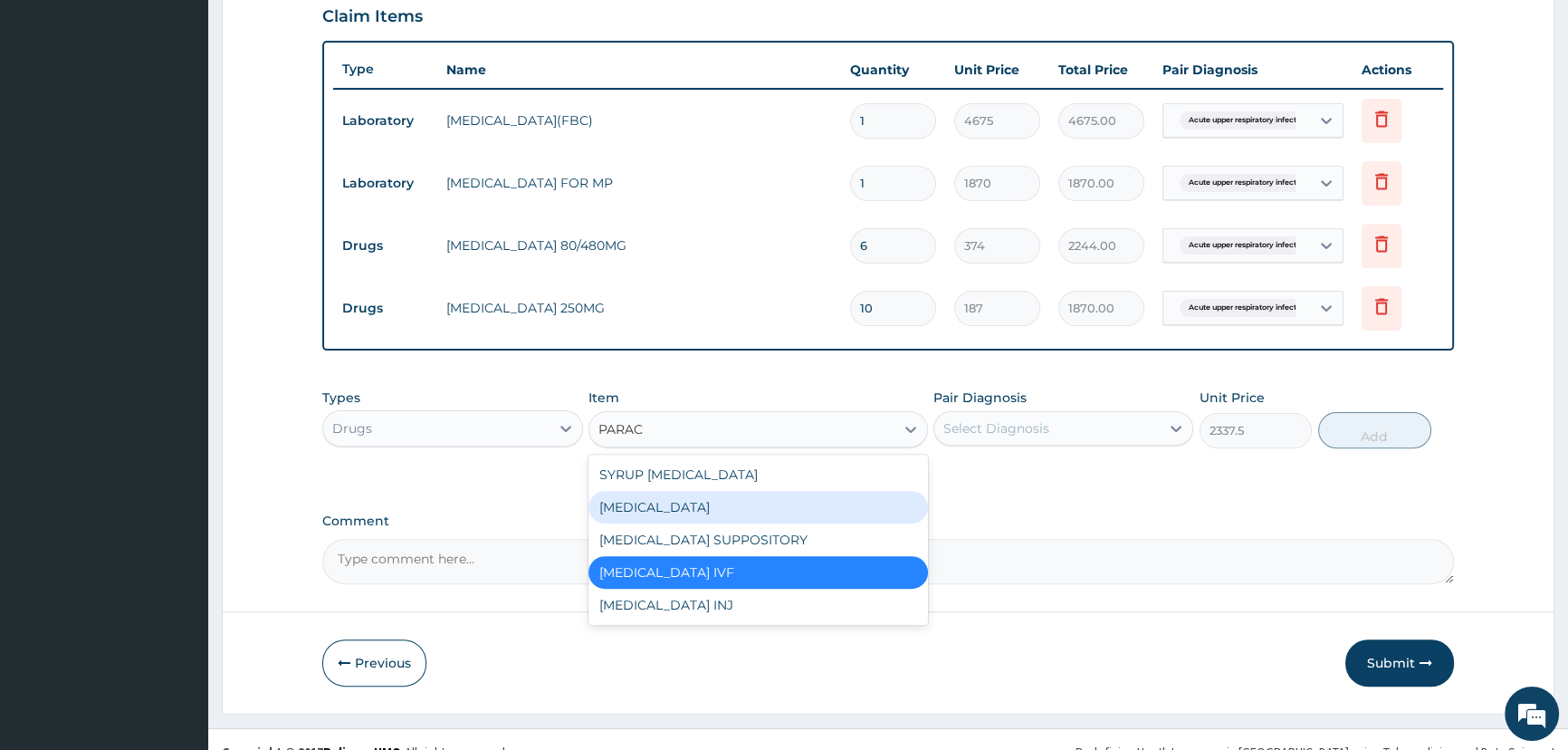
click at [649, 507] on div "[MEDICAL_DATA]" at bounding box center [757, 506] width 339 height 33
type input "37.40000152587891"
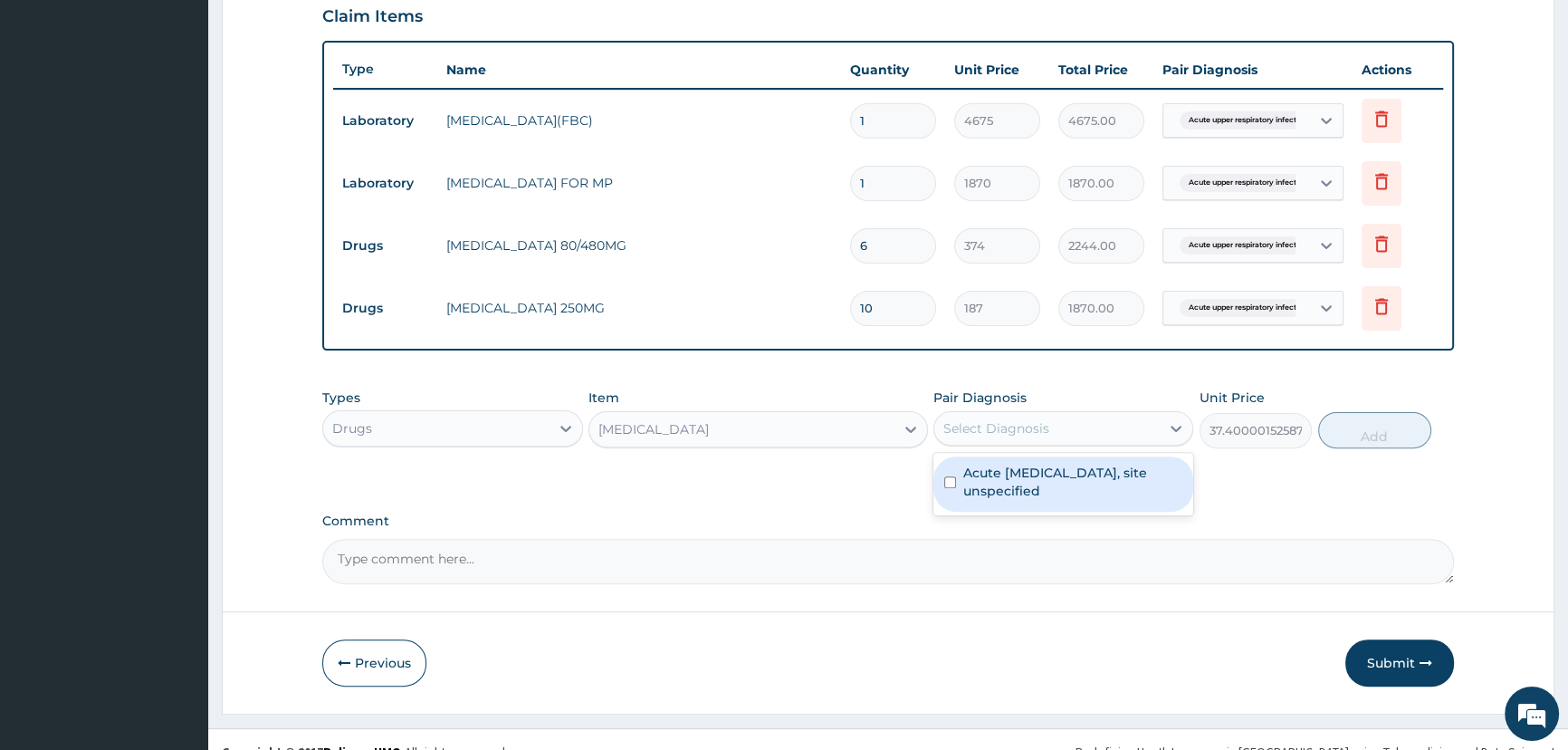
click at [1079, 432] on div "Select Diagnosis" at bounding box center [1046, 428] width 225 height 29
click at [1070, 470] on label "Acute upper respiratory infection, site unspecified" at bounding box center [1072, 481] width 219 height 36
checkbox input "true"
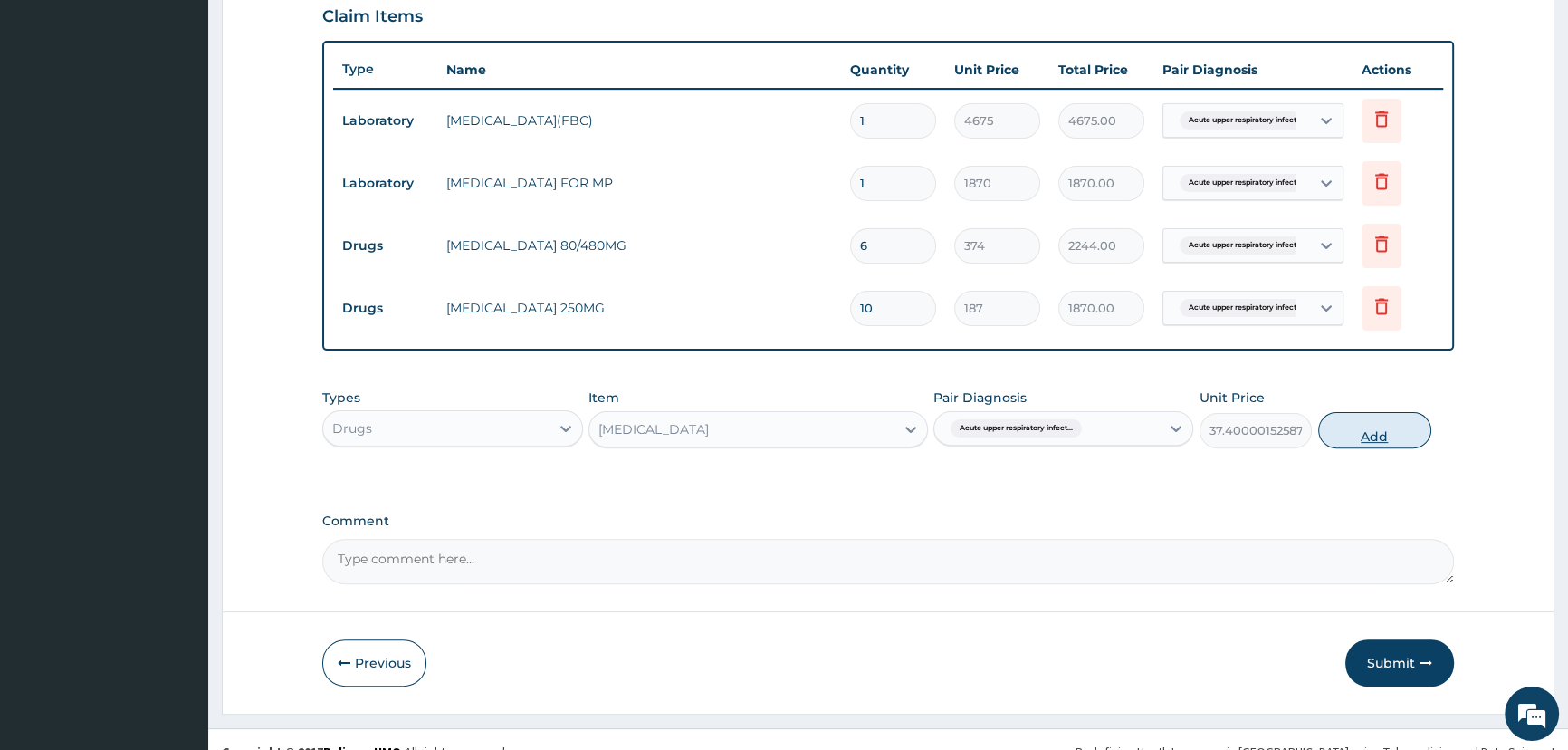
click at [1408, 424] on button "Add" at bounding box center [1374, 430] width 113 height 36
type input "0"
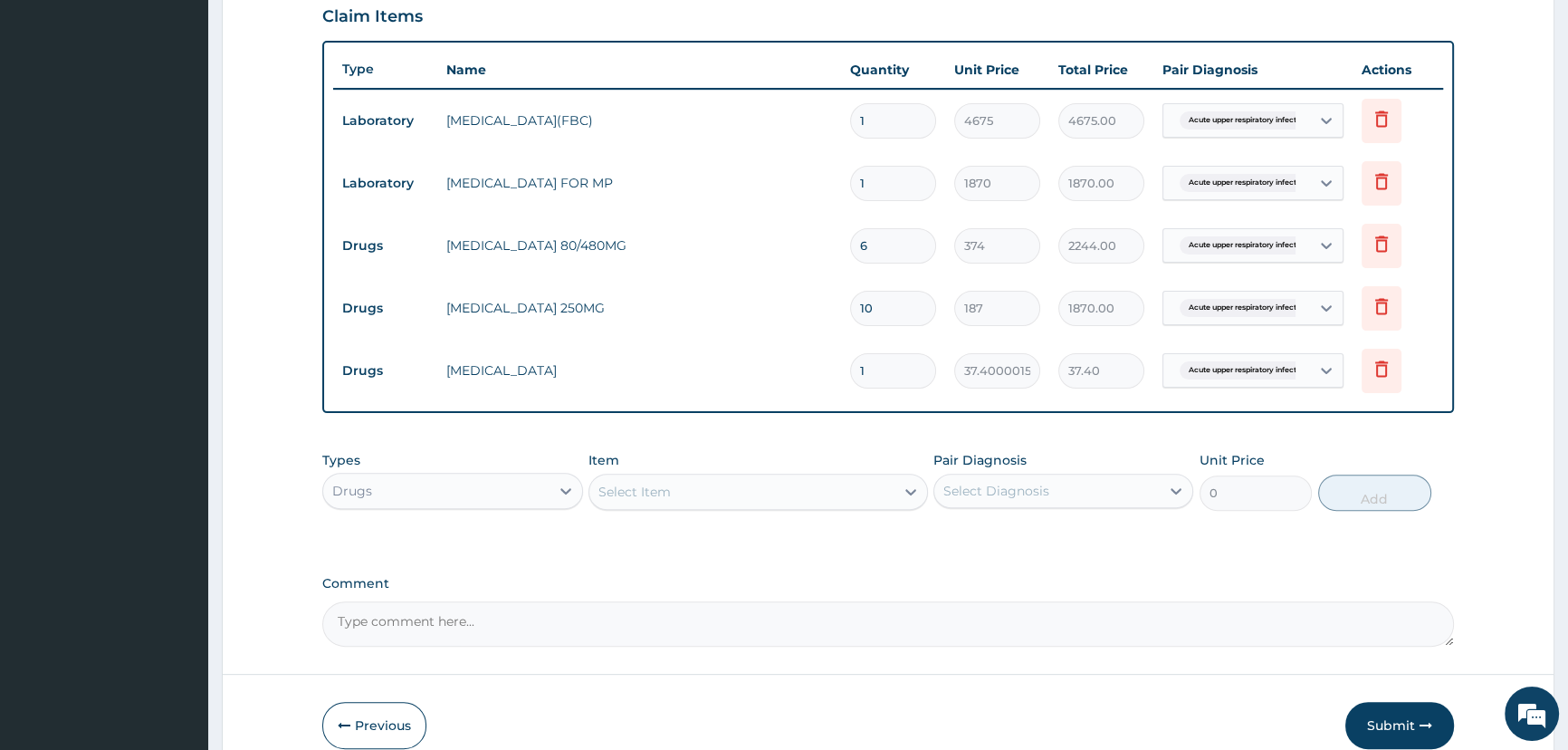
click at [870, 367] on input "1" at bounding box center [893, 371] width 86 height 35
type input "0.00"
type input "9"
type input "336.60"
type input "9"
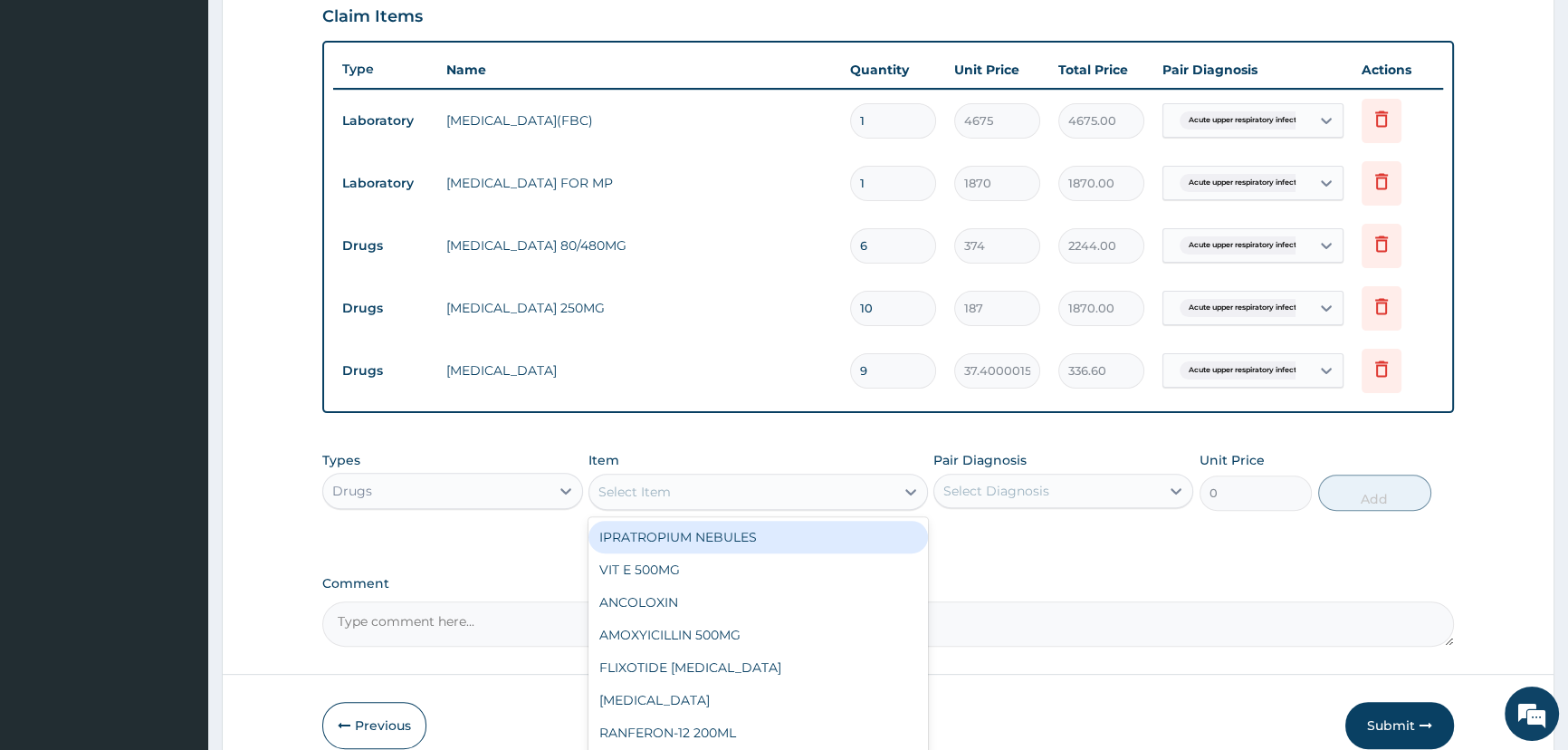
click at [781, 487] on div "Select Item" at bounding box center [742, 491] width 305 height 29
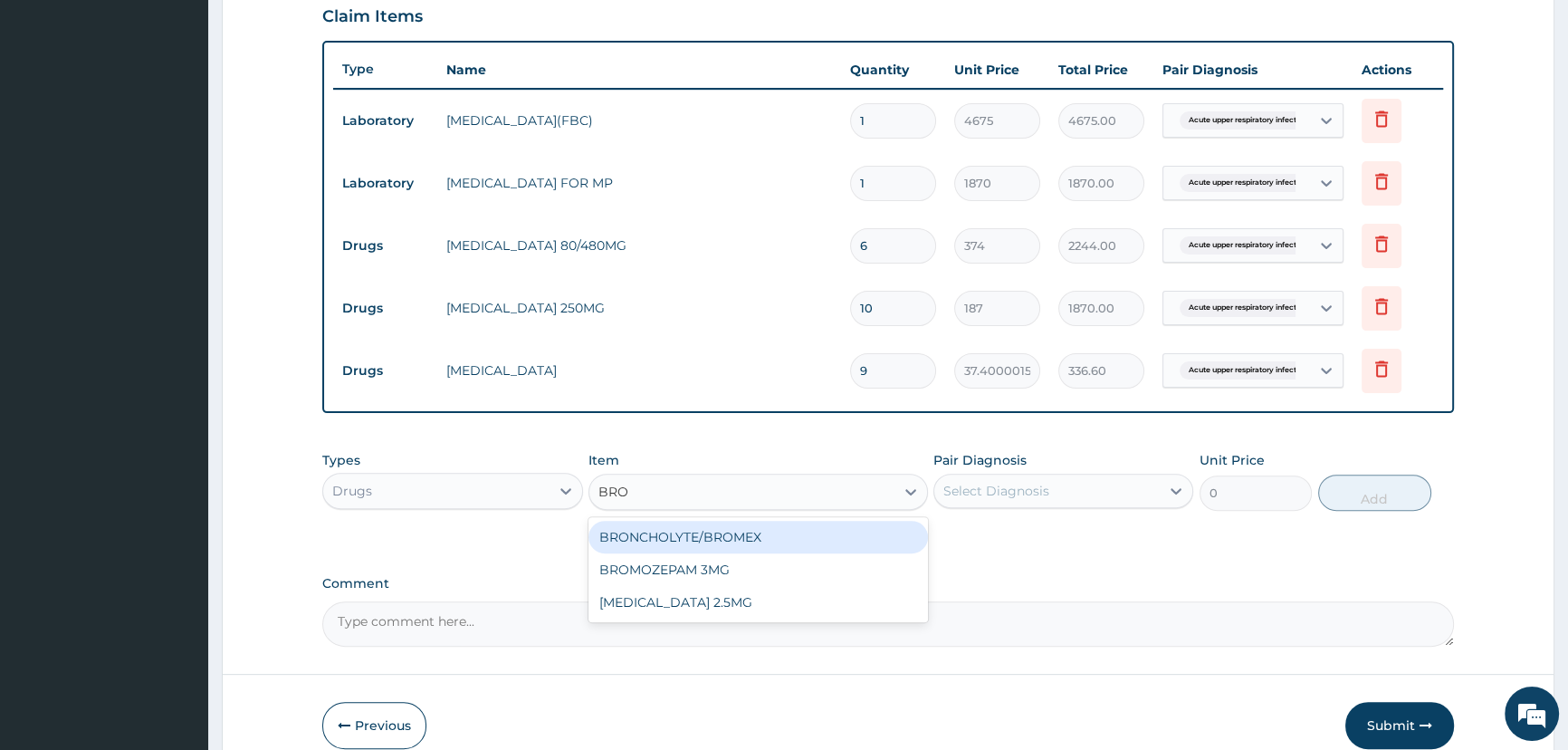
type input "BRON"
click at [770, 528] on div "BRONCHOLYTE/BROMEX" at bounding box center [757, 536] width 339 height 33
type input "701.25"
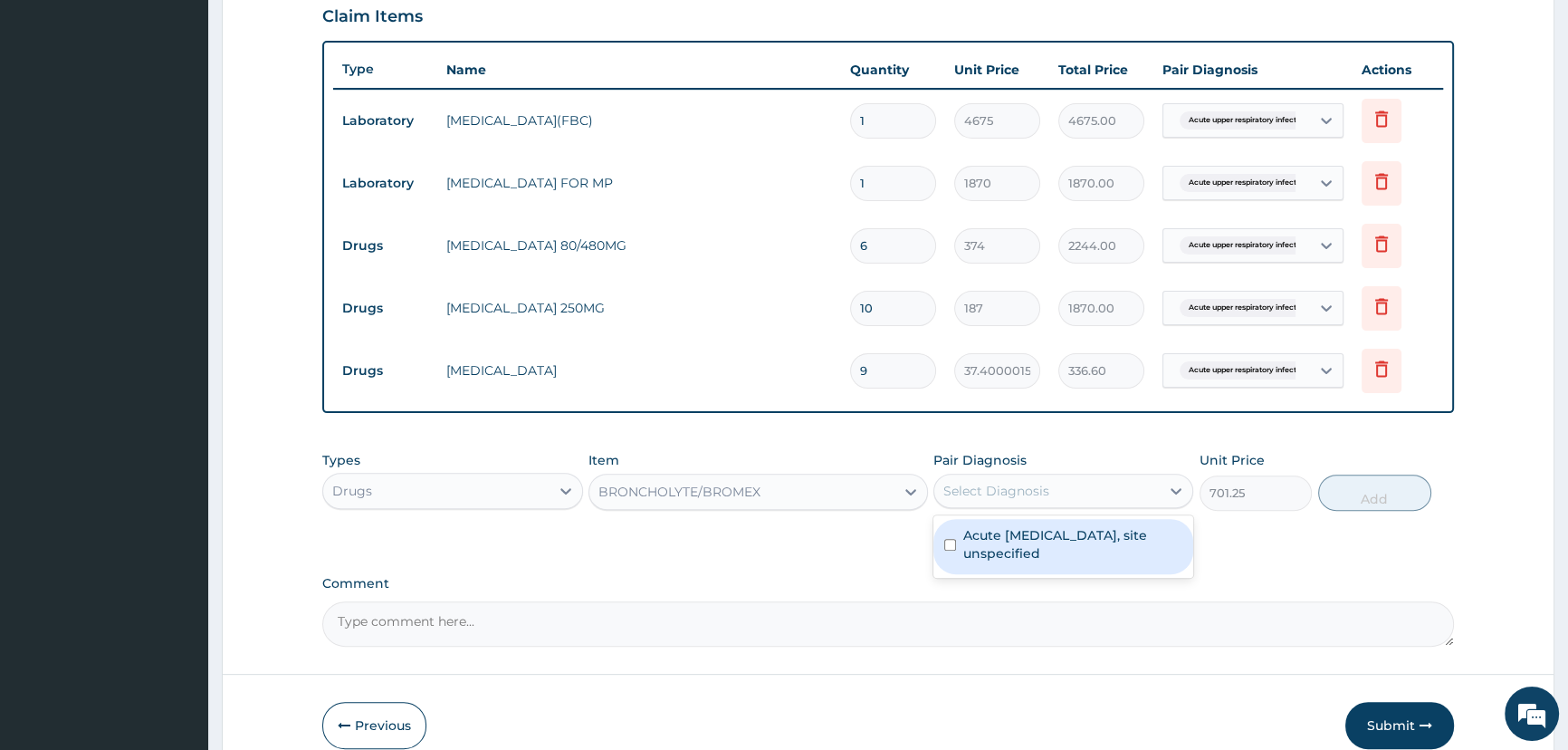
click at [1024, 506] on div "Select Diagnosis" at bounding box center [1063, 490] width 260 height 35
click at [1024, 535] on label "Acute upper respiratory infection, site unspecified" at bounding box center [1072, 544] width 219 height 36
checkbox input "true"
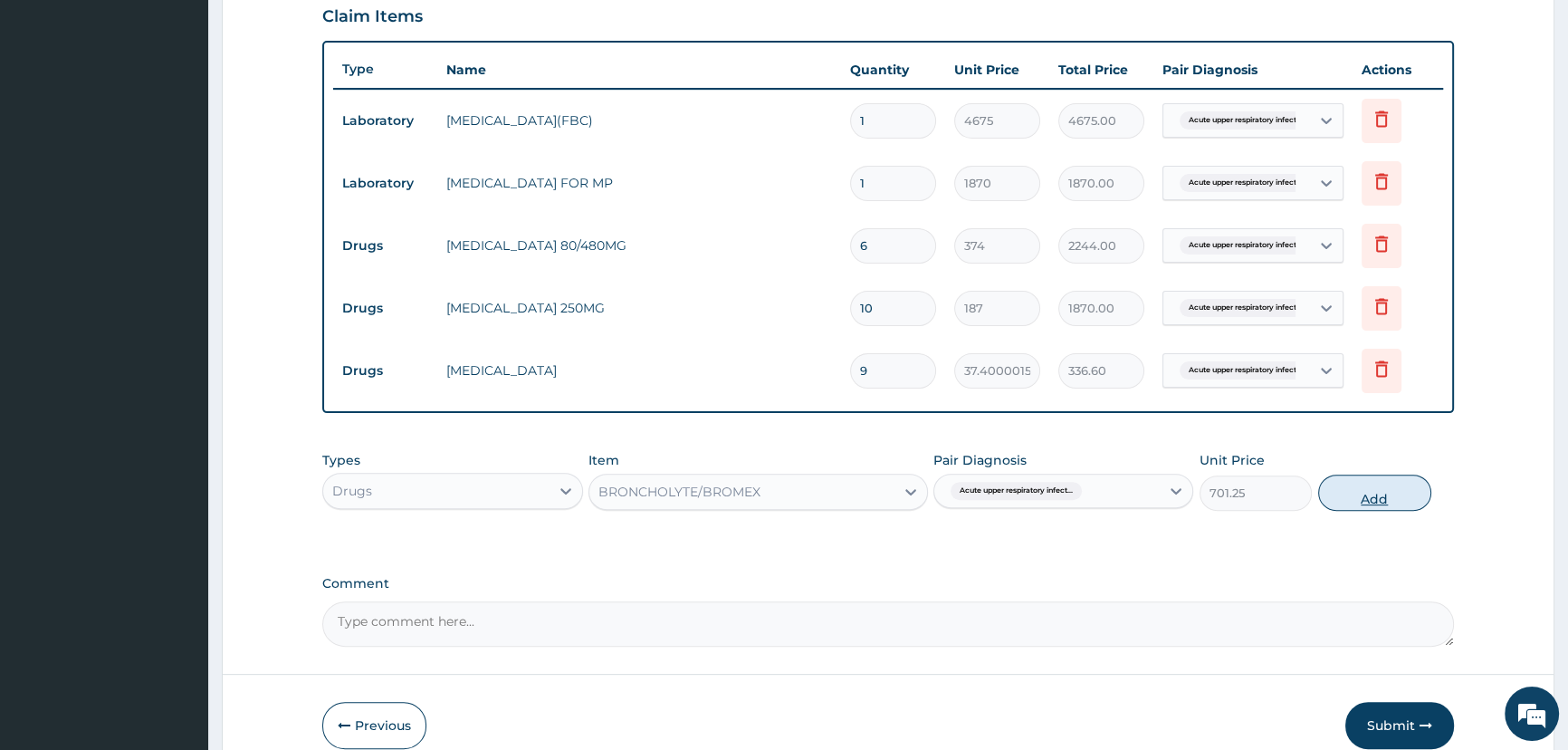
click at [1336, 499] on button "Add" at bounding box center [1374, 492] width 113 height 36
type input "0"
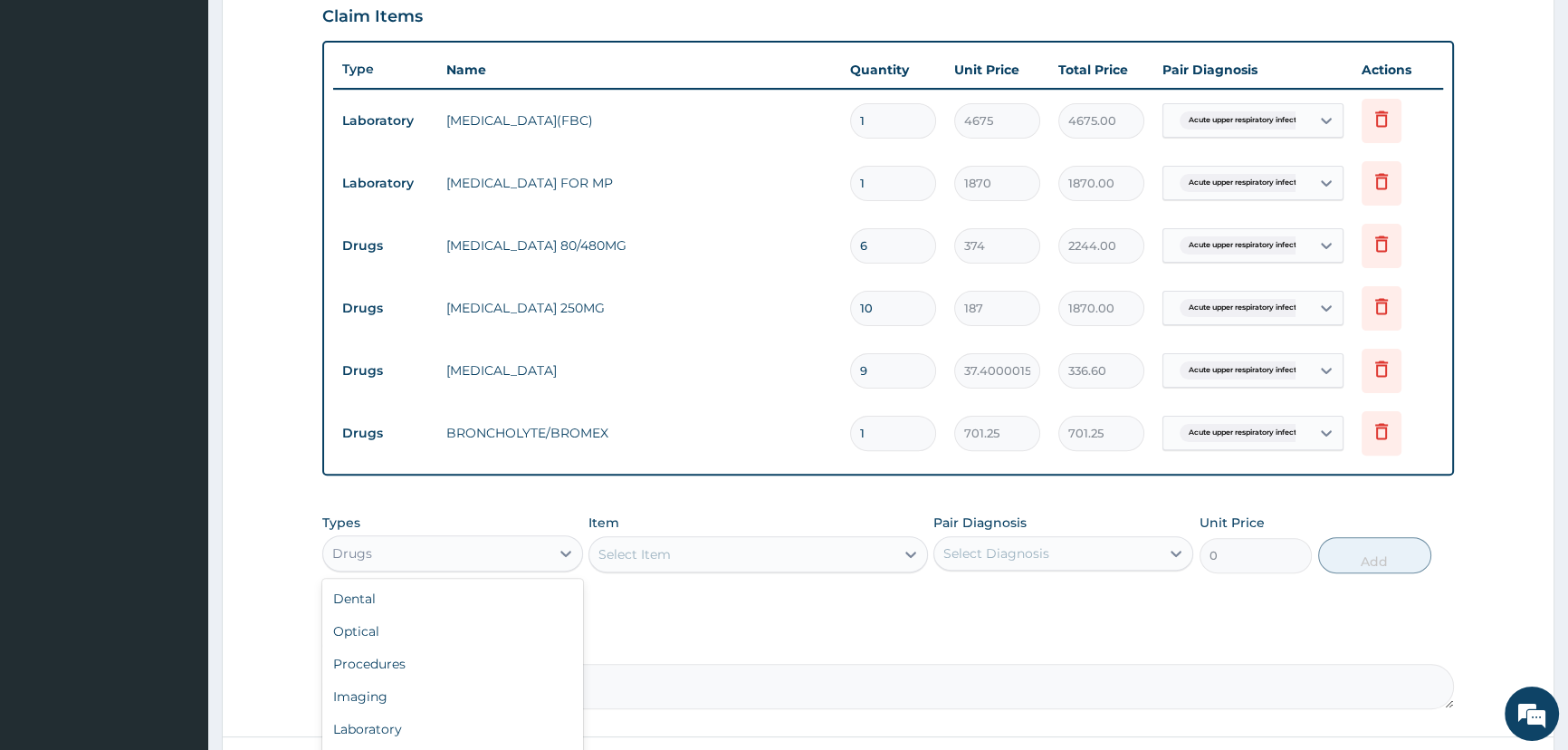
click at [471, 539] on div "Drugs" at bounding box center [435, 553] width 225 height 29
click at [406, 659] on div "Procedures" at bounding box center [452, 663] width 260 height 33
click at [679, 561] on div "Select Item" at bounding box center [757, 554] width 339 height 36
click at [607, 535] on div "Item Select Item" at bounding box center [757, 544] width 339 height 60
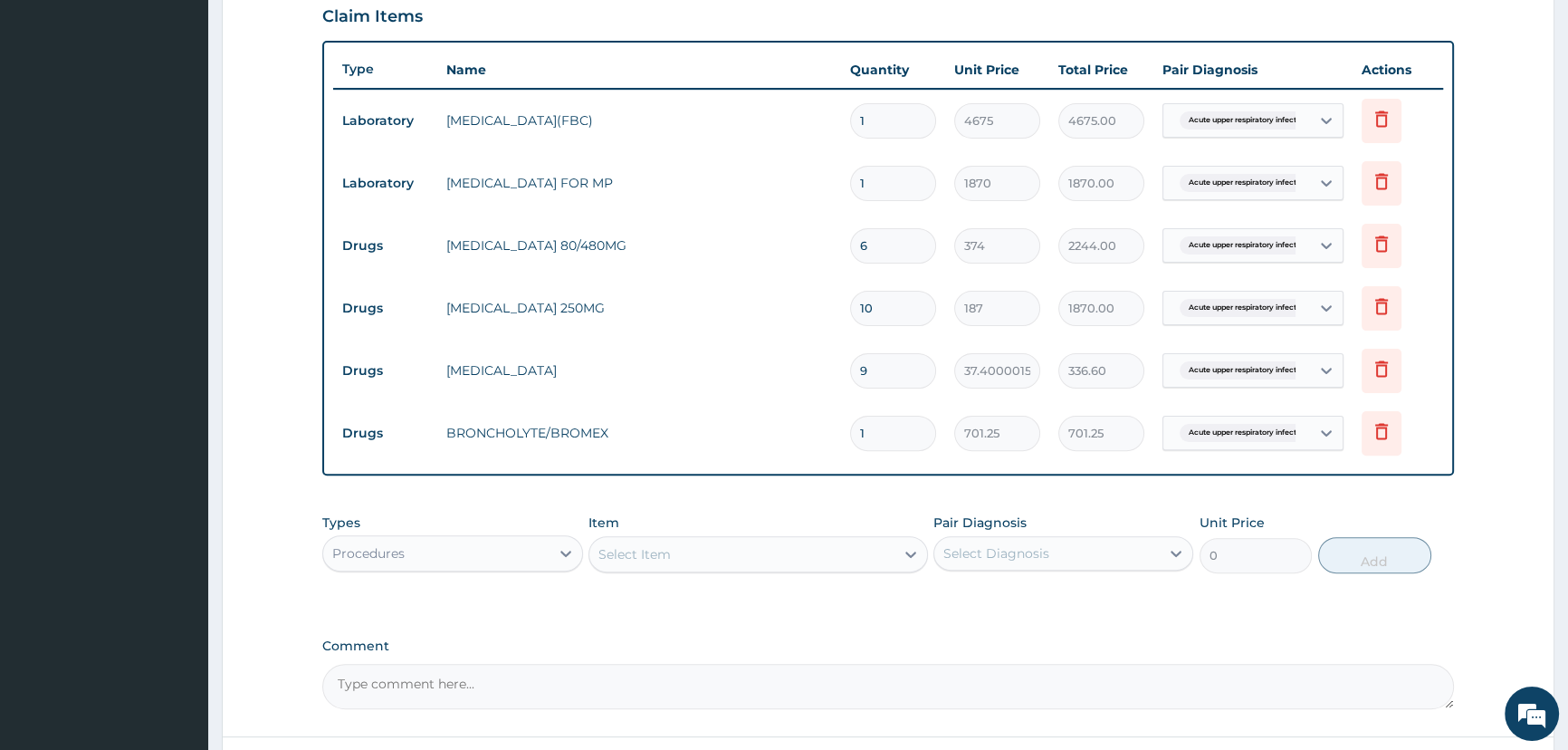
click at [620, 552] on div "Select Item" at bounding box center [757, 554] width 339 height 36
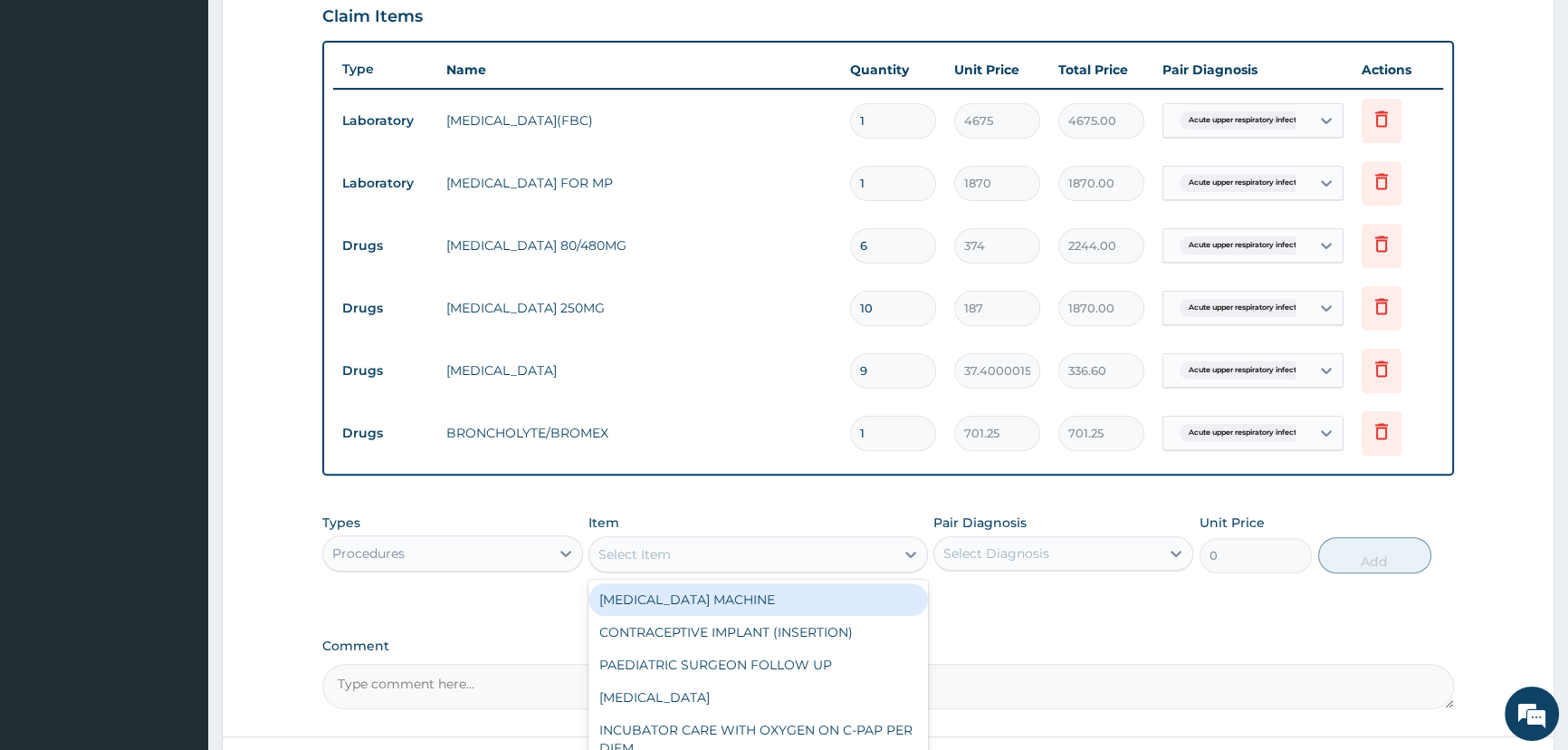
click at [620, 552] on div "Select Item" at bounding box center [635, 554] width 73 height 18
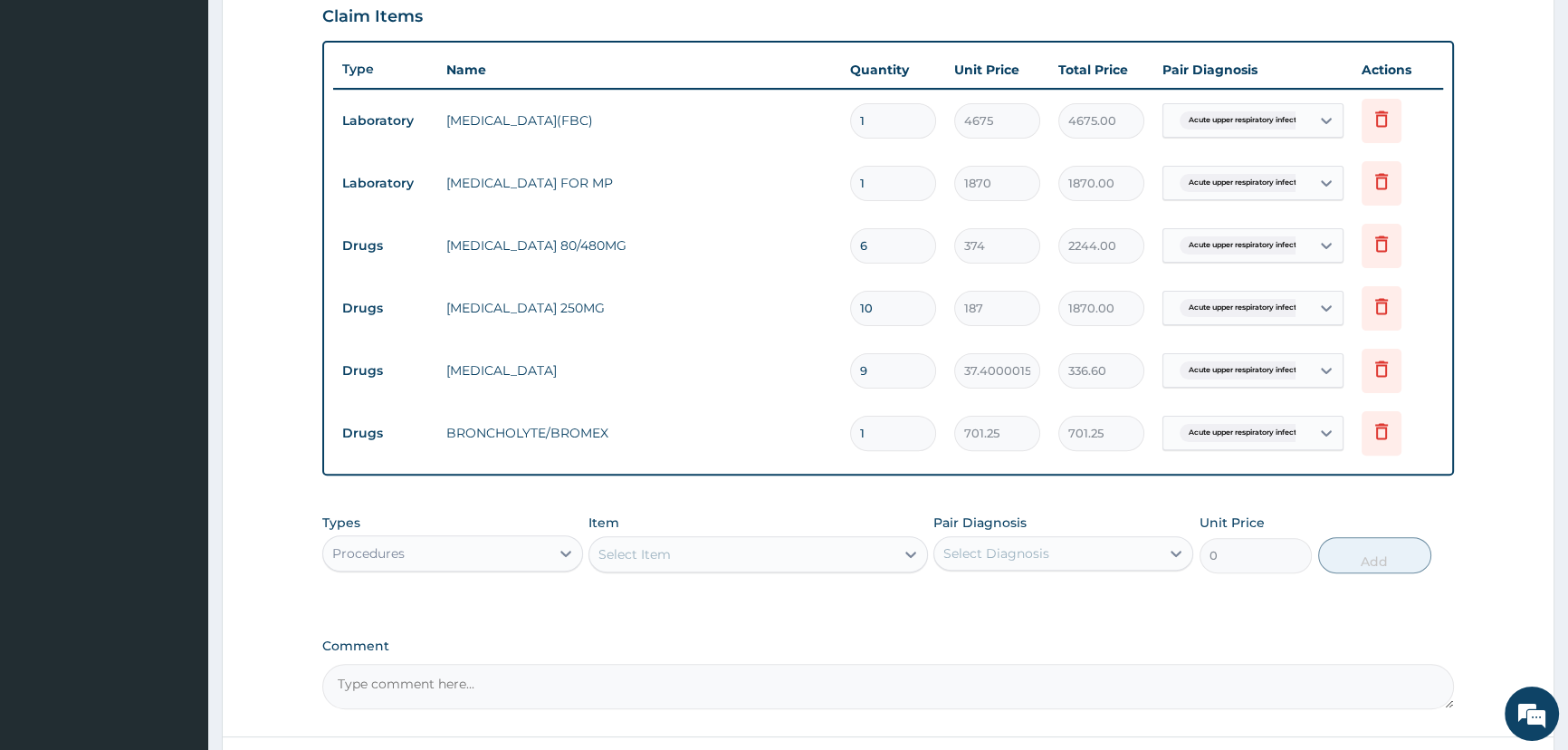
click at [620, 552] on div "Select Item" at bounding box center [635, 554] width 73 height 18
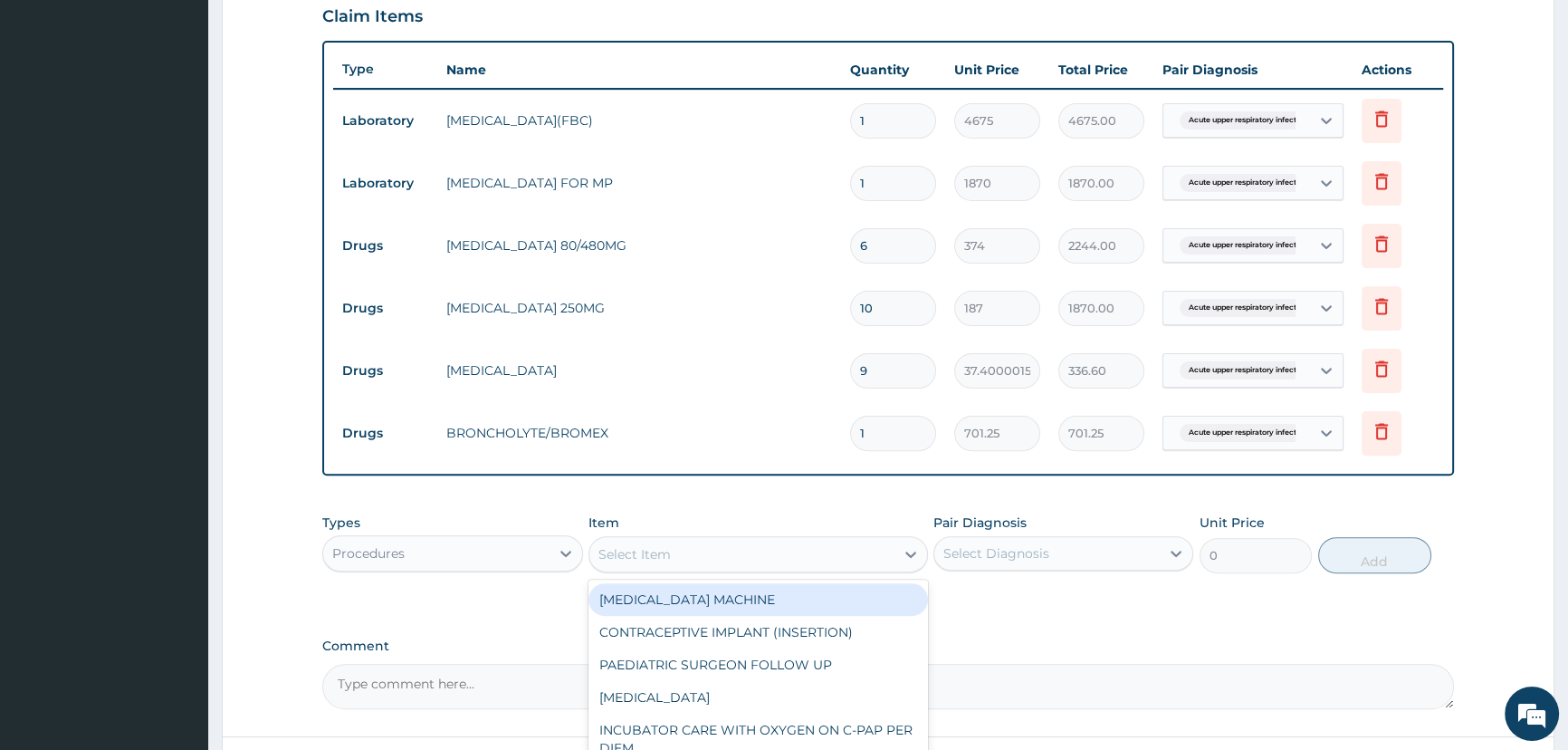
click at [620, 552] on div "Select Item" at bounding box center [635, 554] width 73 height 18
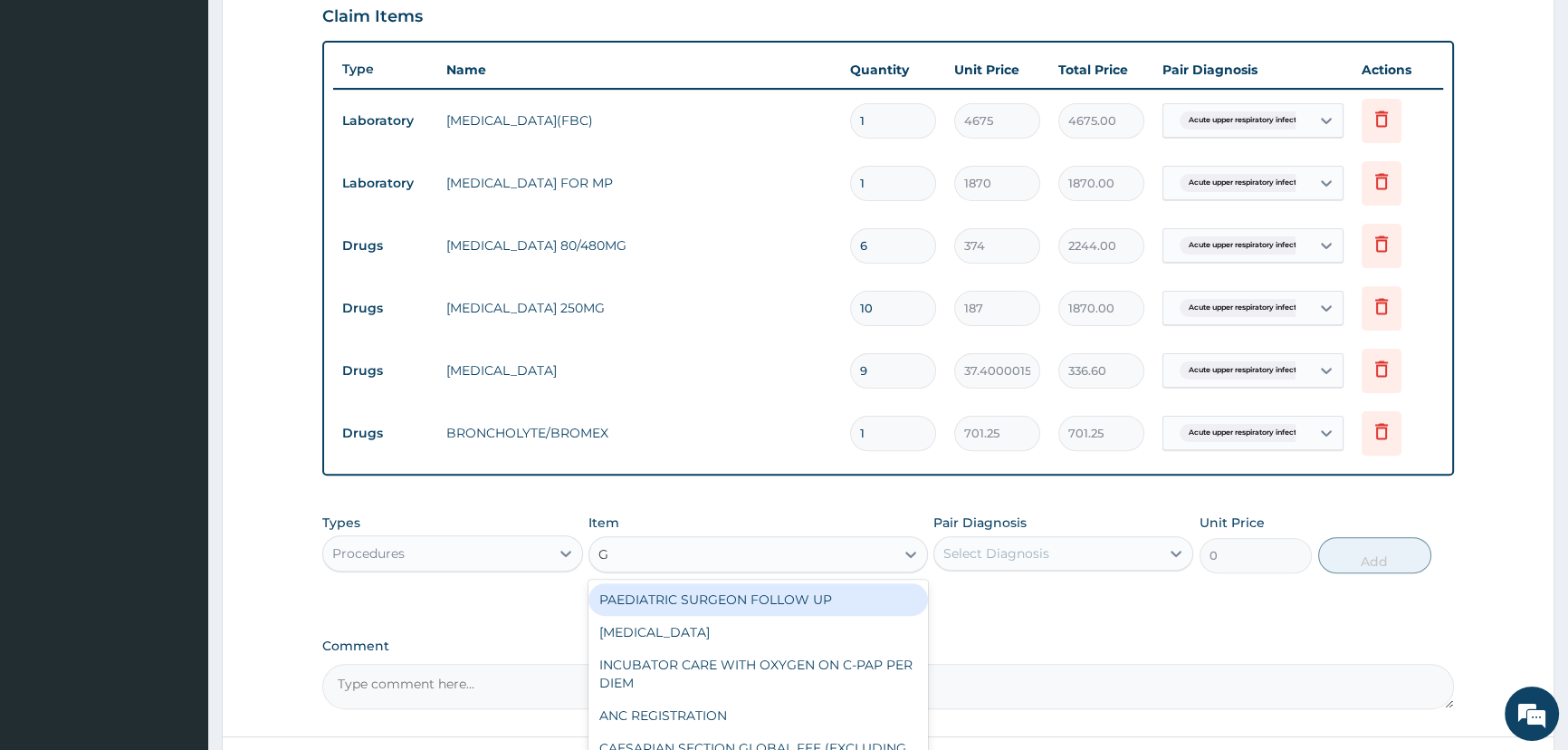
type input "GP"
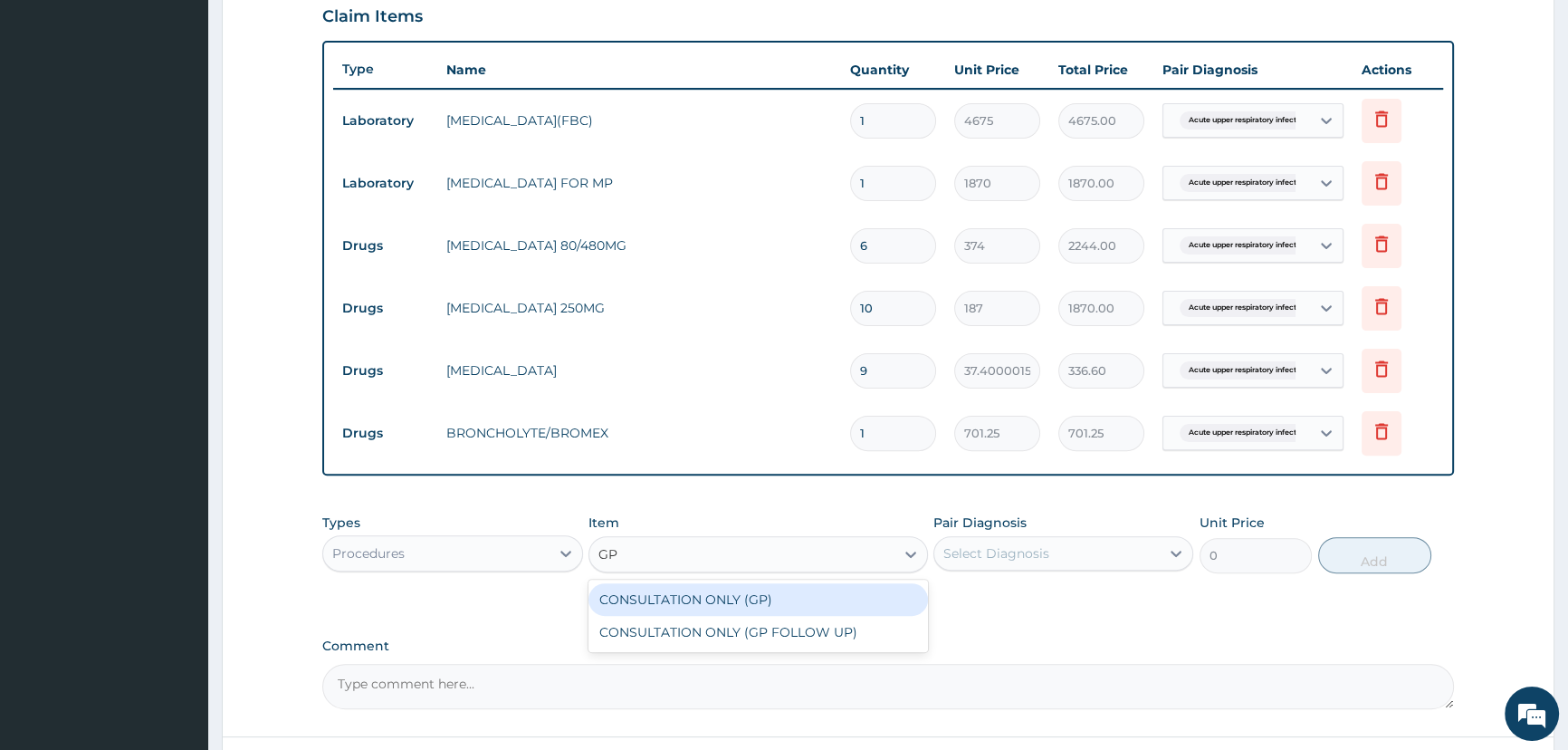
click at [714, 602] on div "CONSULTATION ONLY (GP)" at bounding box center [757, 599] width 339 height 33
type input "6250"
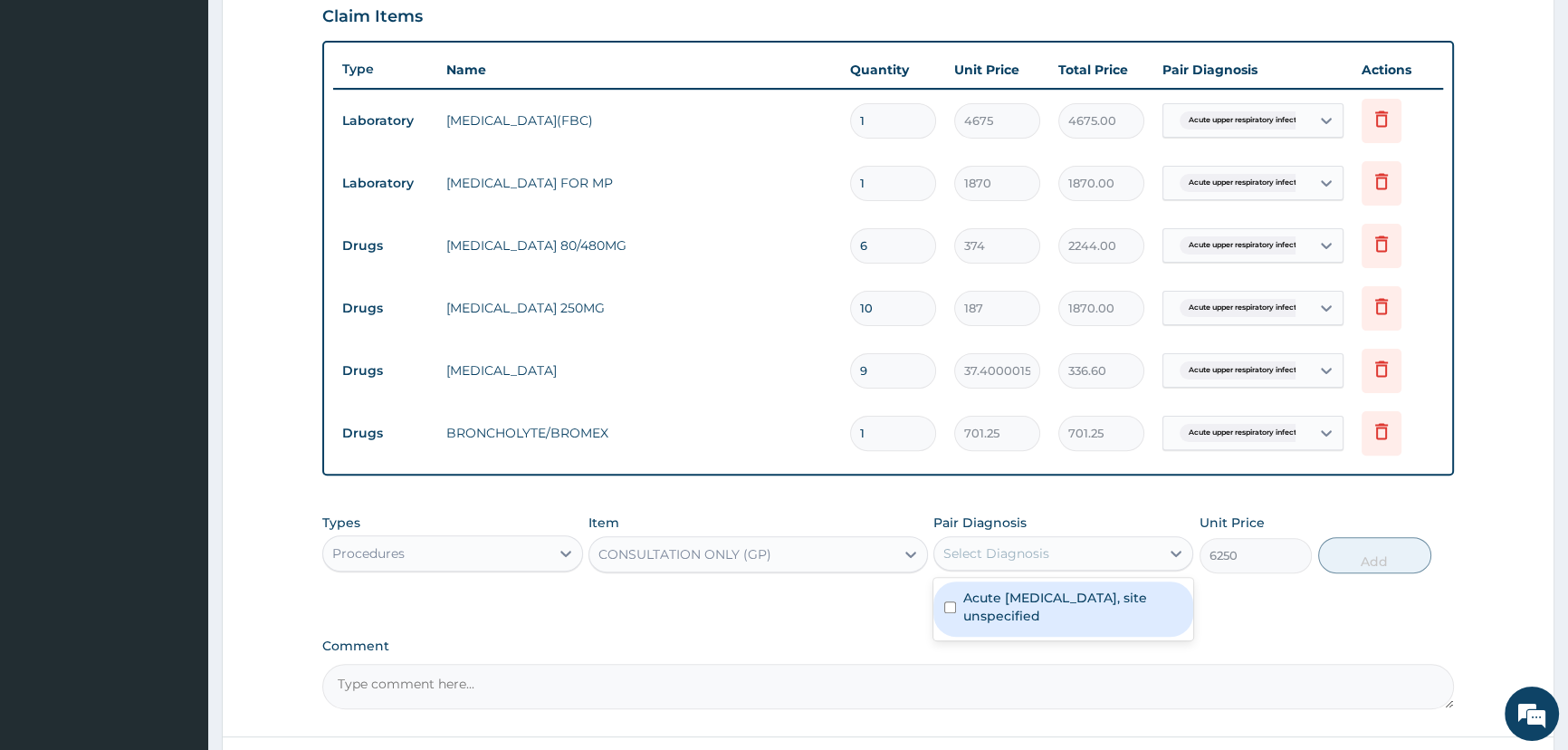
drag, startPoint x: 1010, startPoint y: 556, endPoint x: 1054, endPoint y: 579, distance: 49.6
click at [1033, 568] on div "Select Diagnosis" at bounding box center [1046, 553] width 225 height 29
drag, startPoint x: 1067, startPoint y: 598, endPoint x: 1349, endPoint y: 659, distance: 288.5
click at [1071, 598] on label "Acute upper respiratory infection, site unspecified" at bounding box center [1072, 606] width 219 height 36
checkbox input "true"
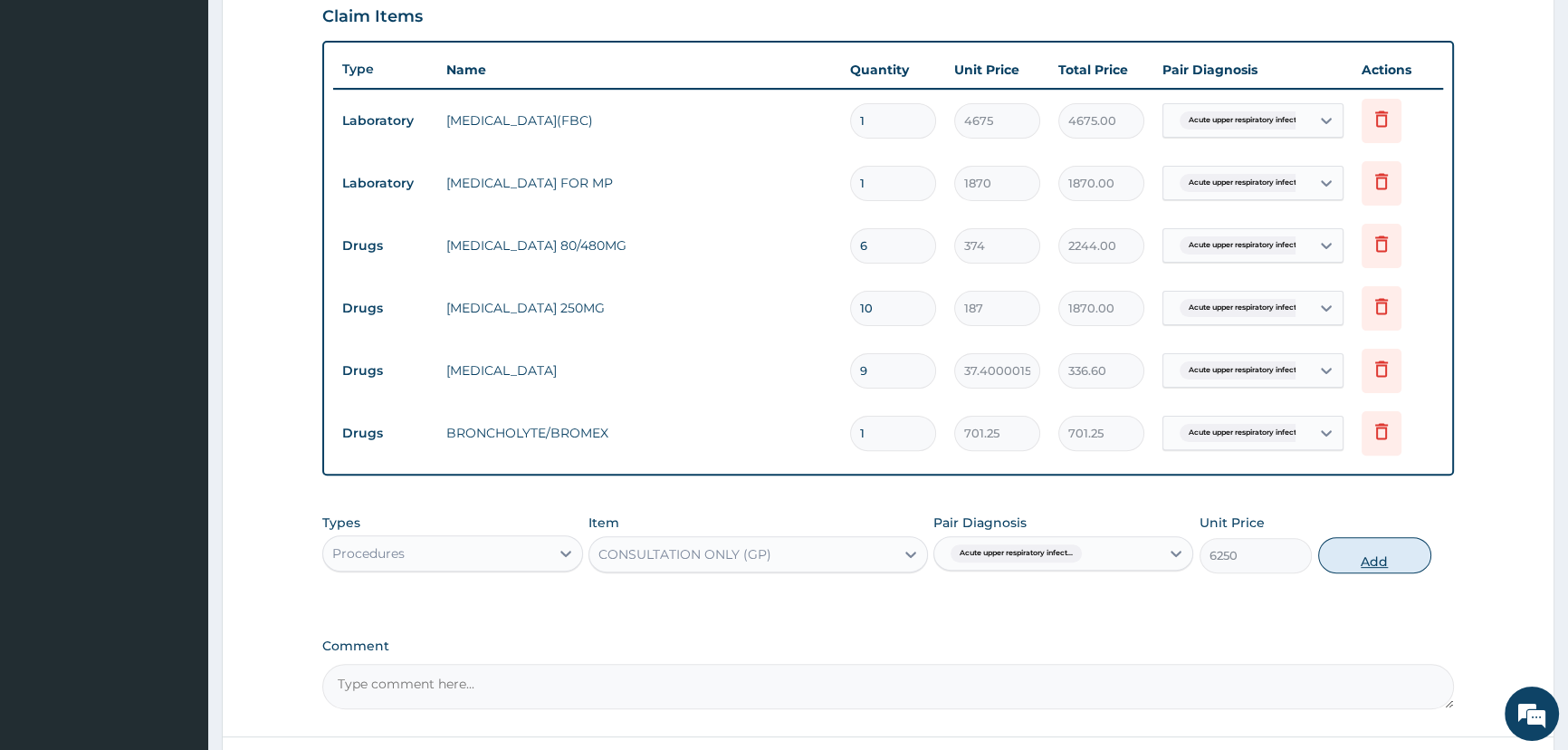
click at [1360, 559] on button "Add" at bounding box center [1374, 555] width 113 height 36
type input "0"
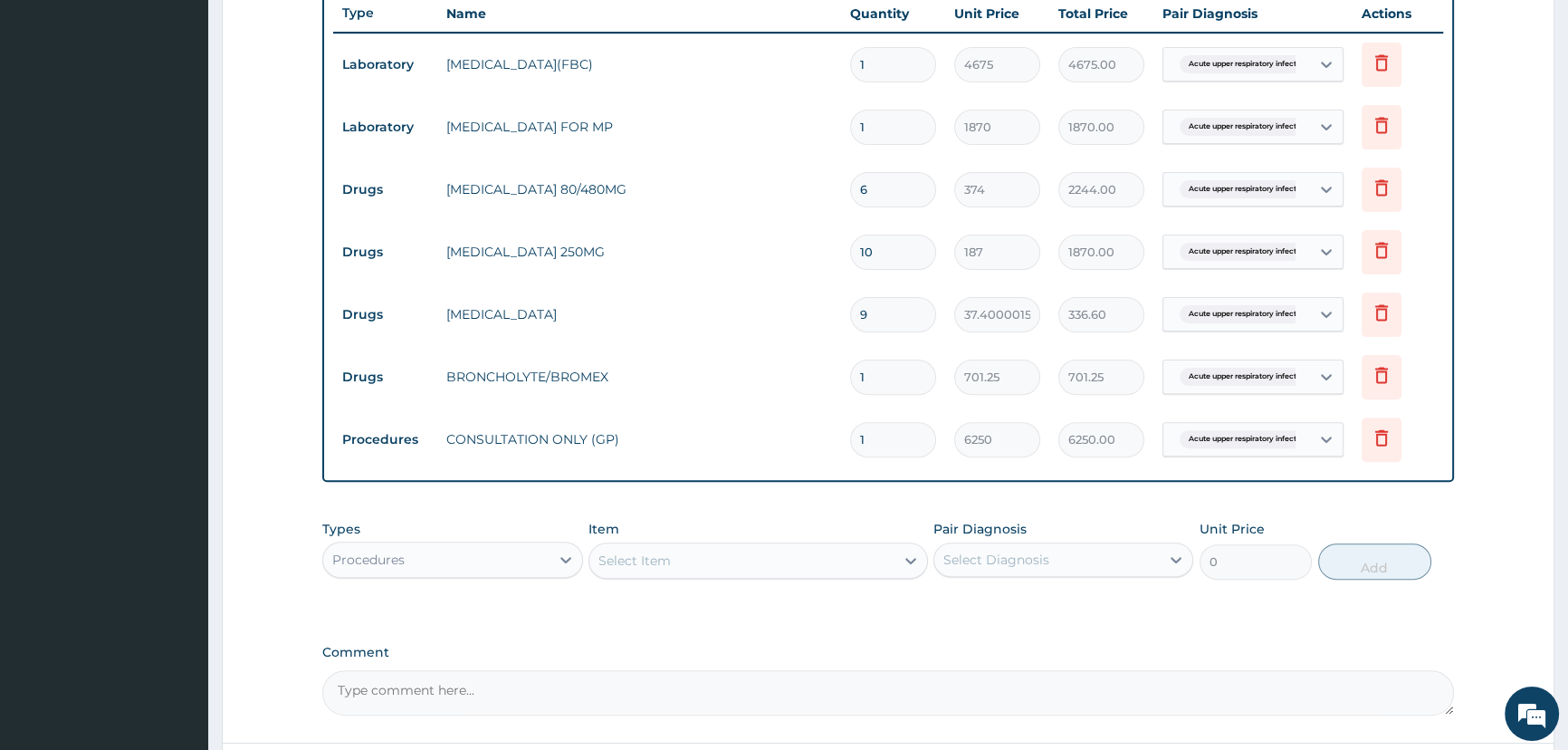
drag, startPoint x: 375, startPoint y: 385, endPoint x: 383, endPoint y: 401, distance: 17.9
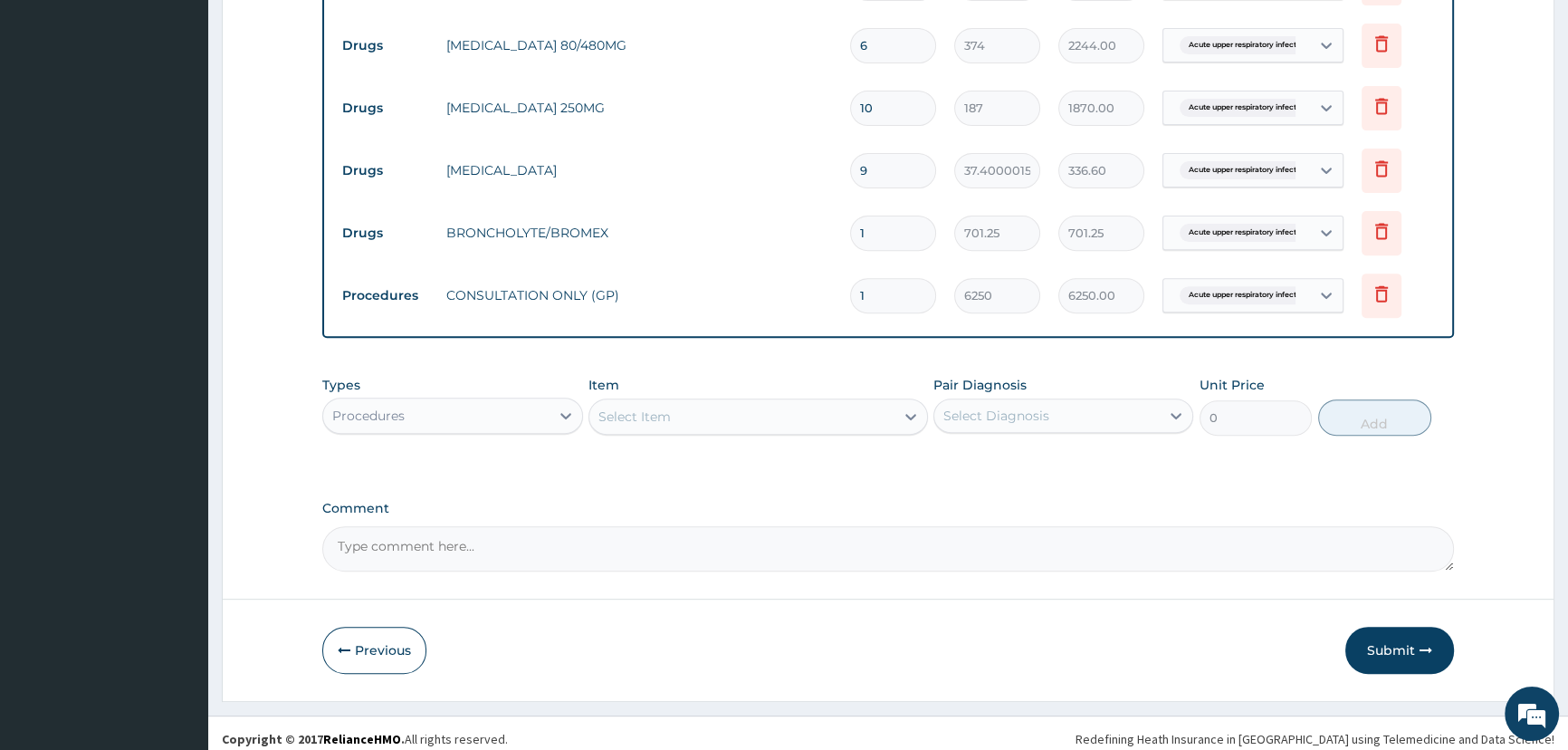
scroll to position [845, 0]
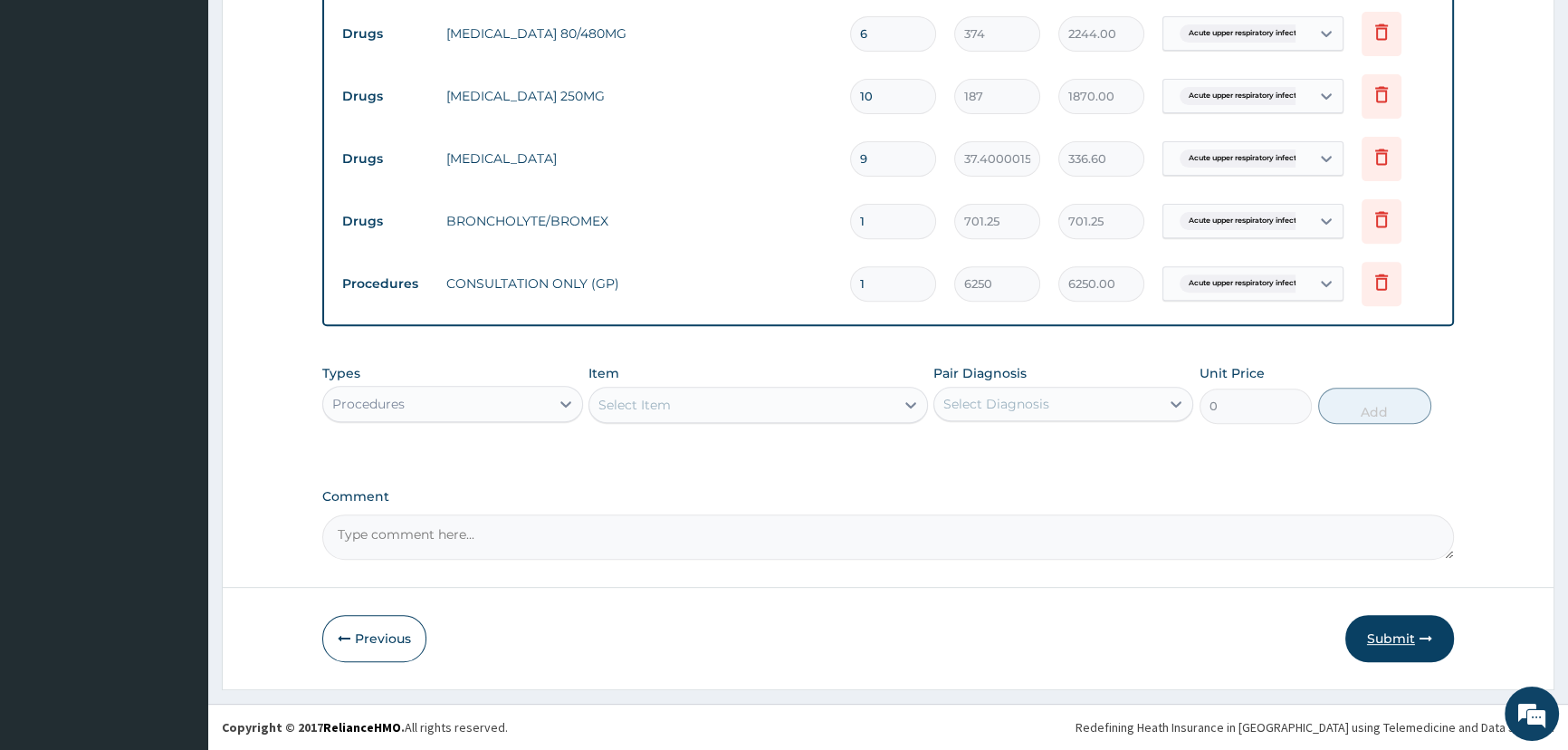
drag, startPoint x: 383, startPoint y: 401, endPoint x: 1381, endPoint y: 634, distance: 1024.8
click at [1381, 634] on button "Submit" at bounding box center [1399, 638] width 108 height 47
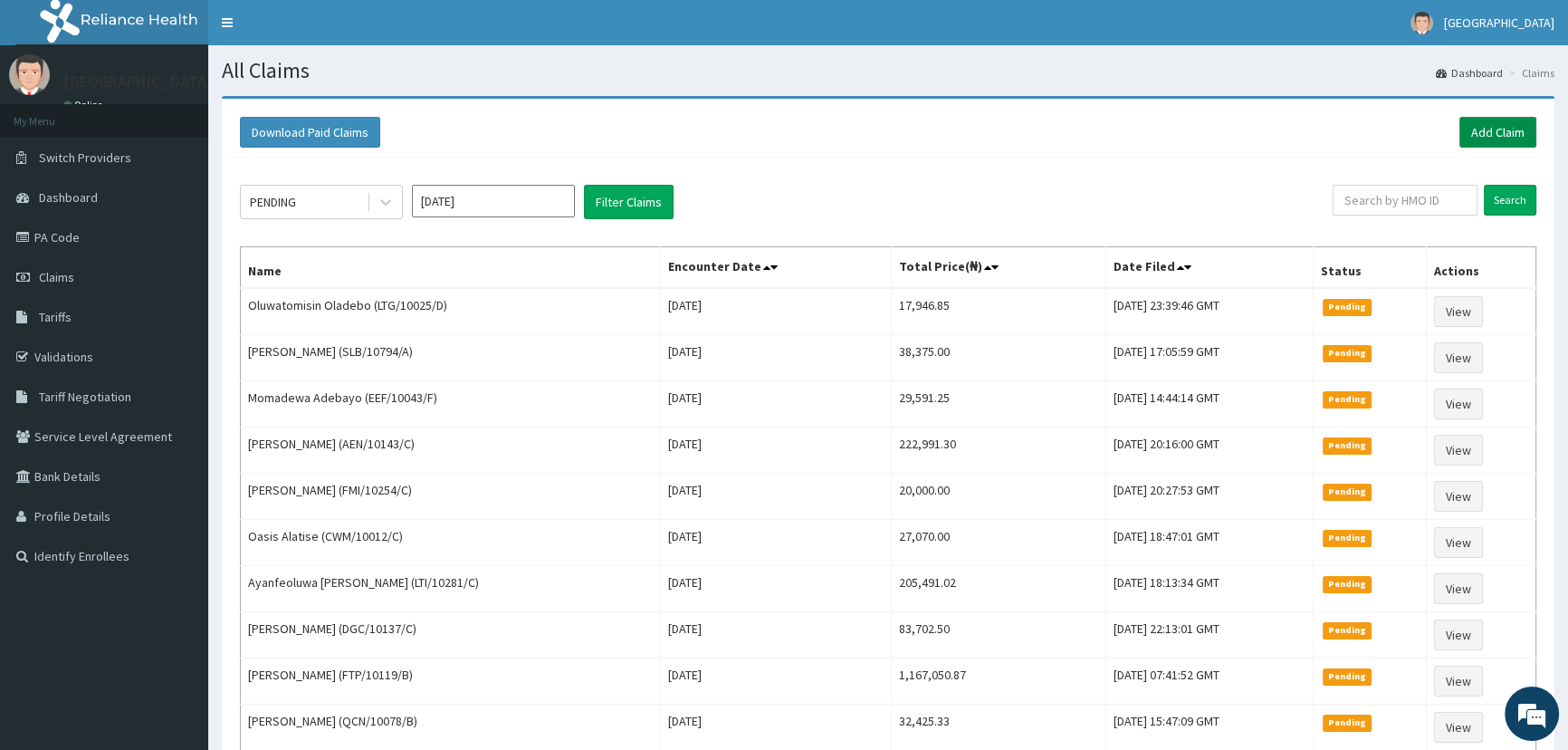
click at [1484, 127] on link "Add Claim" at bounding box center [1497, 132] width 77 height 31
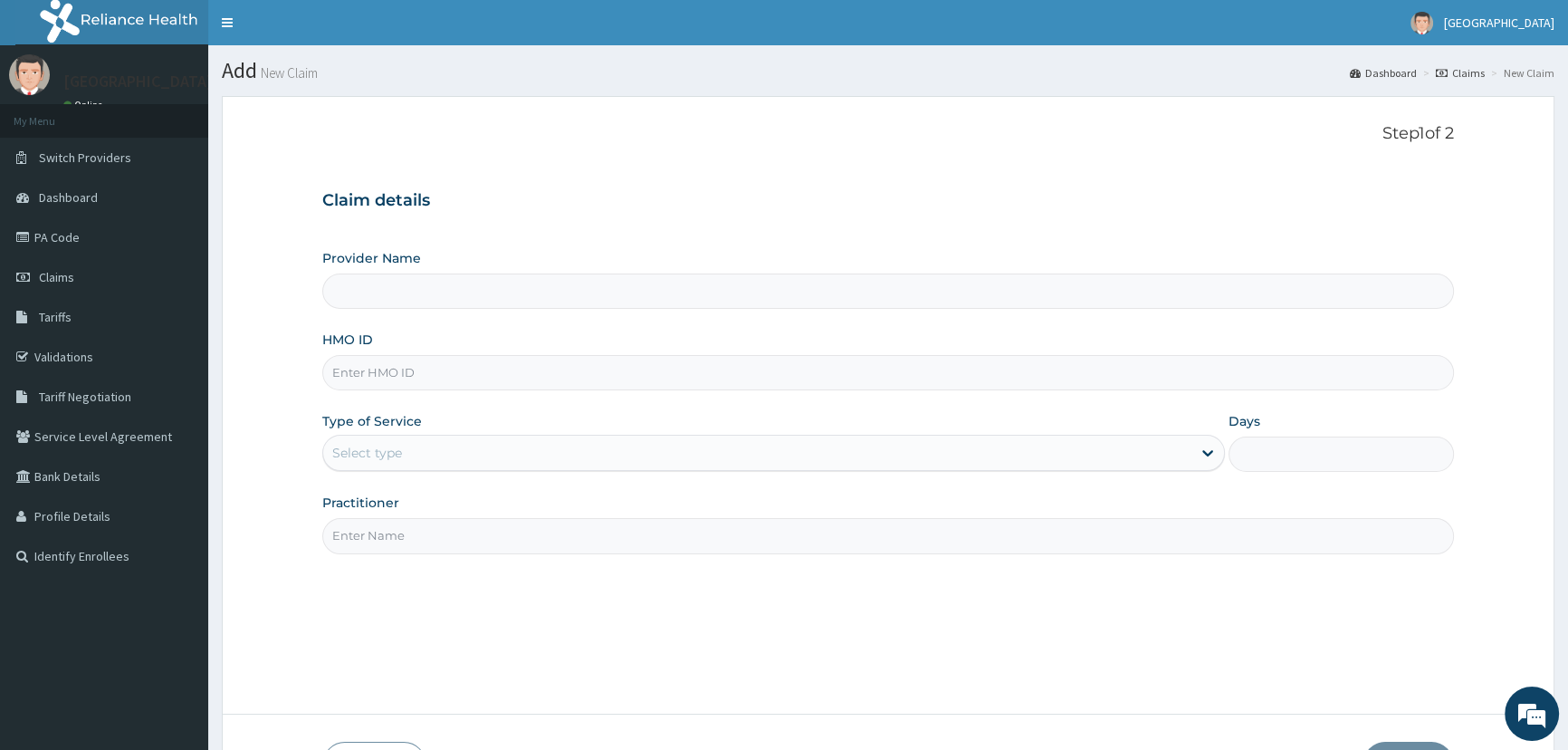
drag, startPoint x: 439, startPoint y: 297, endPoint x: 474, endPoint y: 405, distance: 113.5
click at [439, 301] on input "Provider Name" at bounding box center [888, 291] width 1132 height 35
click at [403, 364] on input "HMO ID" at bounding box center [888, 373] width 1132 height 35
type input "Mother and Child Hospital - [GEOGRAPHIC_DATA]"
type input "SBL/10171/B"
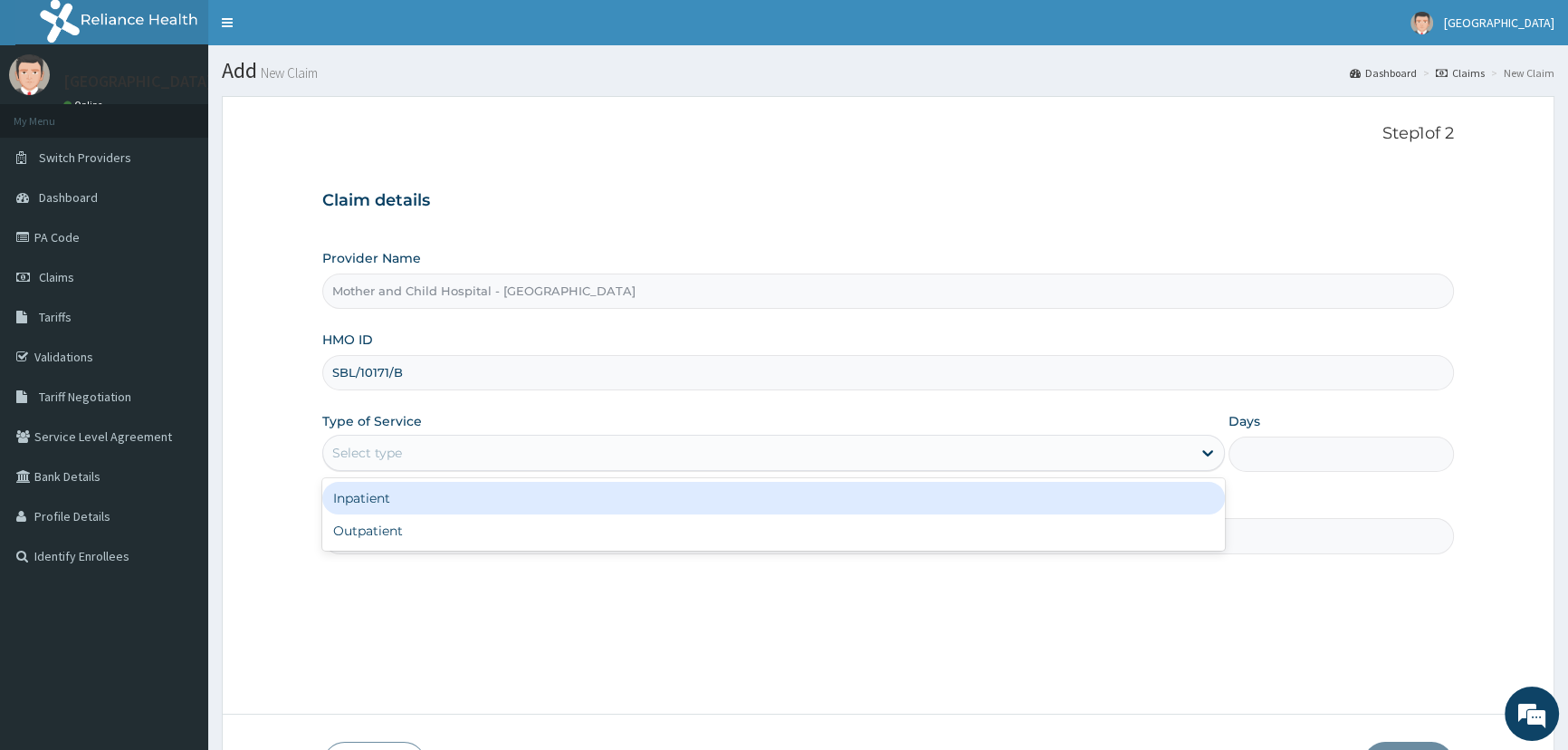
click at [337, 456] on div "Select type" at bounding box center [367, 452] width 70 height 18
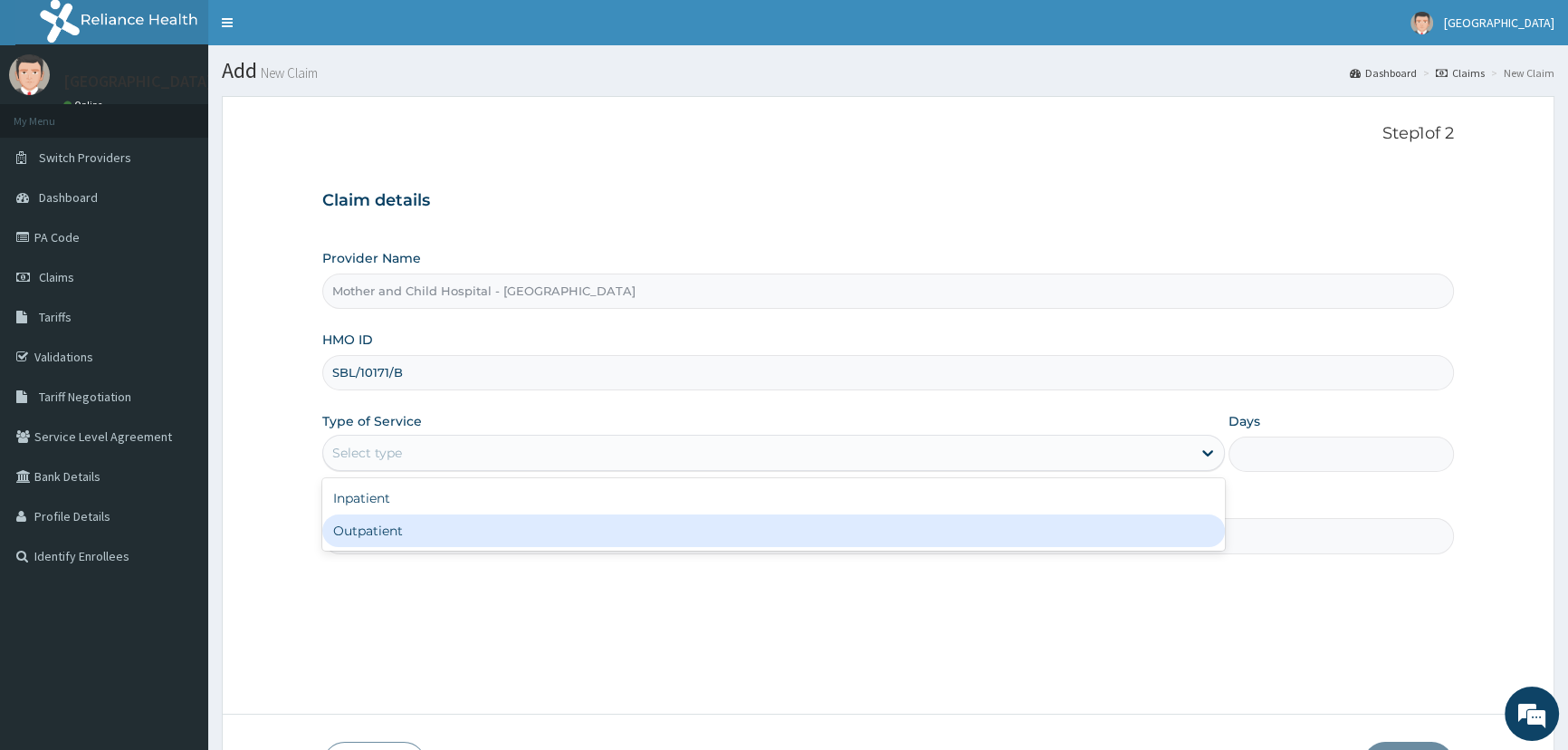
click at [362, 531] on div "Outpatient" at bounding box center [772, 531] width 901 height 33
type input "1"
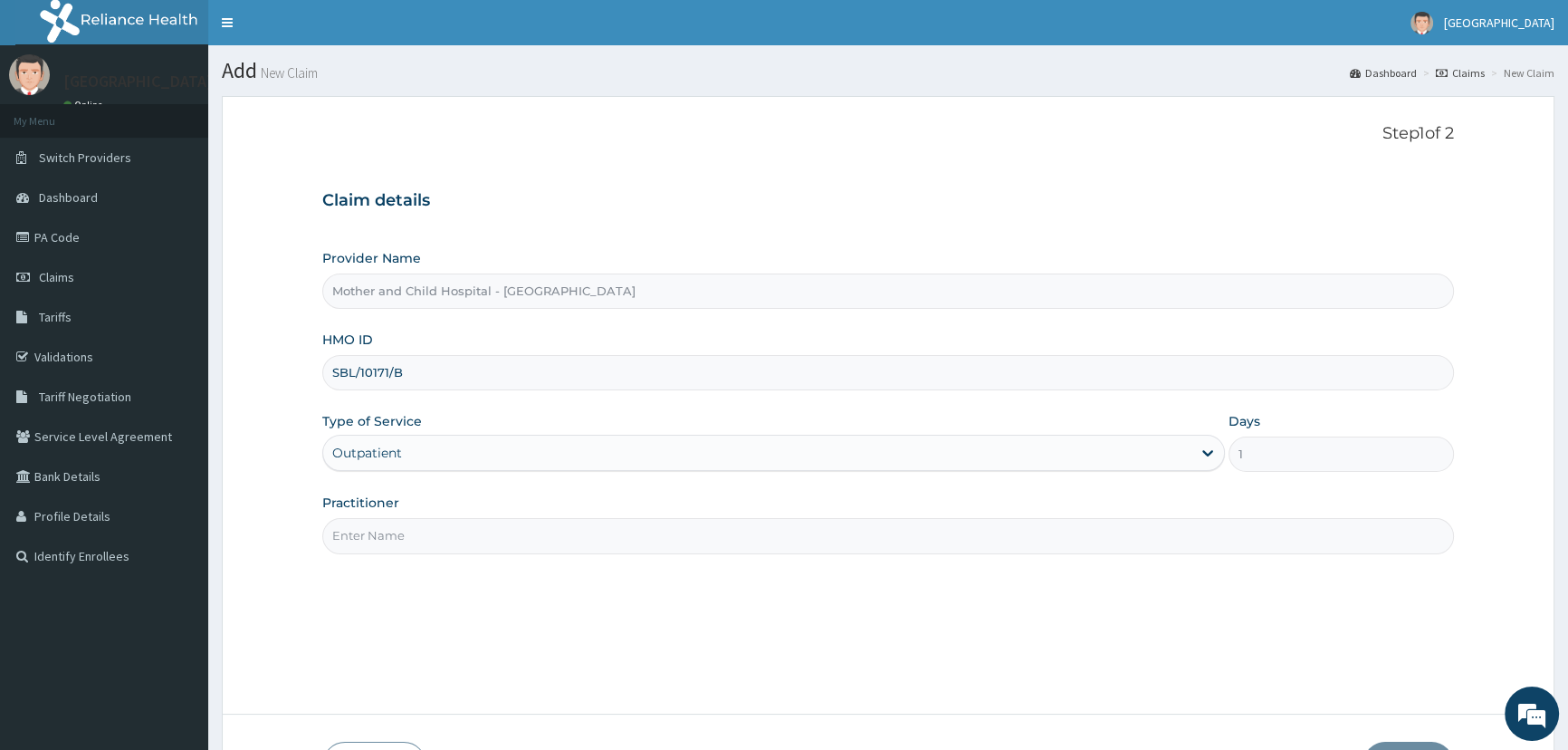
click at [369, 509] on label "Practitioner" at bounding box center [360, 502] width 77 height 18
click at [369, 517] on input "Practitioner" at bounding box center [888, 535] width 1132 height 35
click at [368, 523] on input "Practitioner" at bounding box center [888, 535] width 1132 height 35
type input "ETIM"
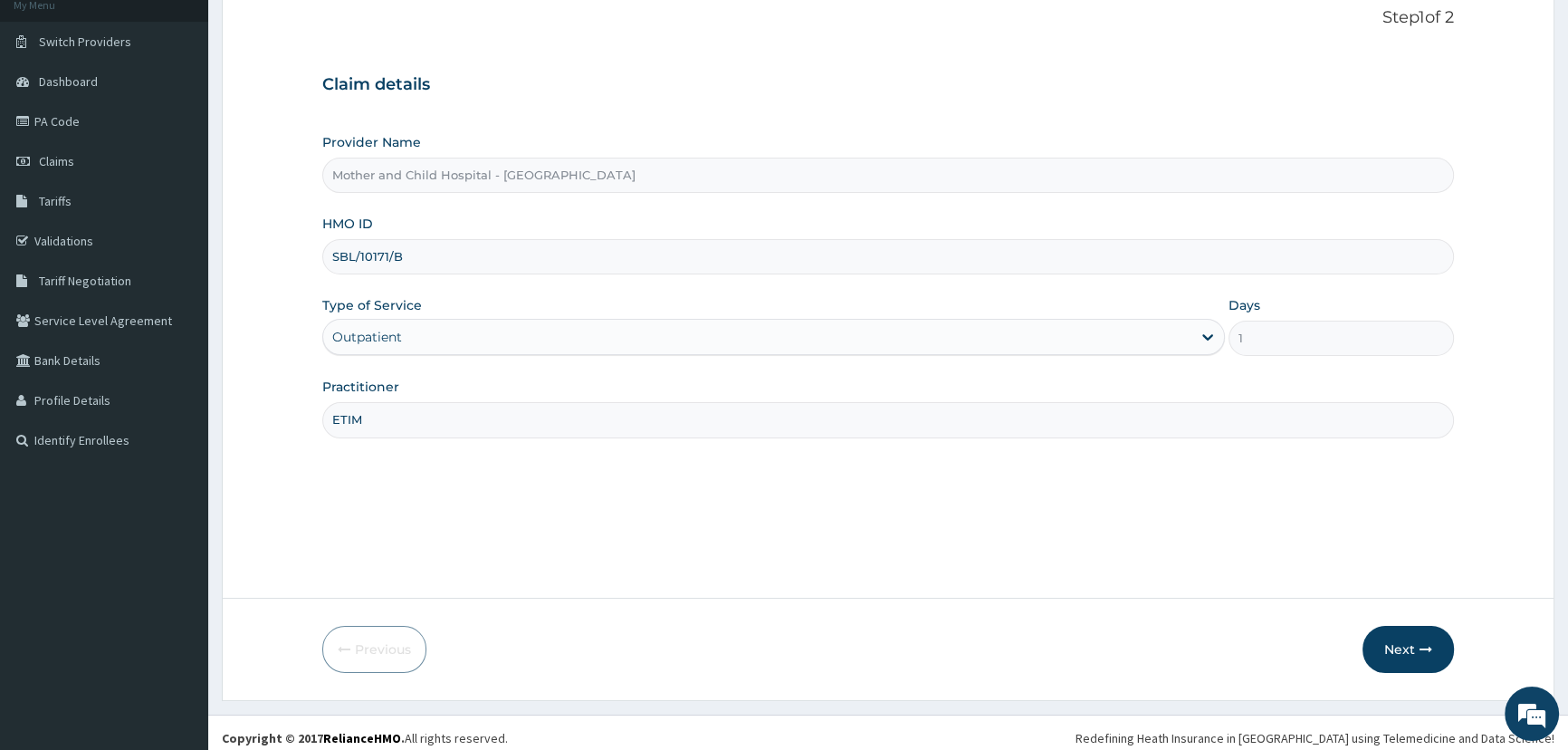
scroll to position [127, 0]
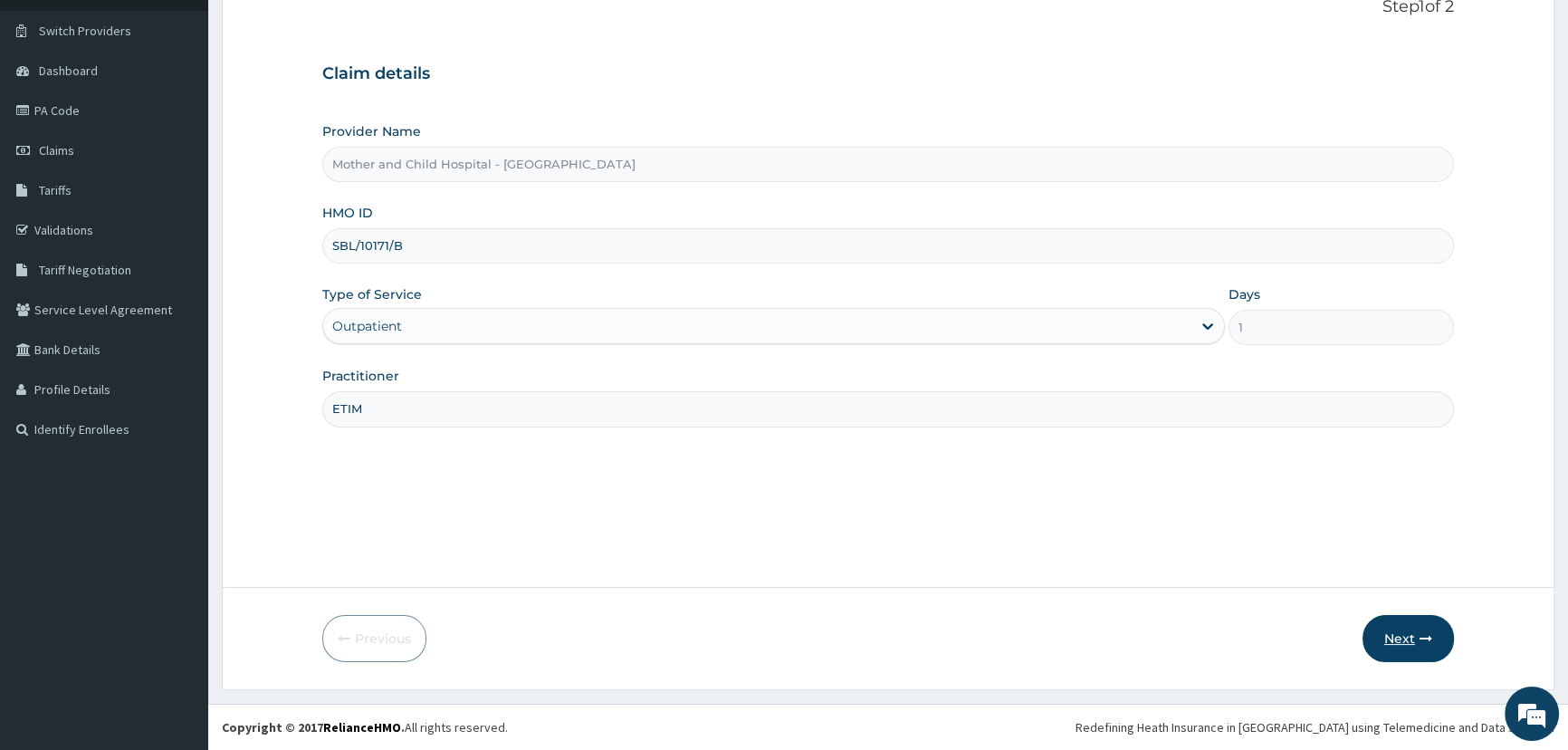
click at [1408, 632] on button "Next" at bounding box center [1408, 638] width 92 height 47
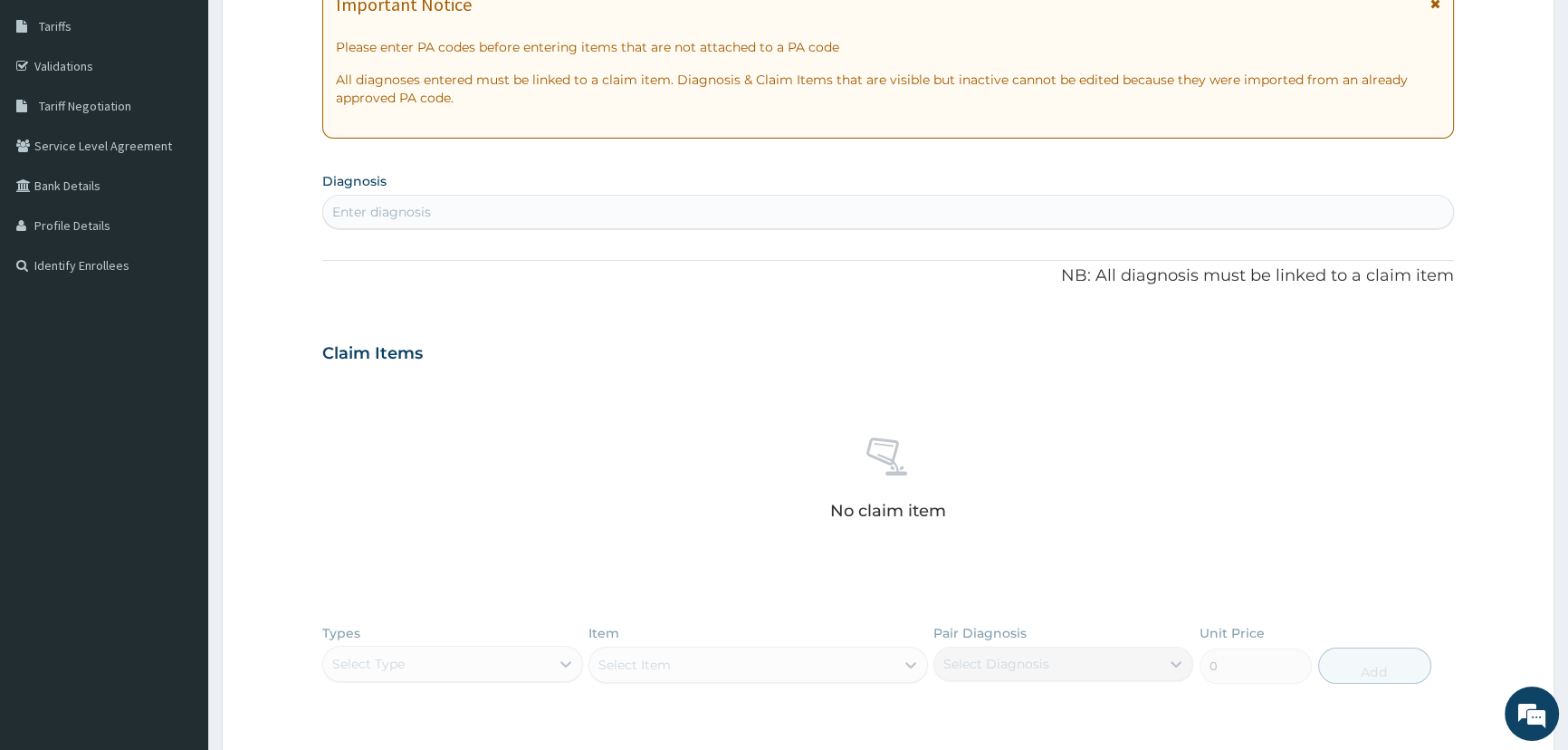
scroll to position [0, 0]
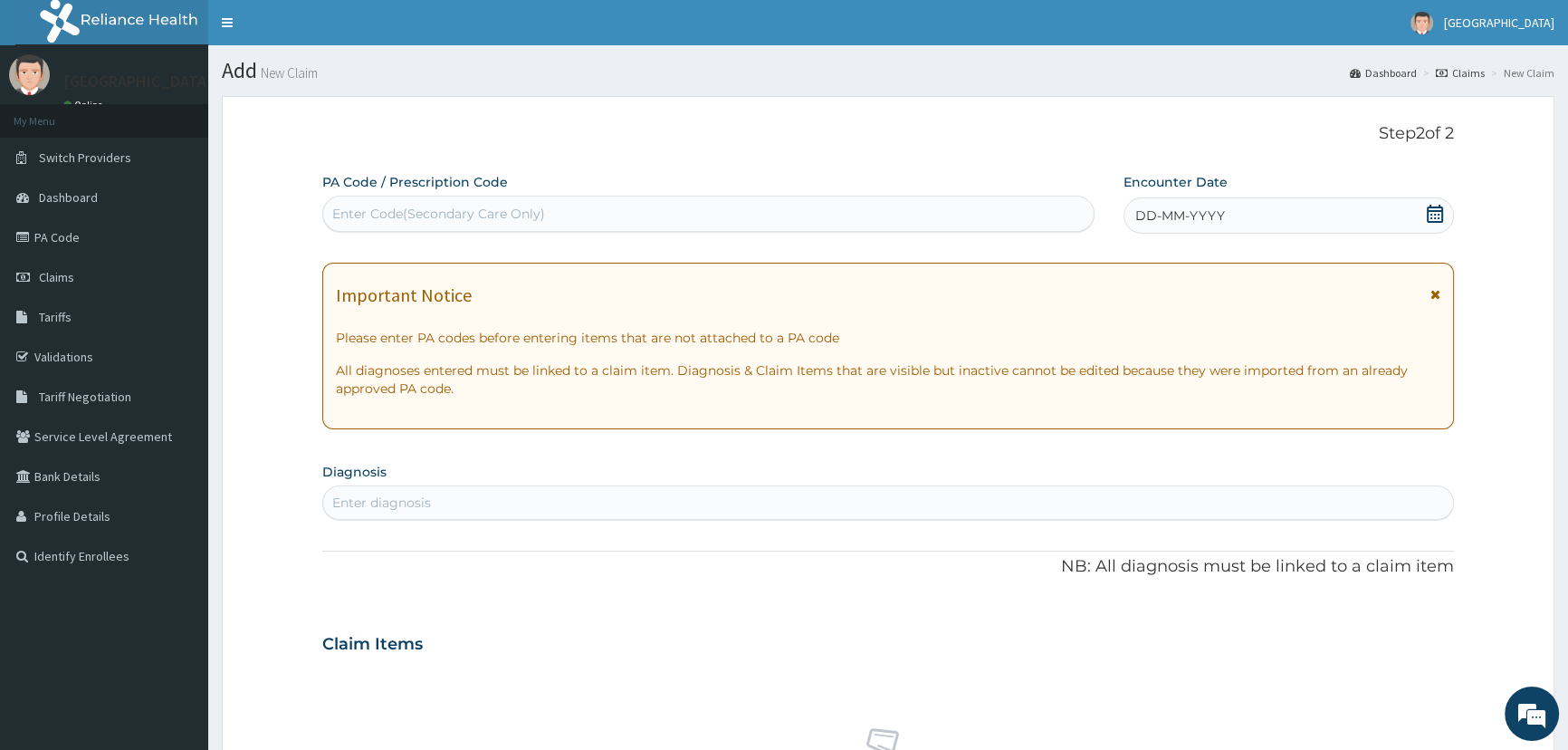
click at [1431, 213] on icon at bounding box center [1434, 213] width 18 height 18
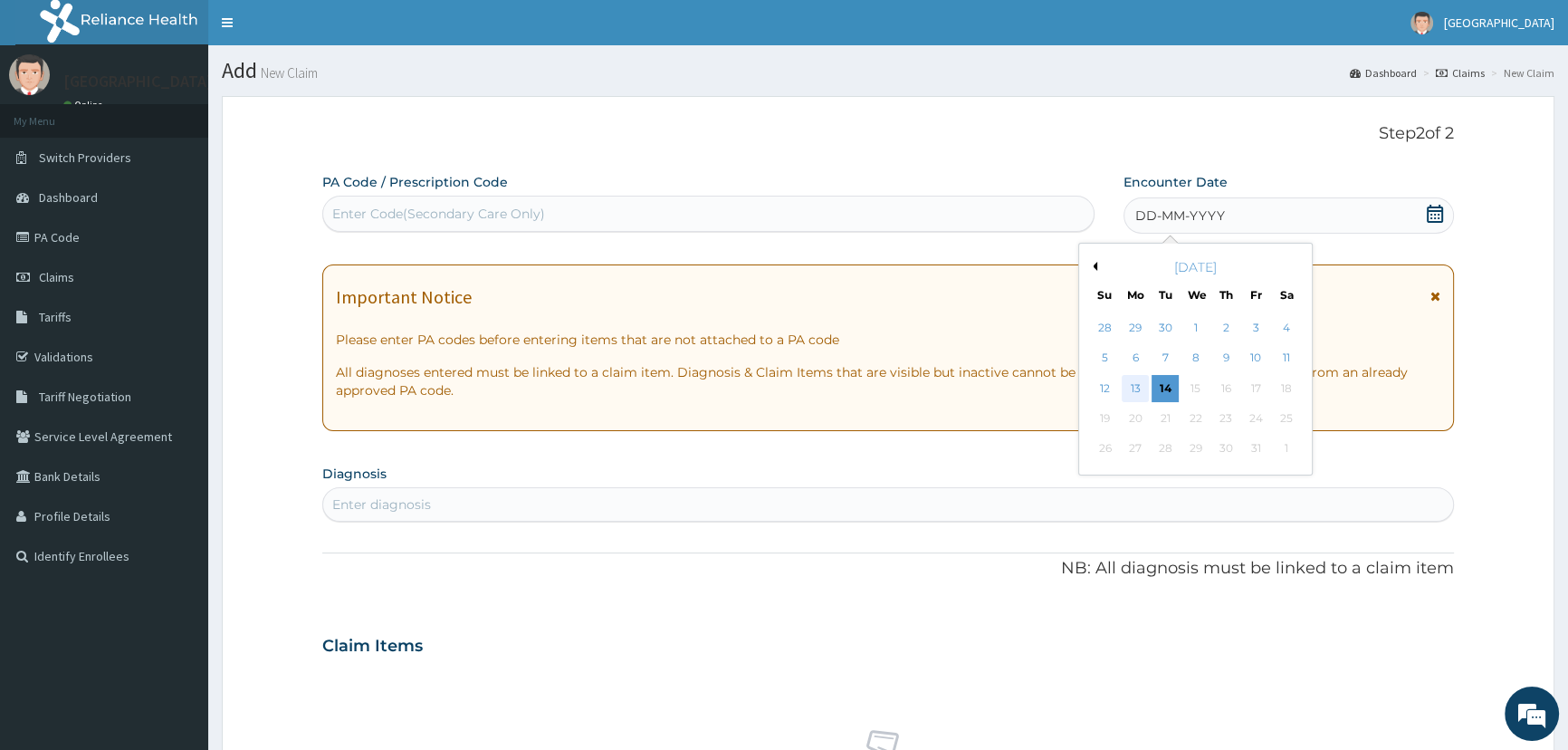
click at [1132, 389] on div "13" at bounding box center [1134, 388] width 27 height 27
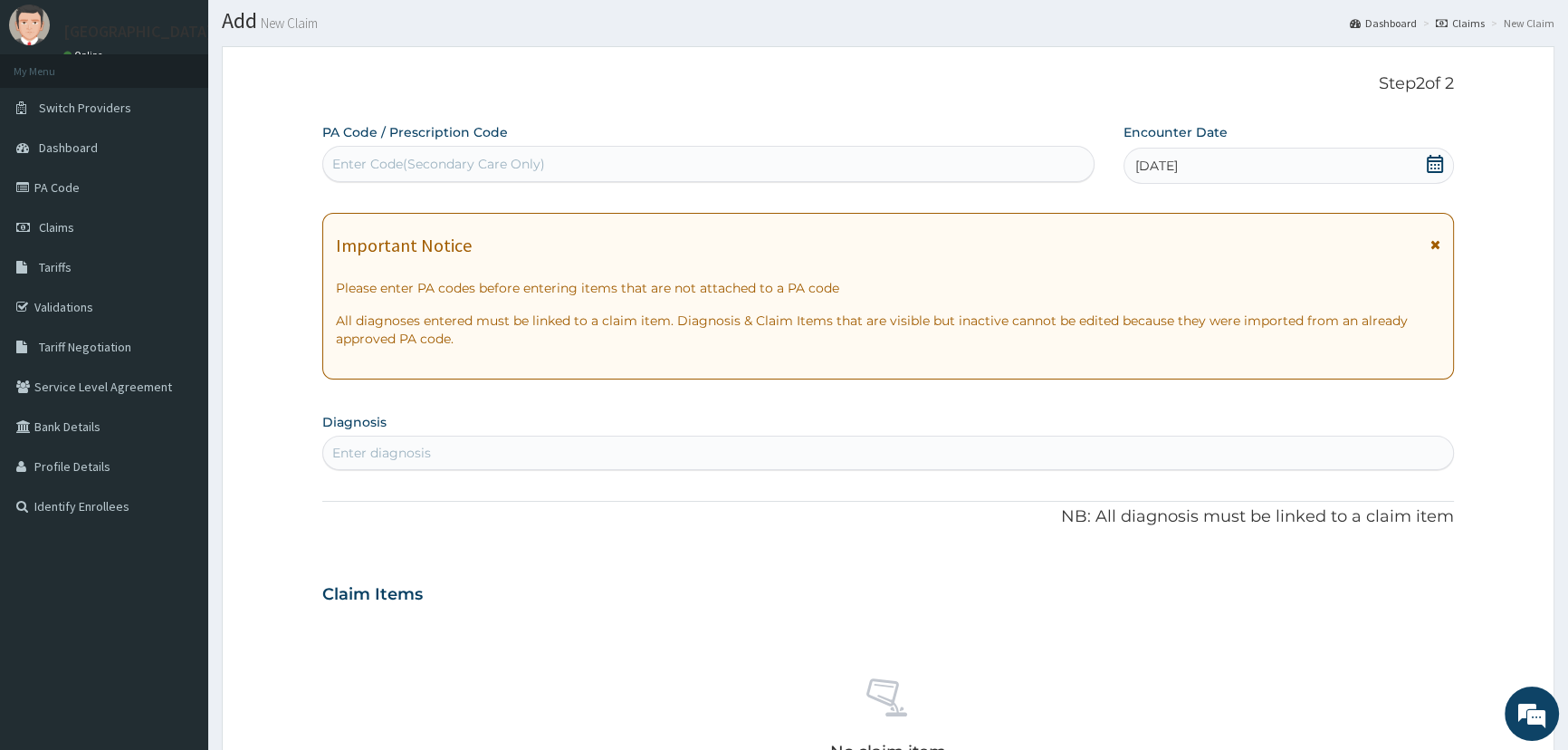
scroll to position [247, 0]
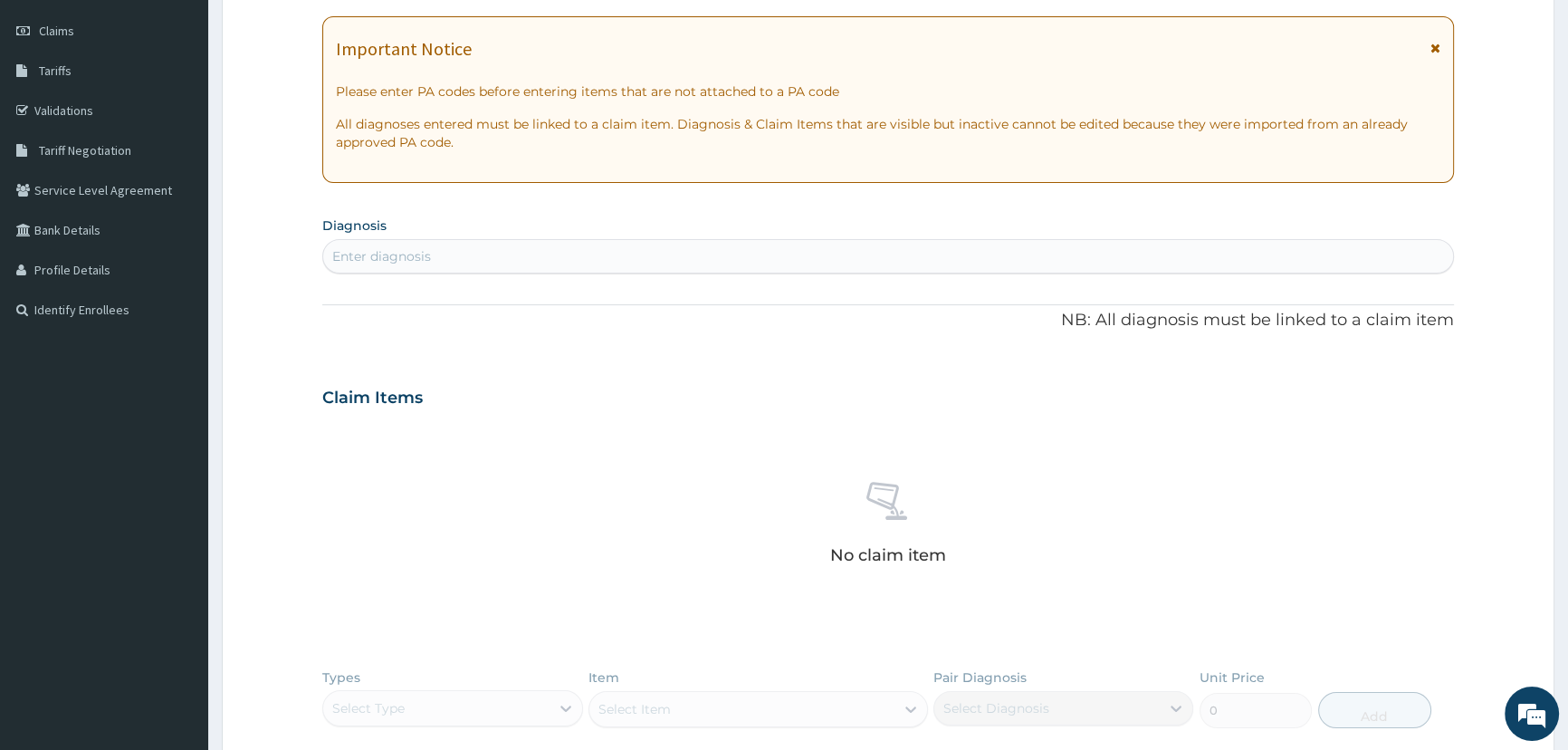
click at [376, 248] on div "Enter diagnosis" at bounding box center [382, 256] width 99 height 18
type input "V"
type input "U"
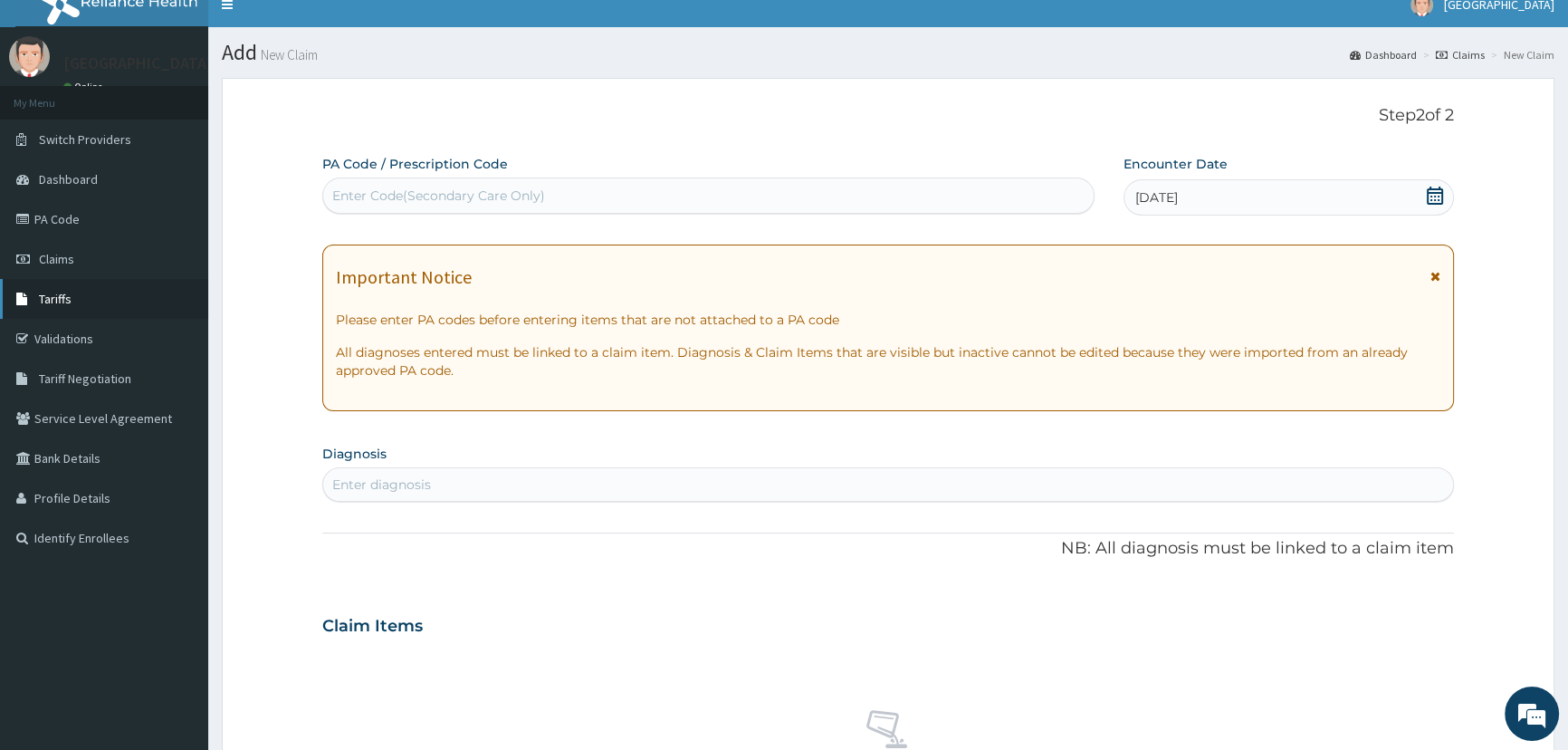
scroll to position [0, 0]
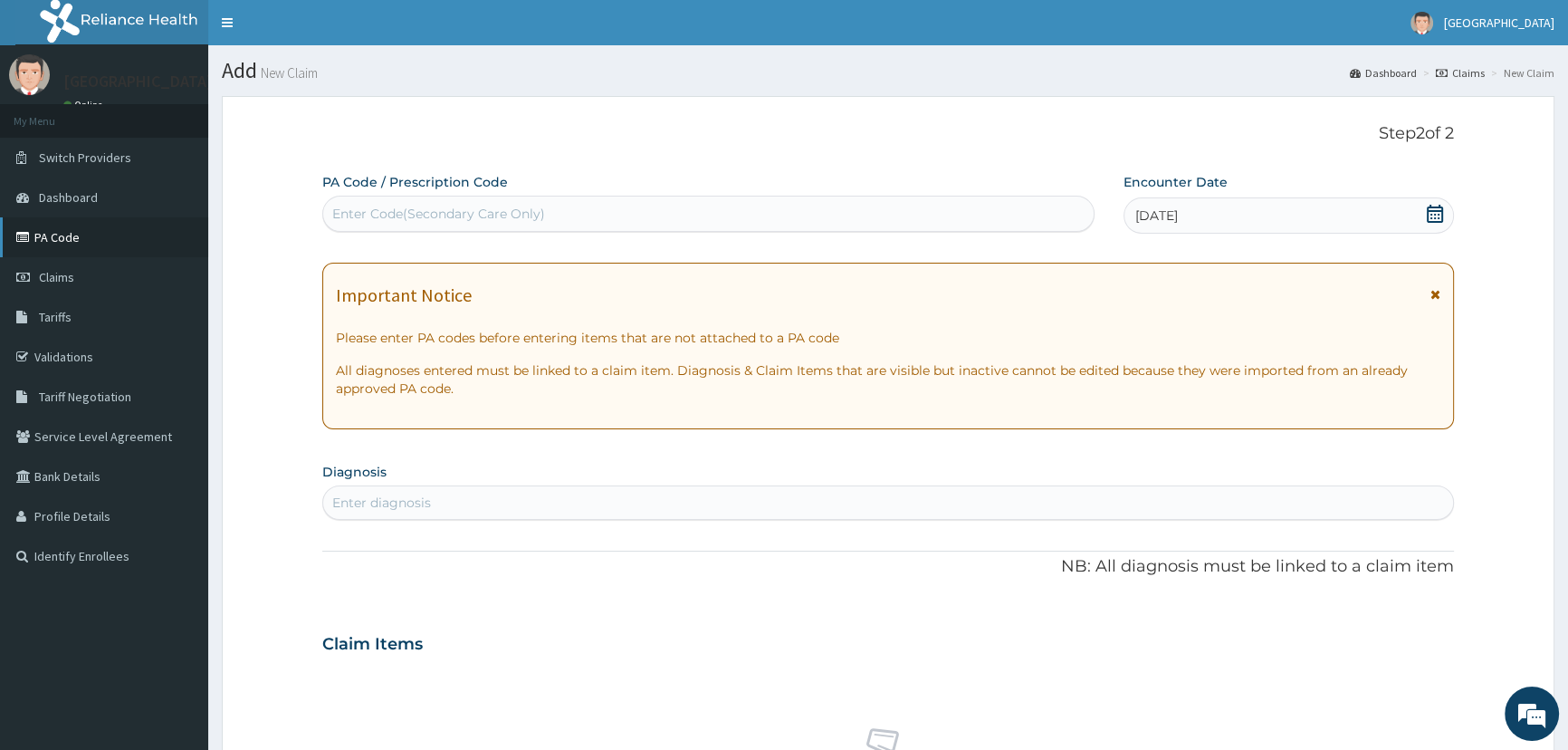
click at [40, 238] on link "PA Code" at bounding box center [104, 237] width 208 height 40
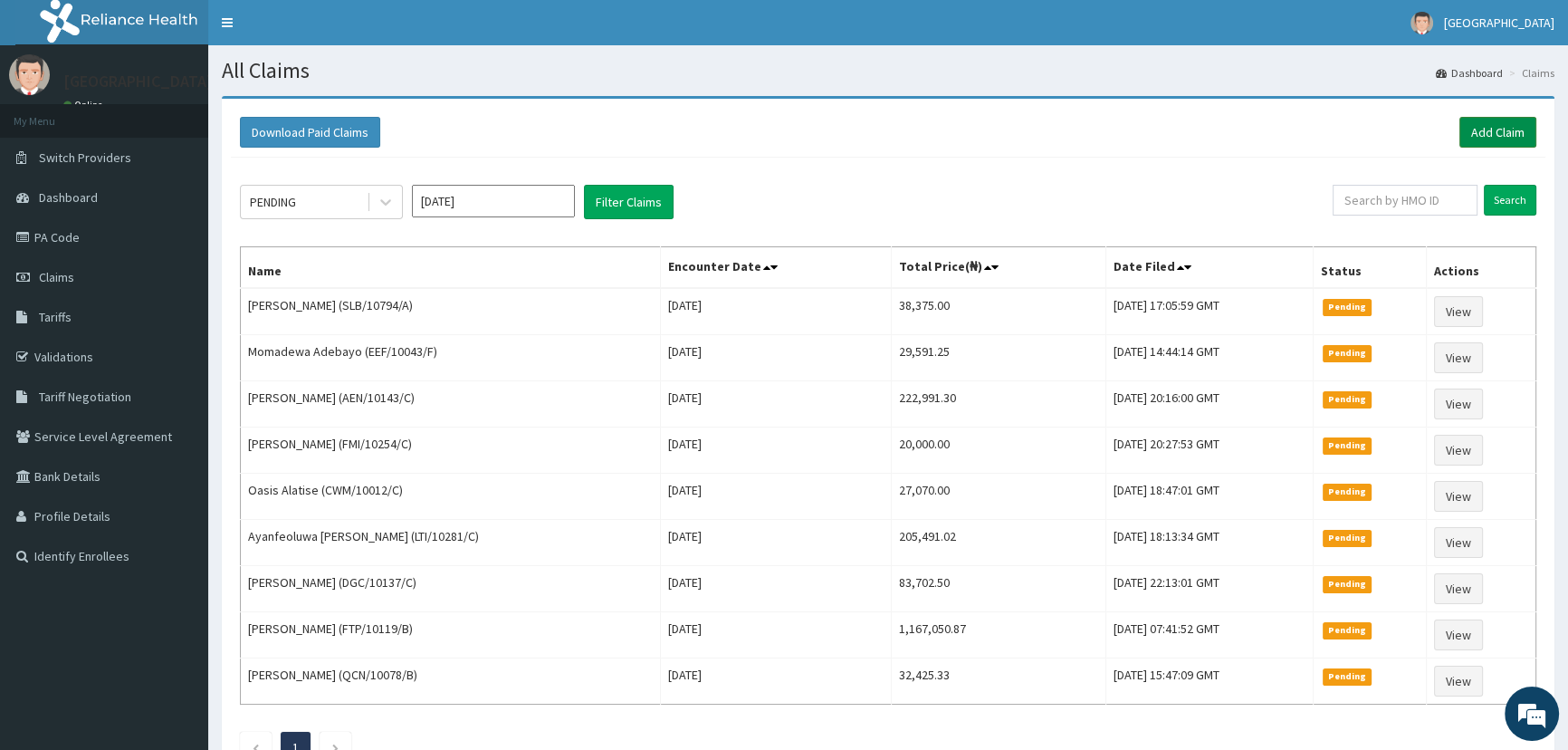
click at [1476, 130] on link "Add Claim" at bounding box center [1497, 132] width 77 height 31
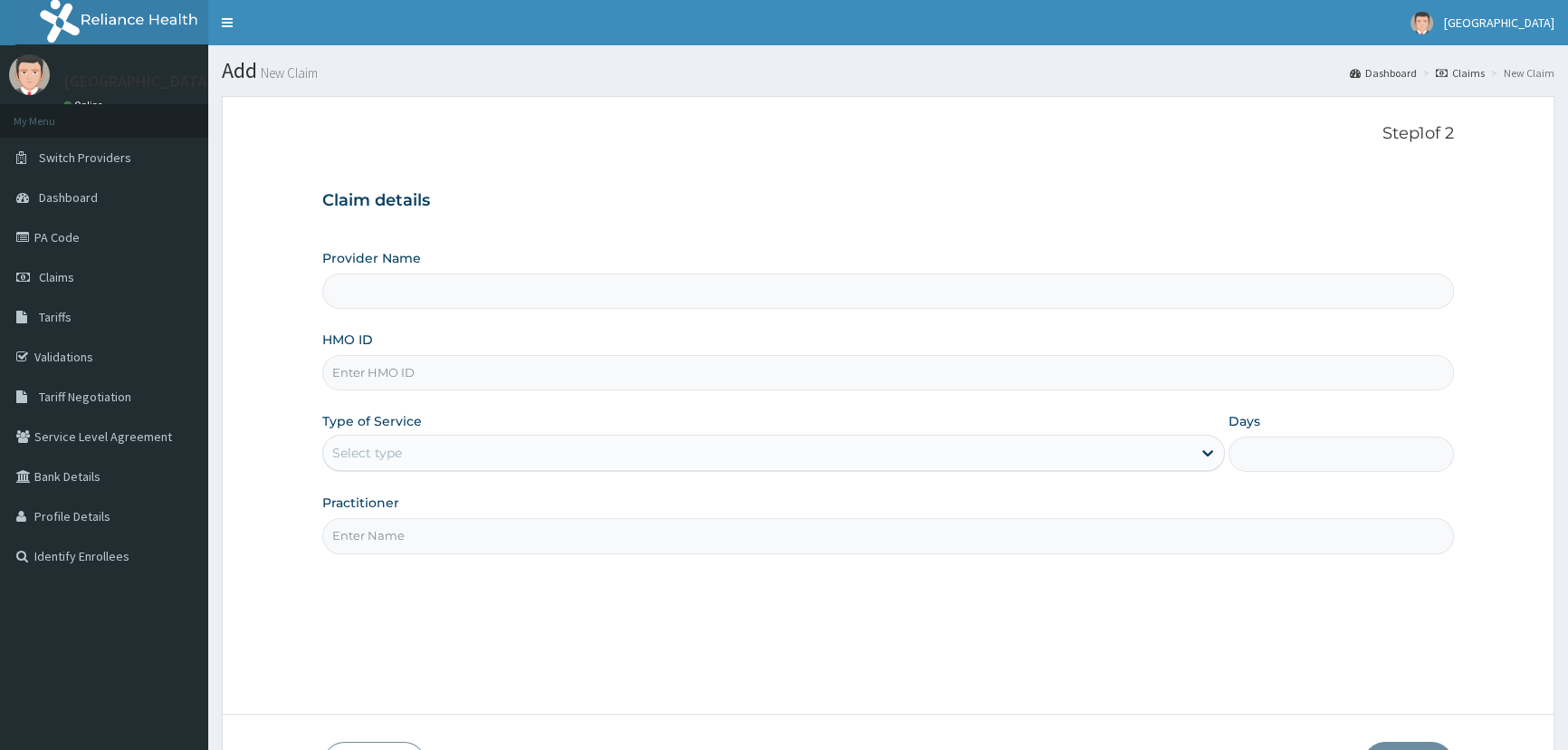
click at [499, 295] on input "Provider Name" at bounding box center [888, 291] width 1132 height 35
type input "Mother and Child Hospital - [GEOGRAPHIC_DATA]"
click at [436, 356] on input "HMO ID" at bounding box center [888, 373] width 1132 height 35
type input "SAA/10009/B"
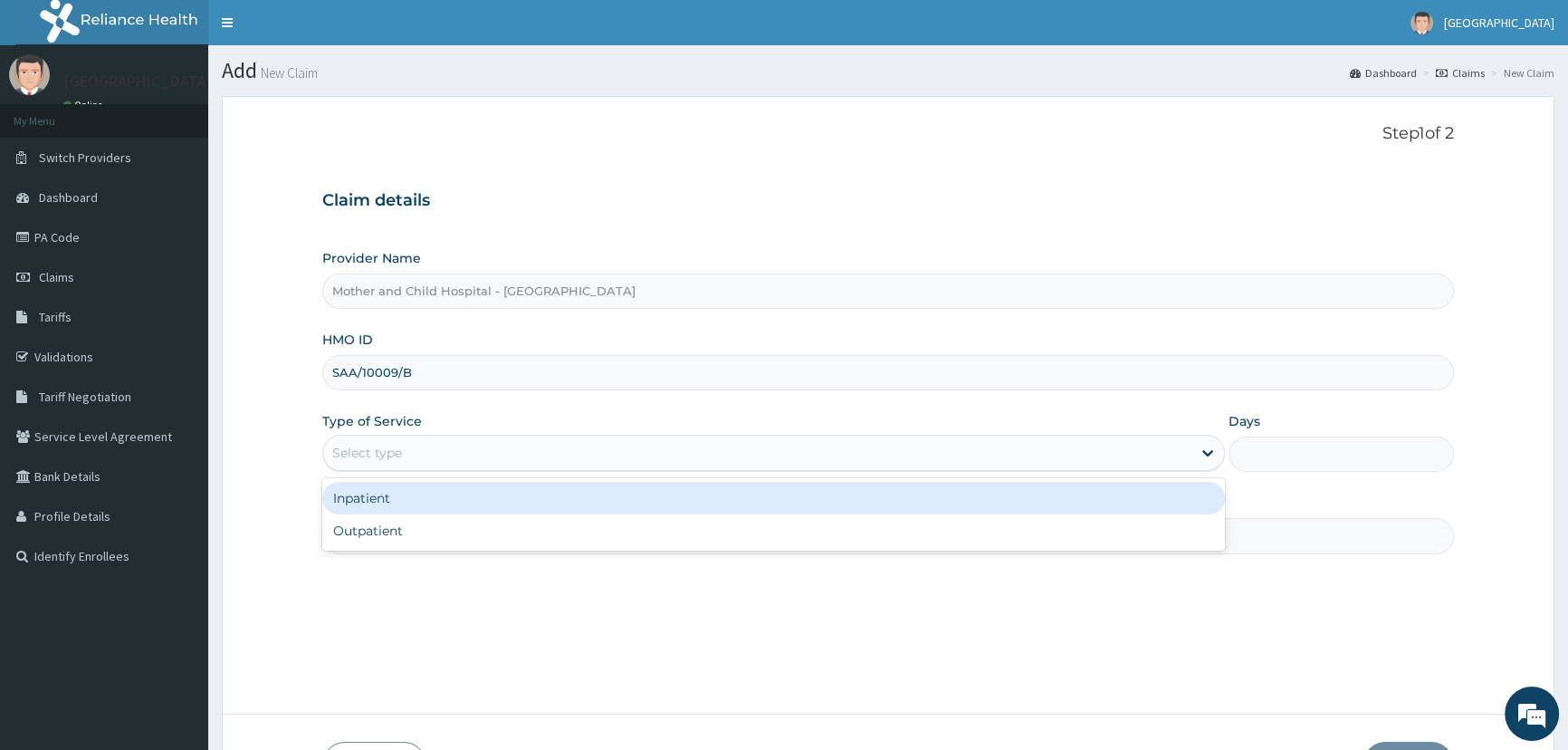
click at [389, 457] on div "Select type" at bounding box center [367, 452] width 70 height 18
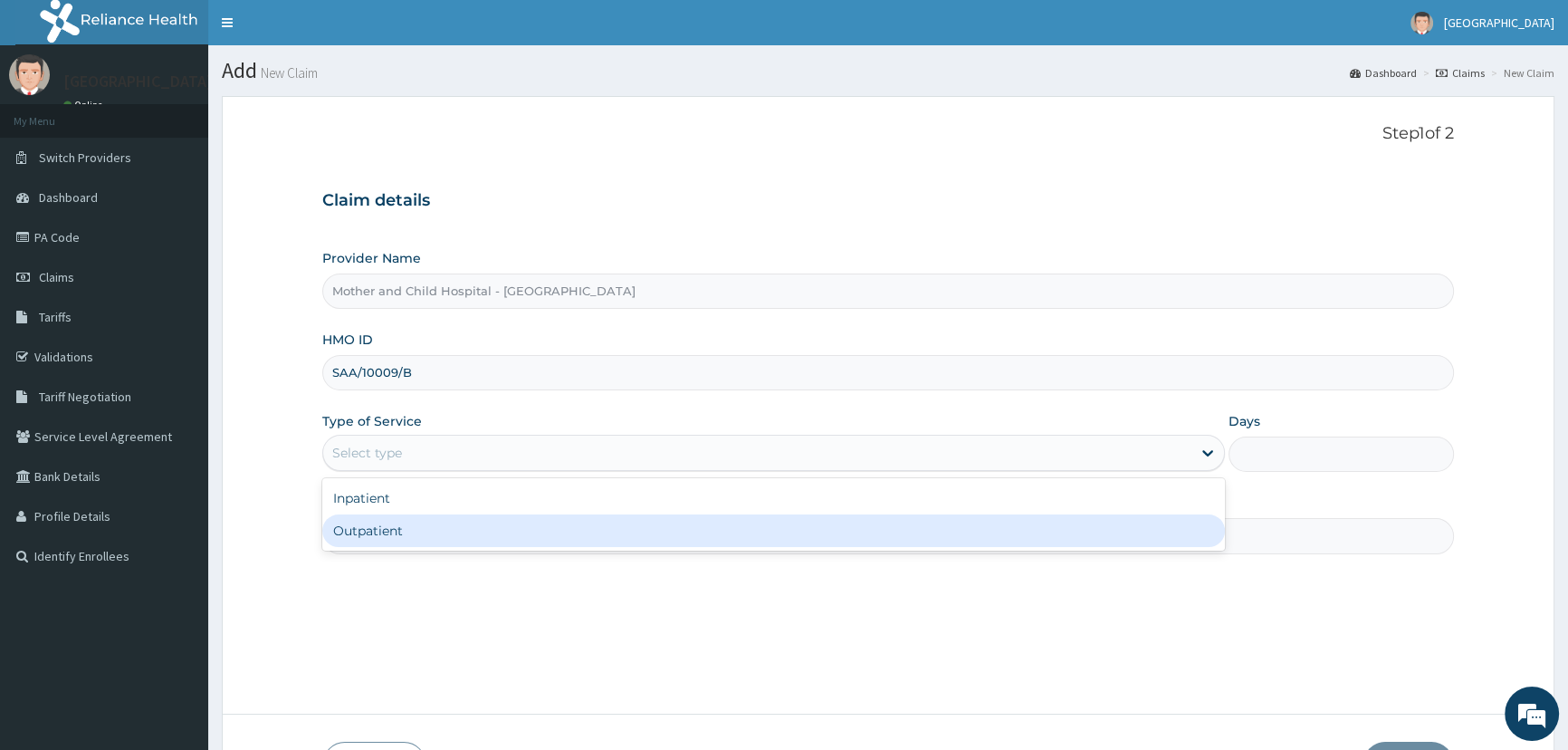
click at [383, 527] on div "Outpatient" at bounding box center [772, 531] width 901 height 33
type input "1"
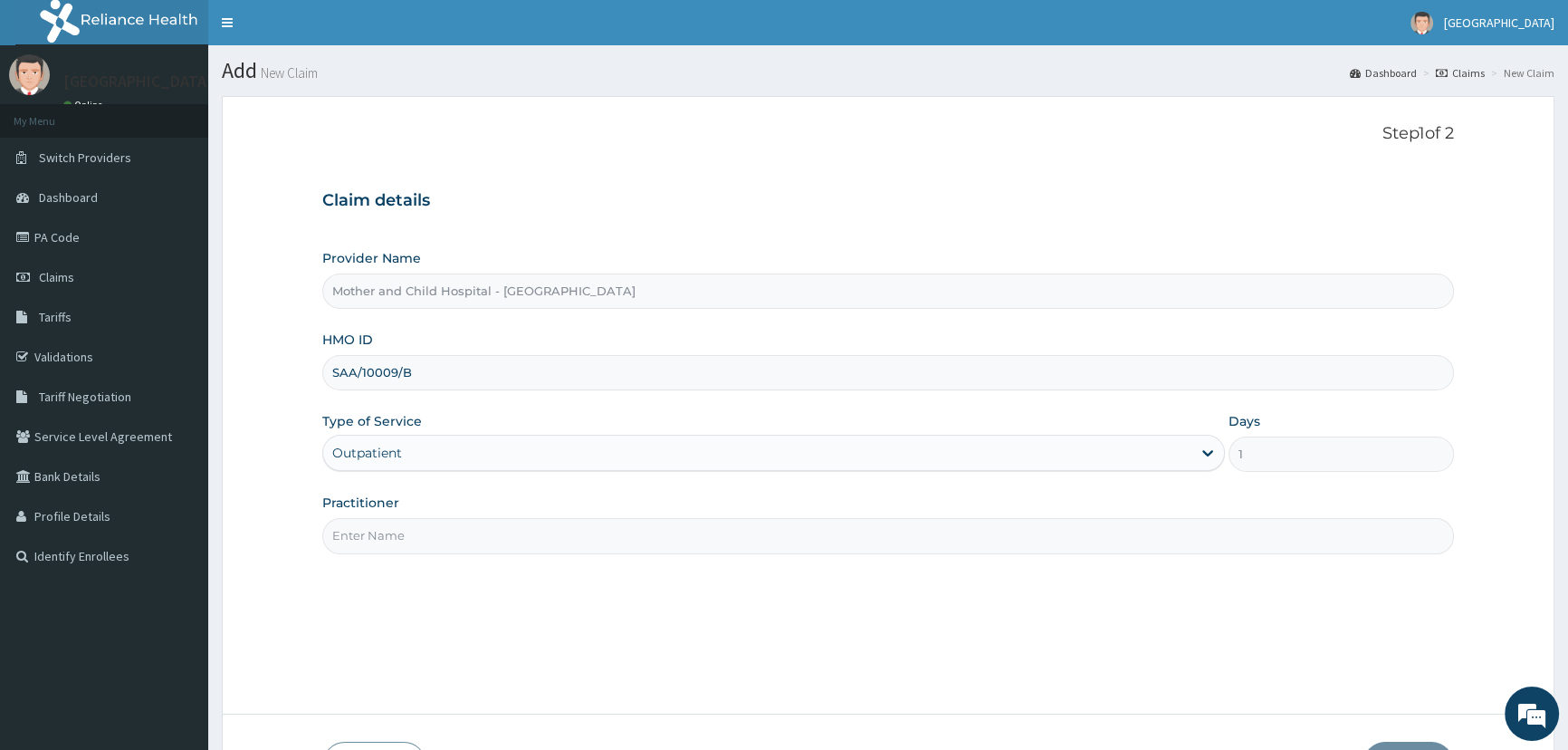
drag, startPoint x: 374, startPoint y: 507, endPoint x: 383, endPoint y: 533, distance: 27.5
click at [380, 517] on div "Practitioner" at bounding box center [888, 523] width 1132 height 60
drag, startPoint x: 383, startPoint y: 536, endPoint x: 365, endPoint y: 544, distance: 19.7
click at [372, 541] on input "Practitioner" at bounding box center [888, 535] width 1132 height 35
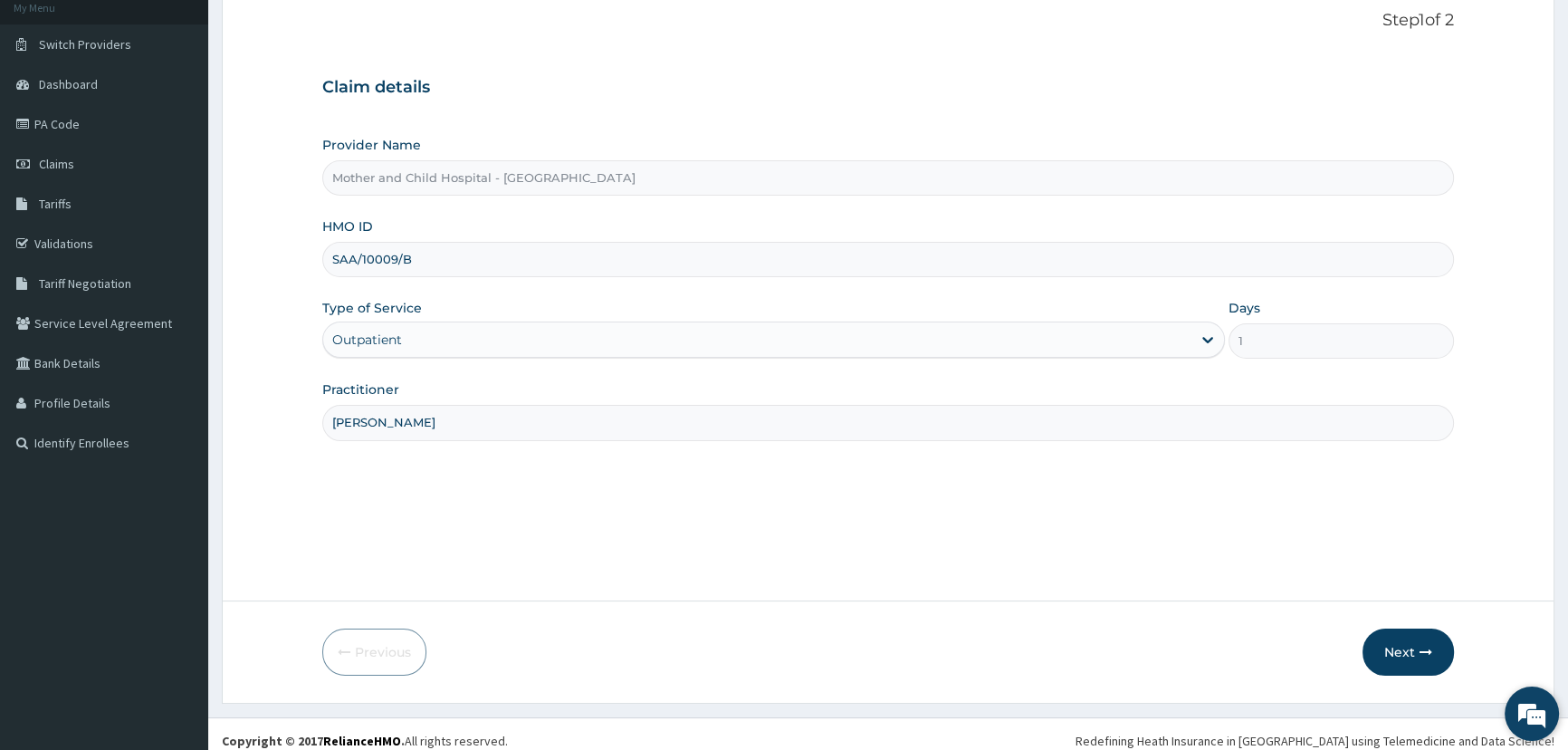
scroll to position [127, 0]
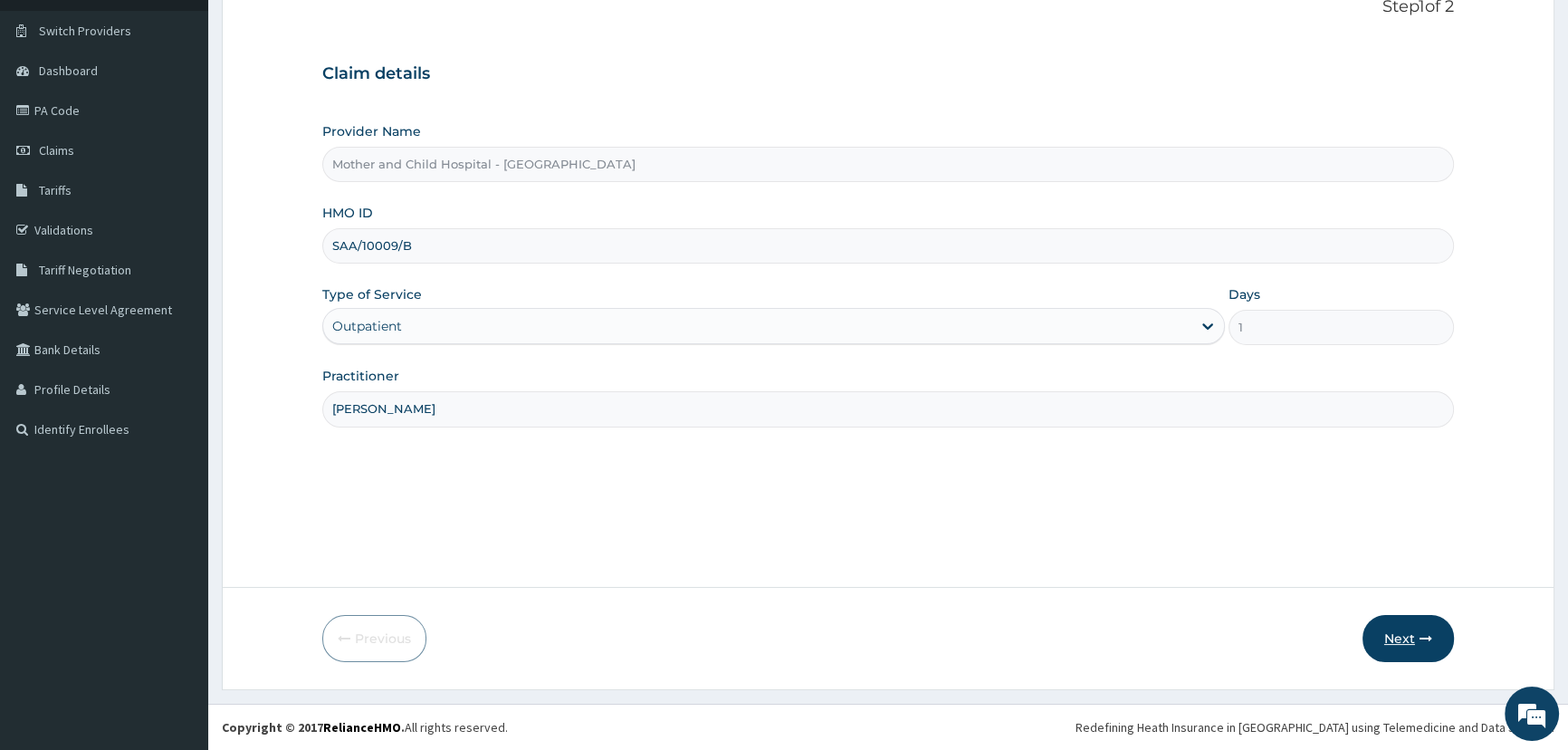
type input "[PERSON_NAME]"
click at [1405, 633] on button "Next" at bounding box center [1408, 638] width 92 height 47
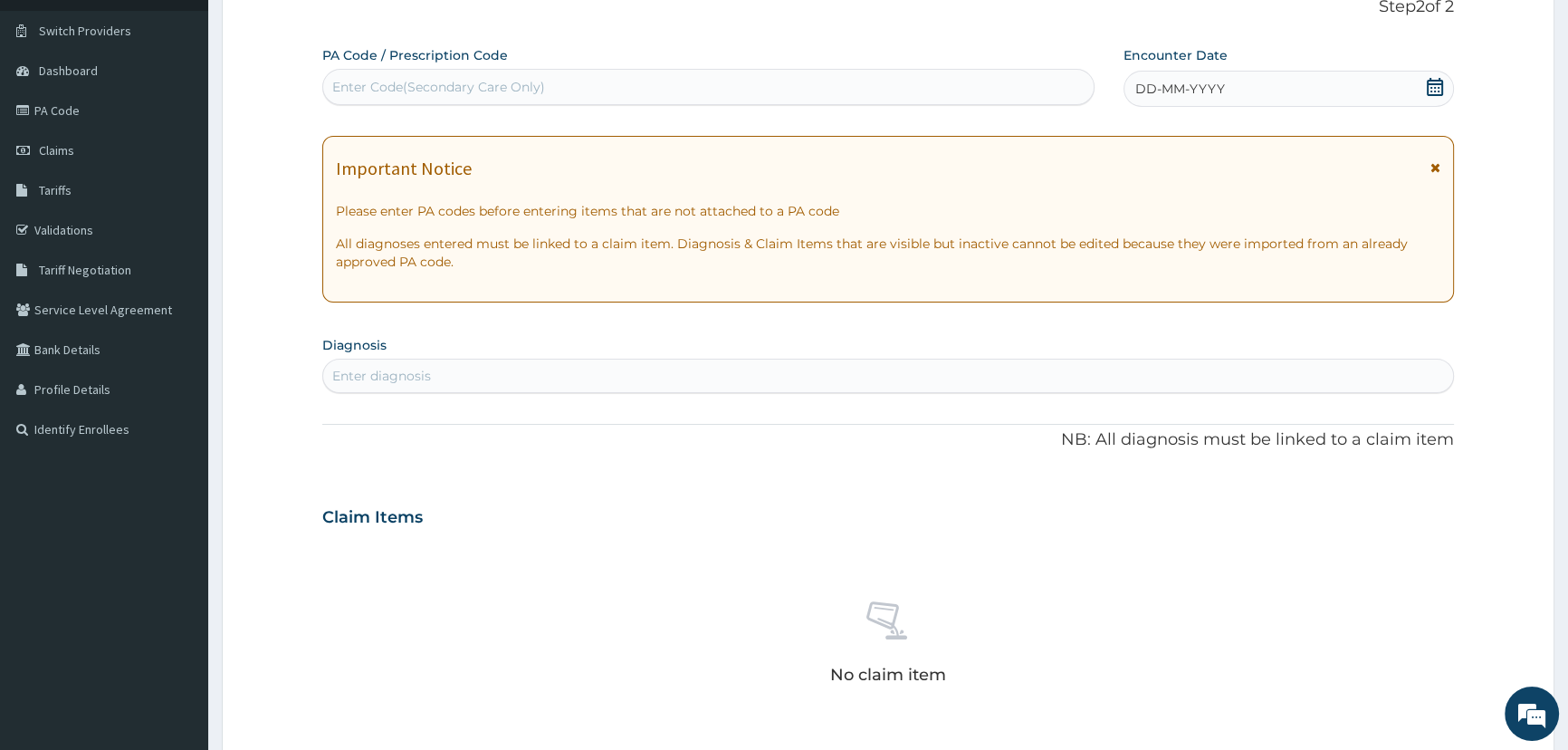
click at [1436, 87] on icon at bounding box center [1434, 86] width 18 height 18
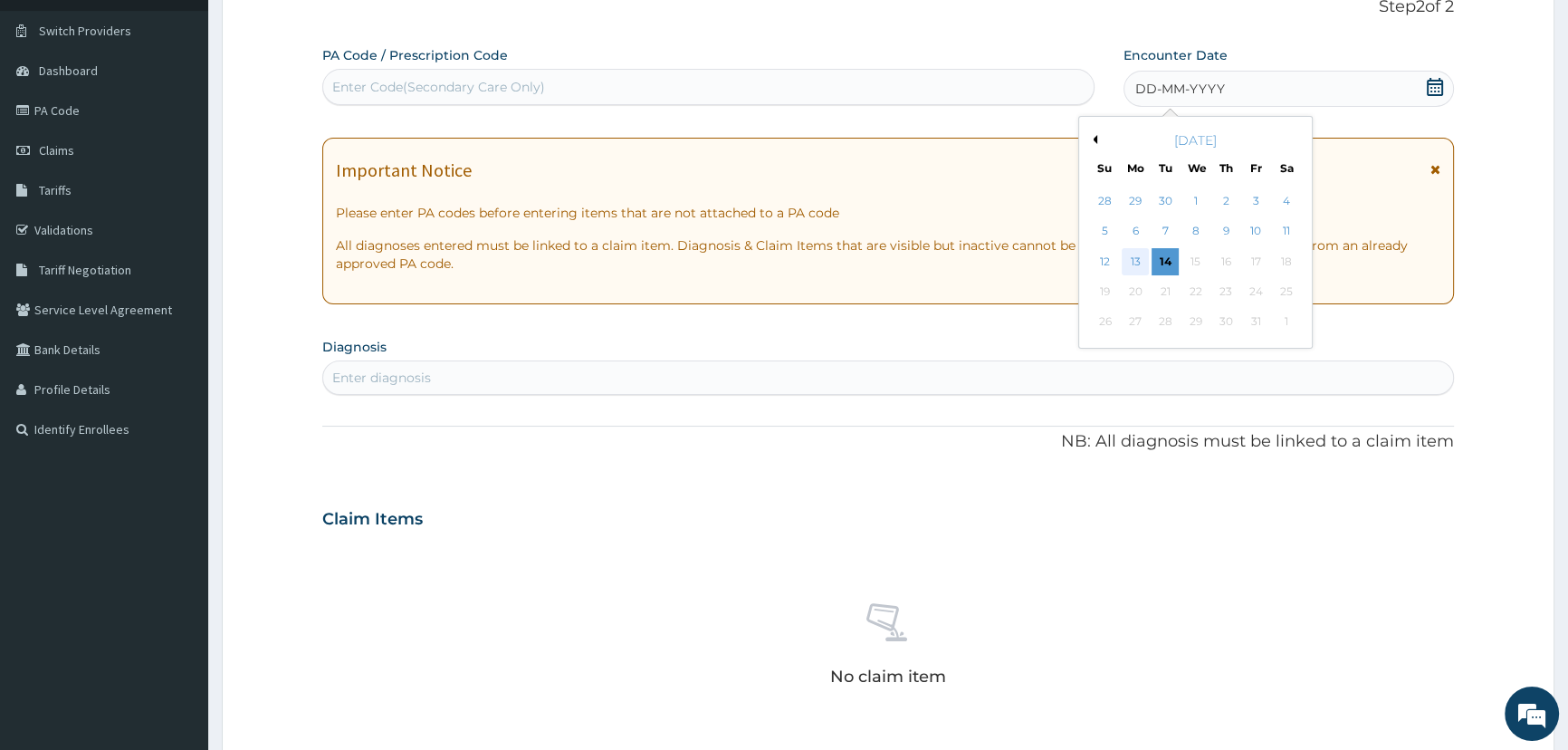
click at [1138, 262] on div "13" at bounding box center [1134, 262] width 27 height 27
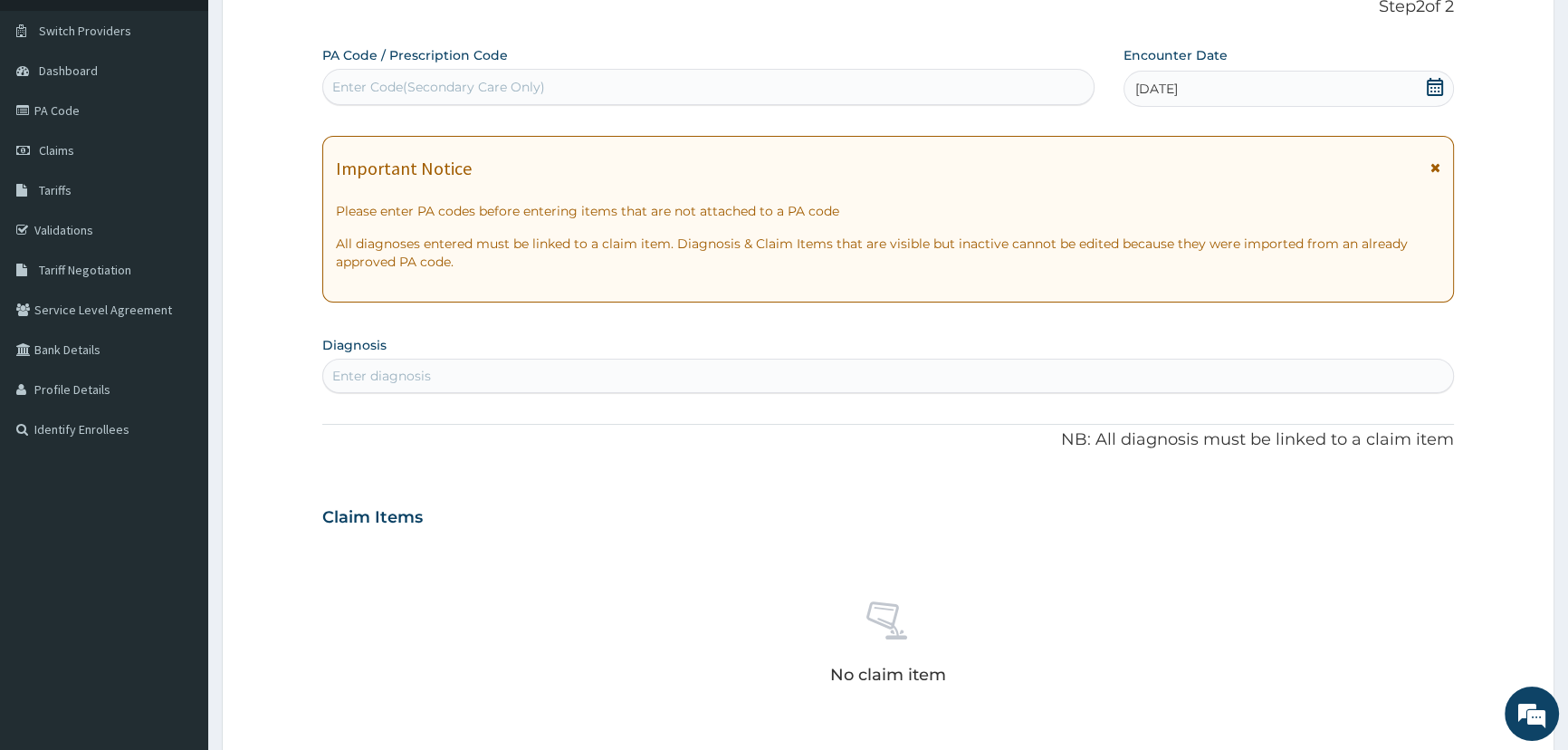
click at [382, 87] on div "Enter Code(Secondary Care Only)" at bounding box center [439, 86] width 213 height 18
type input "PA/84DAF5"
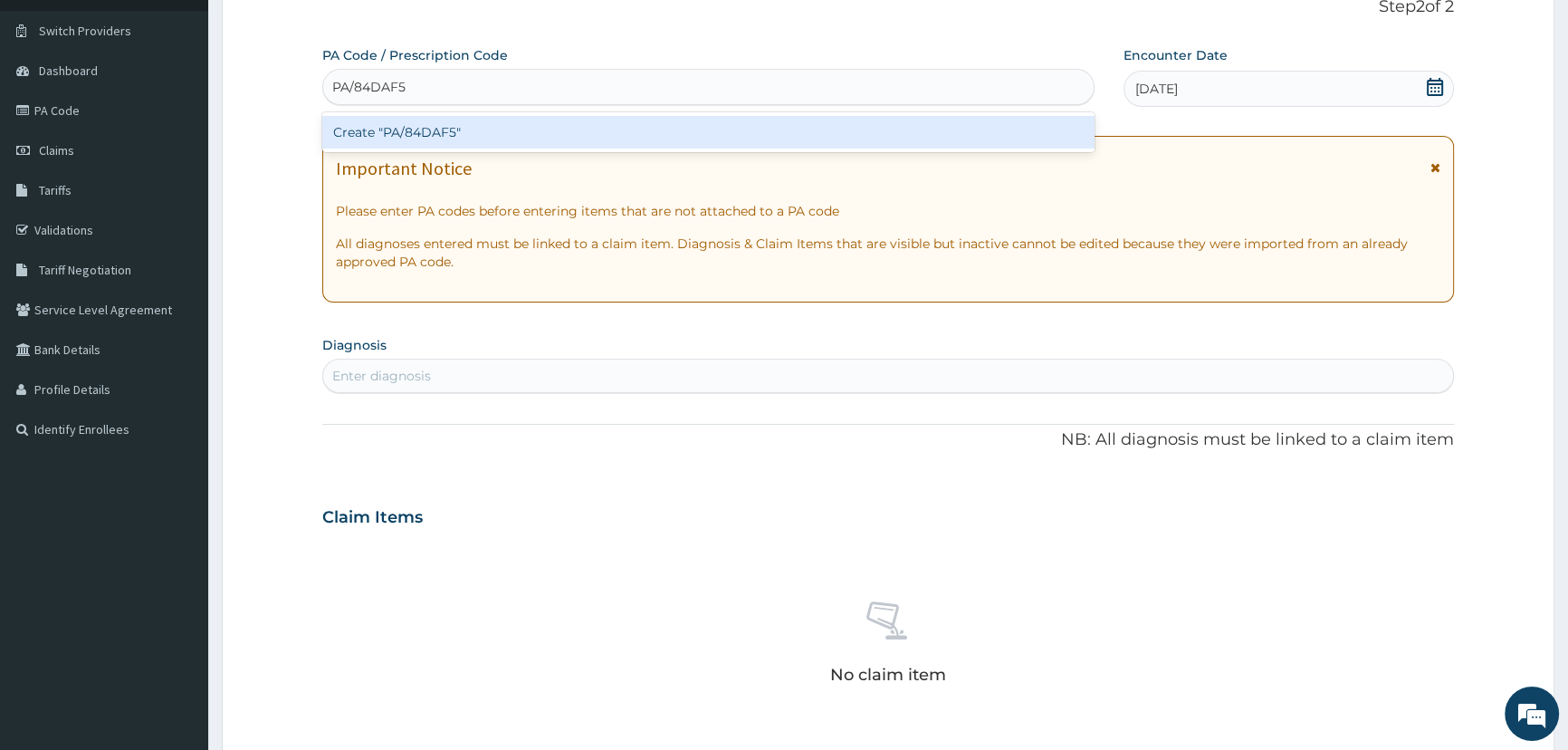
click at [417, 139] on div "Create "PA/84DAF5"" at bounding box center [708, 132] width 771 height 33
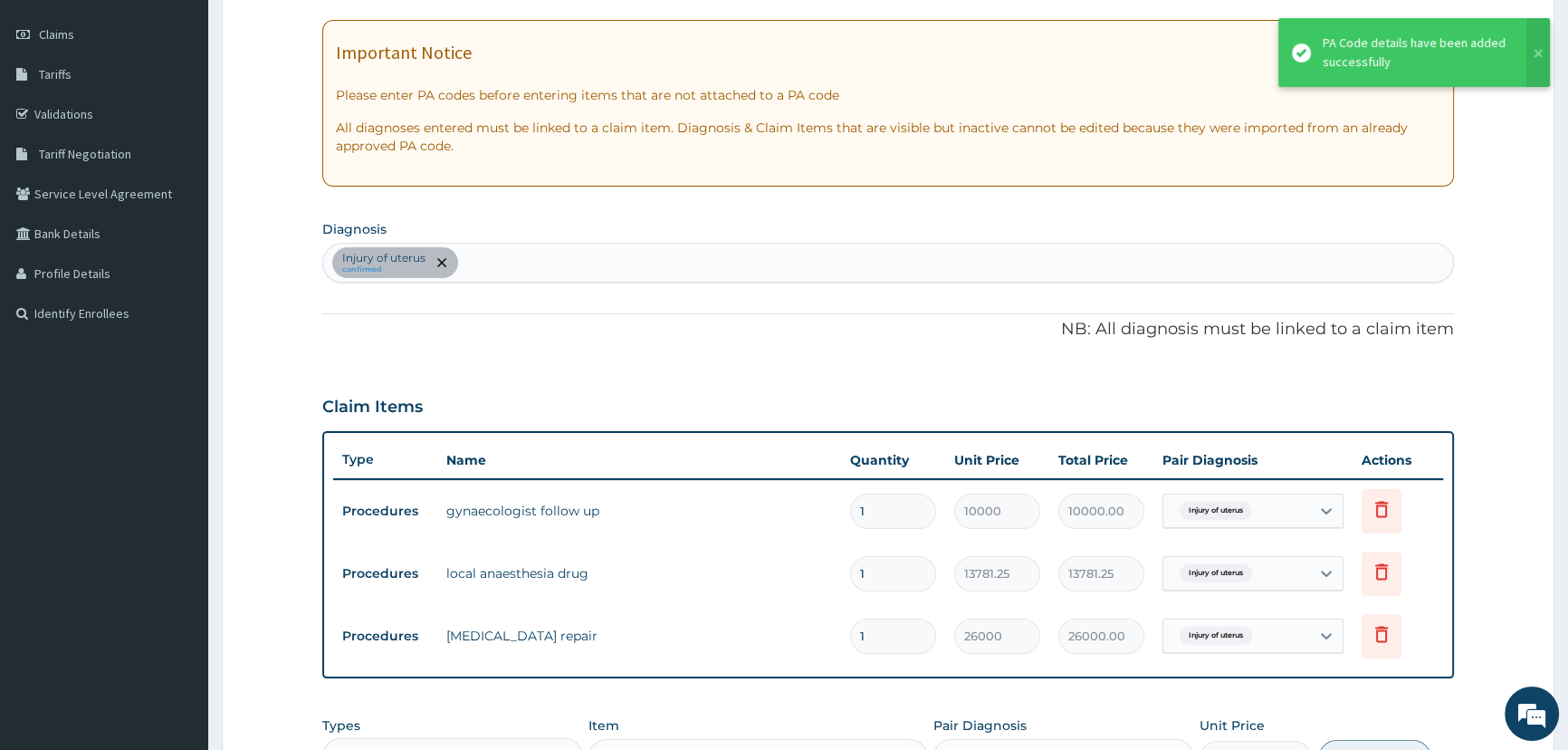
scroll to position [393, 0]
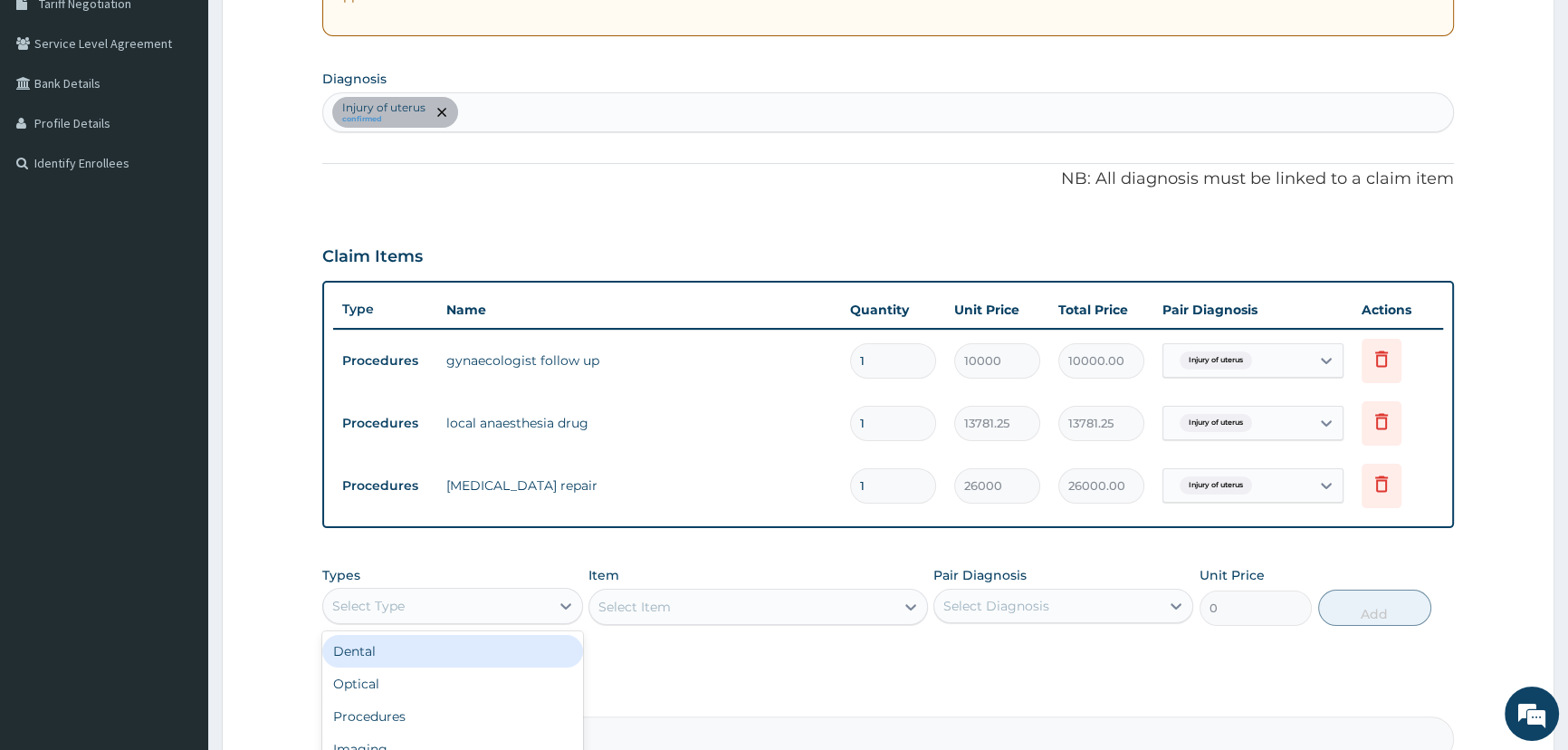
click at [489, 603] on div "Select Type" at bounding box center [435, 605] width 225 height 29
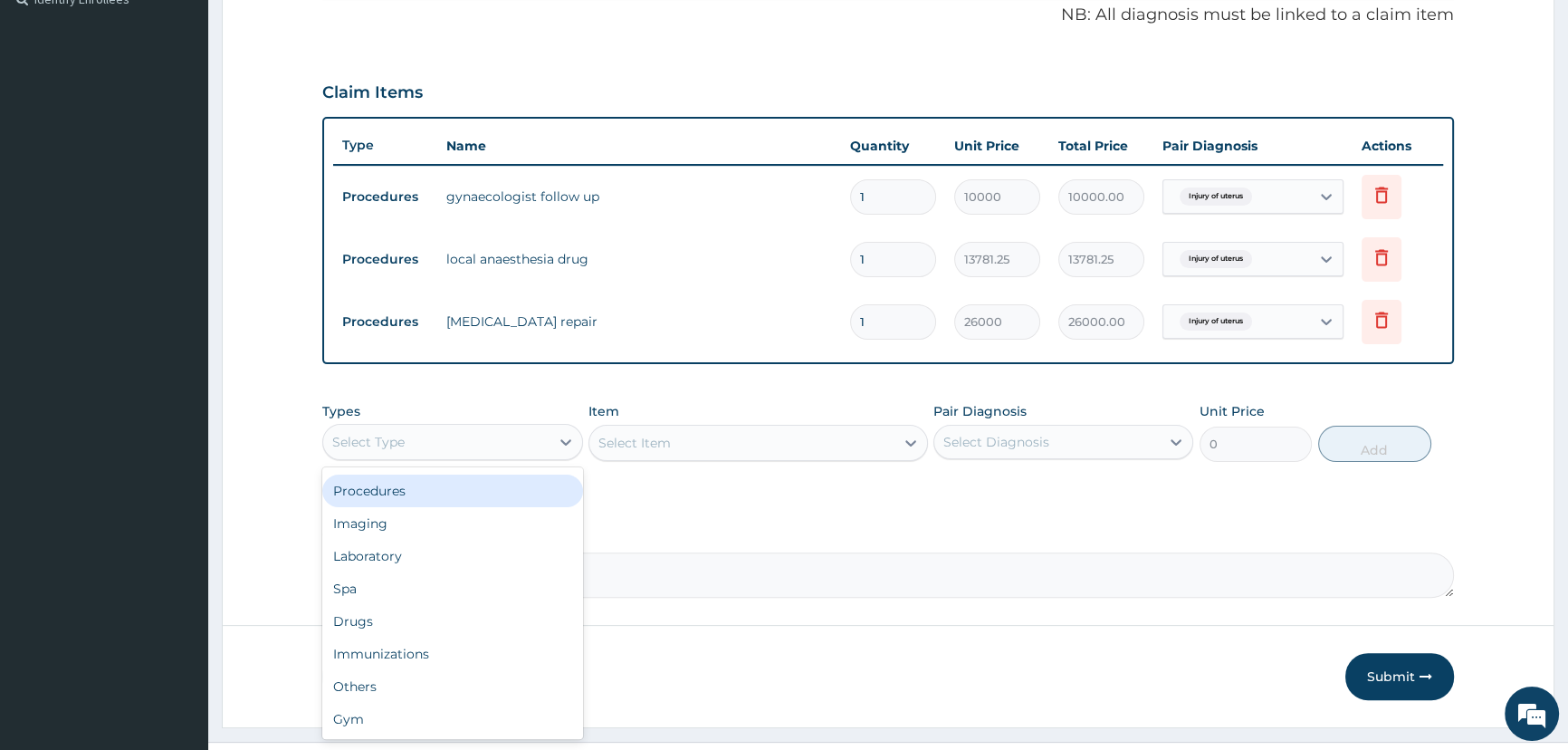
scroll to position [558, 0]
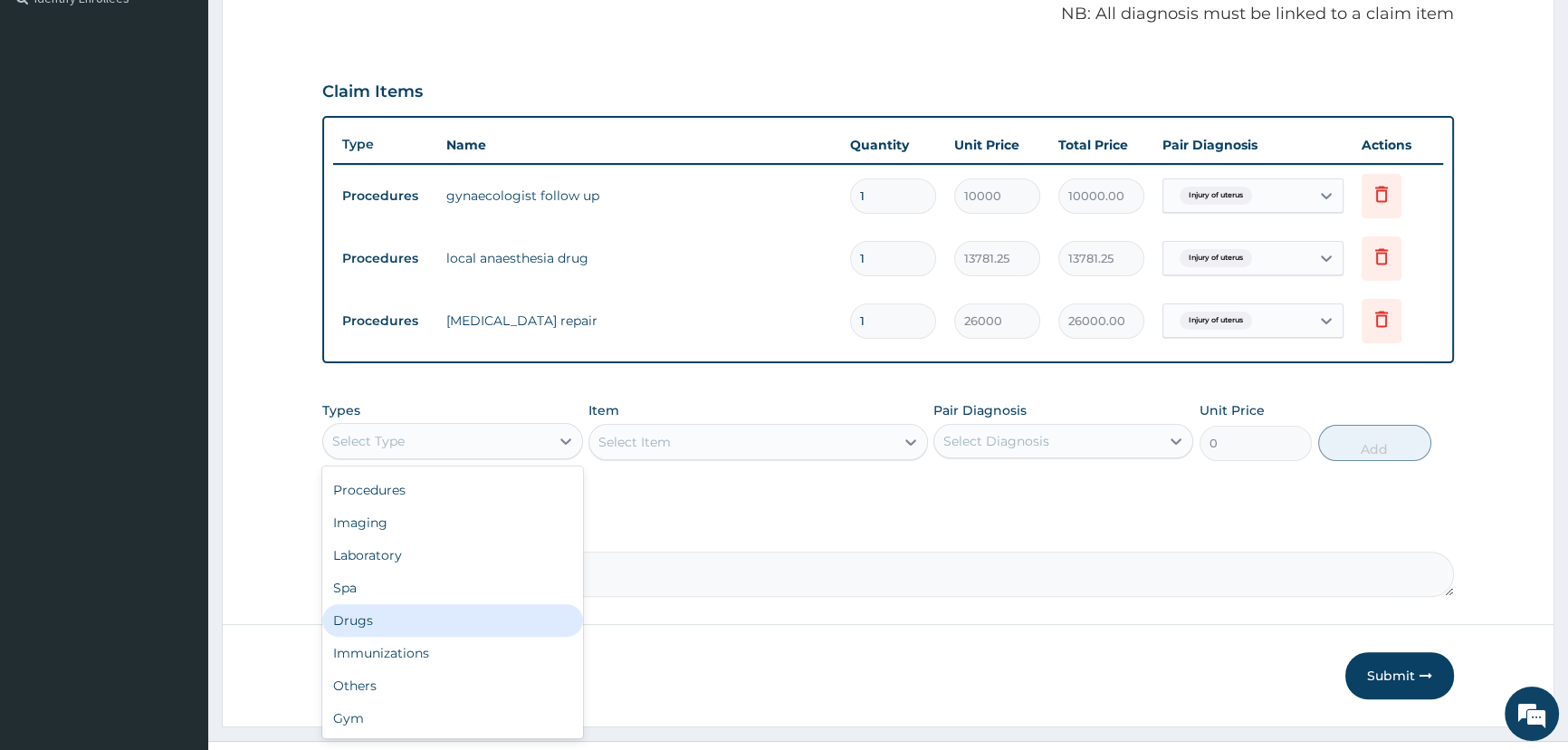
click at [371, 616] on div "Drugs" at bounding box center [452, 620] width 260 height 33
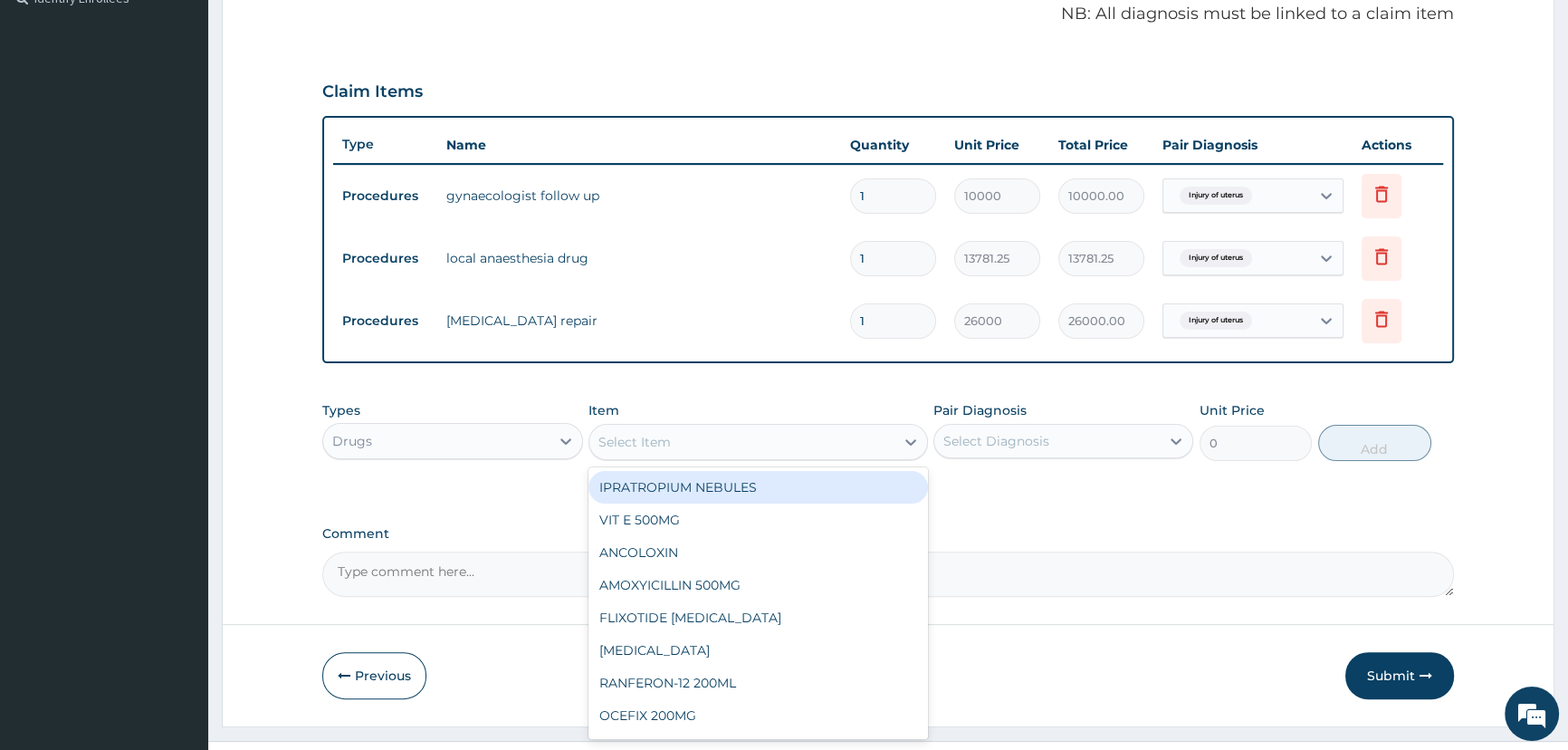
click at [721, 443] on div "Select Item" at bounding box center [742, 442] width 305 height 29
type input "DICL"
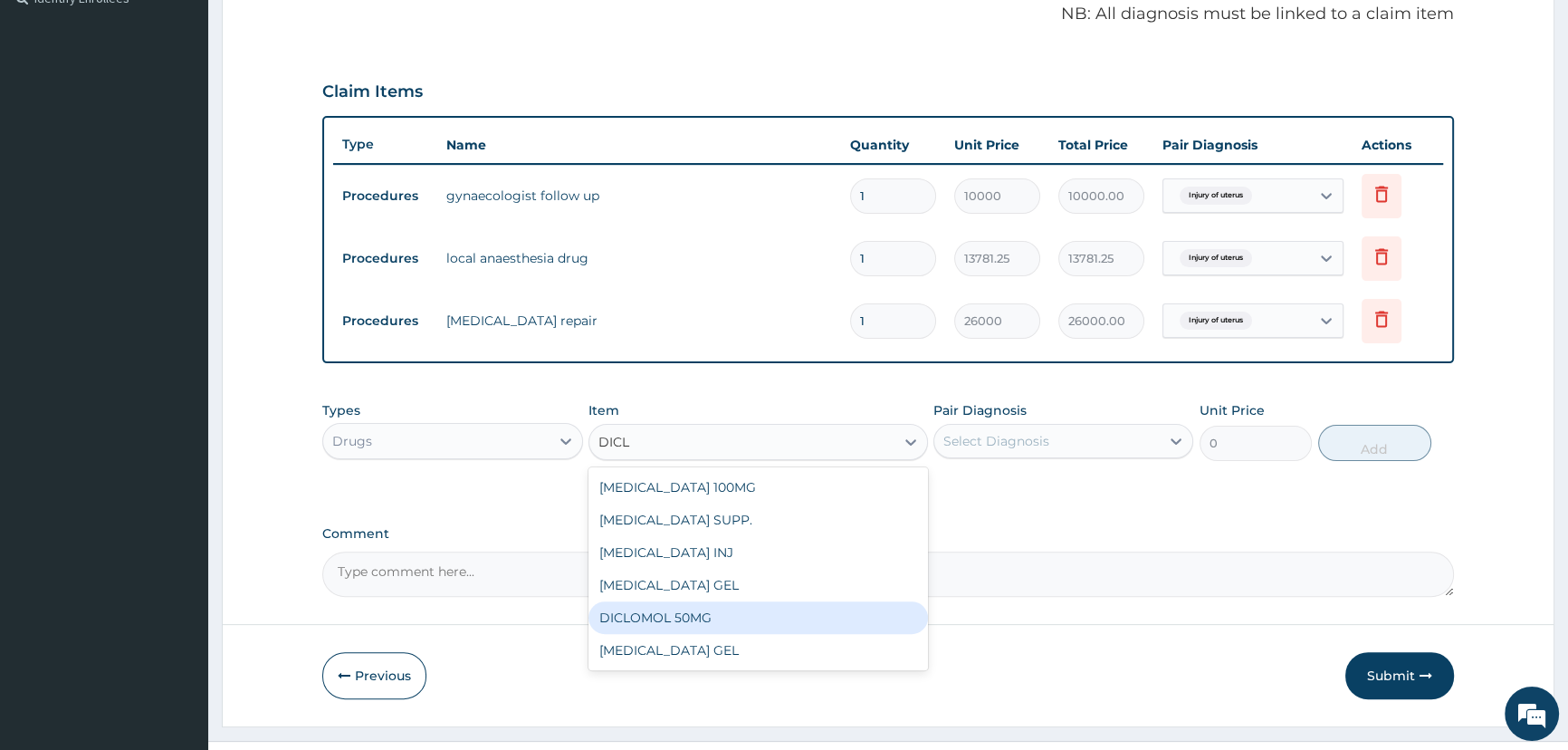
click at [681, 616] on div "DICLOMOL 50MG" at bounding box center [757, 617] width 339 height 33
type input "70.125"
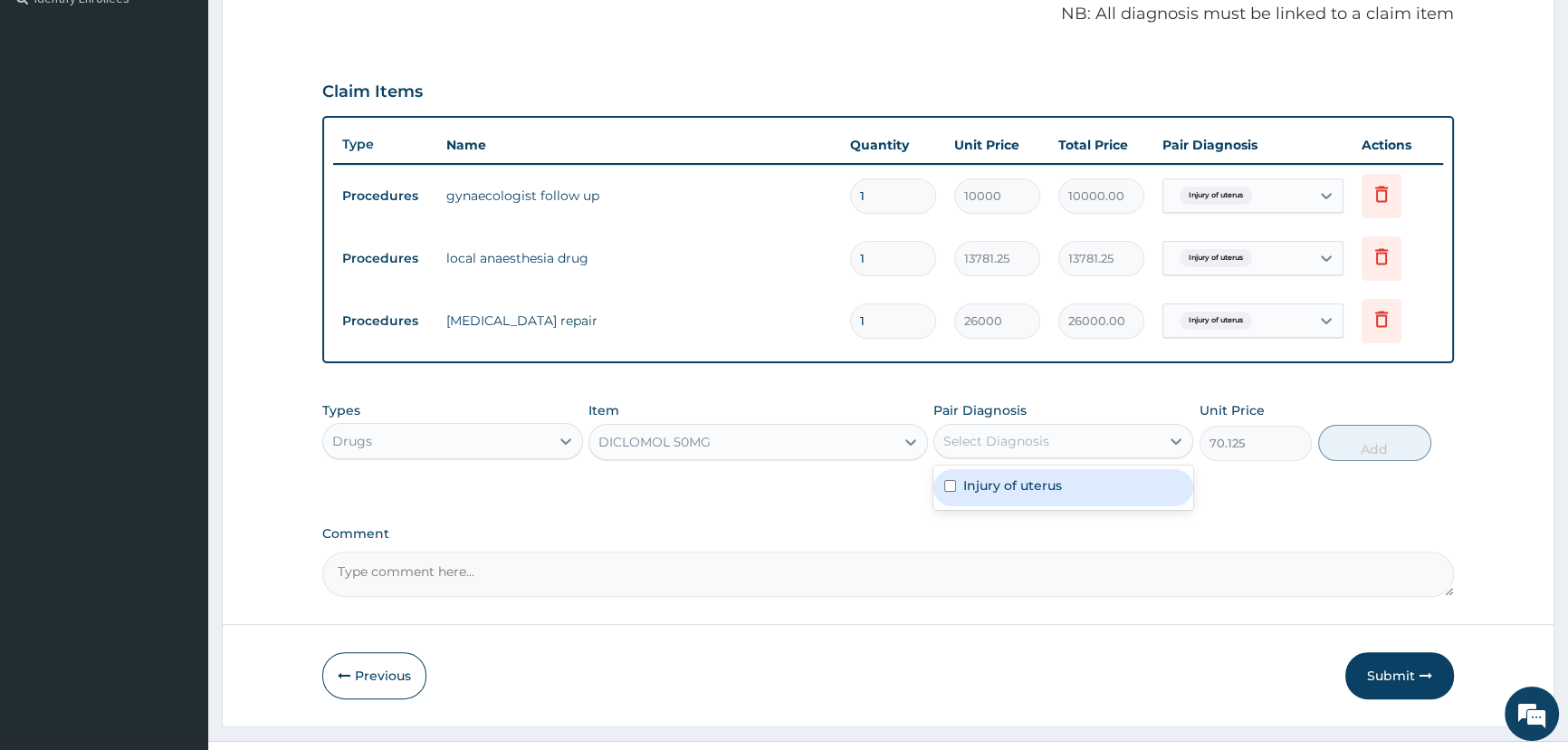
click at [950, 451] on div "Select Diagnosis" at bounding box center [1046, 441] width 225 height 29
click at [954, 487] on input "checkbox" at bounding box center [950, 486] width 12 height 12
checkbox input "true"
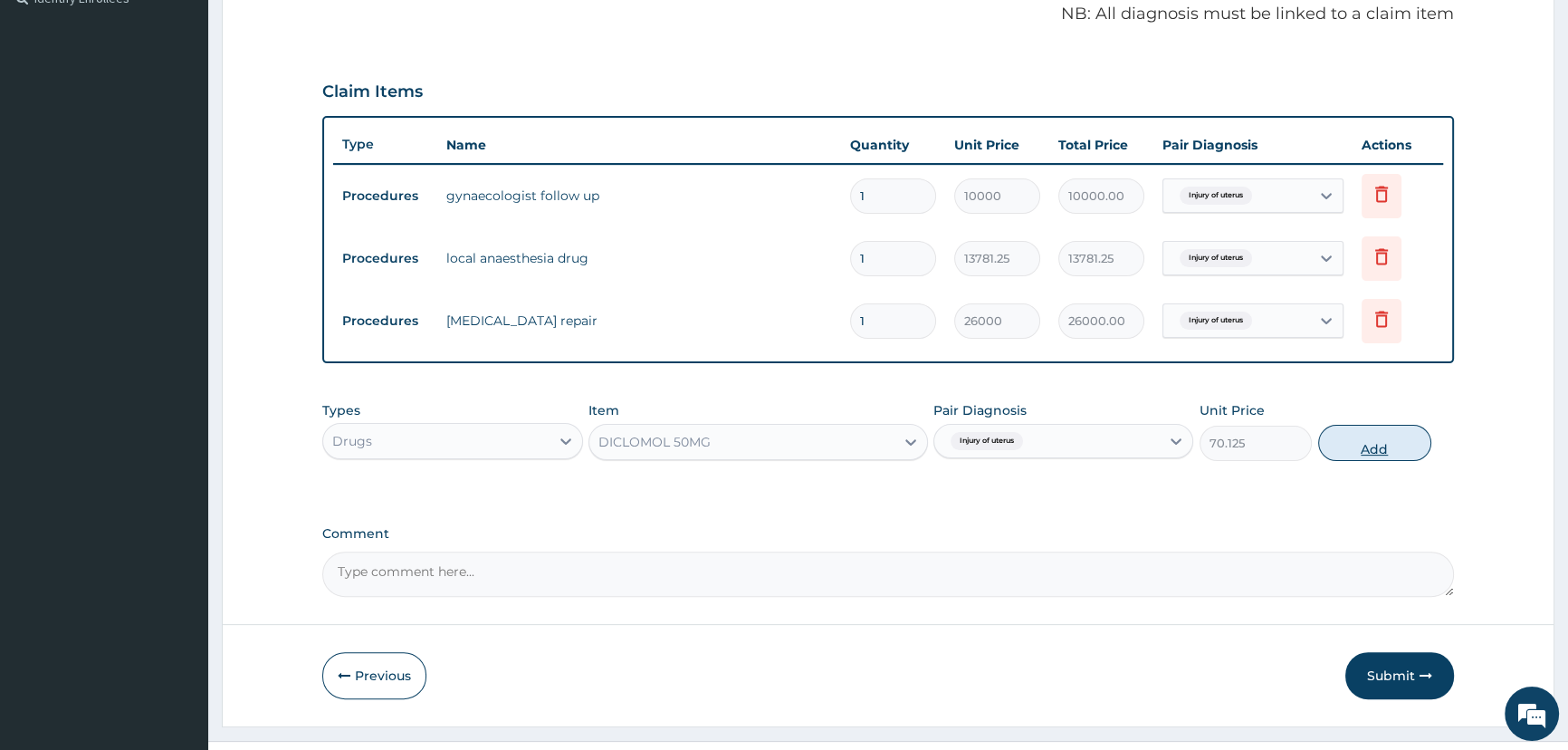
click at [1365, 452] on button "Add" at bounding box center [1374, 443] width 113 height 36
type input "0"
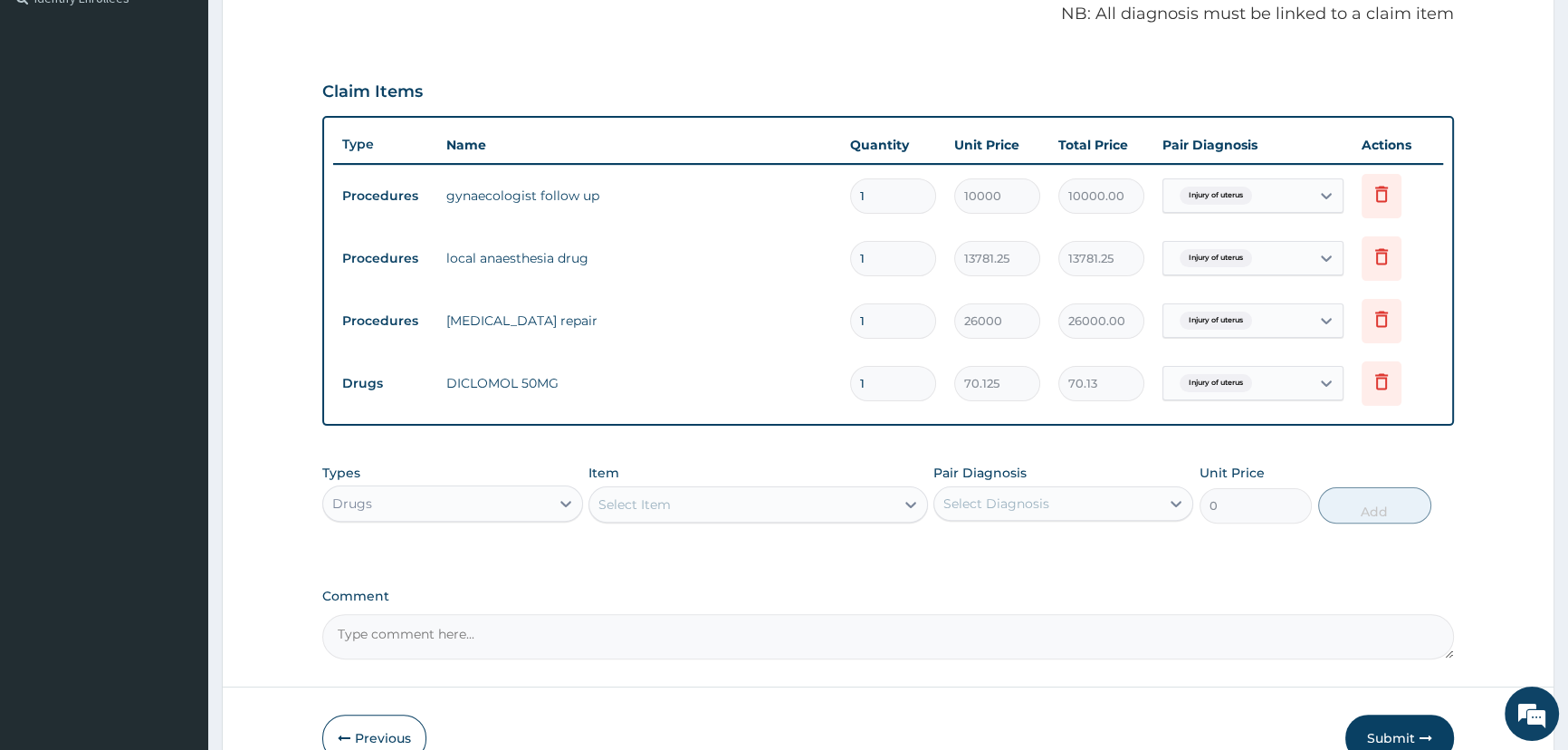
type input "10"
type input "701.25"
type input "10"
click at [1080, 401] on td "701.25" at bounding box center [1100, 383] width 104 height 53
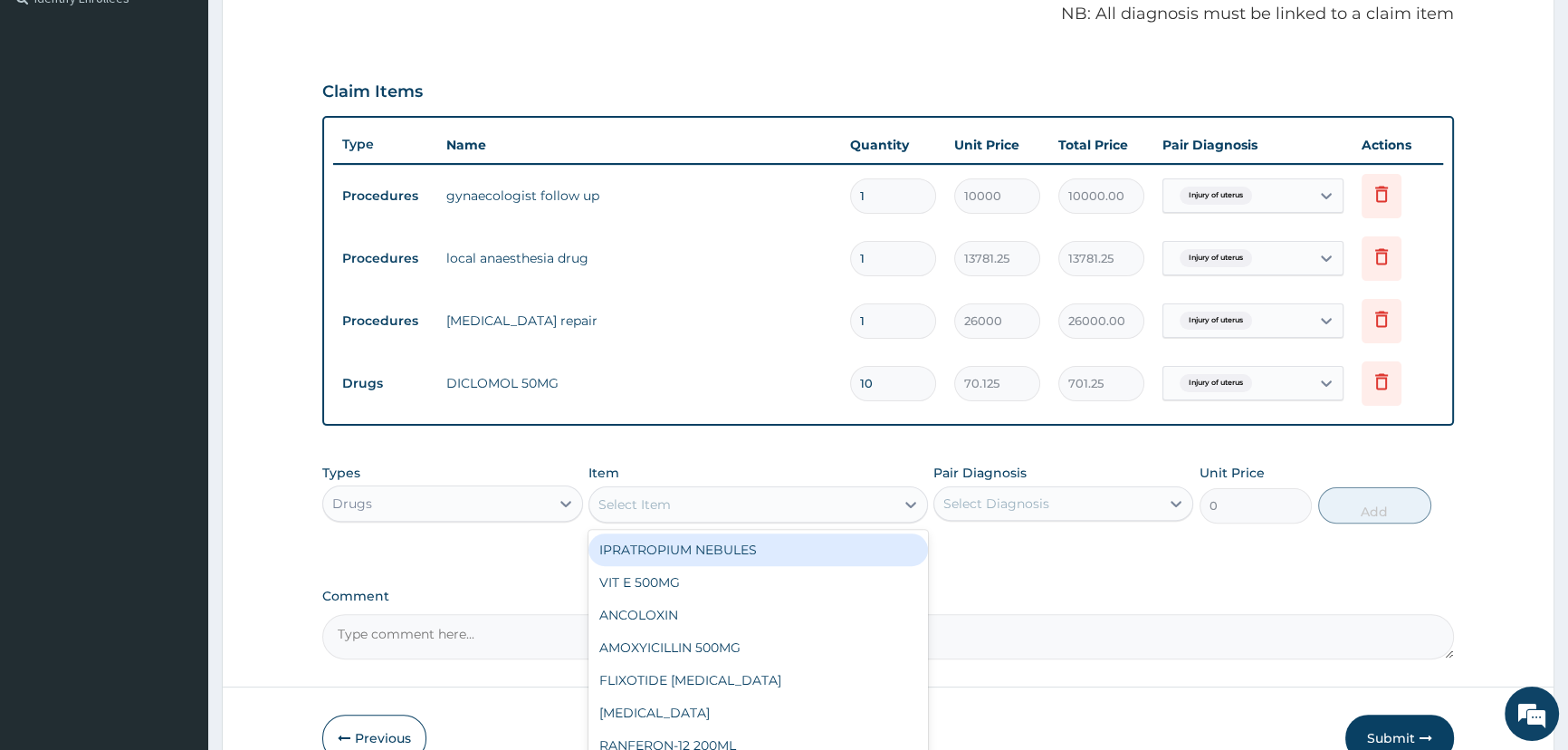
click at [746, 508] on div "Select Item" at bounding box center [742, 503] width 305 height 29
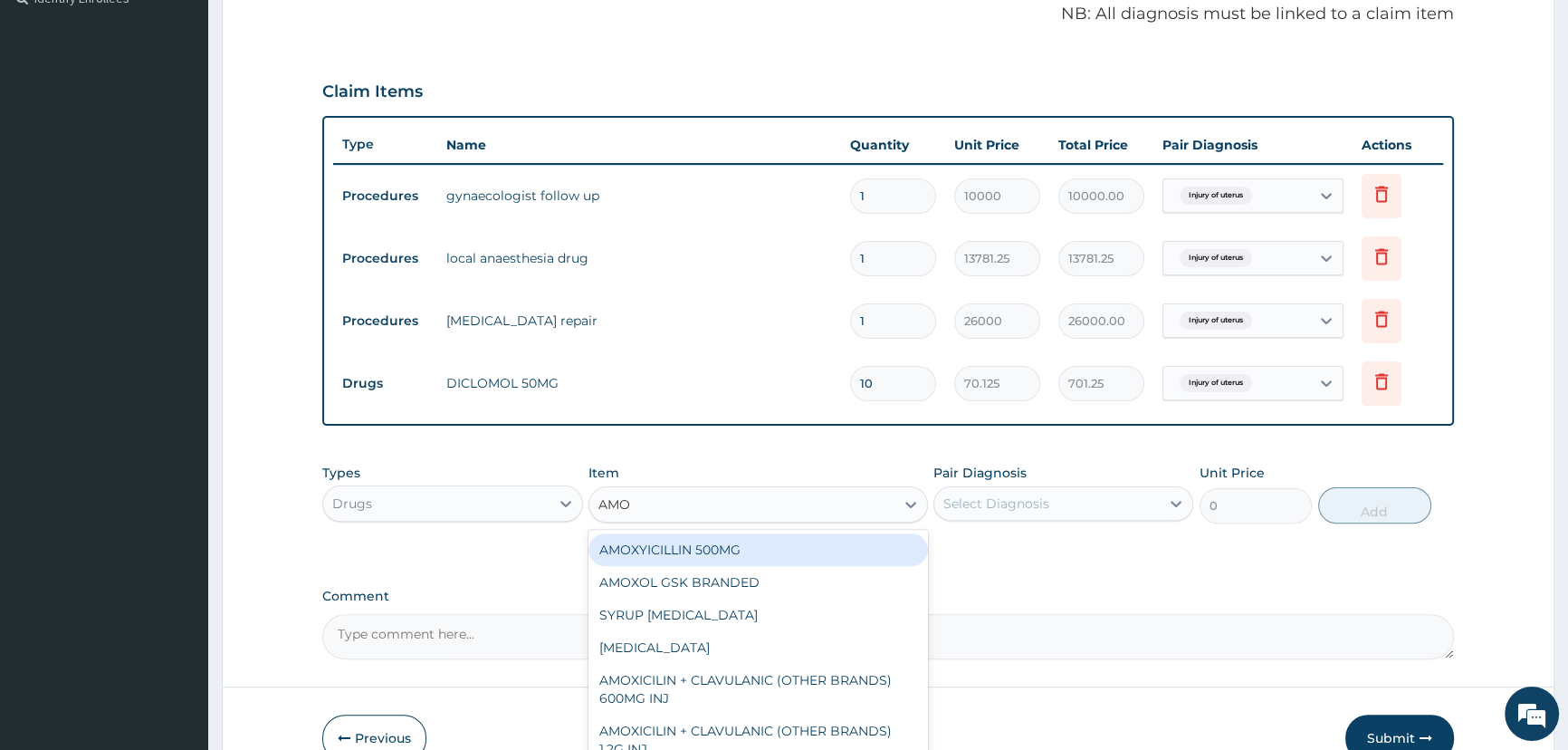
type input "AMOX"
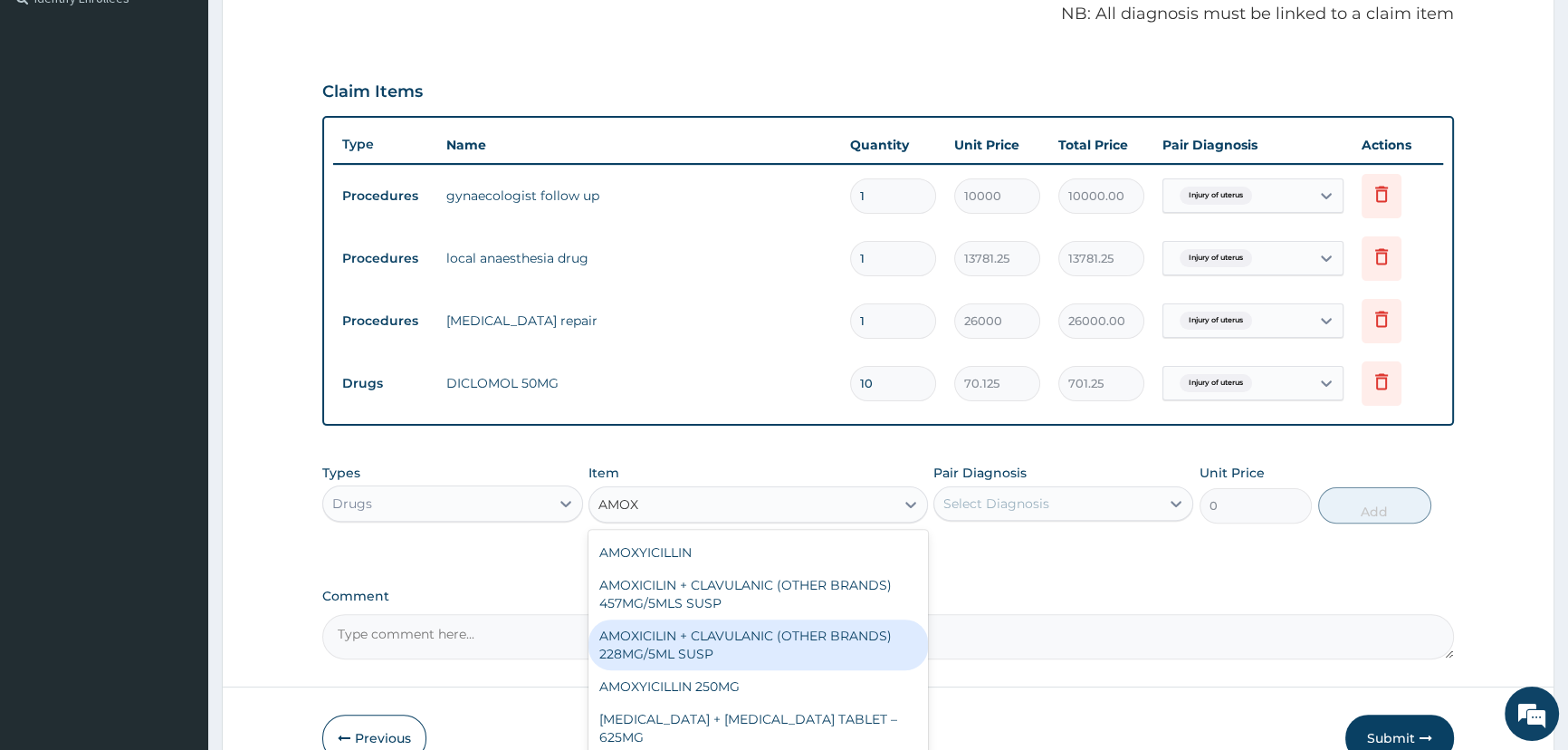
scroll to position [247, 0]
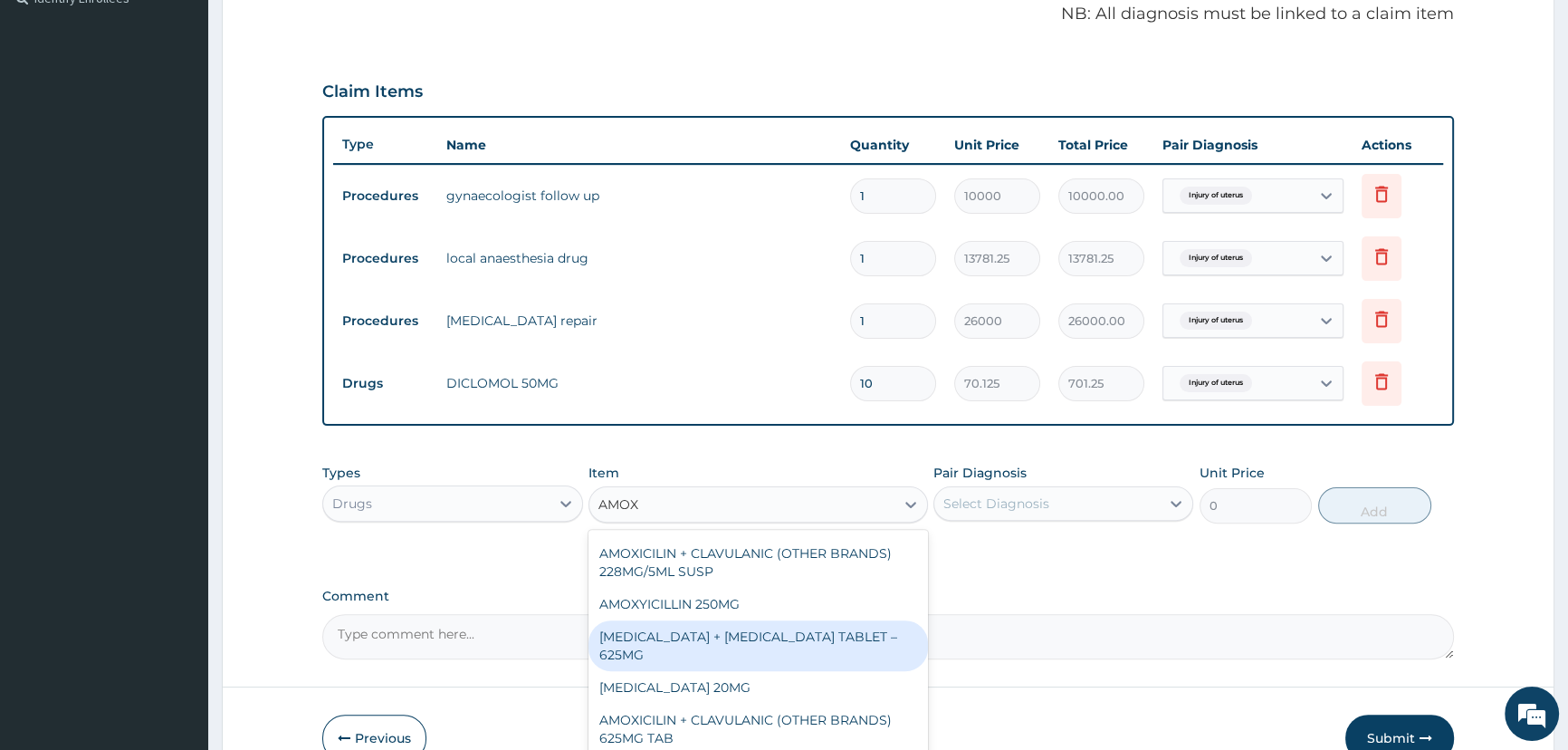
click at [658, 630] on div "[MEDICAL_DATA] + [MEDICAL_DATA] TABLET – 625MG" at bounding box center [757, 645] width 339 height 50
type input "300"
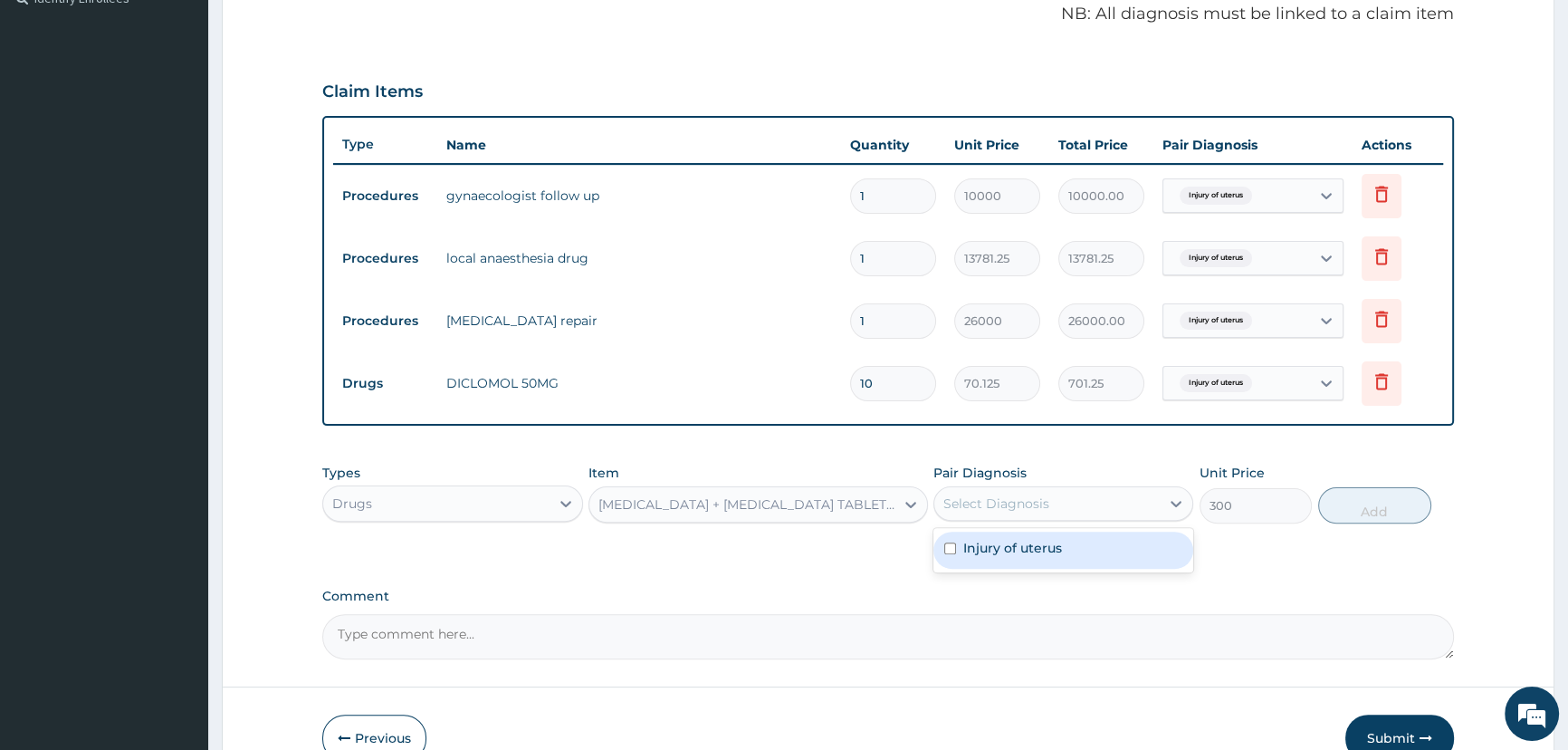
click at [985, 508] on div "Select Diagnosis" at bounding box center [996, 502] width 106 height 18
click at [985, 557] on div "Injury of uterus" at bounding box center [1063, 550] width 260 height 37
checkbox input "true"
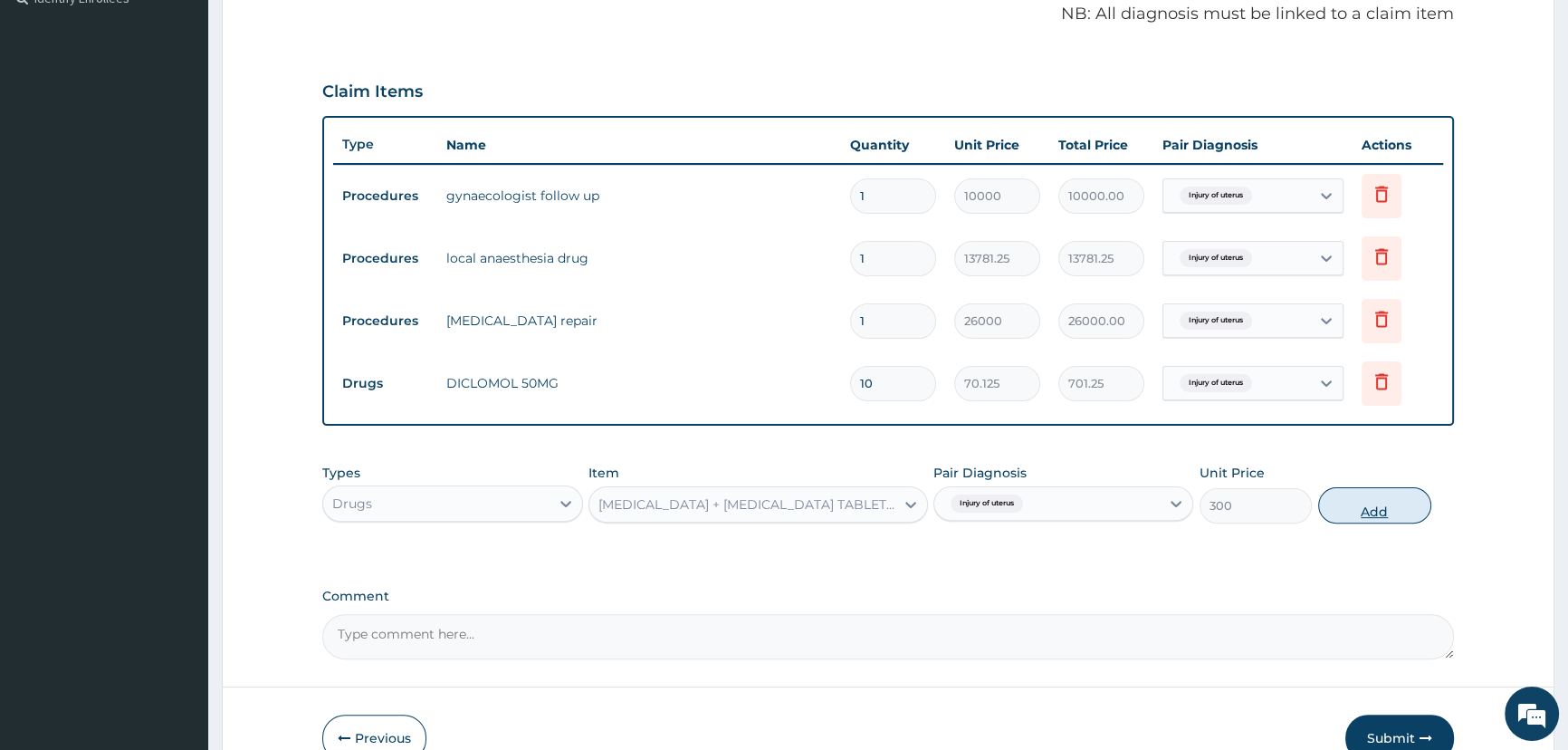
click at [1370, 492] on button "Add" at bounding box center [1374, 504] width 113 height 36
type input "0"
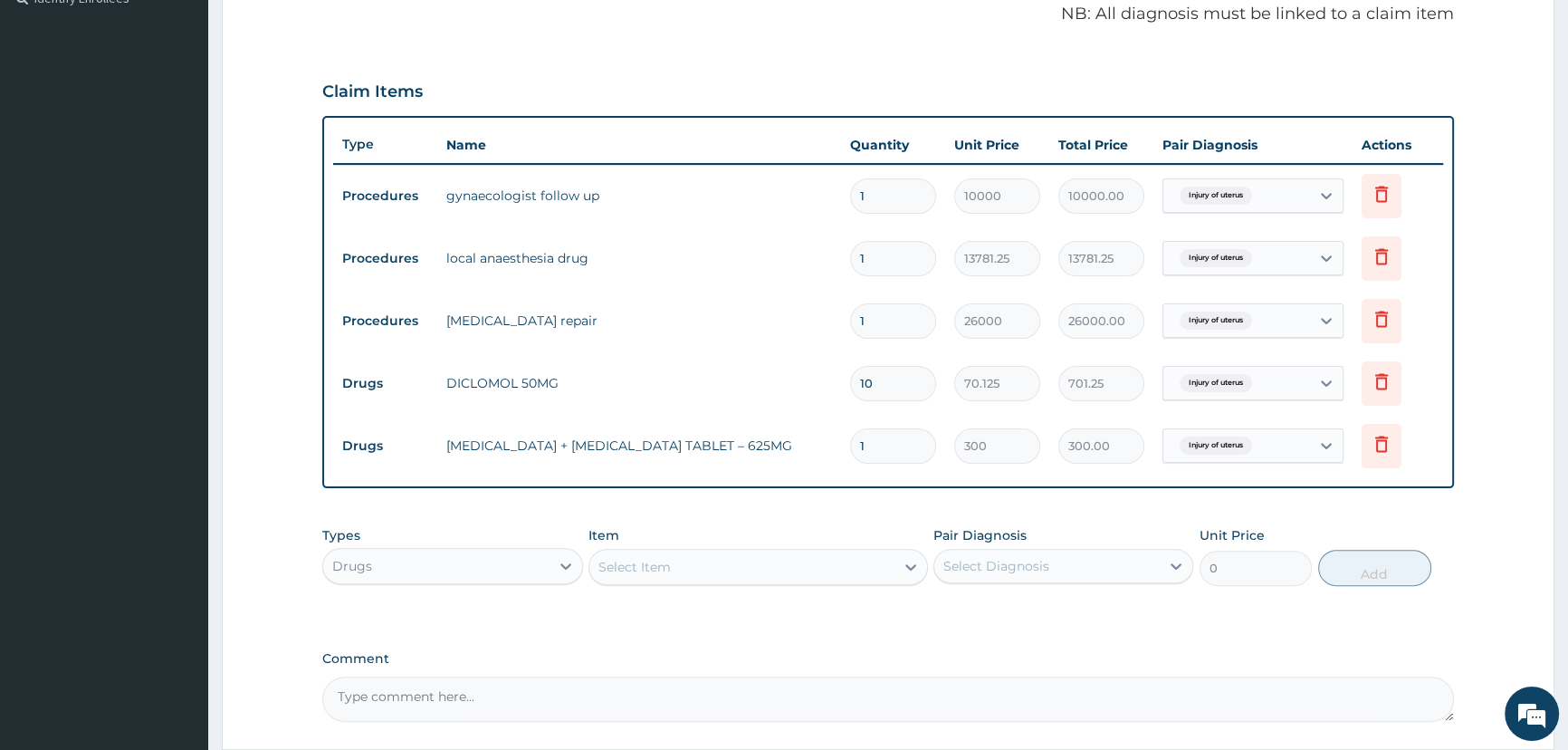
type input "14"
type input "4200.00"
type input "14"
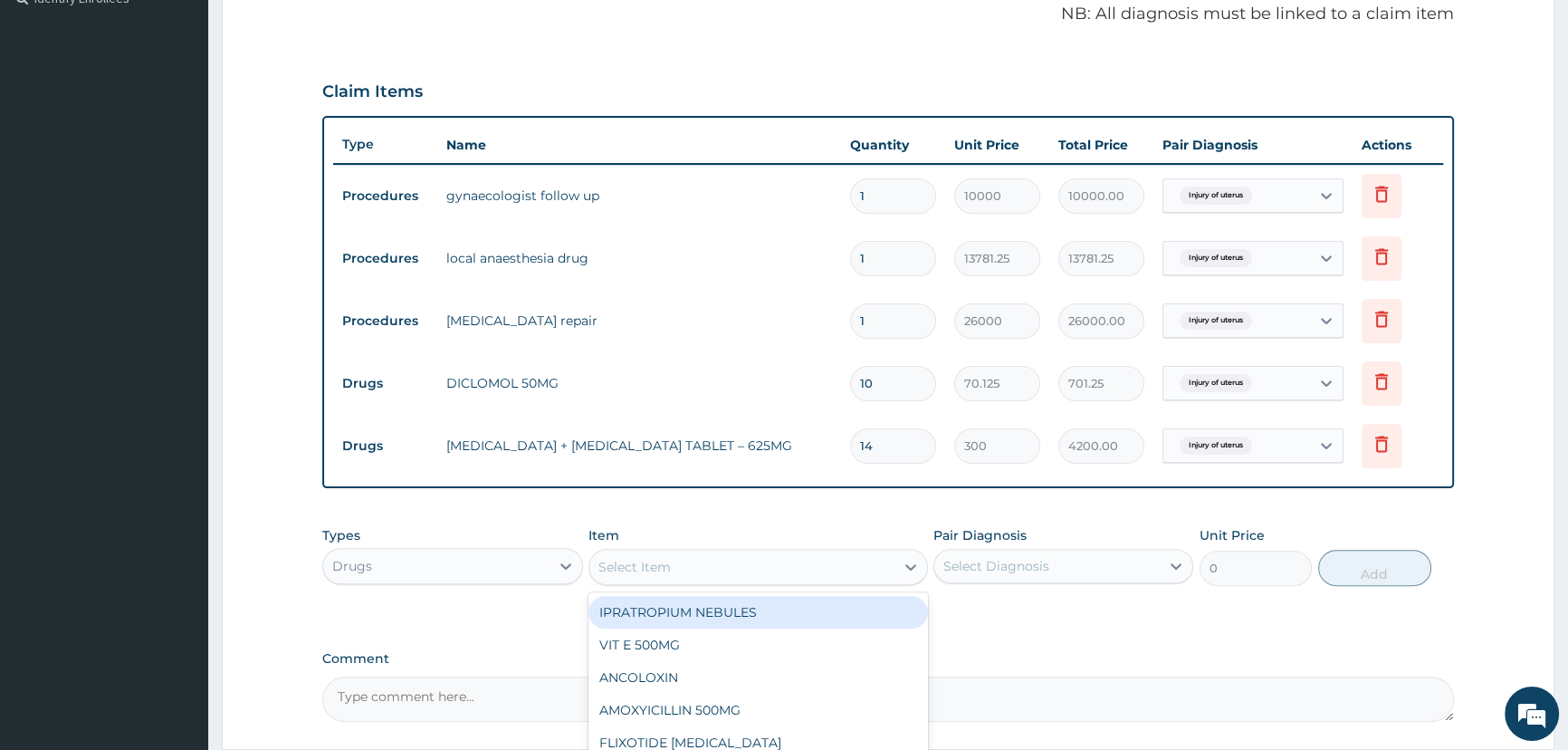
click at [643, 571] on div "Select Item" at bounding box center [635, 566] width 73 height 18
type input "AMO"
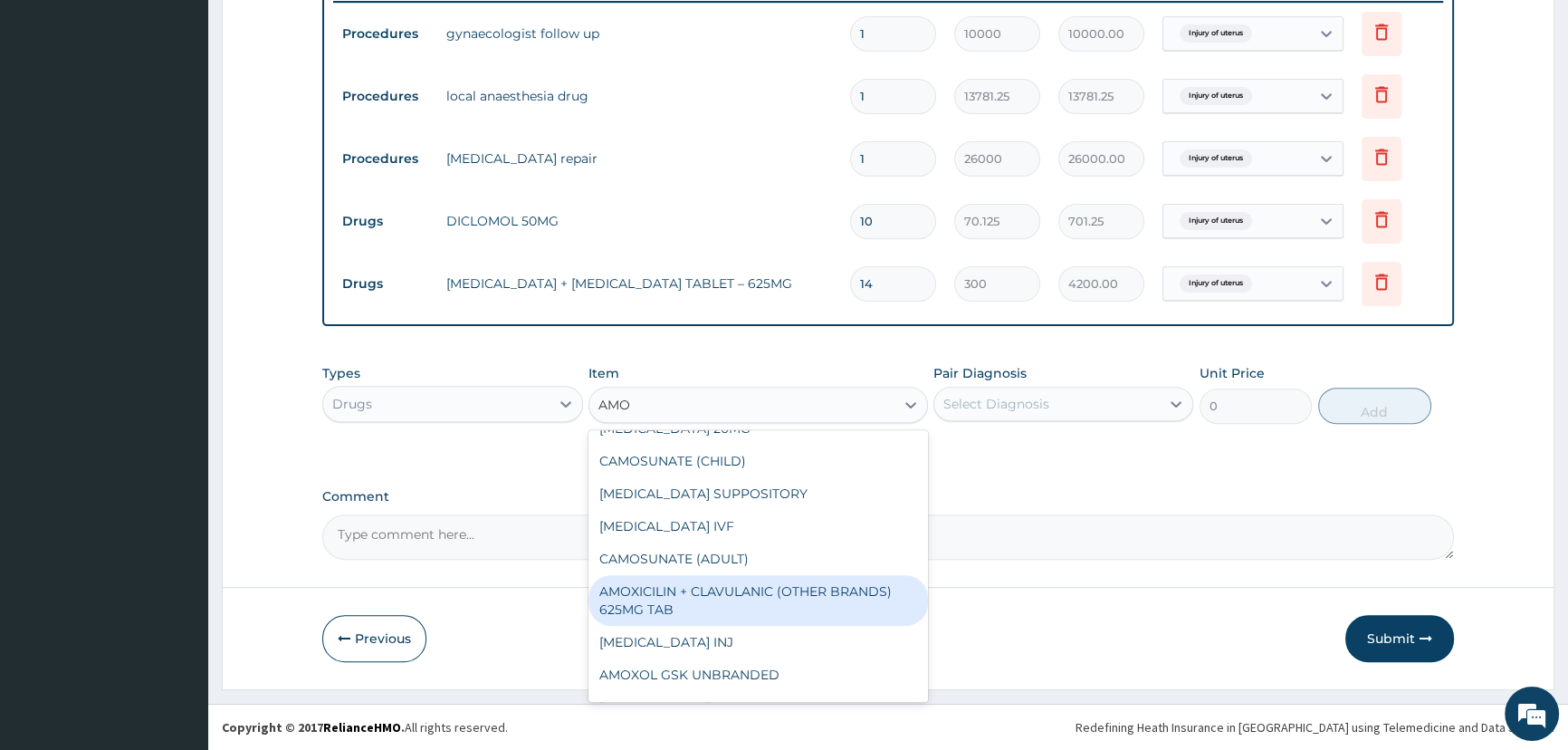
scroll to position [658, 0]
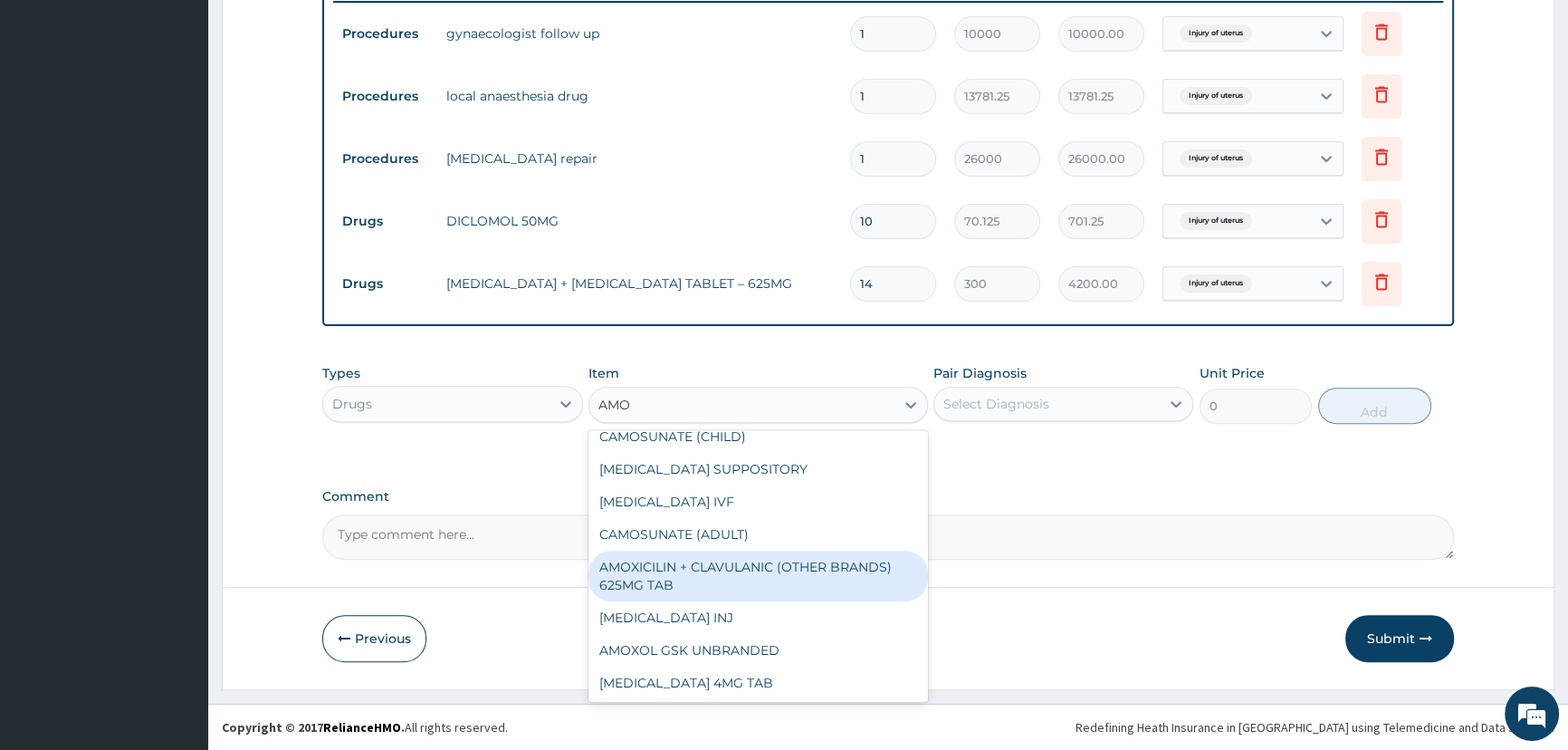
click at [694, 567] on div "AMOXICILIN + CLAVULANIC (OTHER BRANDS) 625MG TAB" at bounding box center [757, 575] width 339 height 50
type input "233.75"
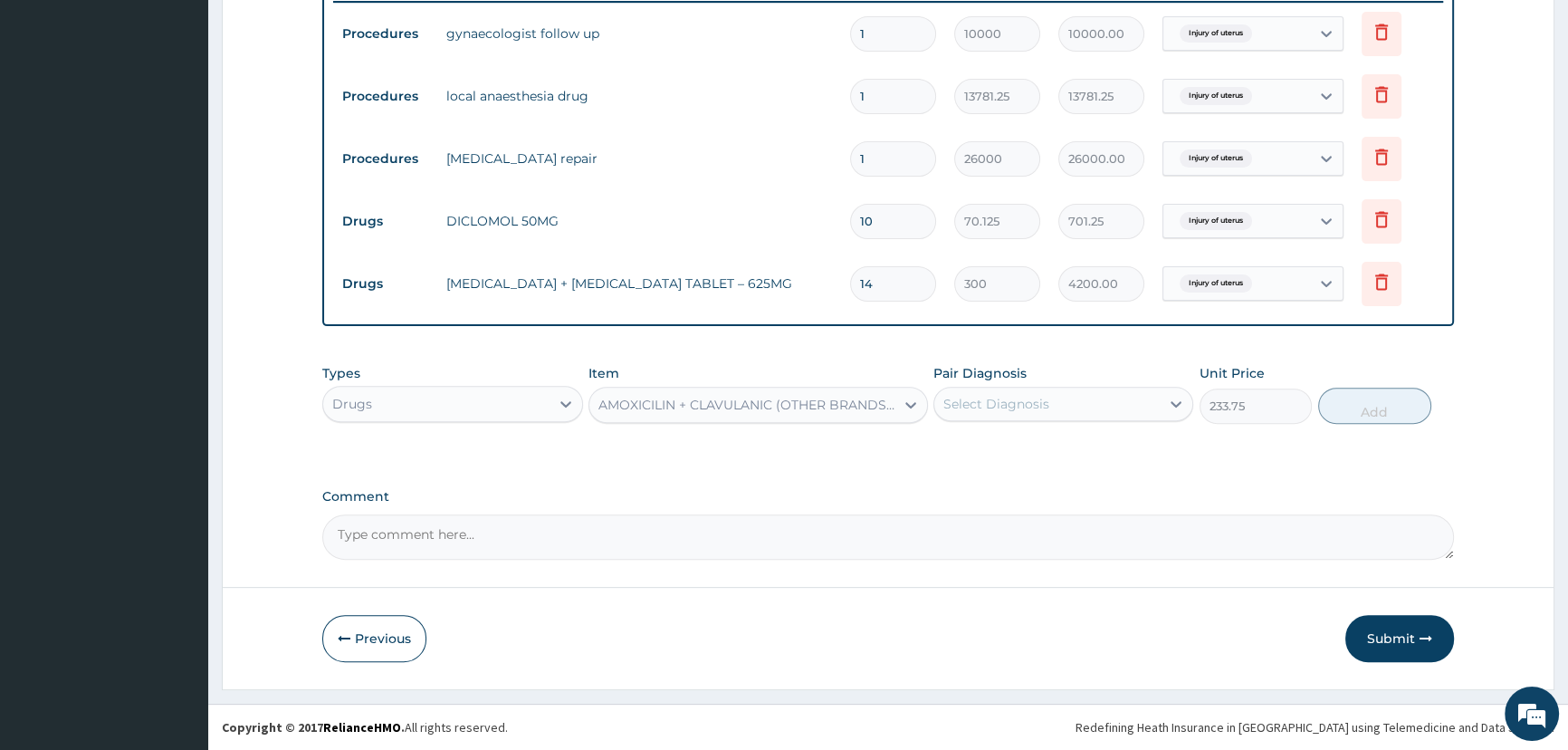
click at [1090, 406] on div "Select Diagnosis" at bounding box center [1046, 403] width 225 height 29
click at [1079, 452] on div "Injury of uterus" at bounding box center [1063, 450] width 260 height 37
checkbox input "true"
click at [1361, 414] on button "Add" at bounding box center [1374, 405] width 113 height 36
type input "0"
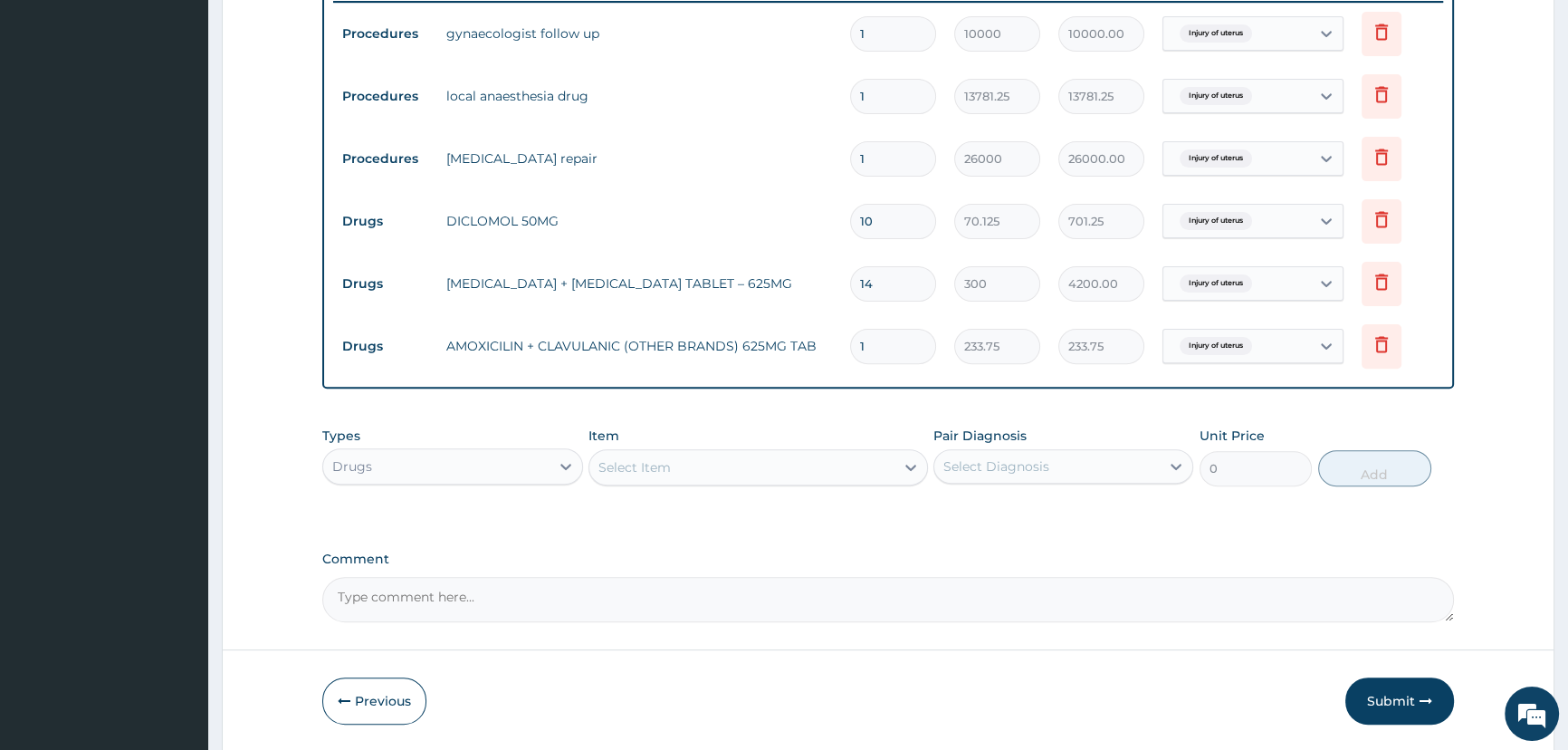
type input "14"
type input "3272.50"
type input "14"
click at [1378, 276] on icon at bounding box center [1381, 281] width 13 height 16
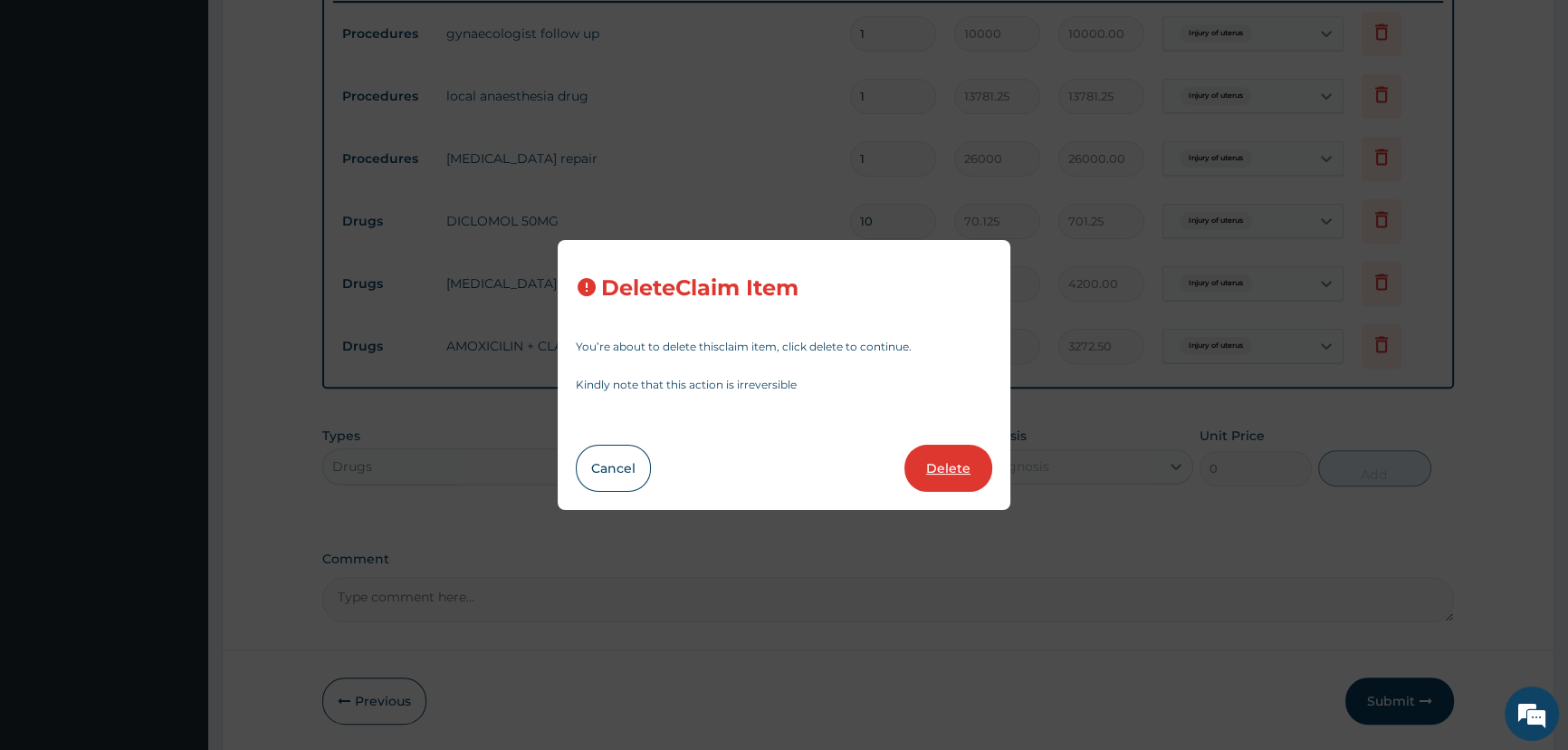
click at [919, 462] on button "Delete" at bounding box center [948, 468] width 88 height 47
type input "233.75"
type input "3272.50"
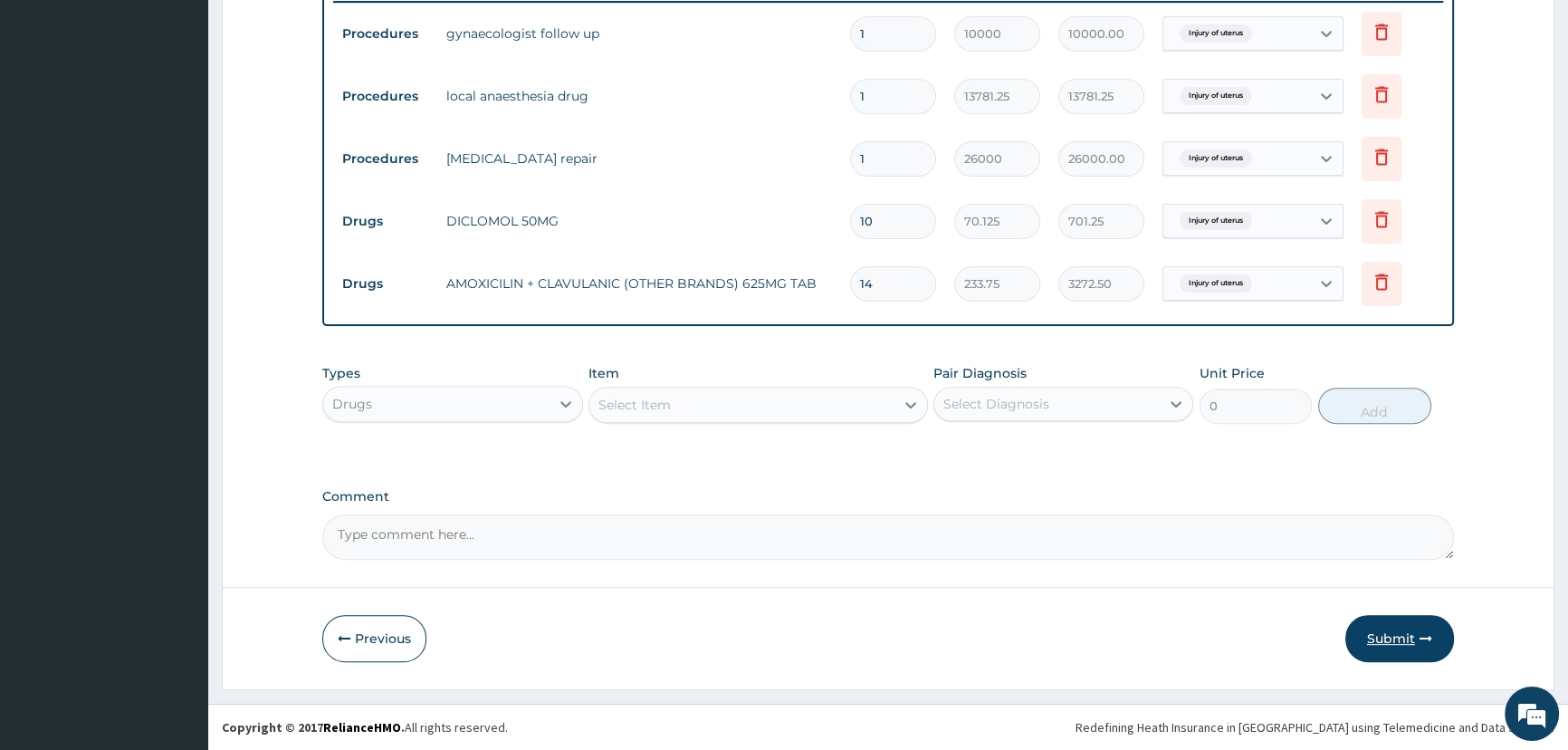
click at [1407, 634] on button "Submit" at bounding box center [1399, 638] width 108 height 47
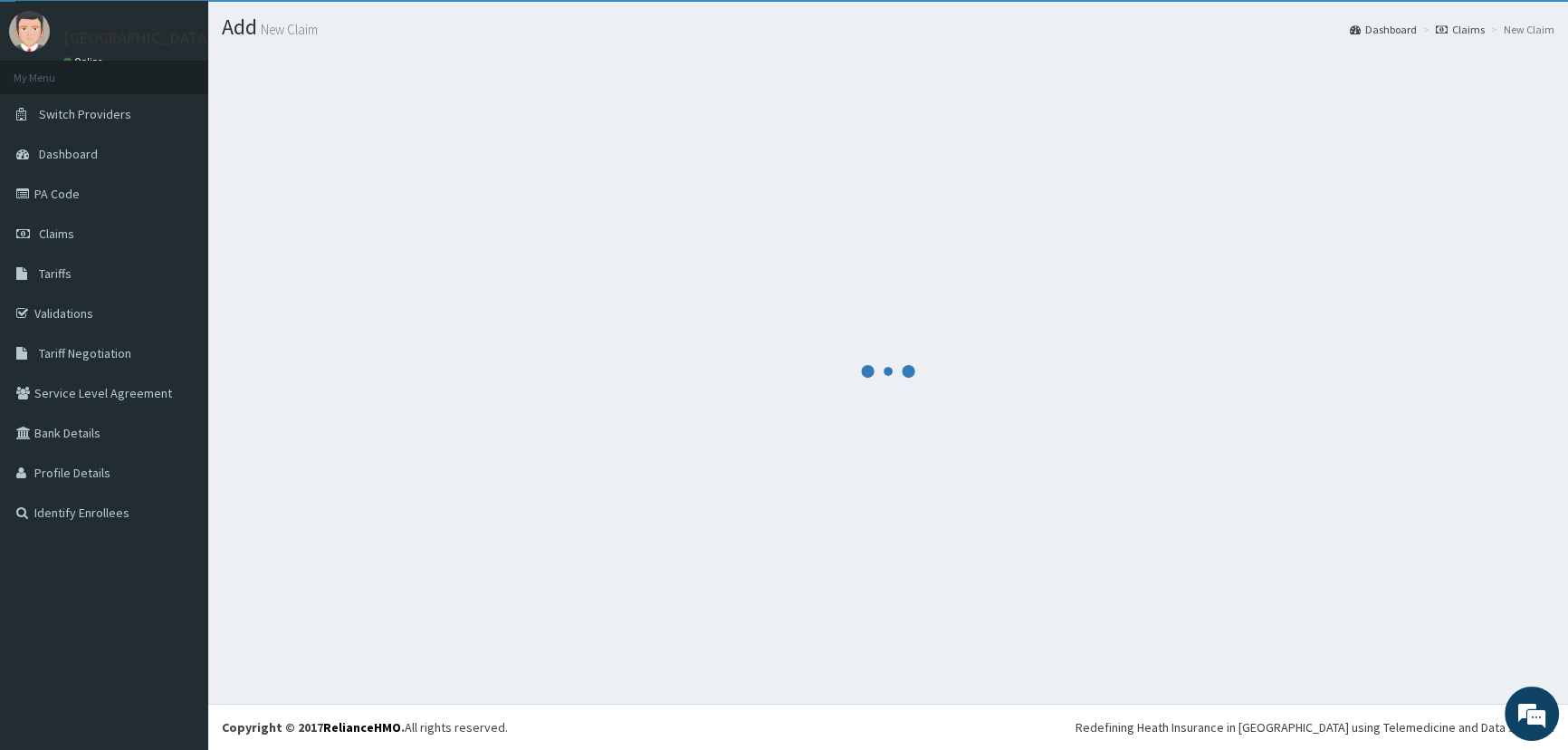
scroll to position [720, 0]
